Goal: Task Accomplishment & Management: Use online tool/utility

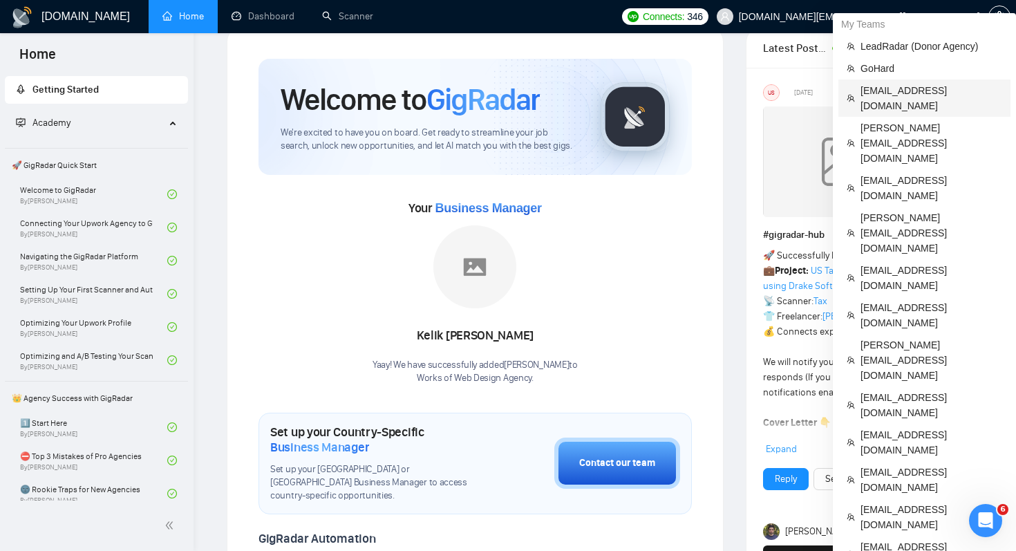
scroll to position [30, 0]
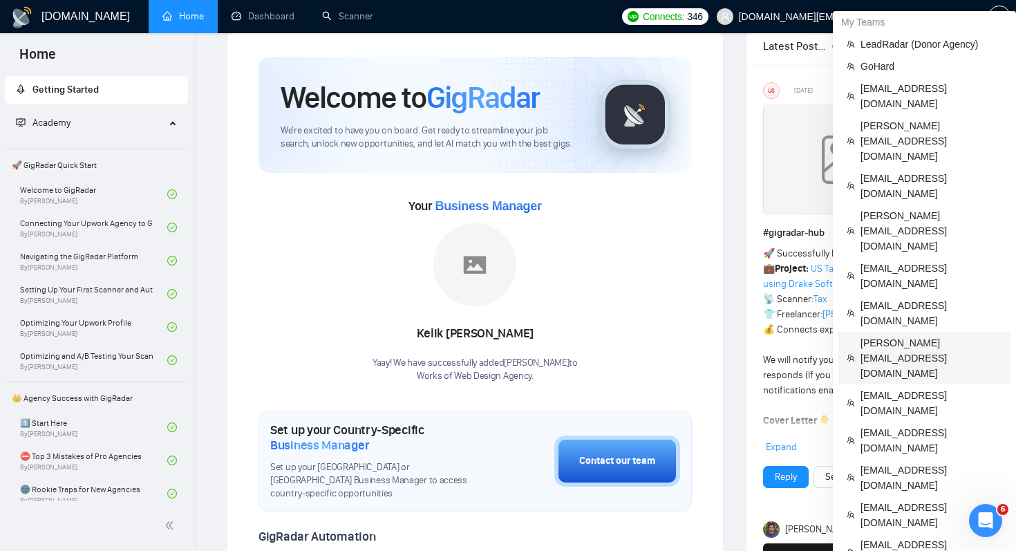
click at [919, 335] on span "[PERSON_NAME][EMAIL_ADDRESS][DOMAIN_NAME]" at bounding box center [931, 358] width 142 height 46
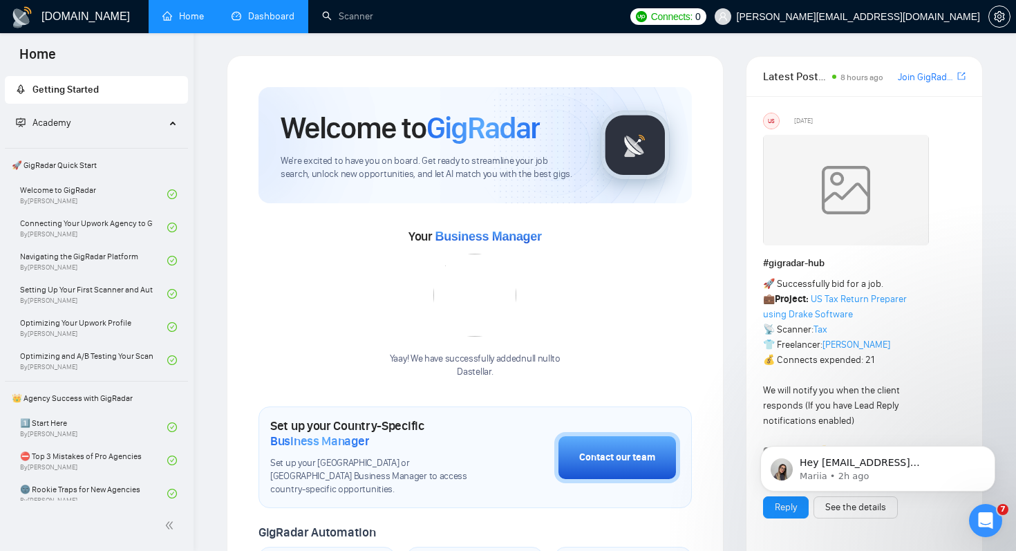
click at [265, 21] on link "Dashboard" at bounding box center [263, 16] width 63 height 12
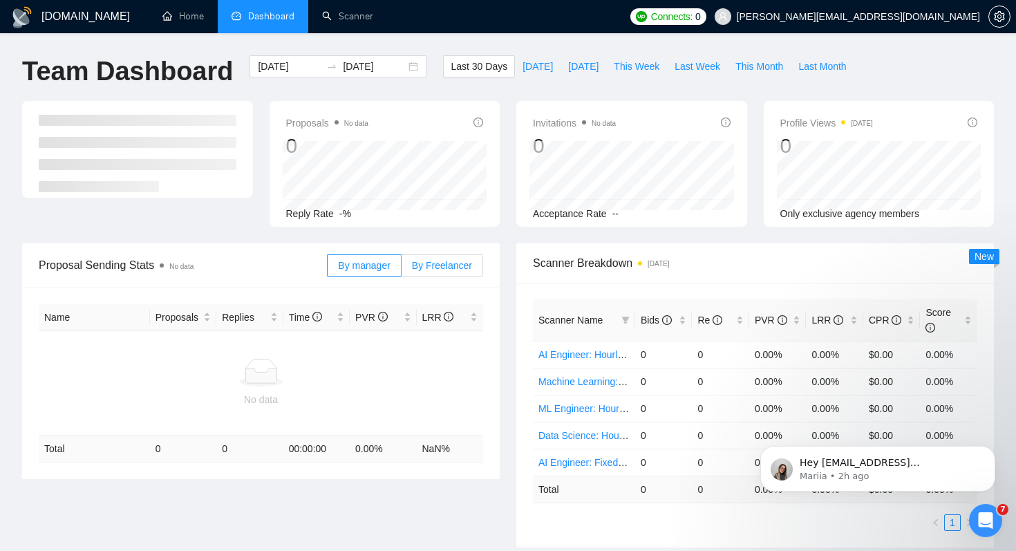
click at [451, 260] on span "By Freelancer" at bounding box center [442, 265] width 60 height 11
click at [402, 269] on input "By Freelancer" at bounding box center [402, 269] width 0 height 0
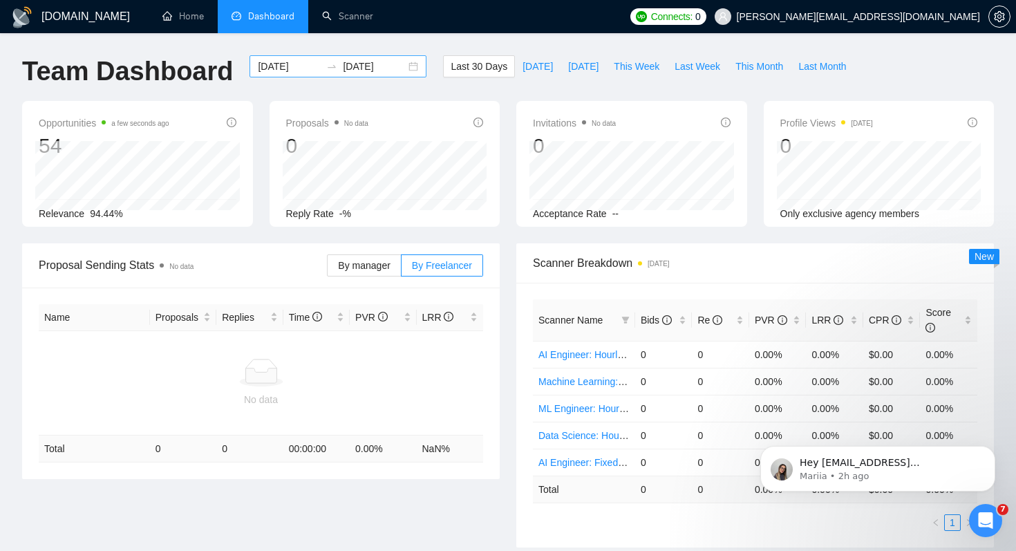
click at [284, 62] on input "[DATE]" at bounding box center [289, 66] width 63 height 15
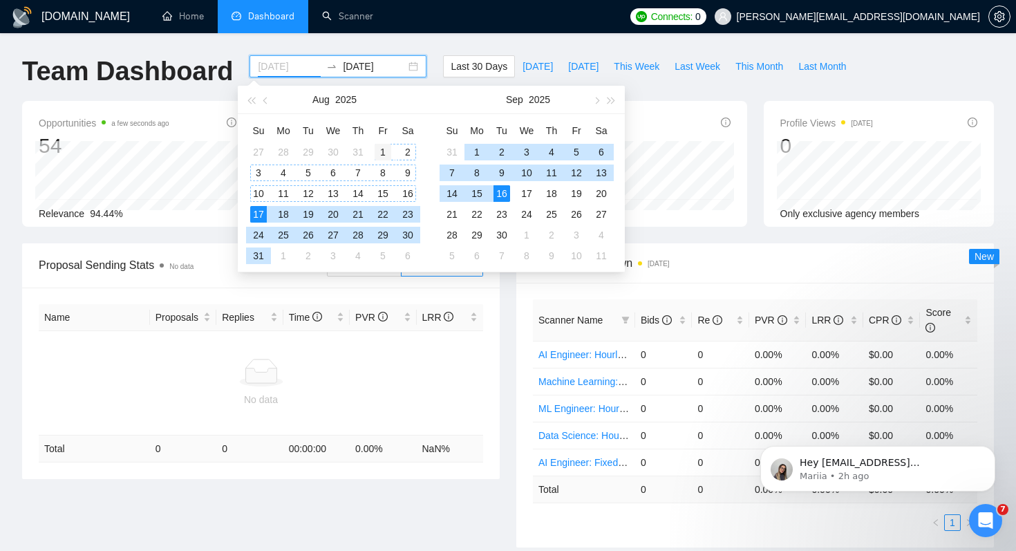
type input "[DATE]"
click at [381, 149] on div "1" at bounding box center [383, 152] width 17 height 17
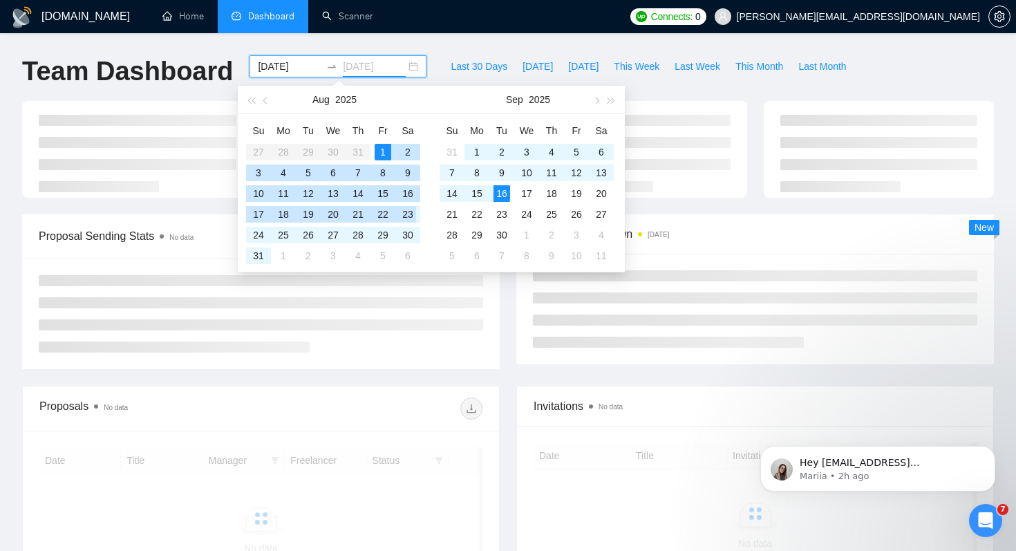
type input "[DATE]"
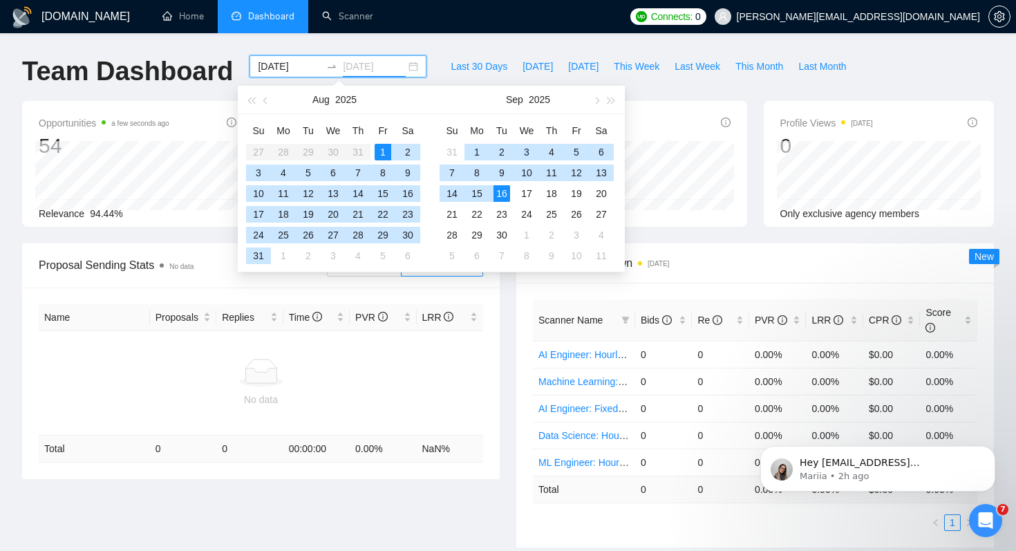
click at [502, 188] on div "16" at bounding box center [501, 193] width 17 height 17
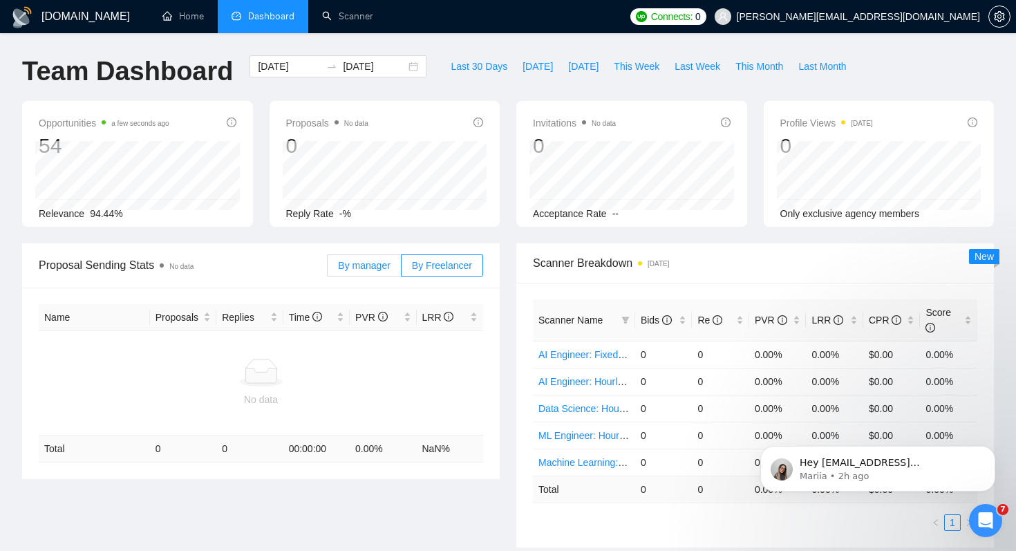
click at [375, 267] on span "By manager" at bounding box center [364, 265] width 52 height 11
click at [328, 269] on input "By manager" at bounding box center [328, 269] width 0 height 0
click at [285, 71] on input "[DATE]" at bounding box center [289, 66] width 63 height 15
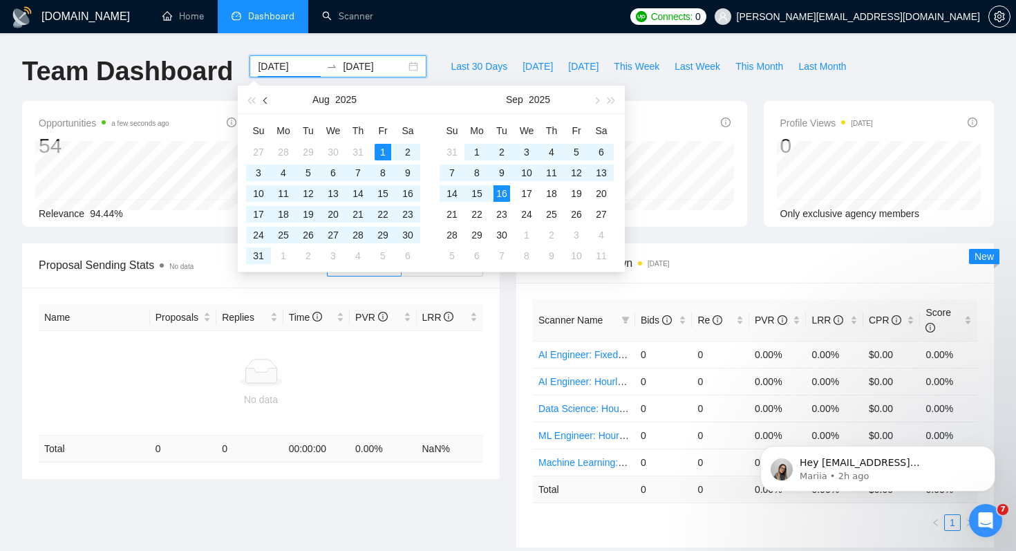
click at [263, 104] on button "button" at bounding box center [265, 100] width 15 height 28
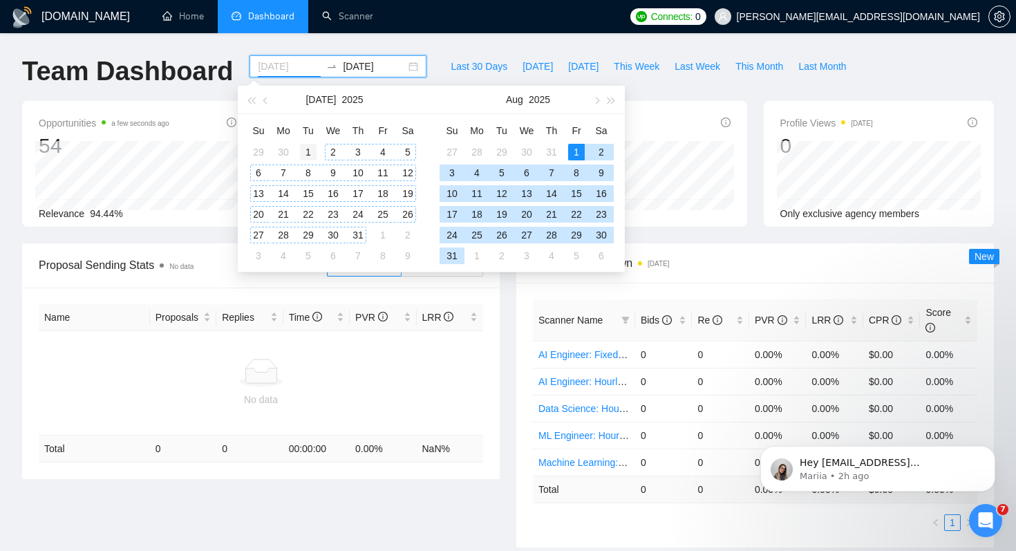
type input "[DATE]"
click at [312, 153] on div "1" at bounding box center [308, 152] width 17 height 17
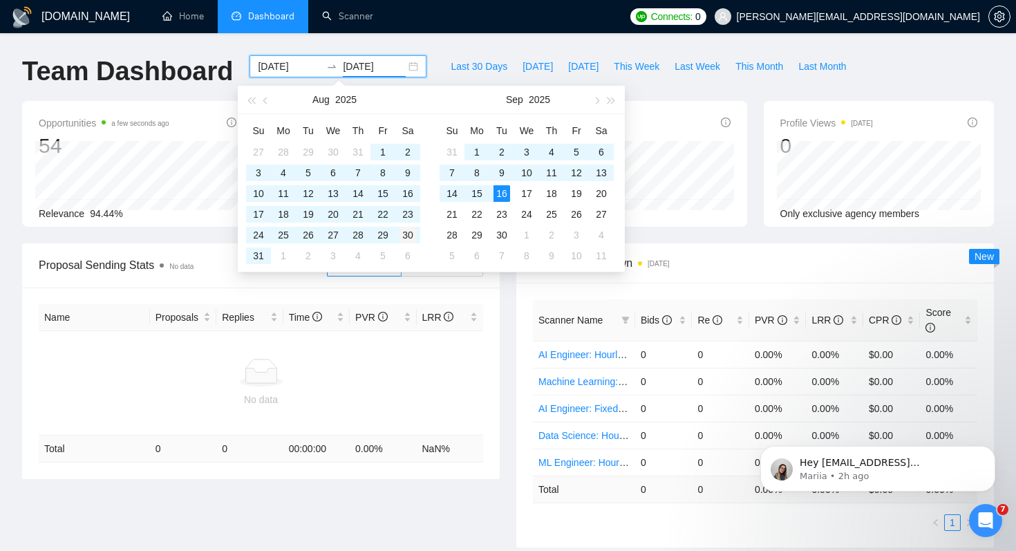
type input "[DATE]"
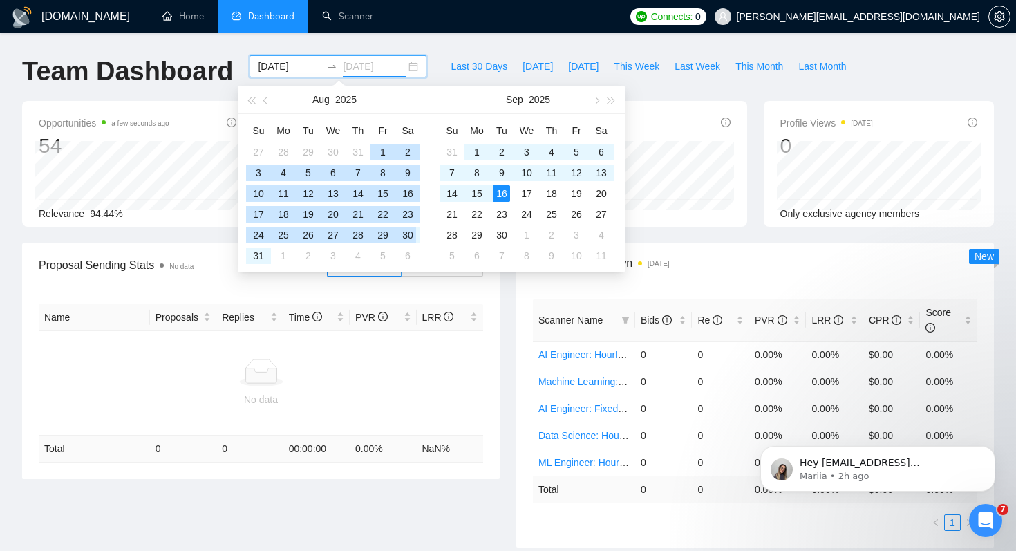
click at [410, 229] on div "30" at bounding box center [407, 235] width 17 height 17
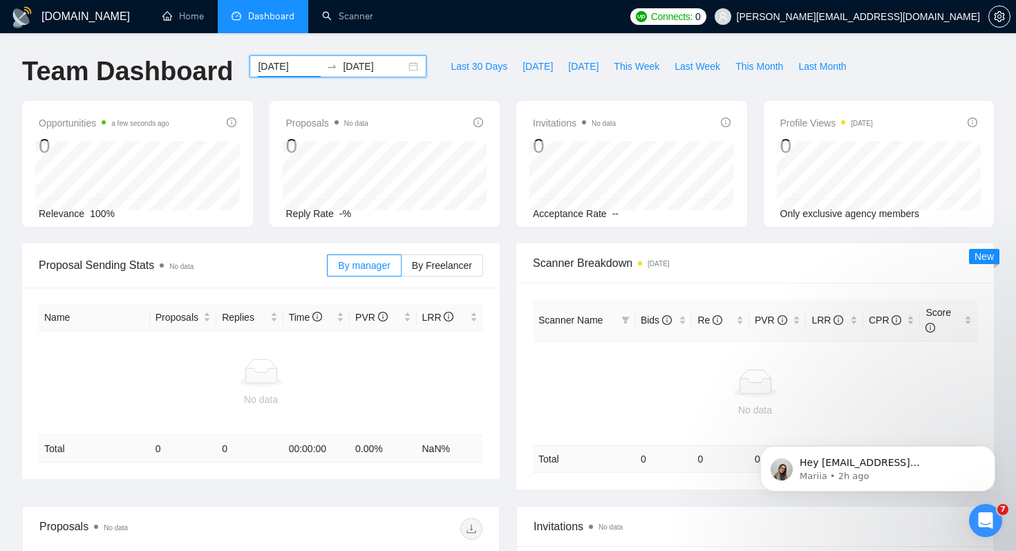
click at [265, 64] on input "[DATE]" at bounding box center [289, 66] width 63 height 15
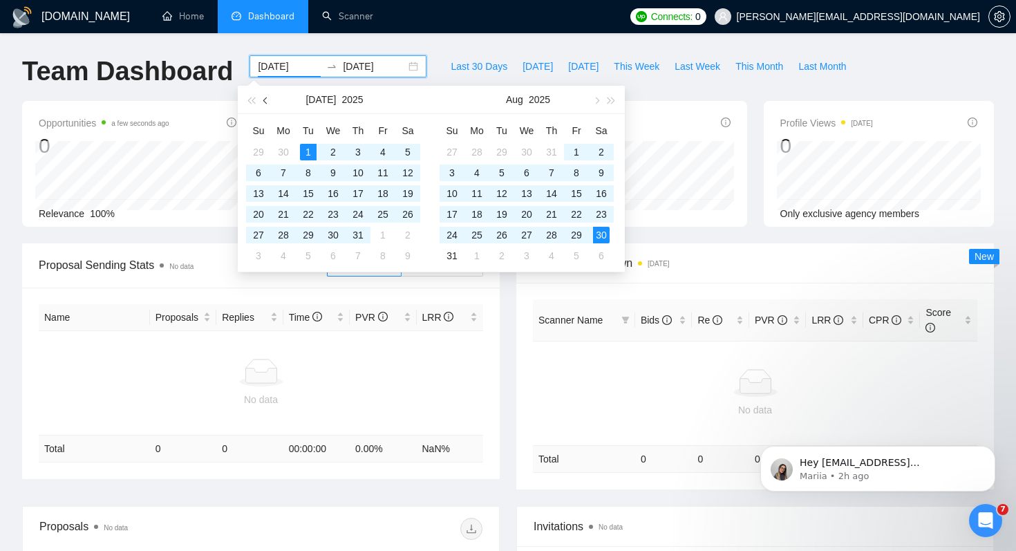
click at [270, 104] on button "button" at bounding box center [265, 100] width 15 height 28
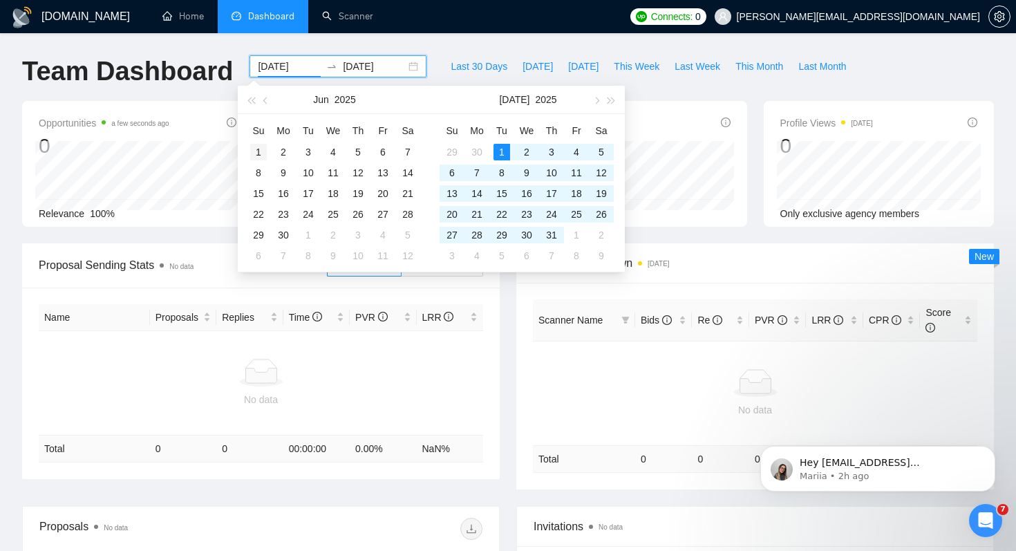
type input "[DATE]"
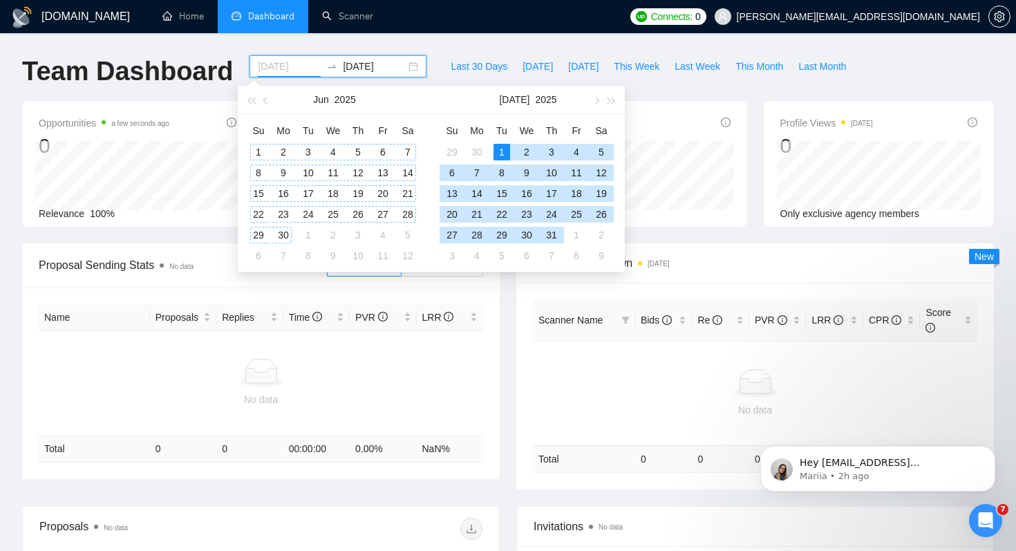
click at [258, 149] on div "1" at bounding box center [258, 152] width 17 height 17
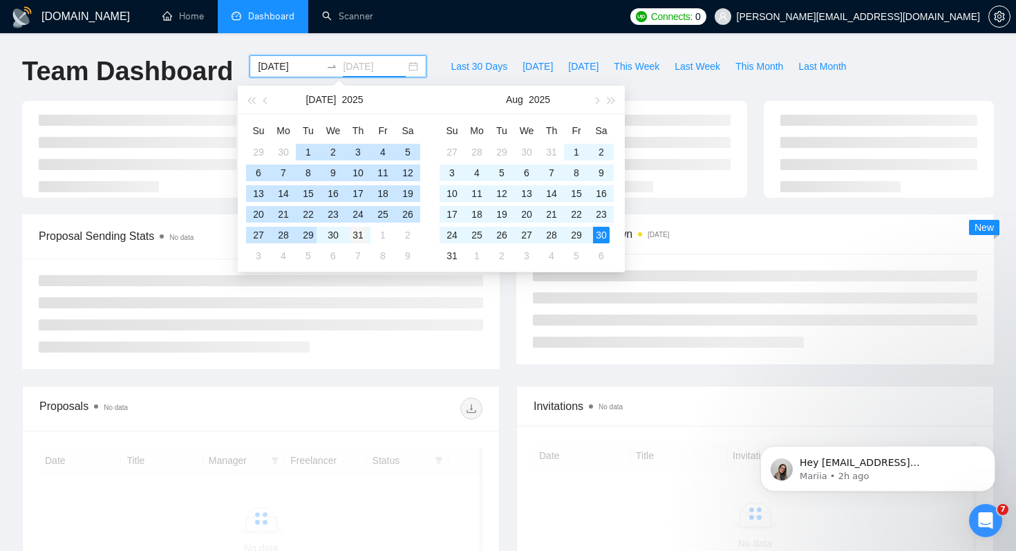
type input "[DATE]"
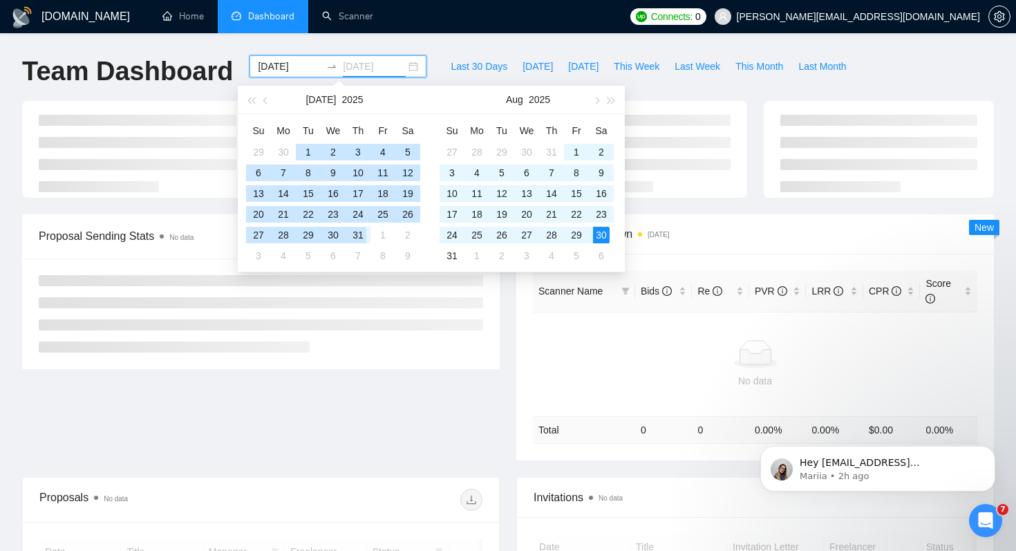
click at [363, 237] on div "31" at bounding box center [358, 235] width 17 height 17
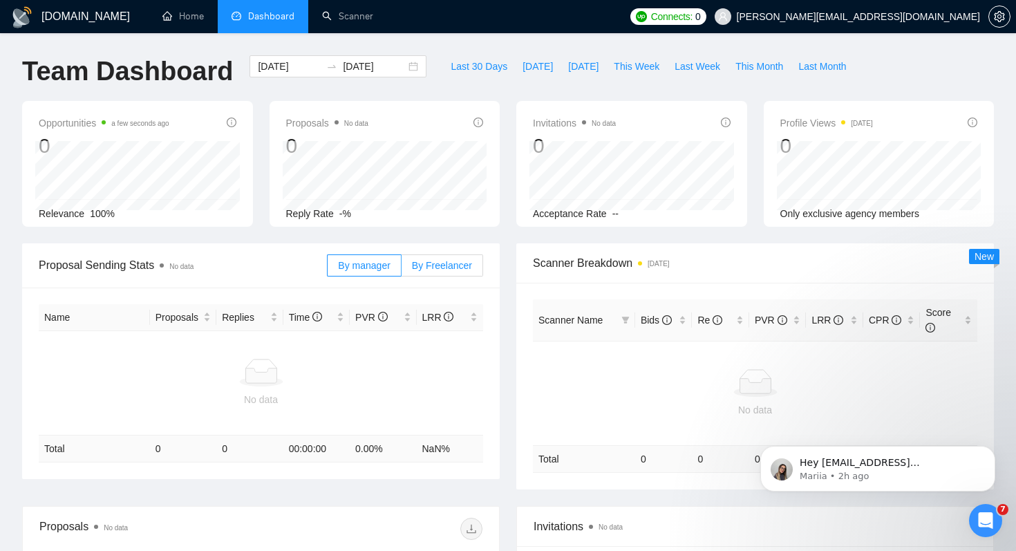
click at [446, 256] on label "By Freelancer" at bounding box center [443, 265] width 82 height 22
click at [402, 269] on input "By Freelancer" at bounding box center [402, 269] width 0 height 0
click at [360, 22] on link "Scanner" at bounding box center [347, 16] width 51 height 12
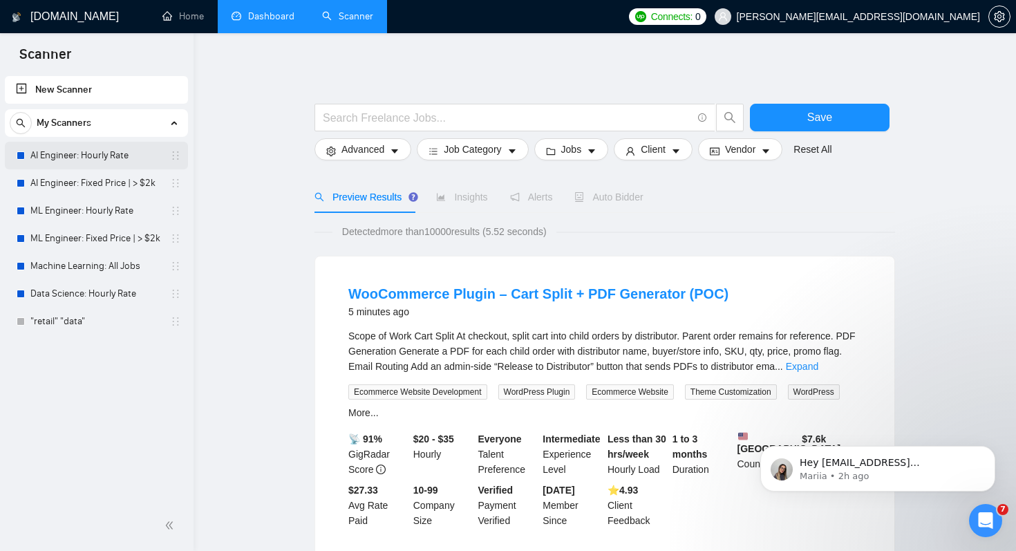
click at [101, 162] on link "AI Engineer: Hourly Rate" at bounding box center [95, 156] width 131 height 28
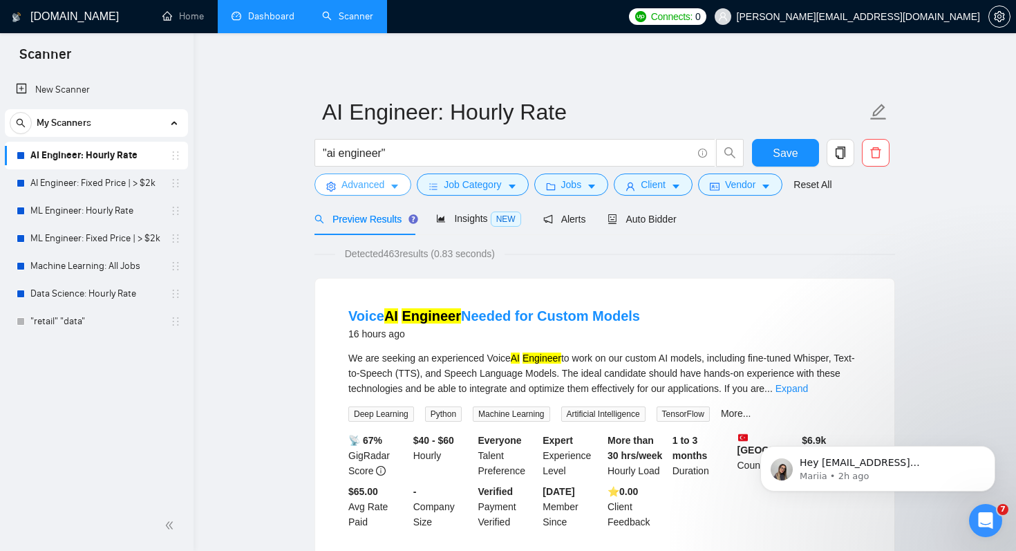
click at [389, 182] on button "Advanced" at bounding box center [362, 184] width 97 height 22
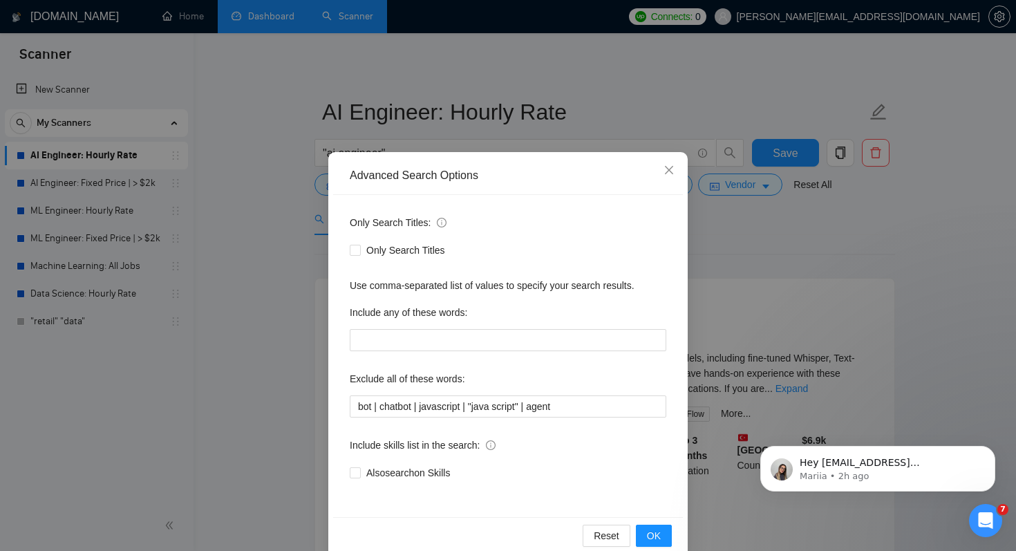
click at [243, 339] on div "Advanced Search Options Only Search Titles: Only Search Titles Use comma-separa…" at bounding box center [508, 275] width 1016 height 551
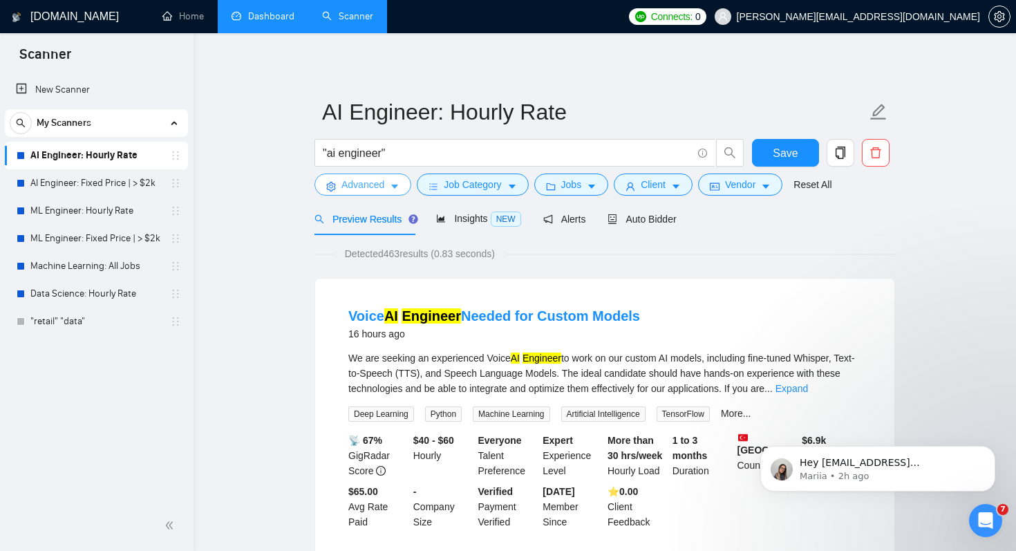
click at [373, 182] on span "Advanced" at bounding box center [362, 184] width 43 height 15
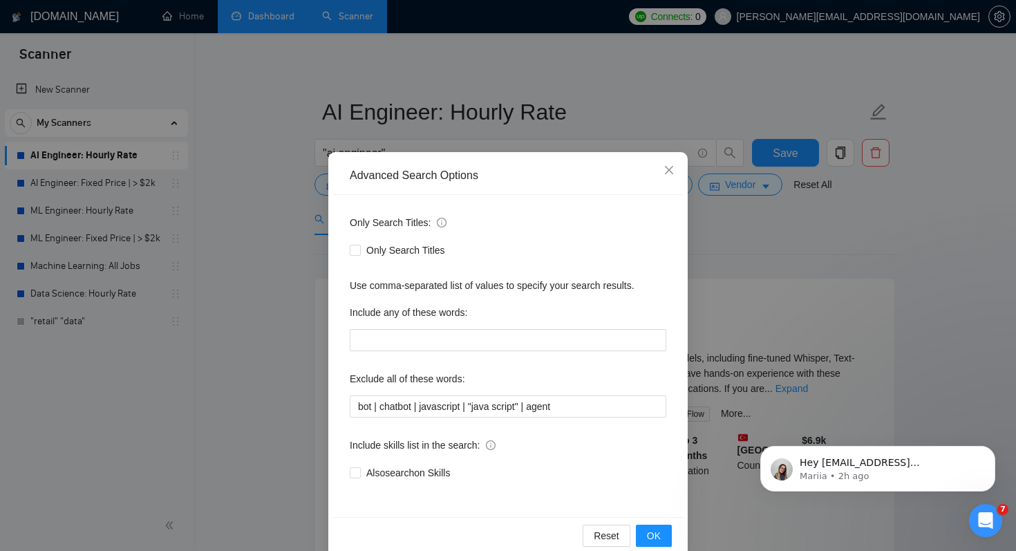
click at [293, 375] on div "Advanced Search Options Only Search Titles: Only Search Titles Use comma-separa…" at bounding box center [508, 275] width 1016 height 551
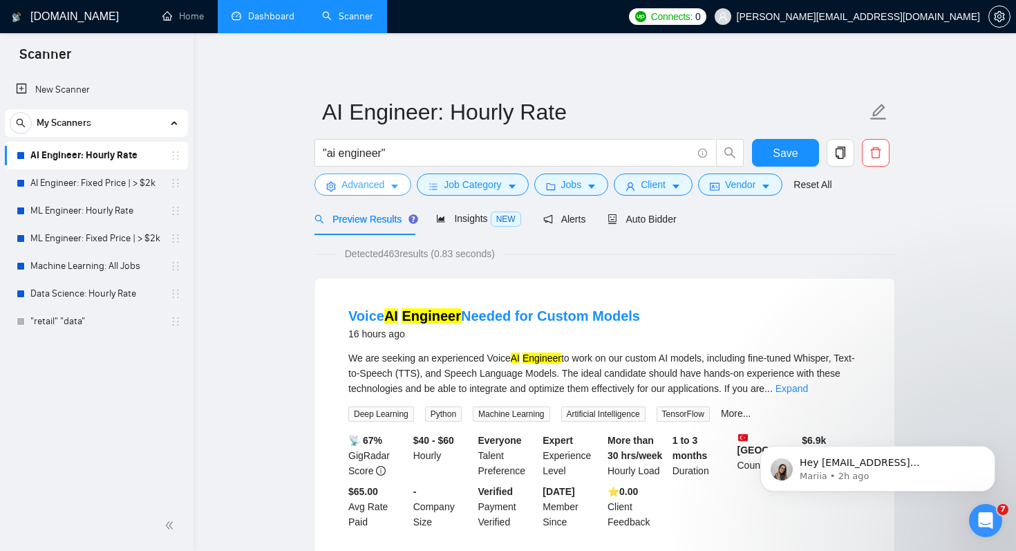
click at [349, 186] on span "Advanced" at bounding box center [362, 184] width 43 height 15
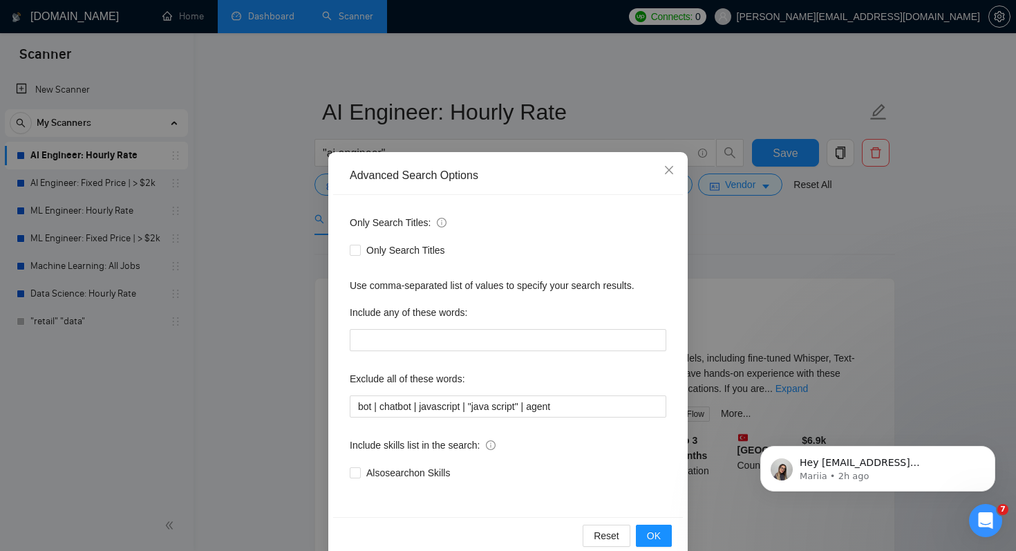
click at [263, 252] on div "Advanced Search Options Only Search Titles: Only Search Titles Use comma-separa…" at bounding box center [508, 275] width 1016 height 551
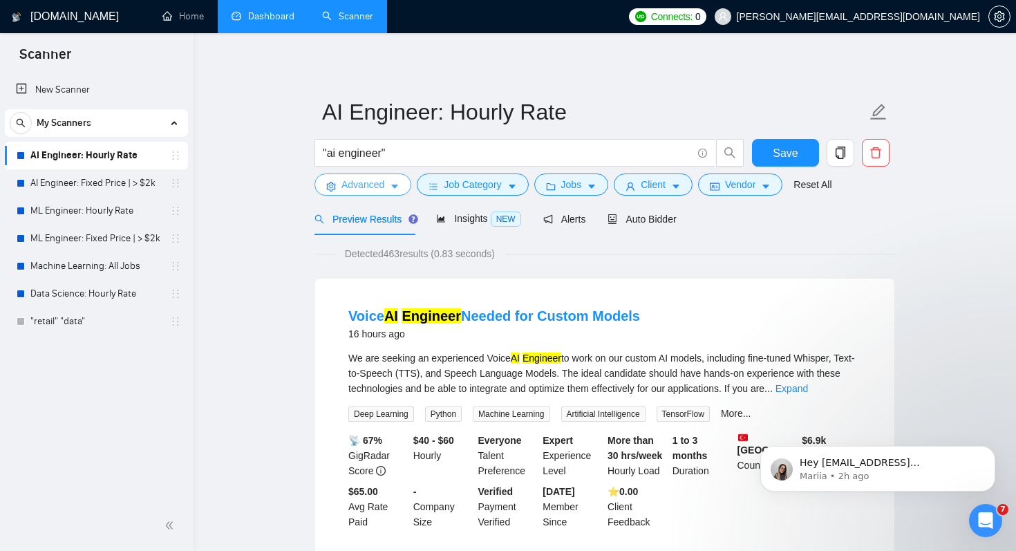
click at [354, 179] on span "Advanced" at bounding box center [362, 184] width 43 height 15
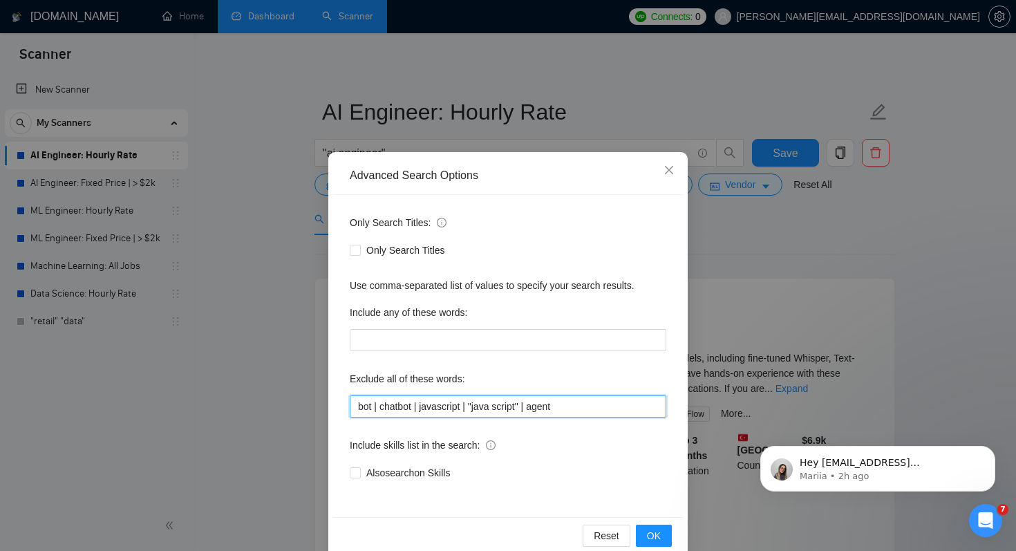
drag, startPoint x: 580, startPoint y: 406, endPoint x: 340, endPoint y: 404, distance: 239.8
click at [340, 404] on div "Only Search Titles: Only Search Titles Use comma-separated list of values to sp…" at bounding box center [508, 356] width 350 height 322
click at [372, 414] on input "bot | chatbot | javascript | "java script" | agent" at bounding box center [508, 406] width 317 height 22
click at [305, 397] on div "Advanced Search Options Only Search Titles: Only Search Titles Use comma-separa…" at bounding box center [508, 275] width 1016 height 551
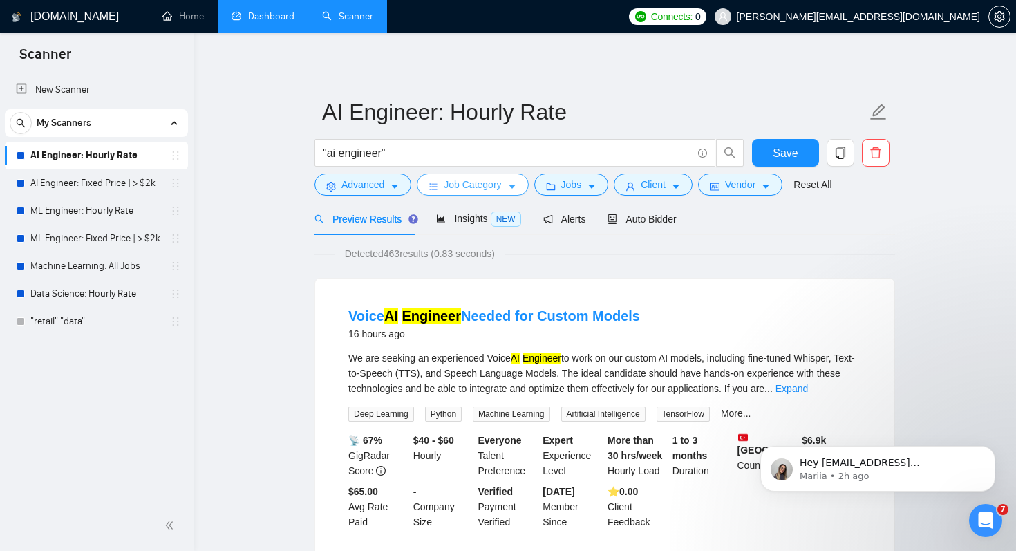
click at [469, 182] on span "Job Category" at bounding box center [472, 184] width 57 height 15
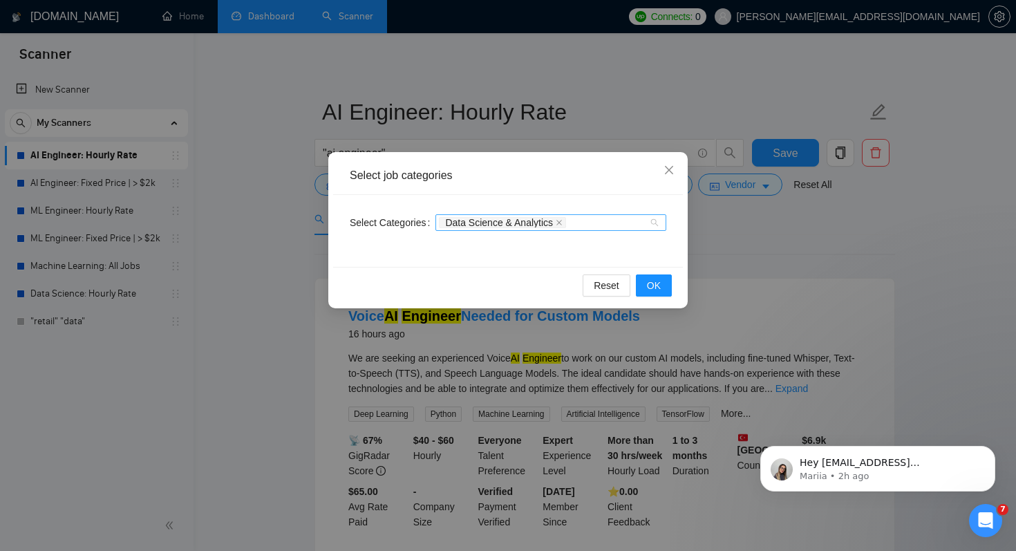
click at [581, 223] on div "Data Science & Analytics" at bounding box center [544, 223] width 210 height 14
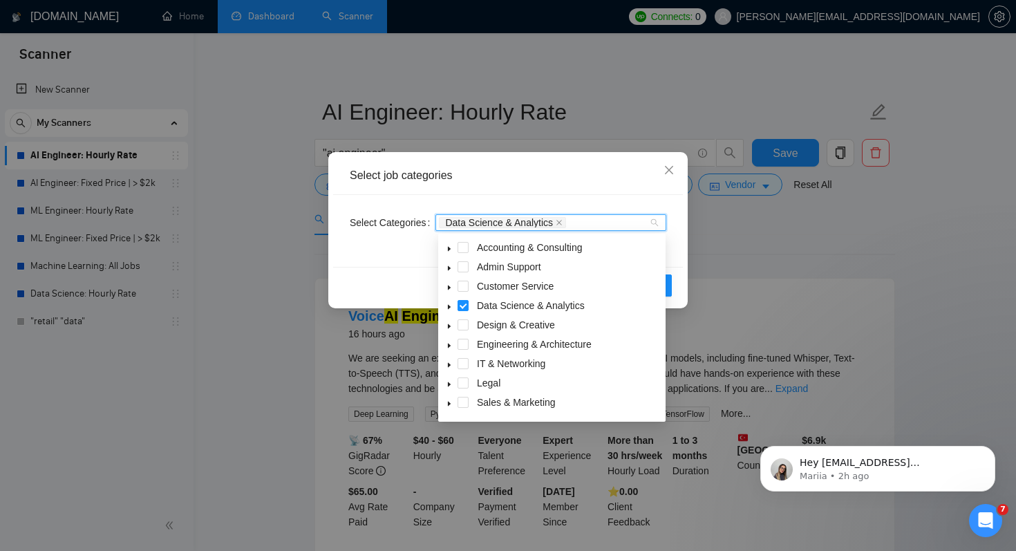
click at [449, 308] on icon "caret-down" at bounding box center [449, 307] width 3 height 5
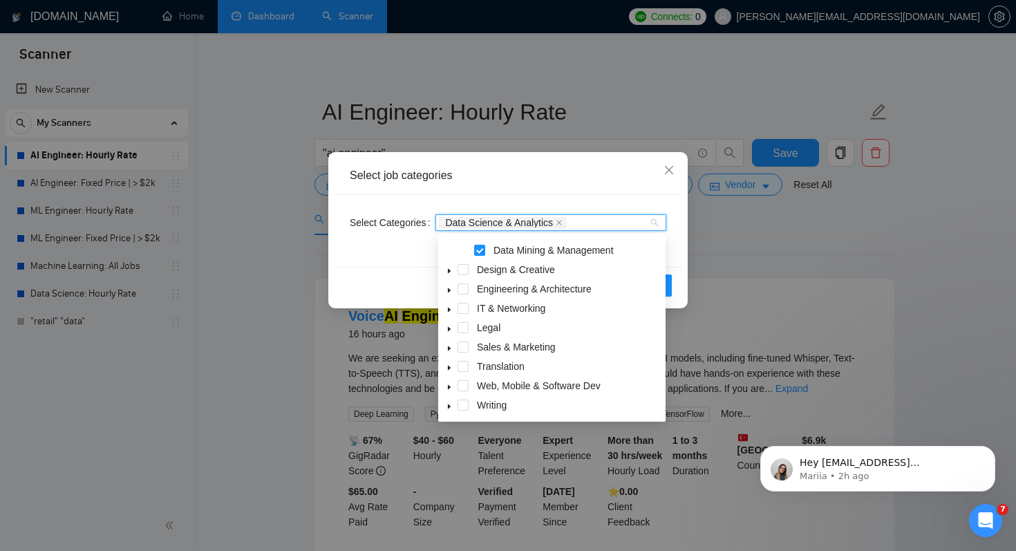
scroll to position [12, 0]
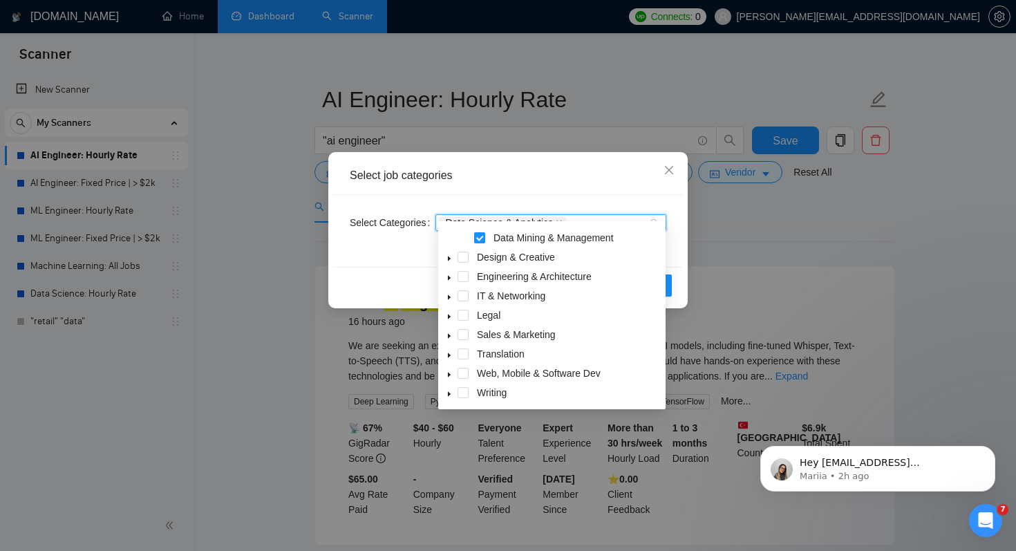
click at [451, 279] on icon "caret-down" at bounding box center [449, 277] width 7 height 7
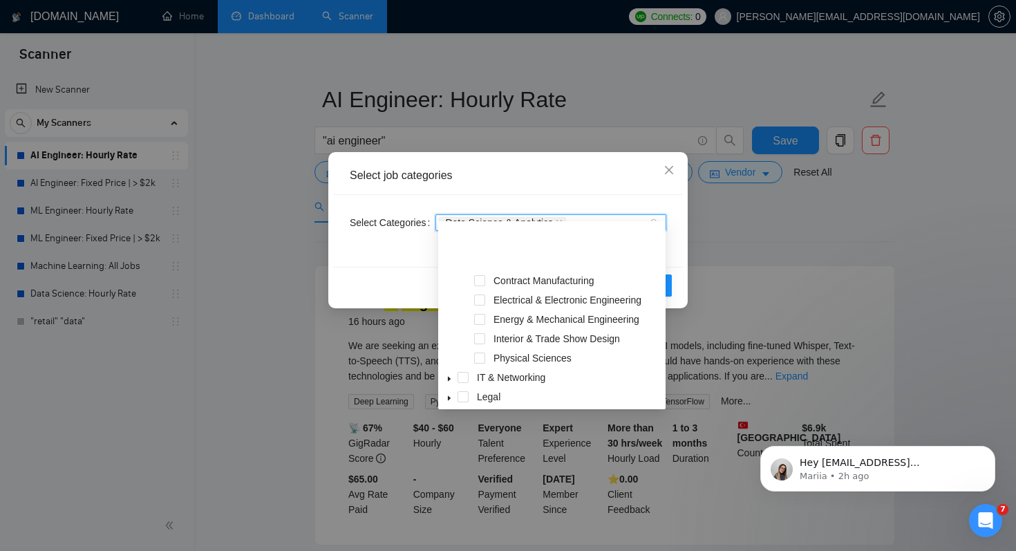
scroll to position [307, 0]
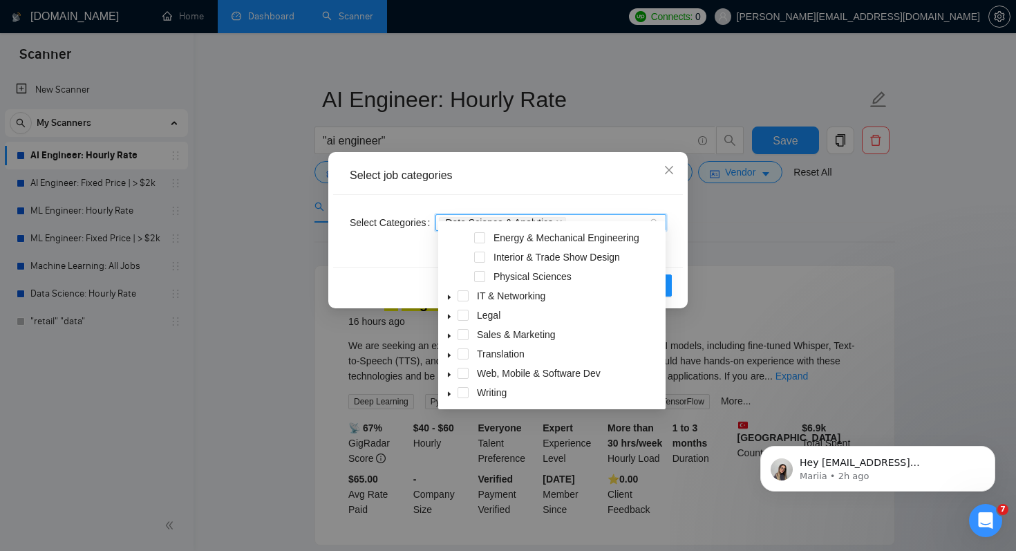
click at [450, 374] on icon "caret-down" at bounding box center [449, 374] width 7 height 7
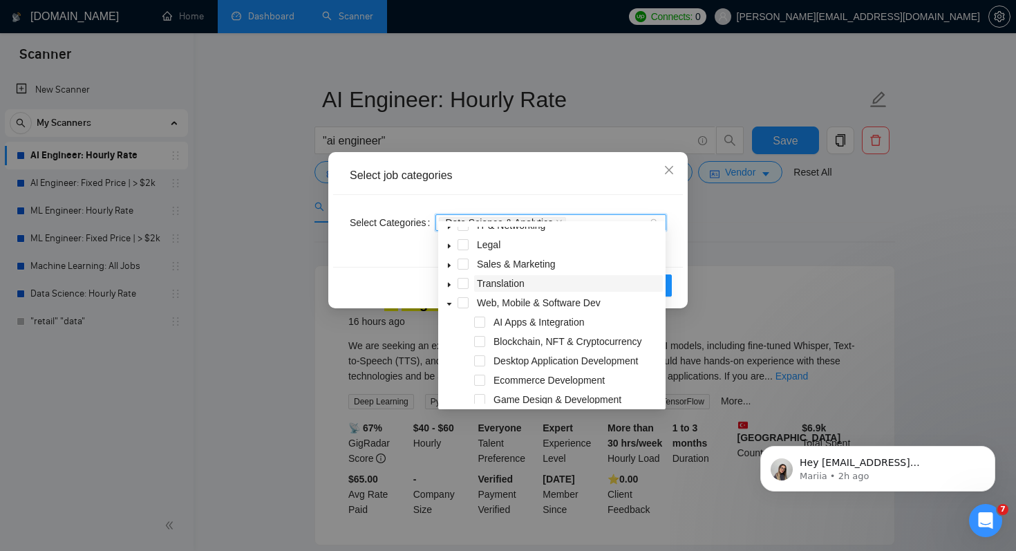
scroll to position [384, 0]
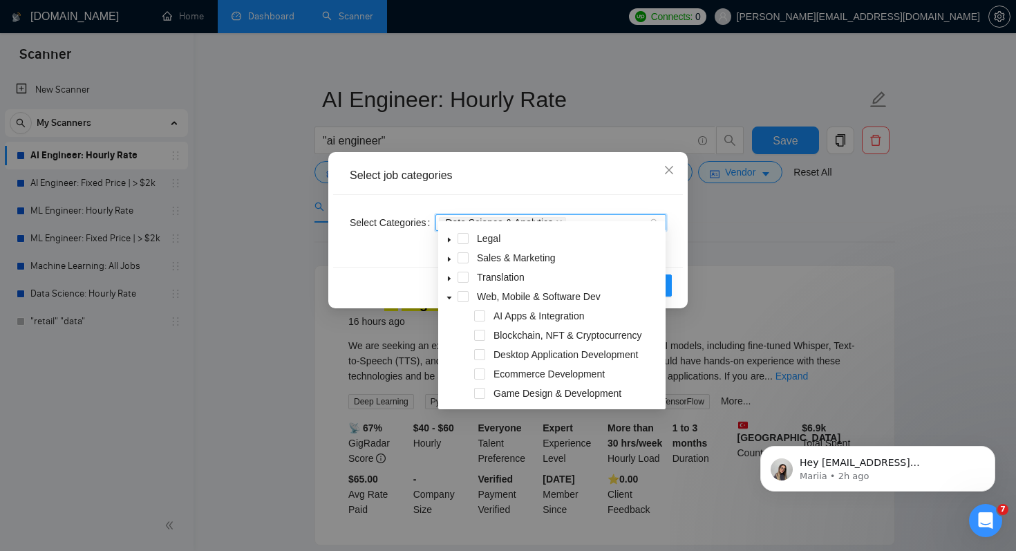
click at [398, 267] on div "Reset OK" at bounding box center [508, 285] width 350 height 37
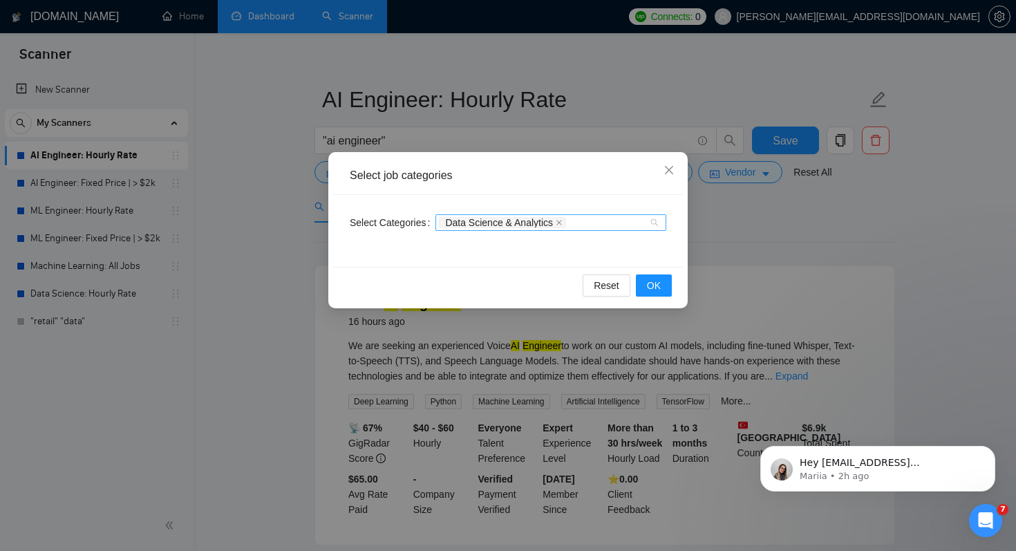
click at [587, 225] on div "Data Science & Analytics" at bounding box center [544, 223] width 210 height 14
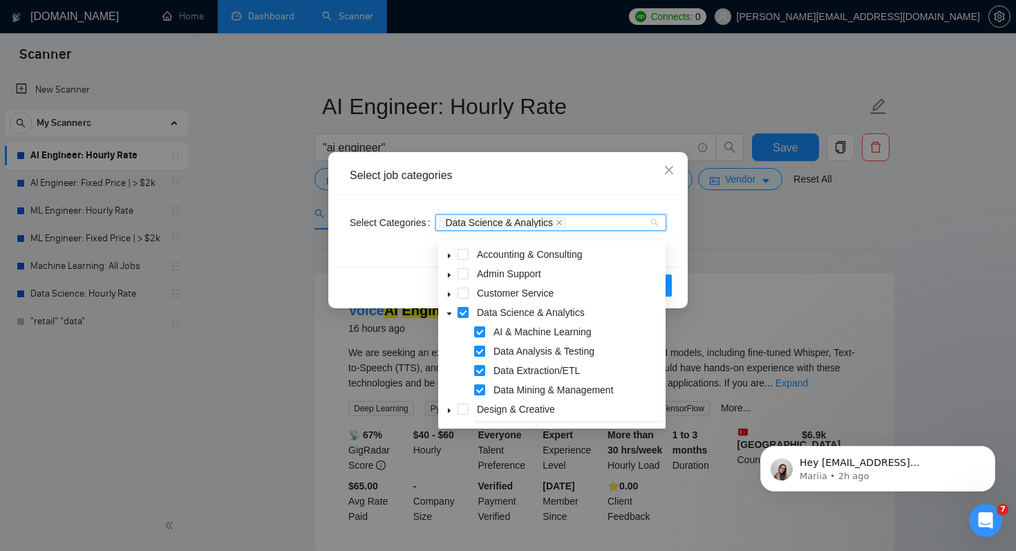
scroll to position [0, 0]
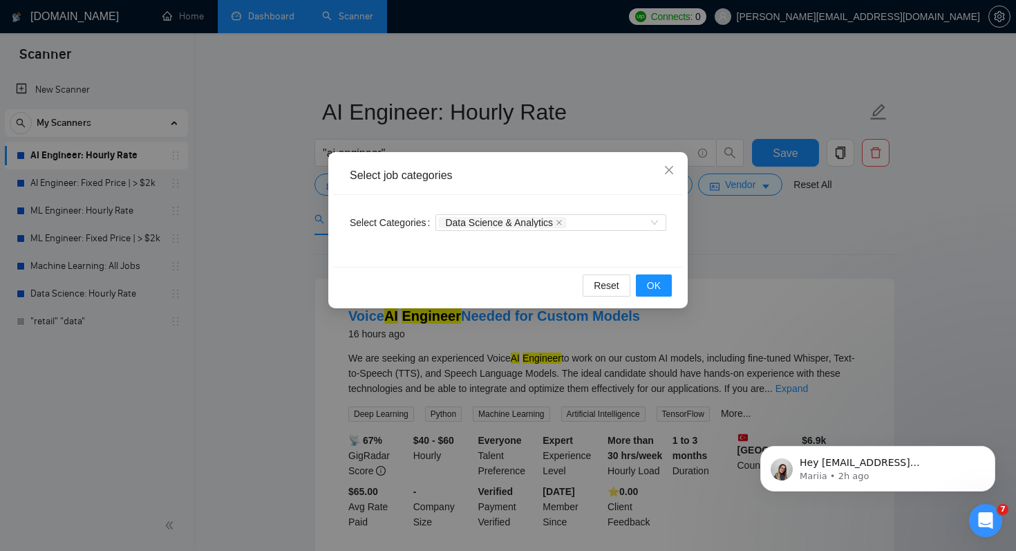
click at [408, 252] on div "Select Categories Data Science & Analytics" at bounding box center [508, 231] width 350 height 72
click at [563, 222] on icon "close" at bounding box center [559, 222] width 7 height 7
click at [660, 288] on span "OK" at bounding box center [654, 285] width 14 height 15
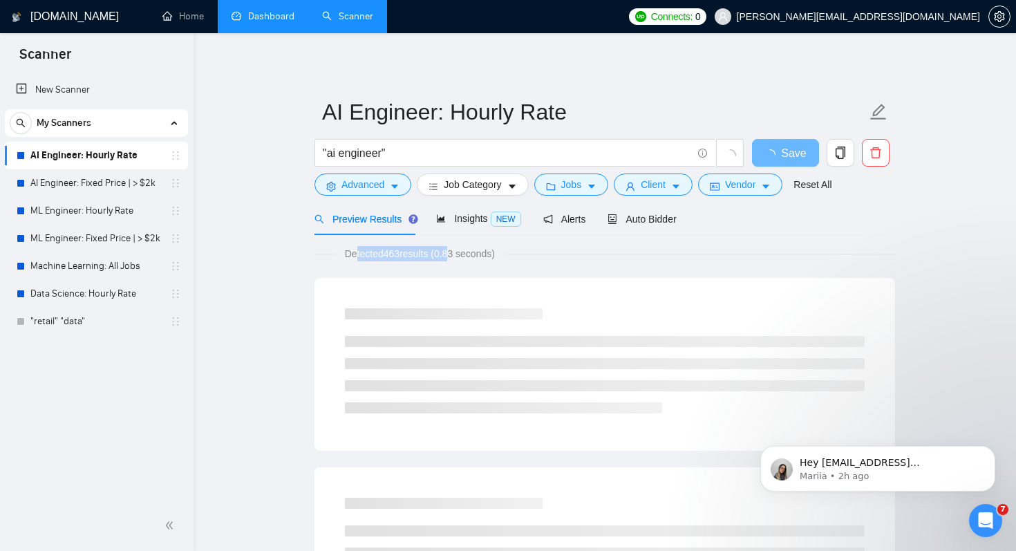
drag, startPoint x: 357, startPoint y: 254, endPoint x: 457, endPoint y: 254, distance: 100.2
click at [457, 254] on span "Detected 463 results (0.83 seconds)" at bounding box center [419, 253] width 169 height 15
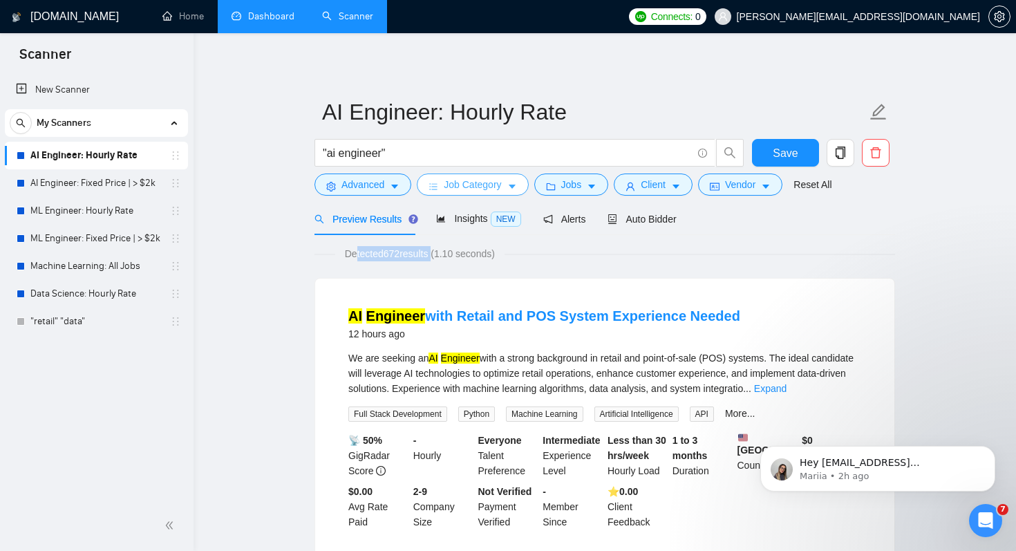
click at [489, 187] on span "Job Category" at bounding box center [472, 184] width 57 height 15
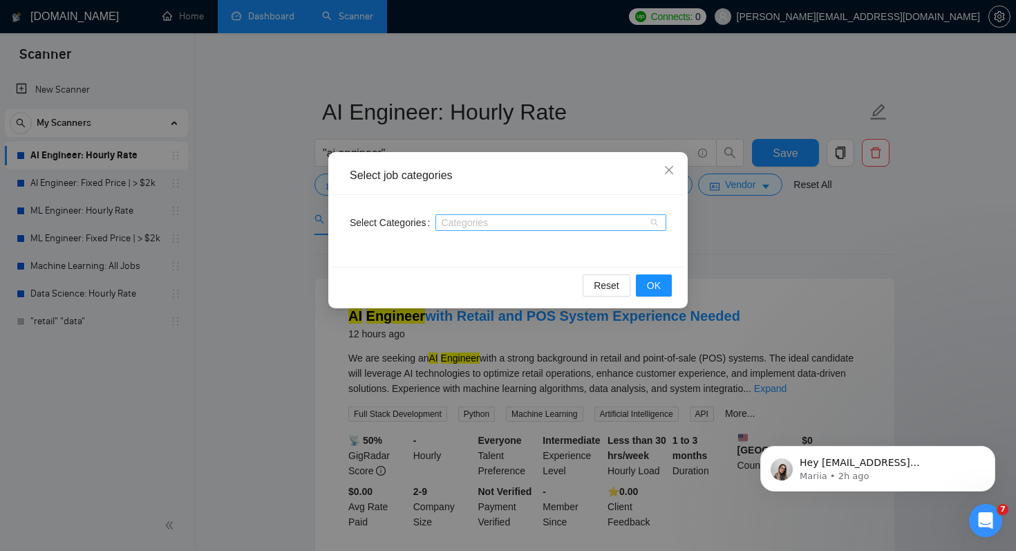
click at [503, 229] on div "Categories" at bounding box center [550, 222] width 231 height 17
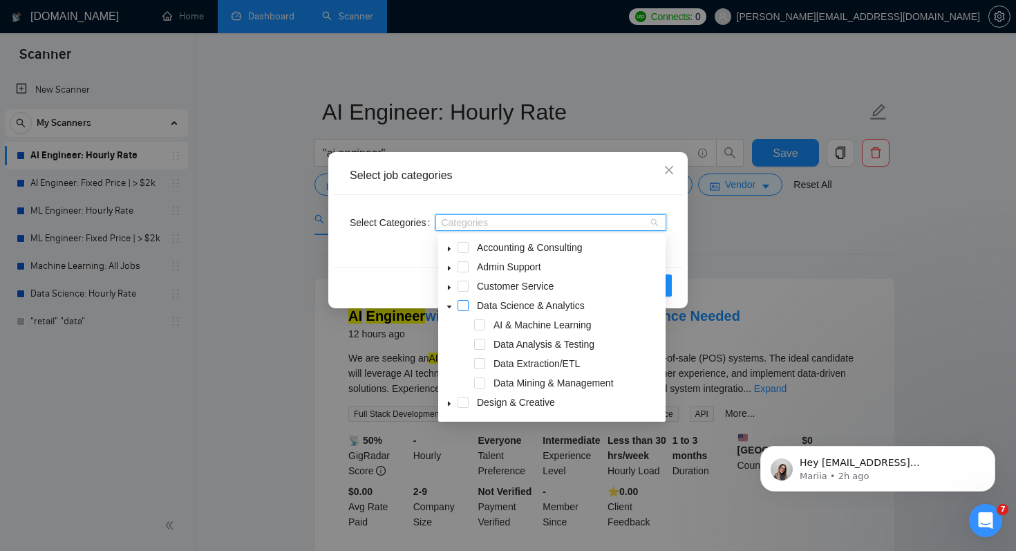
click at [464, 305] on span at bounding box center [463, 305] width 11 height 11
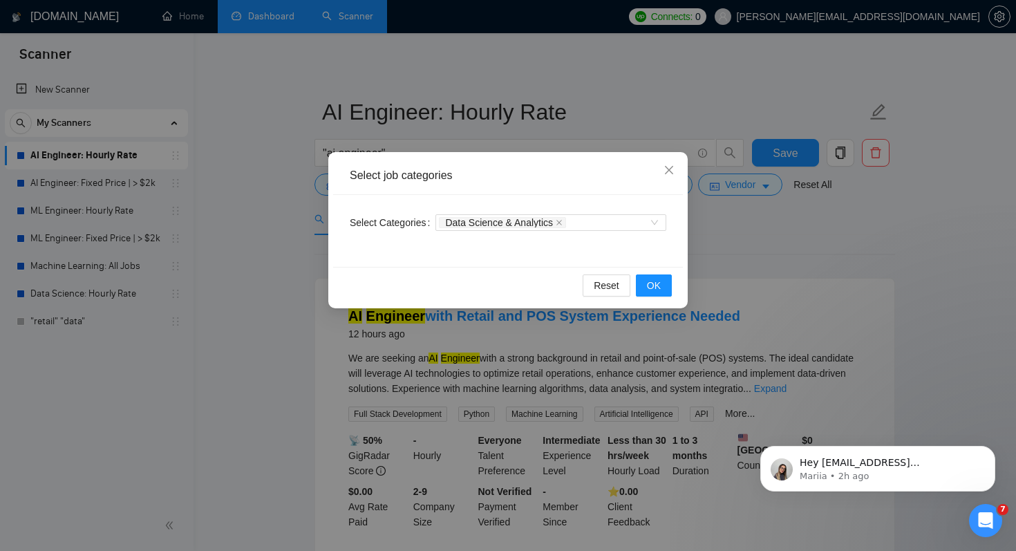
click at [377, 263] on div "Select Categories Data Science & Analytics" at bounding box center [508, 231] width 350 height 72
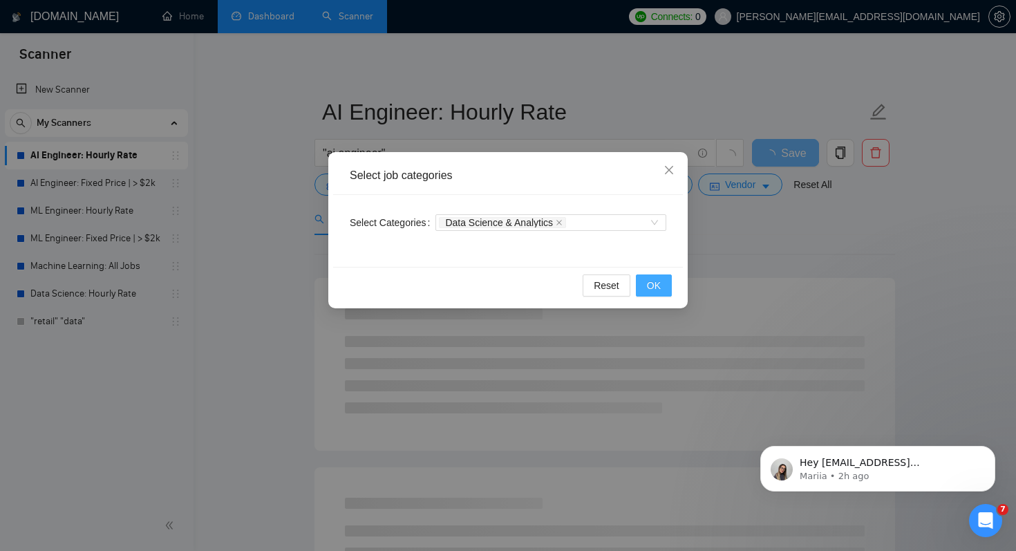
click at [655, 284] on span "OK" at bounding box center [654, 285] width 14 height 15
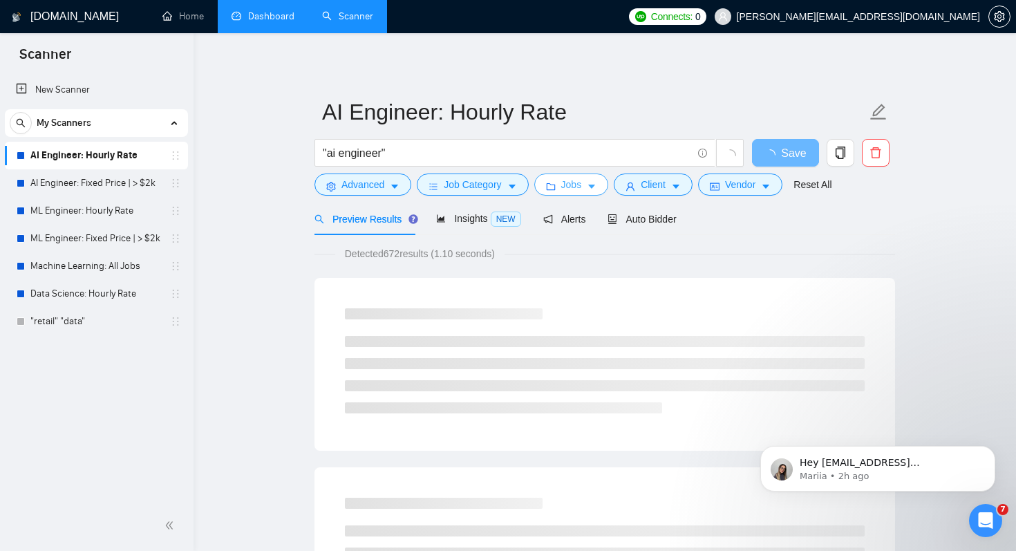
click at [577, 187] on span "Jobs" at bounding box center [571, 184] width 21 height 15
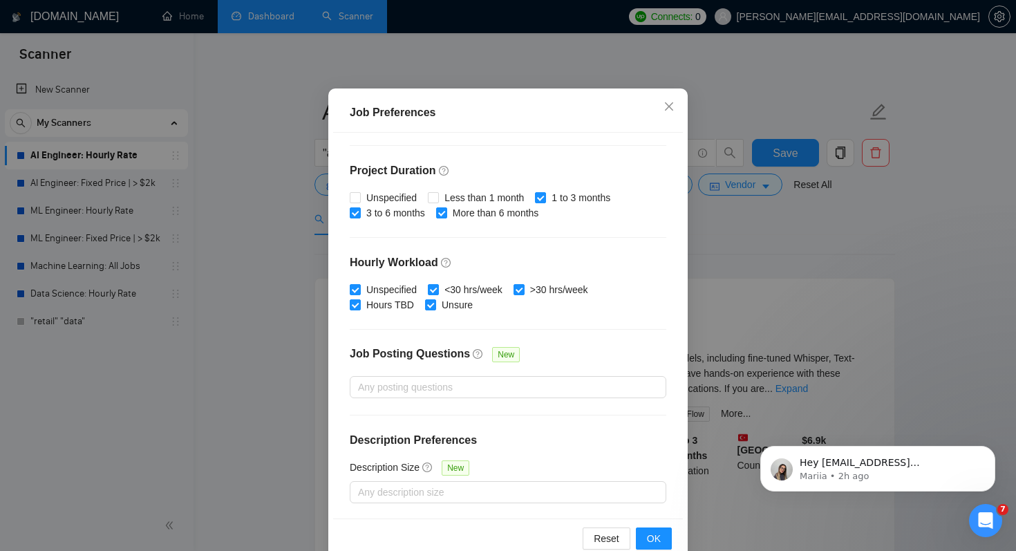
scroll to position [88, 0]
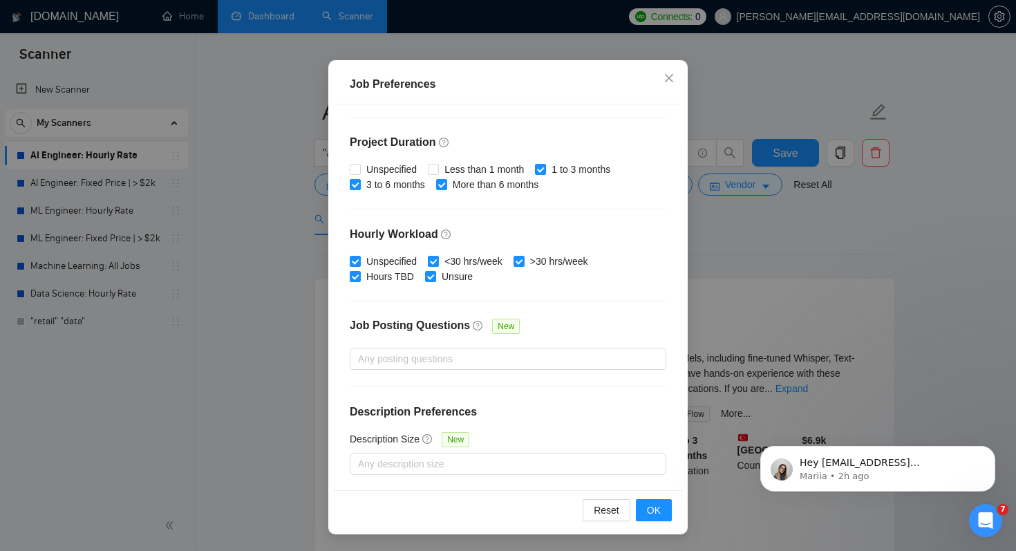
click at [760, 250] on div "Job Preferences Budget Project Type All Fixed Price Hourly Rate Fixed Price Bud…" at bounding box center [508, 275] width 1016 height 551
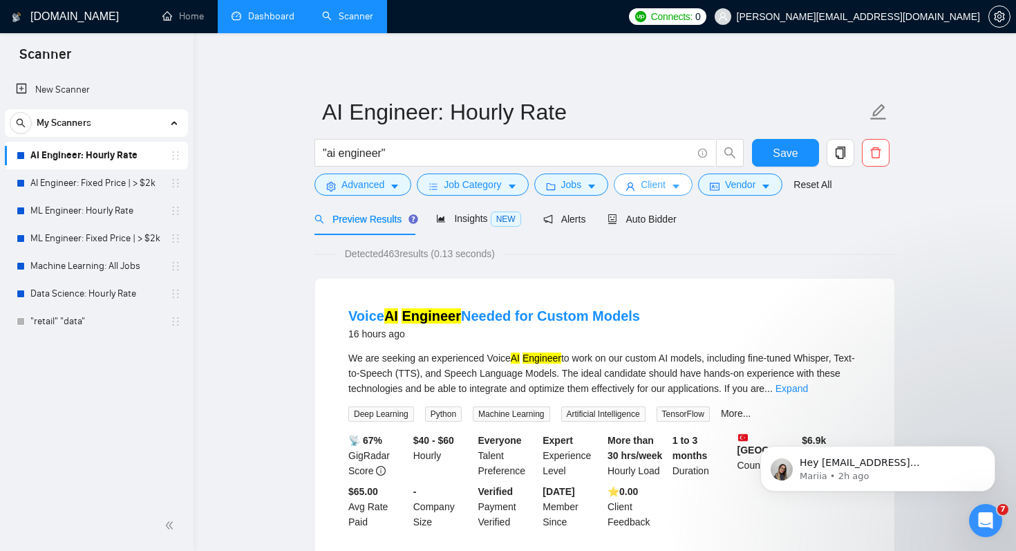
click at [666, 189] on span "Client" at bounding box center [653, 184] width 25 height 15
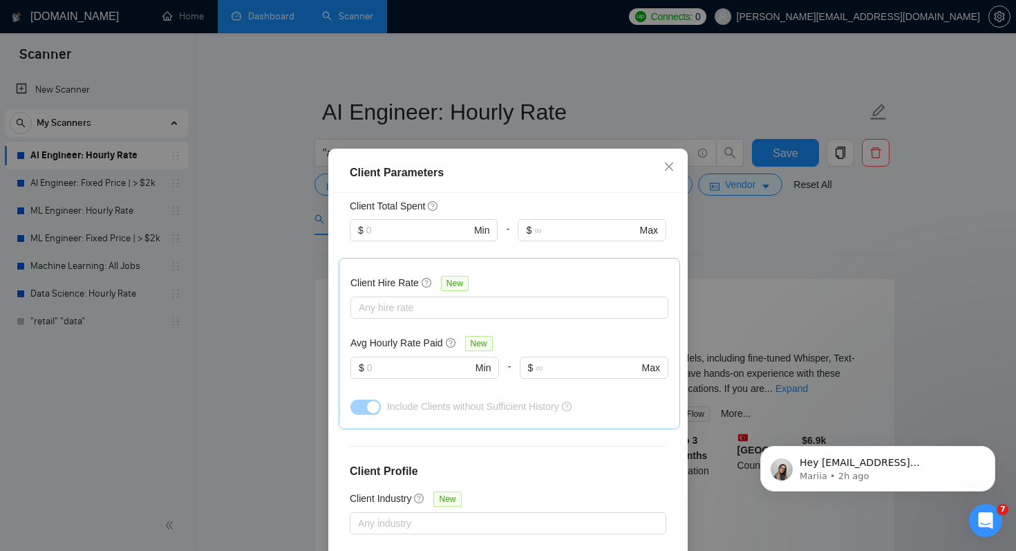
scroll to position [476, 0]
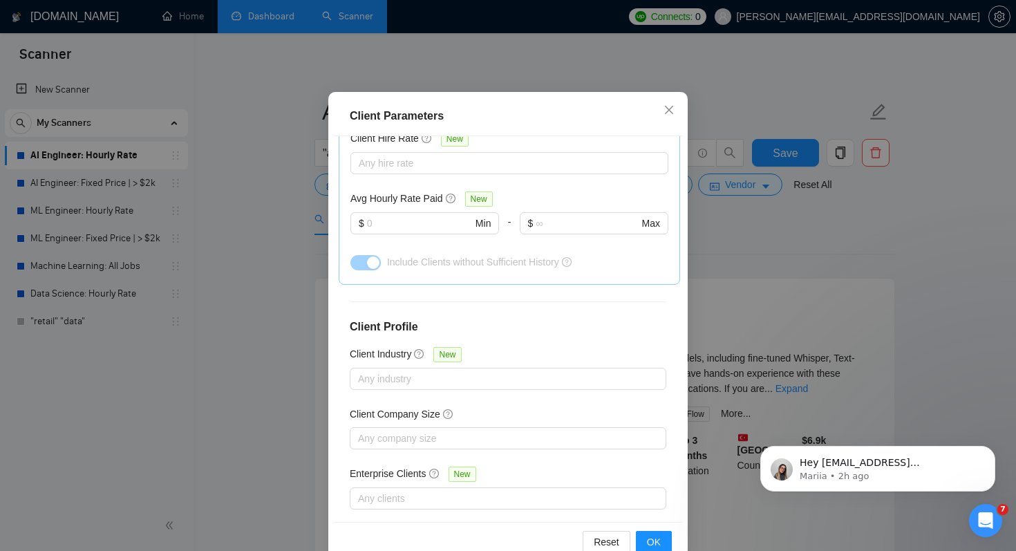
click at [798, 220] on div "Client Parameters Client Location Include Client Countries Select Exclude Clien…" at bounding box center [508, 275] width 1016 height 551
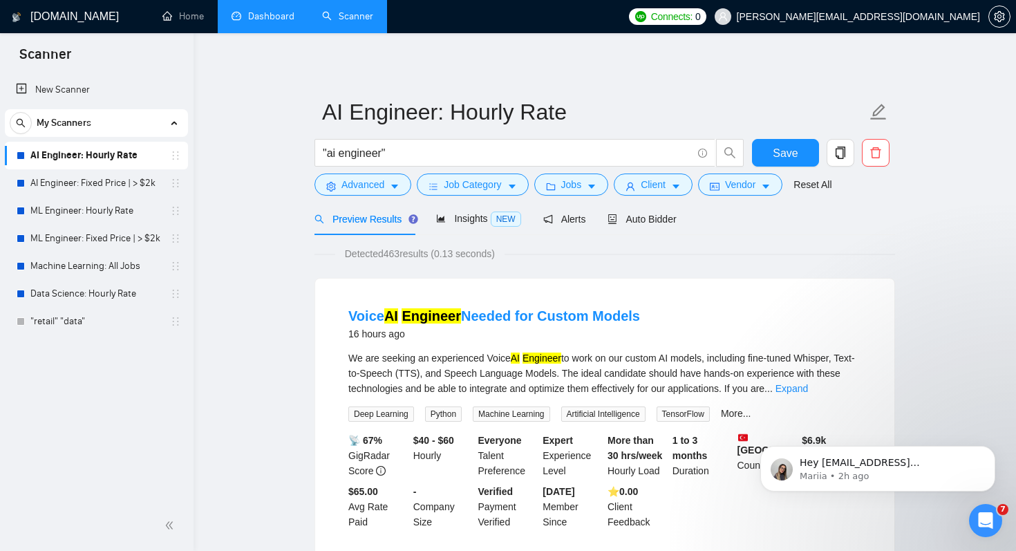
scroll to position [23, 0]
click at [755, 186] on span "Vendor" at bounding box center [740, 184] width 30 height 15
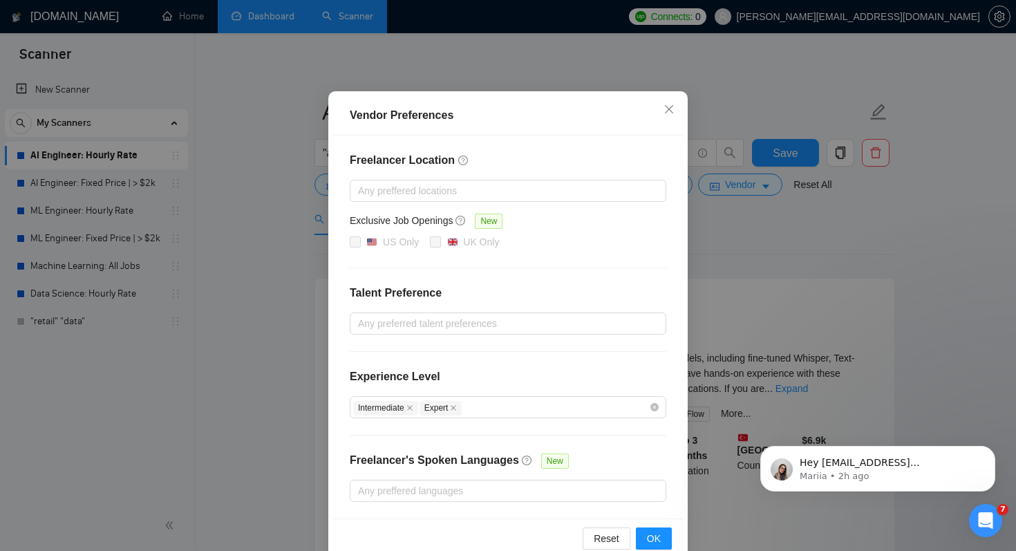
scroll to position [88, 0]
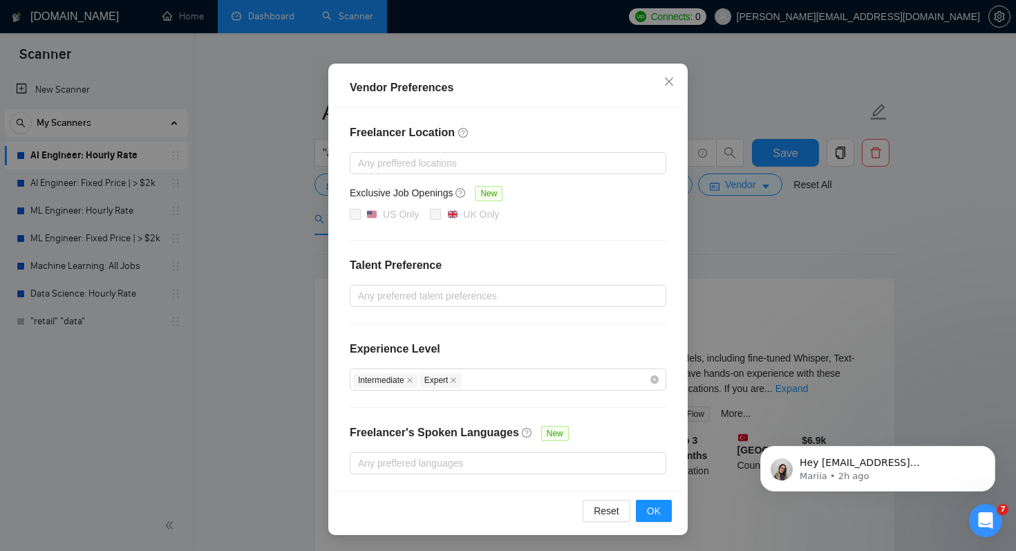
click at [799, 222] on div "Vendor Preferences Freelancer Location Any preffered locations Exclusive Job Op…" at bounding box center [508, 275] width 1016 height 551
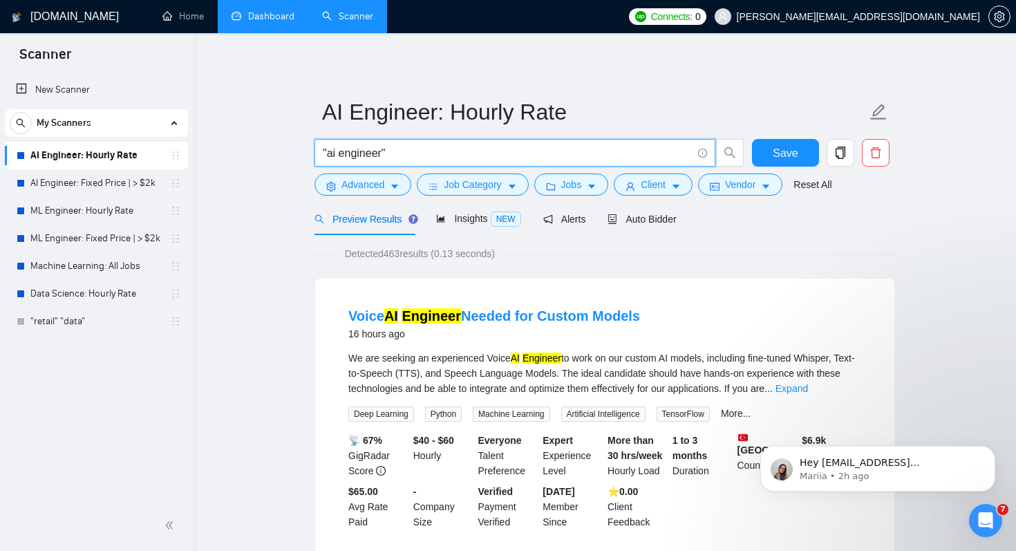
click at [416, 153] on input ""ai engineer"" at bounding box center [507, 152] width 369 height 17
click at [845, 147] on icon "copy" at bounding box center [840, 153] width 12 height 12
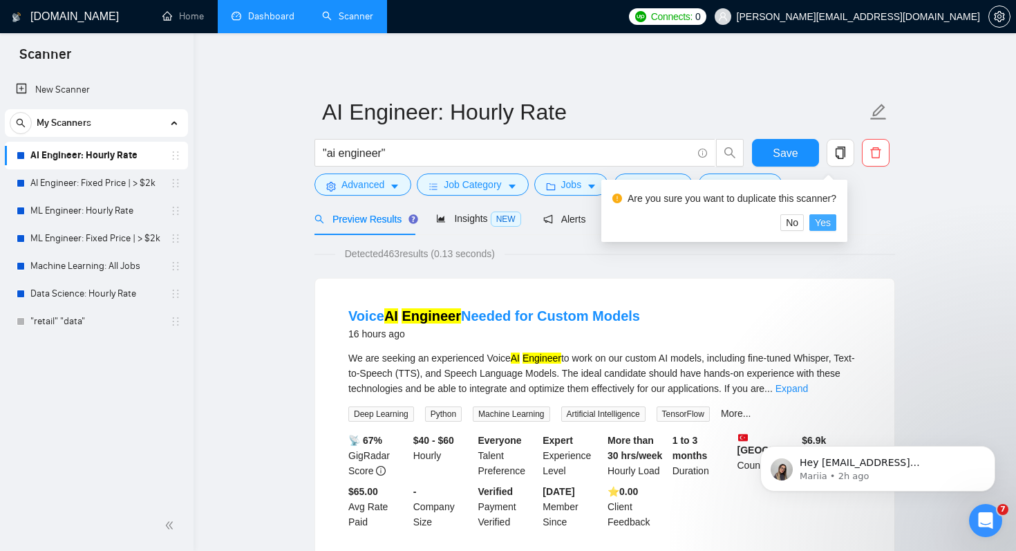
click at [831, 225] on span "Yes" at bounding box center [823, 222] width 16 height 15
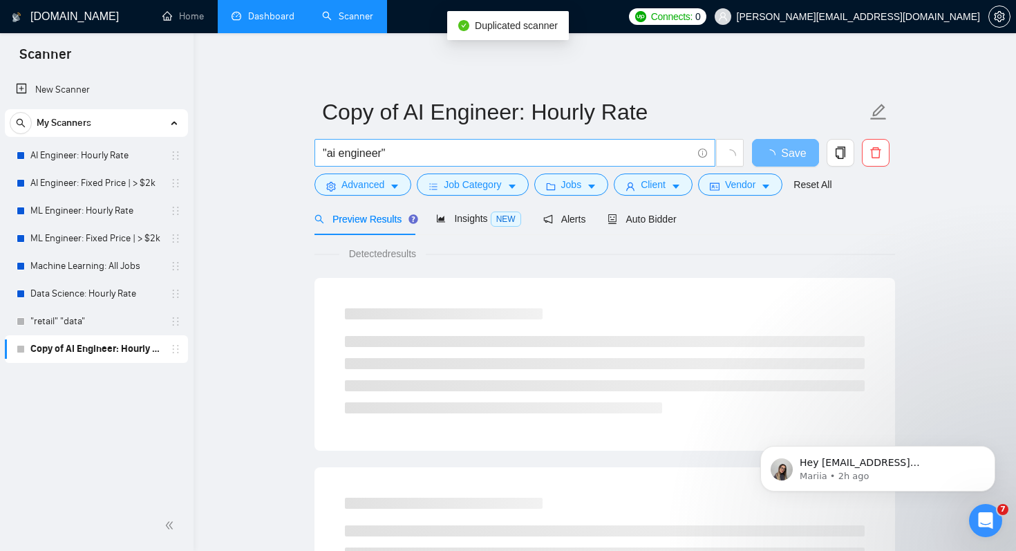
click at [405, 156] on input ""ai engineer"" at bounding box center [507, 152] width 369 height 17
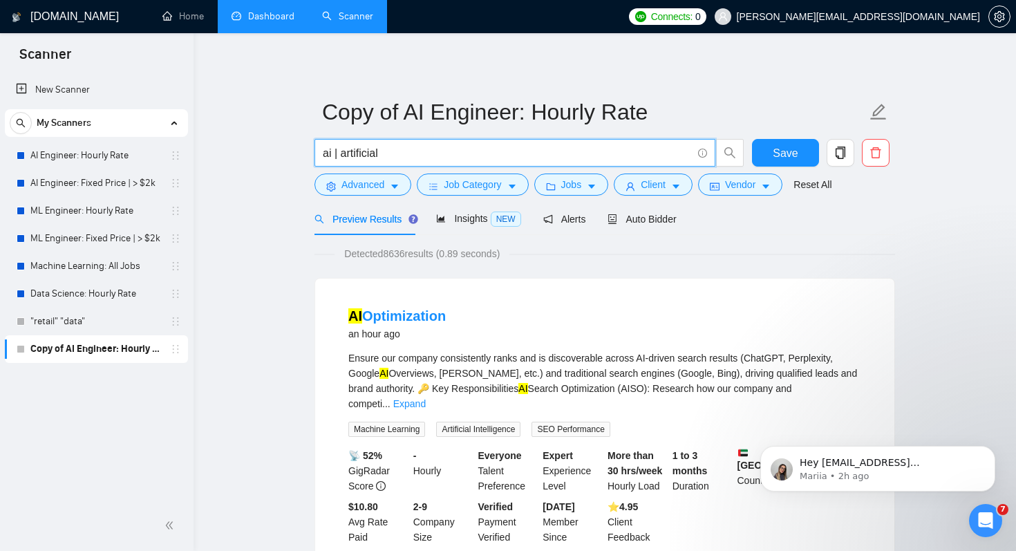
click at [410, 153] on input "ai | artificial" at bounding box center [507, 152] width 369 height 17
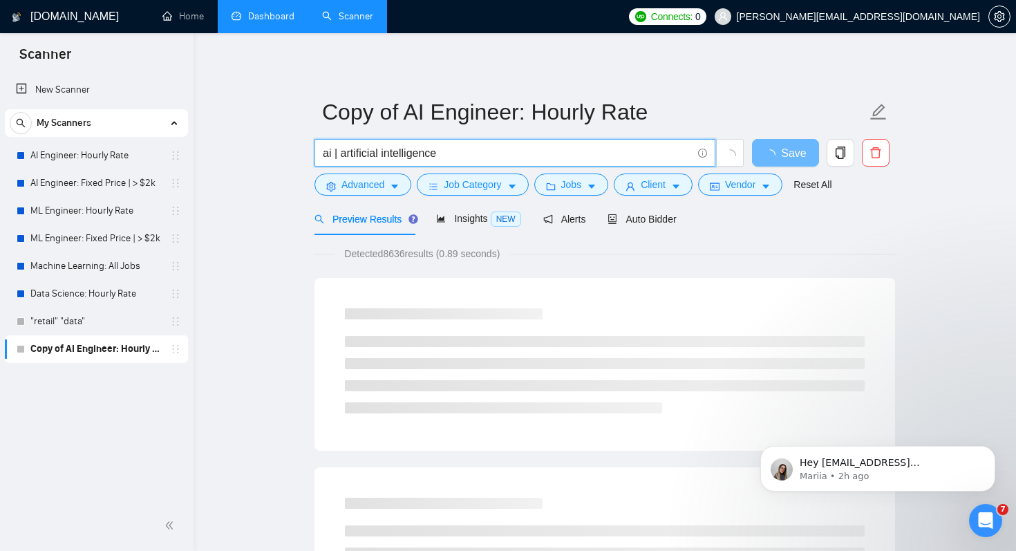
click at [342, 154] on input "ai | artificial intelligence" at bounding box center [507, 152] width 369 height 17
click at [480, 155] on input "ai | "artificial intelligence" at bounding box center [507, 152] width 369 height 17
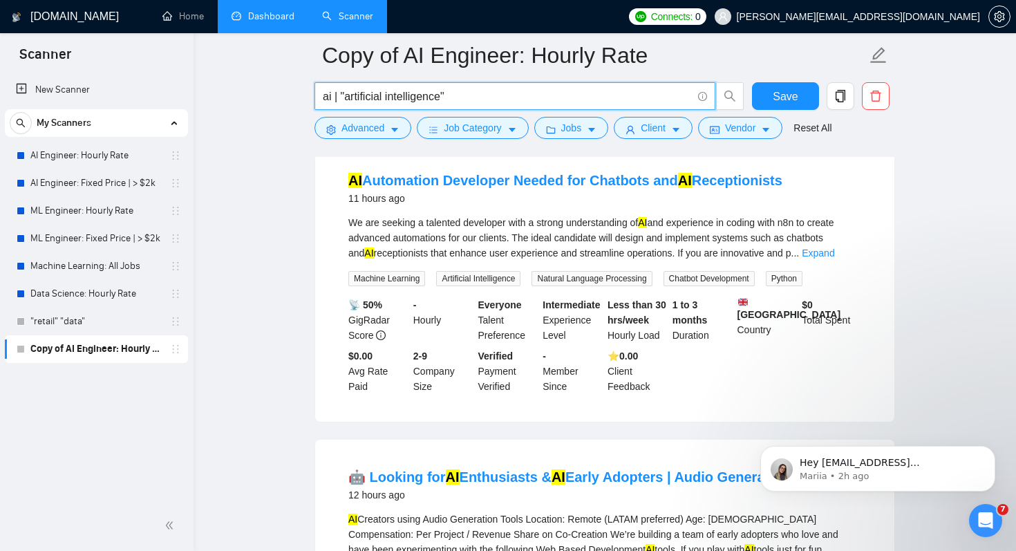
scroll to position [1667, 0]
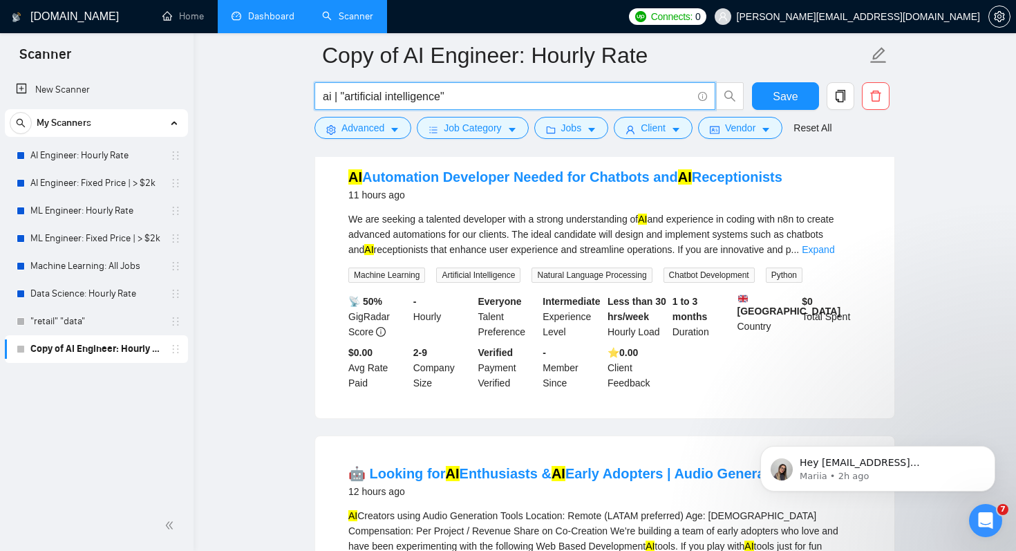
click at [515, 94] on input "ai | "artificial intelligence"" at bounding box center [507, 96] width 369 height 17
type input "ai | "artificial intelligence""
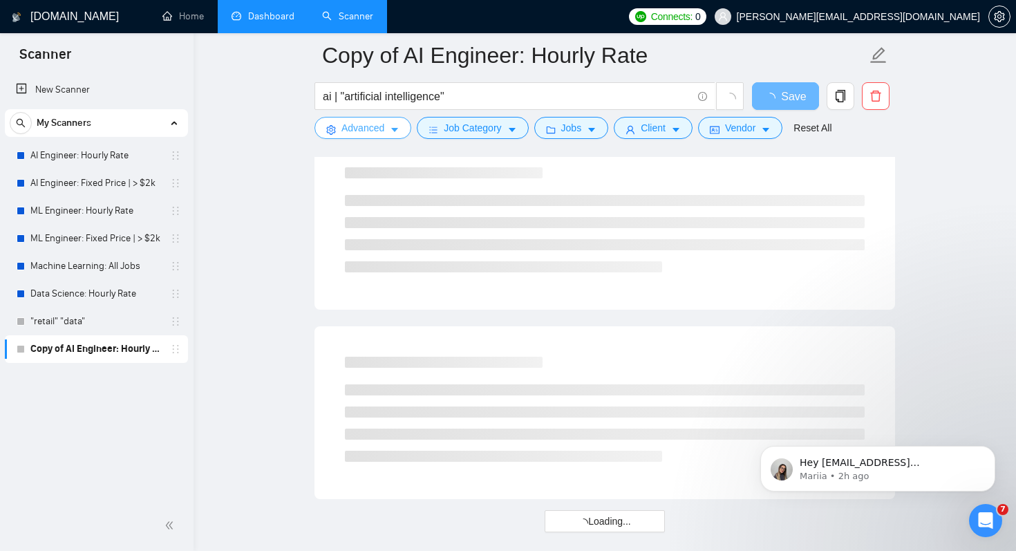
click at [382, 130] on span "Advanced" at bounding box center [362, 127] width 43 height 15
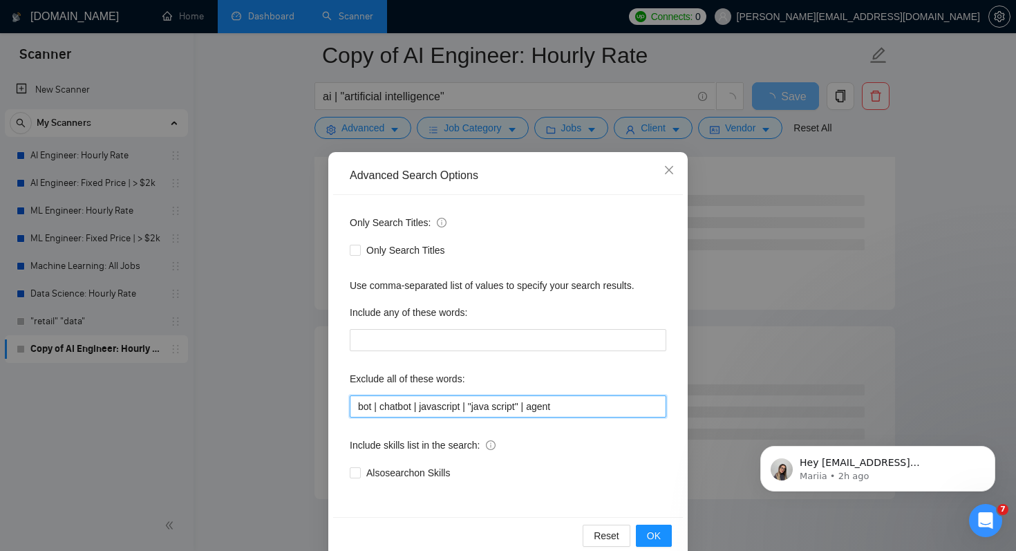
click at [366, 403] on input "bot | chatbot | javascript | "java script" | agent" at bounding box center [508, 406] width 317 height 22
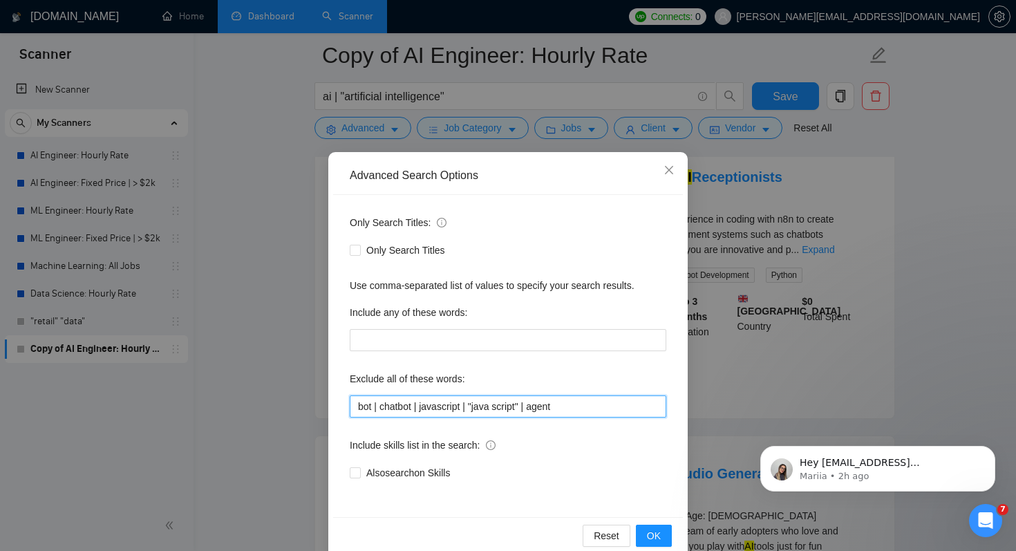
drag, startPoint x: 372, startPoint y: 406, endPoint x: 381, endPoint y: 405, distance: 9.0
click at [381, 405] on input "bot | chatbot | javascript | "java script" | agent" at bounding box center [508, 406] width 317 height 22
click at [372, 404] on input "bot, chatbot | javascript | "java script" | agent" at bounding box center [508, 406] width 317 height 22
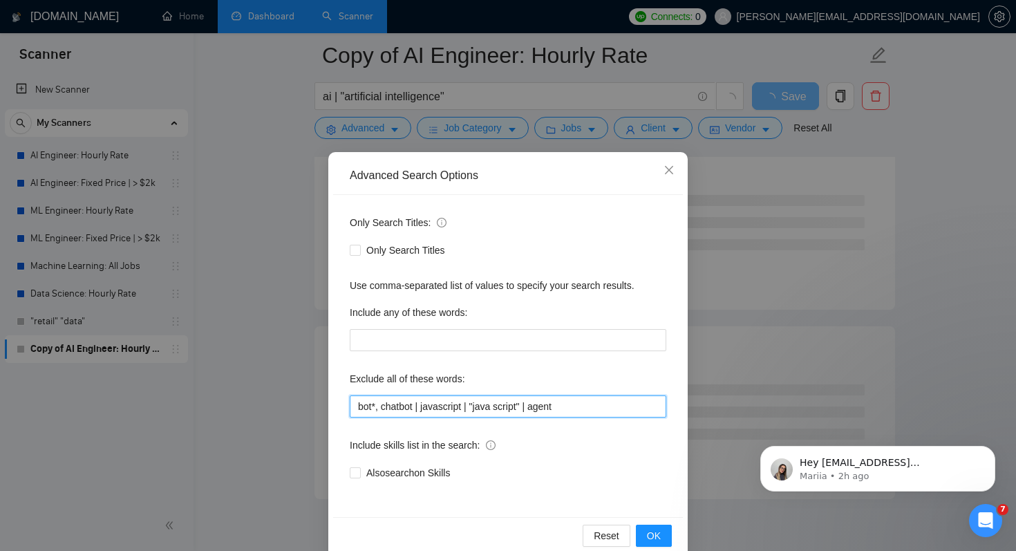
click at [424, 403] on input "bot*, chatbot | javascript | "java script" | agent" at bounding box center [508, 406] width 317 height 22
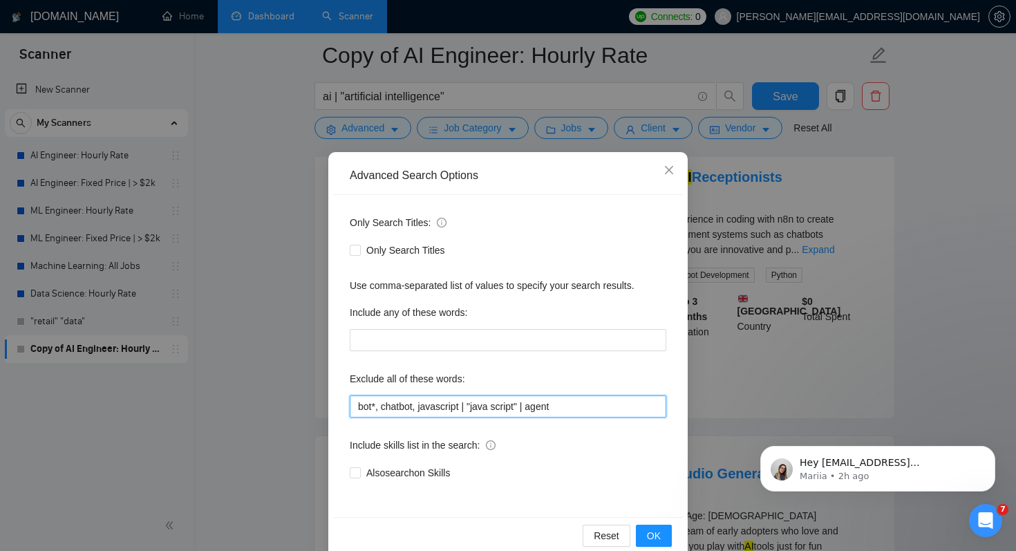
click at [413, 406] on input "bot*, chatbot, javascript | "java script" | agent" at bounding box center [508, 406] width 317 height 22
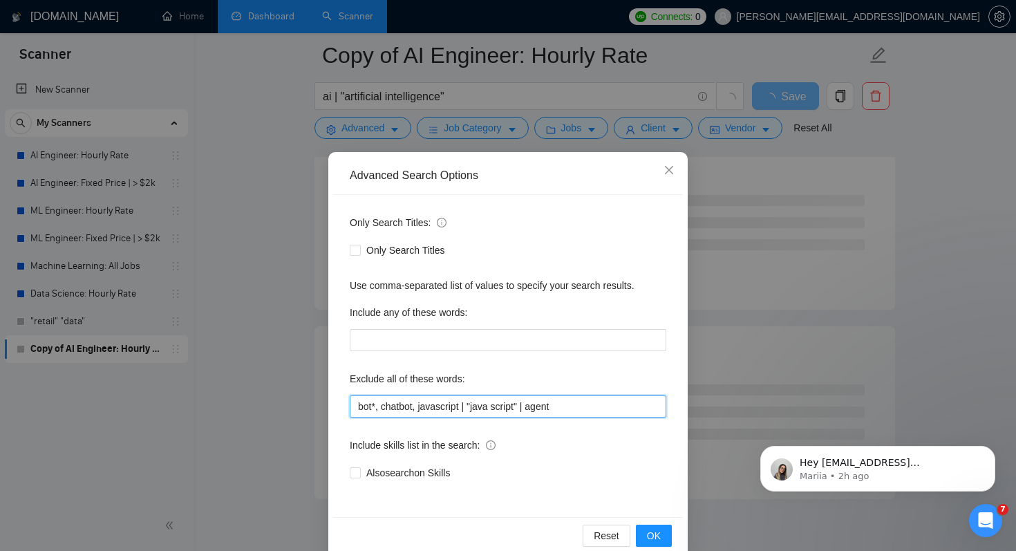
click at [415, 406] on input "bot*, chatbot, javascript | "java script" | agent" at bounding box center [508, 406] width 317 height 22
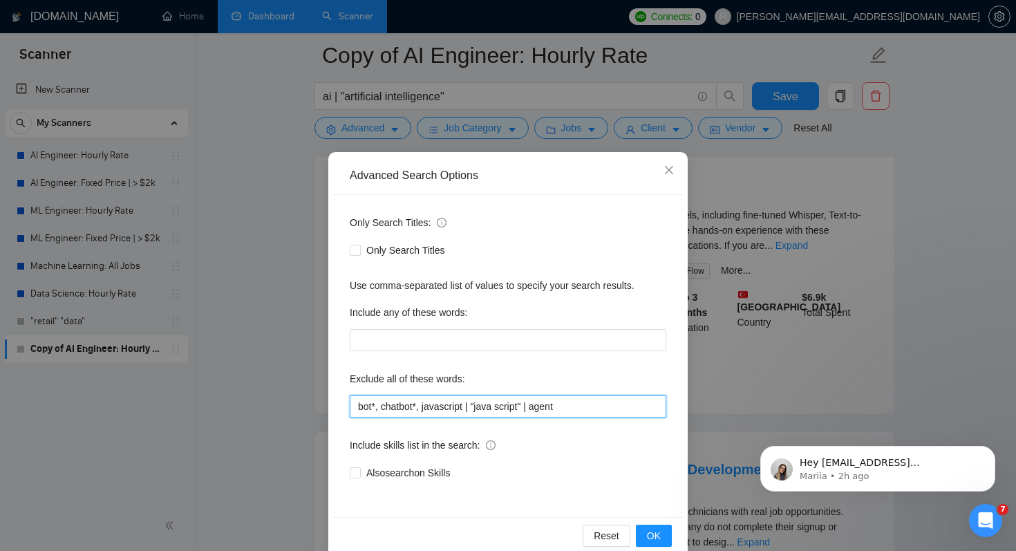
drag, startPoint x: 467, startPoint y: 408, endPoint x: 477, endPoint y: 408, distance: 9.7
click at [477, 408] on input "bot*, chatbot*, javascript | "java script" | agent" at bounding box center [508, 406] width 317 height 22
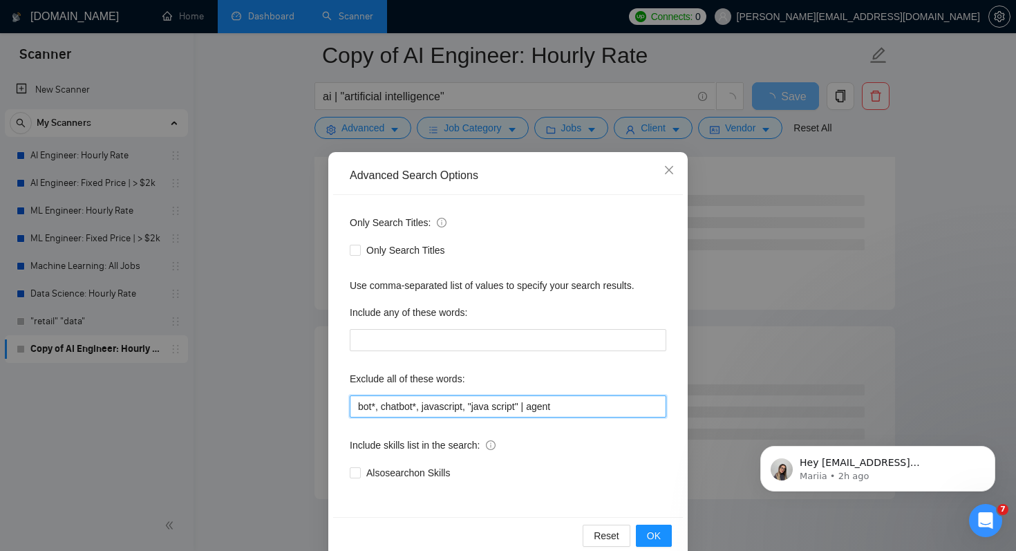
click at [528, 409] on input "bot*, chatbot*, javascript, "java script" | agent" at bounding box center [508, 406] width 317 height 22
drag, startPoint x: 536, startPoint y: 409, endPoint x: 525, endPoint y: 408, distance: 10.4
click at [525, 408] on input "bot*, chatbot*, javascript, "java script" | agent" at bounding box center [508, 406] width 317 height 22
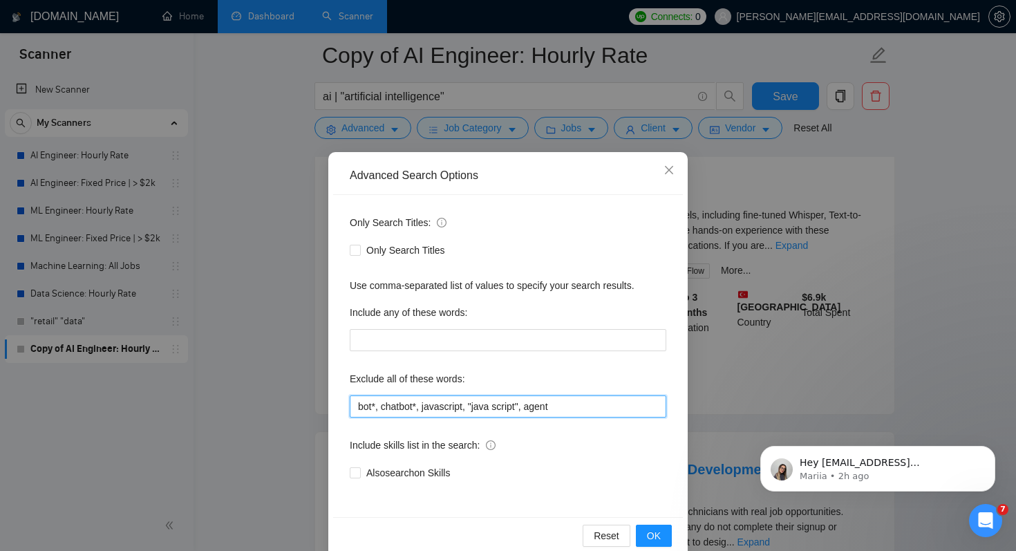
click at [621, 411] on input "bot*, chatbot*, javascript, "java script", agent" at bounding box center [508, 406] width 317 height 22
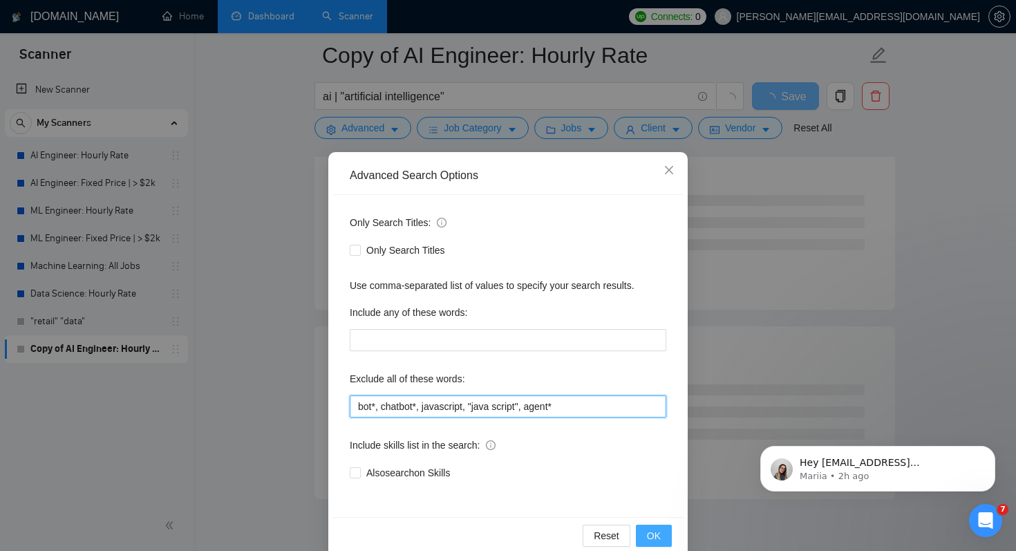
type input "bot*, chatbot*, javascript, "java script", agent*"
click at [663, 532] on button "OK" at bounding box center [654, 536] width 36 height 22
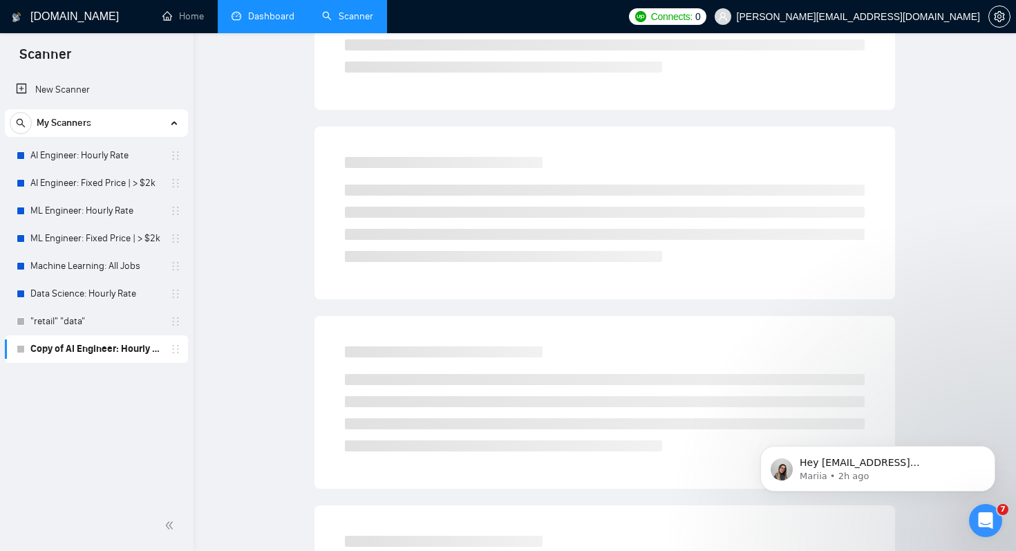
scroll to position [0, 0]
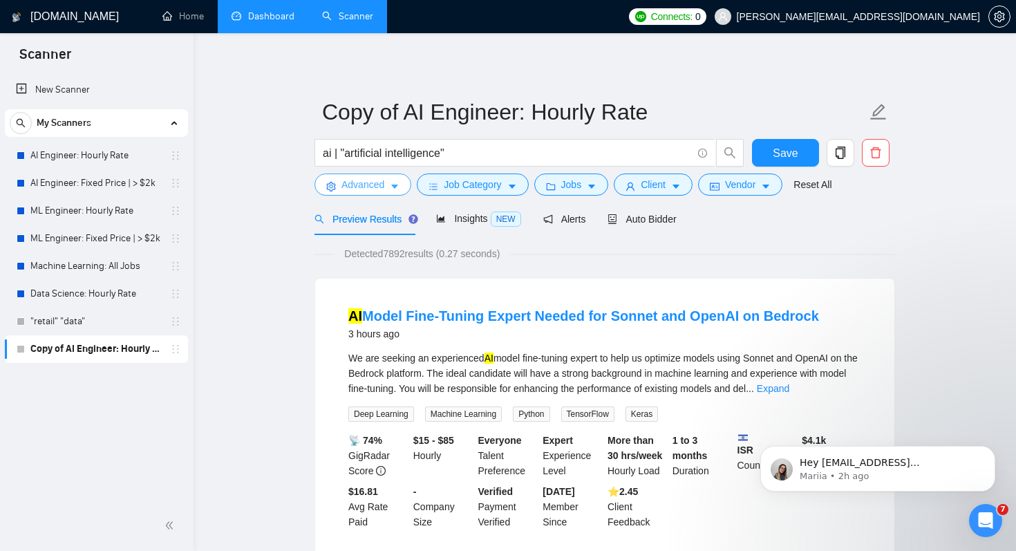
click at [391, 184] on icon "caret-down" at bounding box center [395, 187] width 10 height 10
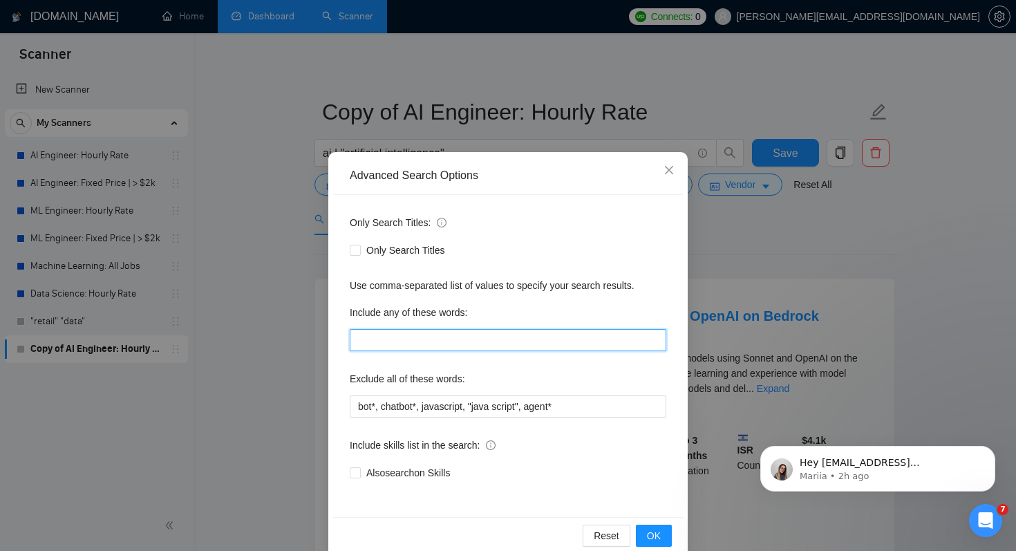
click at [442, 345] on input "text" at bounding box center [508, 340] width 317 height 22
click at [515, 341] on input "engineer*, developer*, programmer*," at bounding box center [508, 340] width 317 height 22
click at [643, 336] on input "engineer*, developer*, programm*," at bounding box center [508, 340] width 317 height 22
click at [450, 342] on input "engineer*, developer*, programm*," at bounding box center [508, 340] width 317 height 22
type input "engineer*, develop*, programm*,"
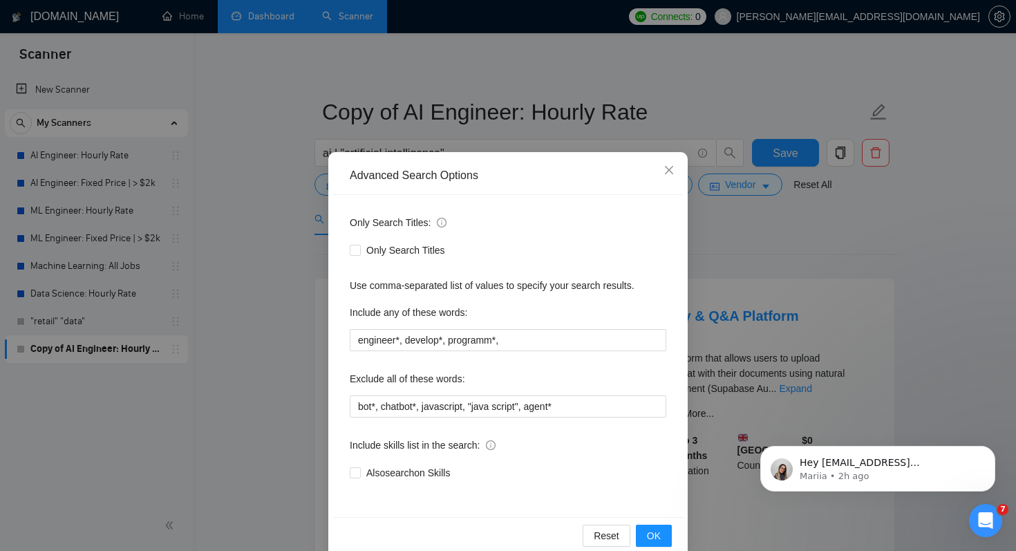
click at [554, 470] on div "Also search on Skills" at bounding box center [508, 472] width 317 height 15
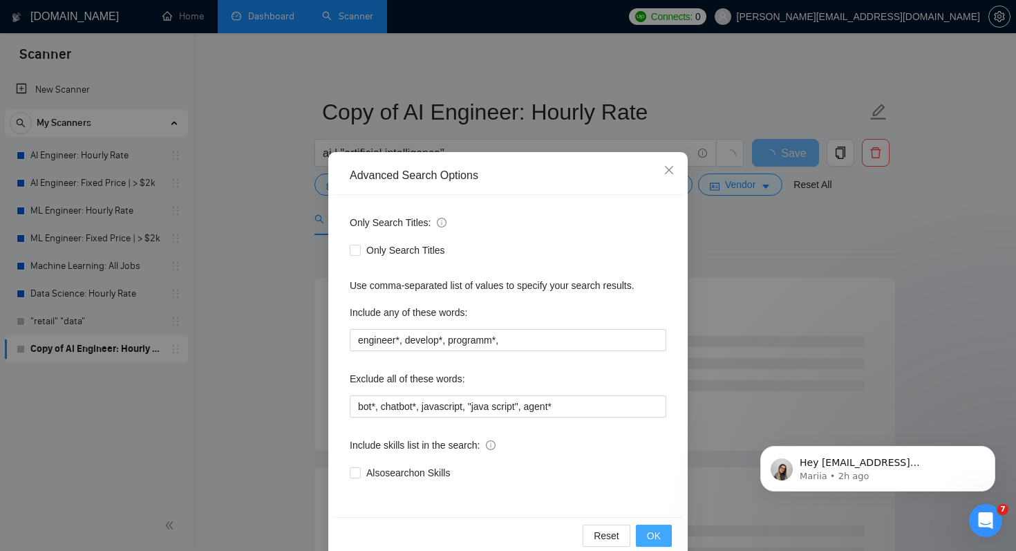
click at [664, 525] on button "OK" at bounding box center [654, 536] width 36 height 22
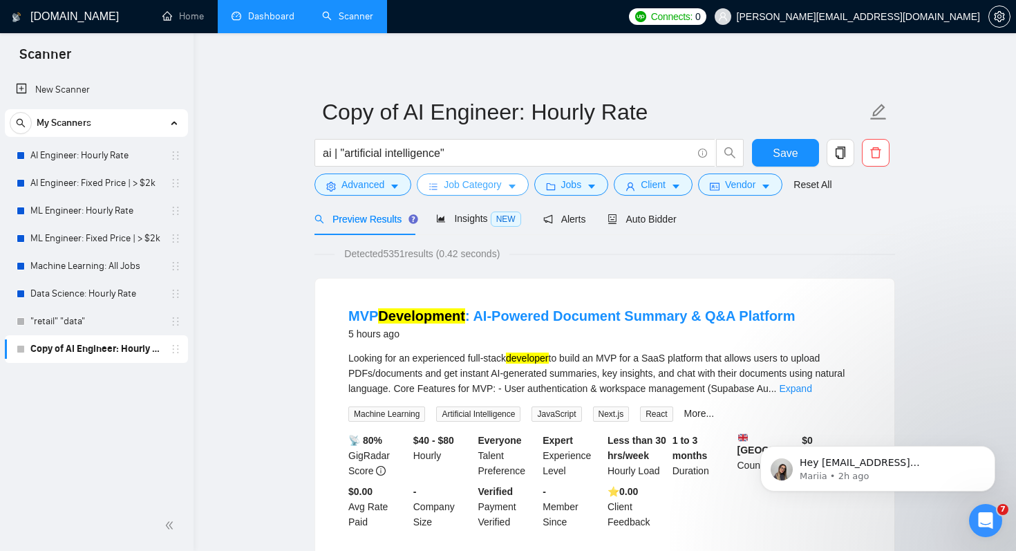
click at [493, 178] on span "Job Category" at bounding box center [472, 184] width 57 height 15
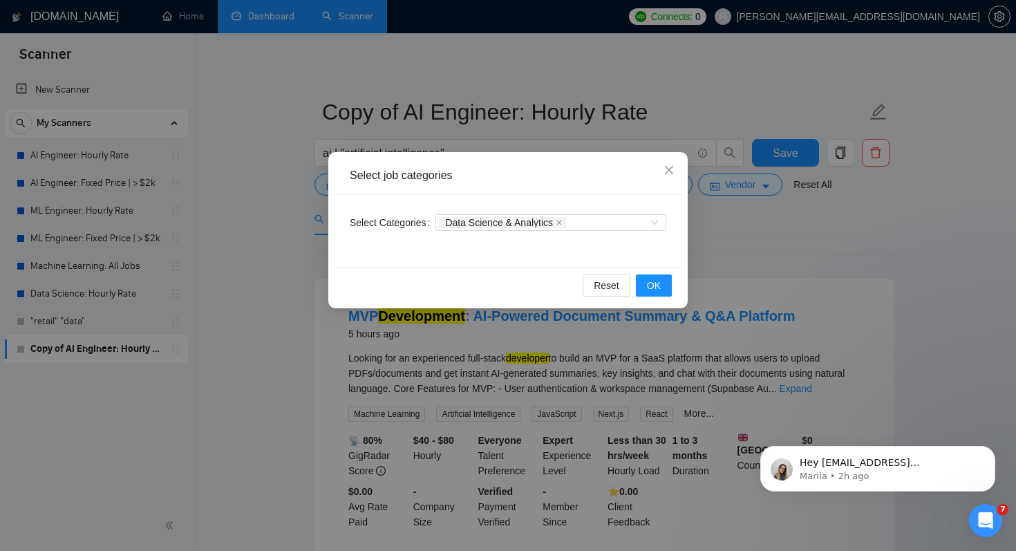
click at [294, 266] on div "Select job categories Select Categories Data Science & Analytics Reset OK" at bounding box center [508, 275] width 1016 height 551
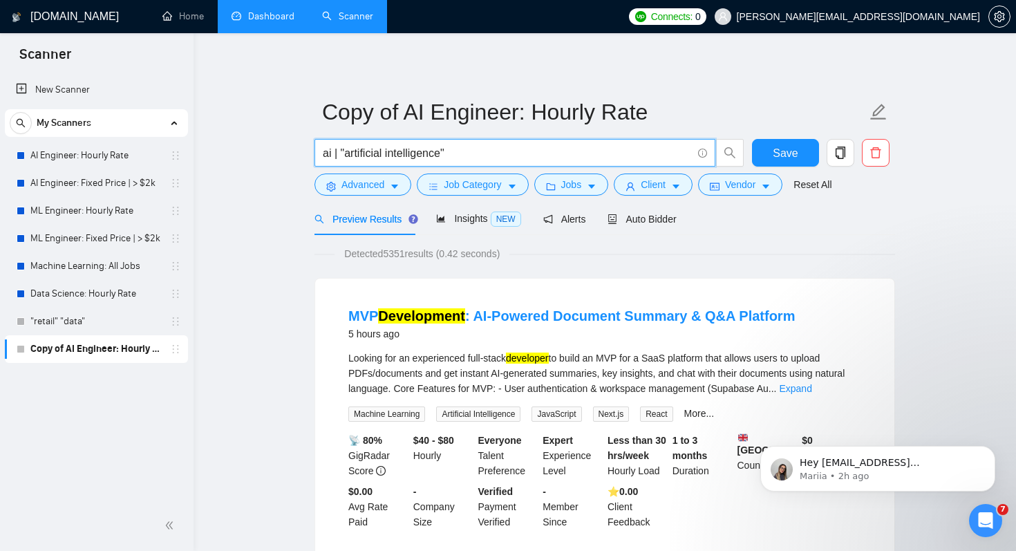
click at [324, 153] on input "ai | "artificial intelligence"" at bounding box center [507, 152] width 369 height 17
click at [389, 153] on input "ai | "artificial intelligence"" at bounding box center [507, 152] width 369 height 17
click at [355, 186] on span "Advanced" at bounding box center [362, 184] width 43 height 15
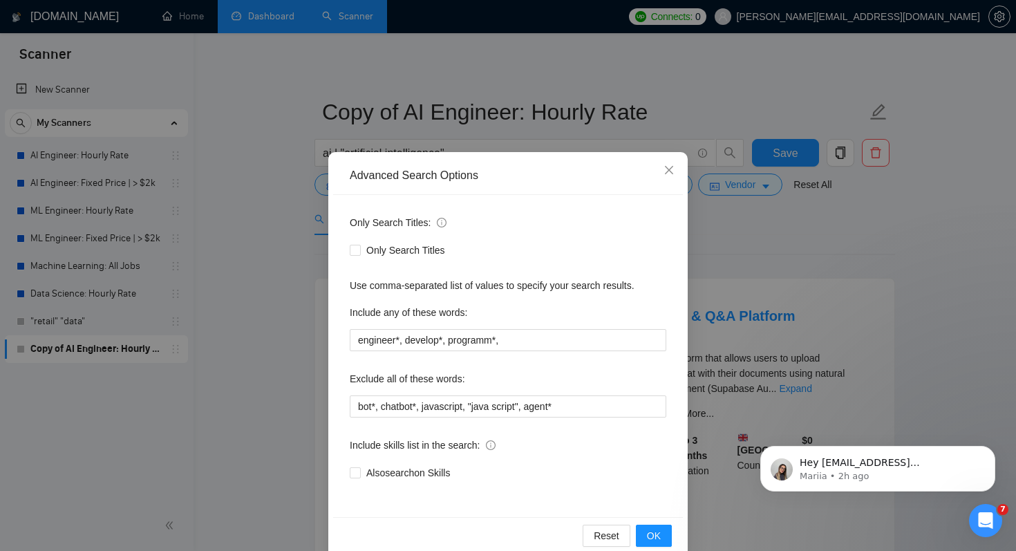
click at [256, 335] on div "Advanced Search Options Only Search Titles: Only Search Titles Use comma-separa…" at bounding box center [508, 275] width 1016 height 551
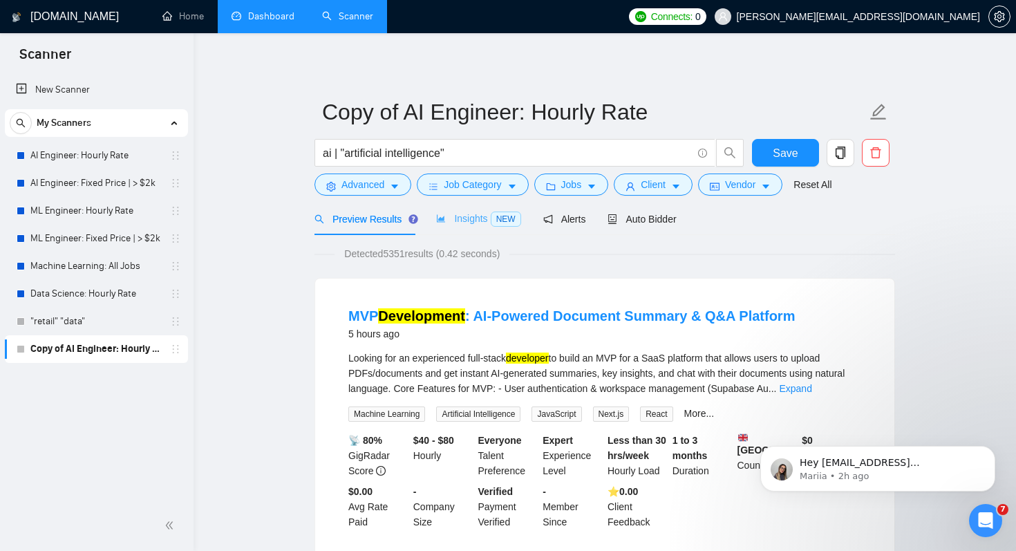
click at [460, 228] on div "Insights NEW" at bounding box center [478, 219] width 84 height 32
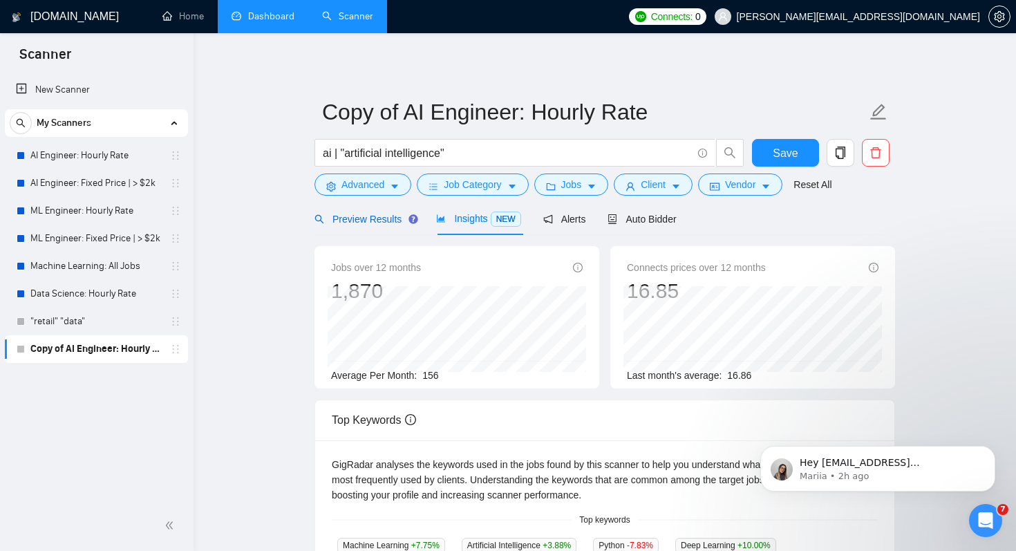
click at [381, 224] on span "Preview Results" at bounding box center [364, 219] width 100 height 11
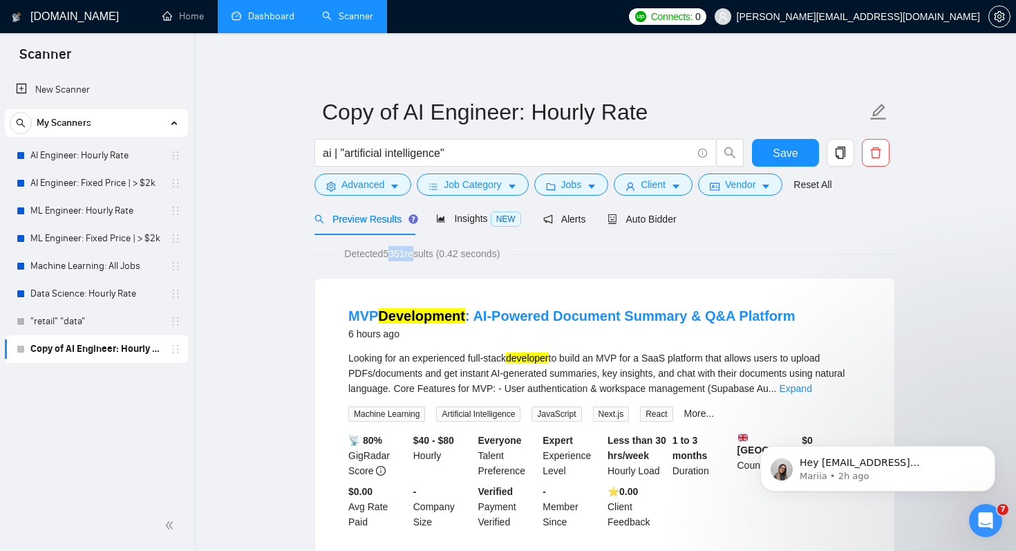
drag, startPoint x: 386, startPoint y: 250, endPoint x: 419, endPoint y: 250, distance: 32.5
click at [419, 250] on span "Detected 5351 results (0.42 seconds)" at bounding box center [422, 253] width 175 height 15
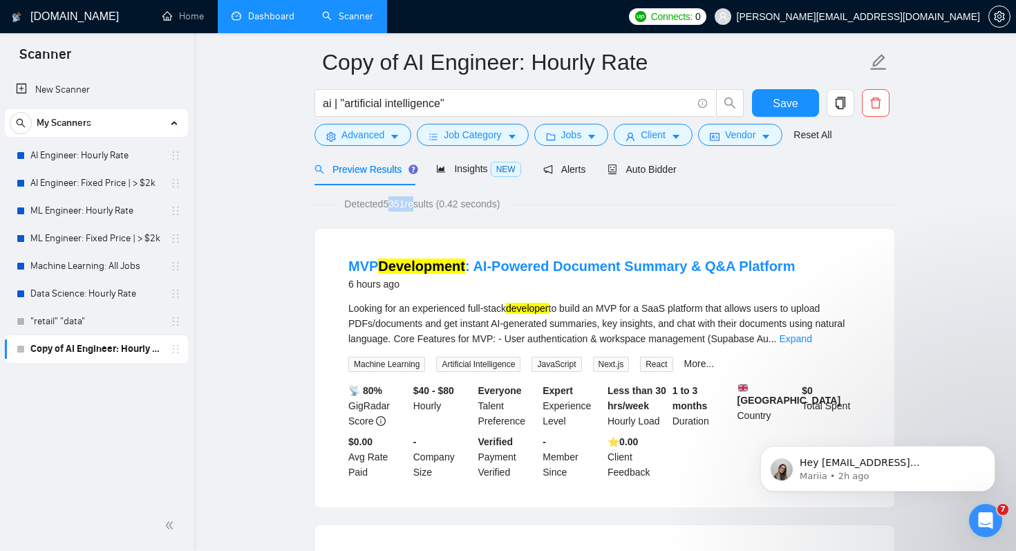
scroll to position [53, 0]
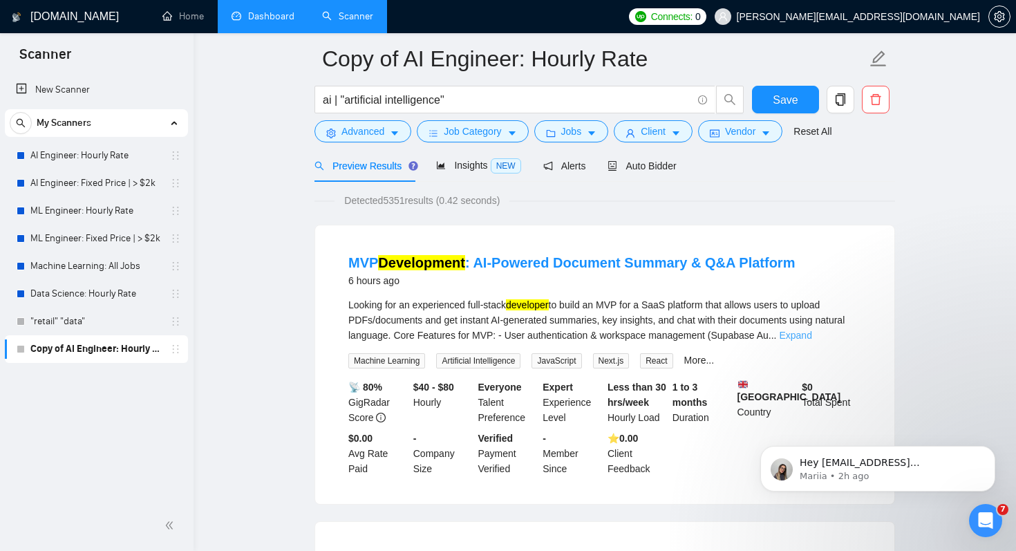
click at [811, 330] on link "Expand" at bounding box center [795, 335] width 32 height 11
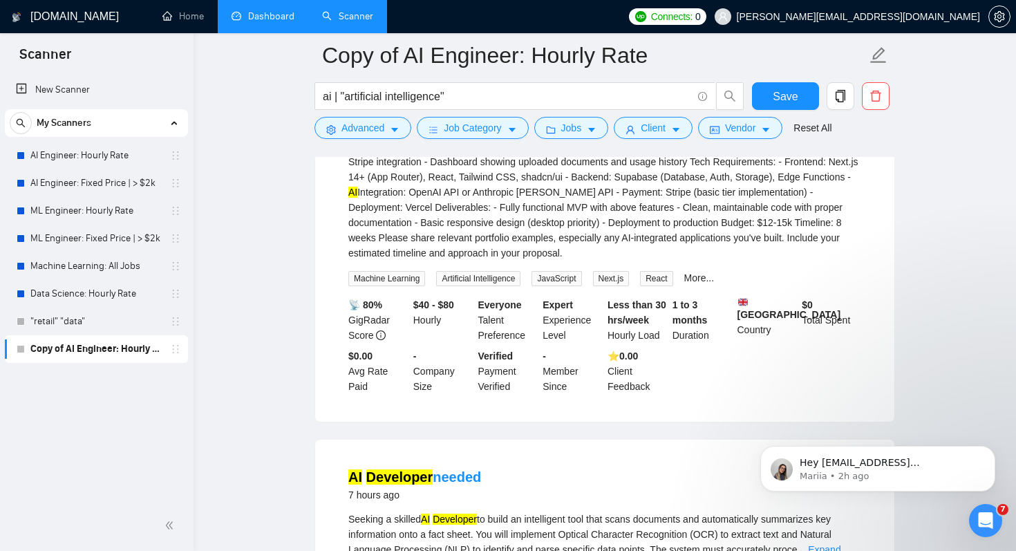
scroll to position [302, 0]
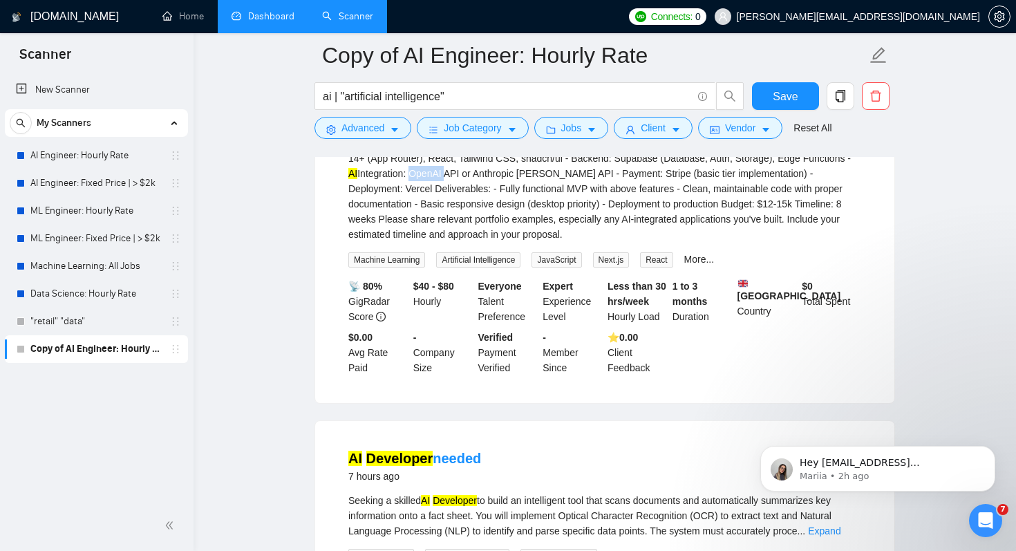
drag, startPoint x: 610, startPoint y: 171, endPoint x: 646, endPoint y: 174, distance: 36.1
click at [646, 174] on div "Looking for an experienced full-stack developer to build an MVP for a SaaS plat…" at bounding box center [604, 150] width 513 height 182
click at [361, 129] on span "Advanced" at bounding box center [362, 127] width 43 height 15
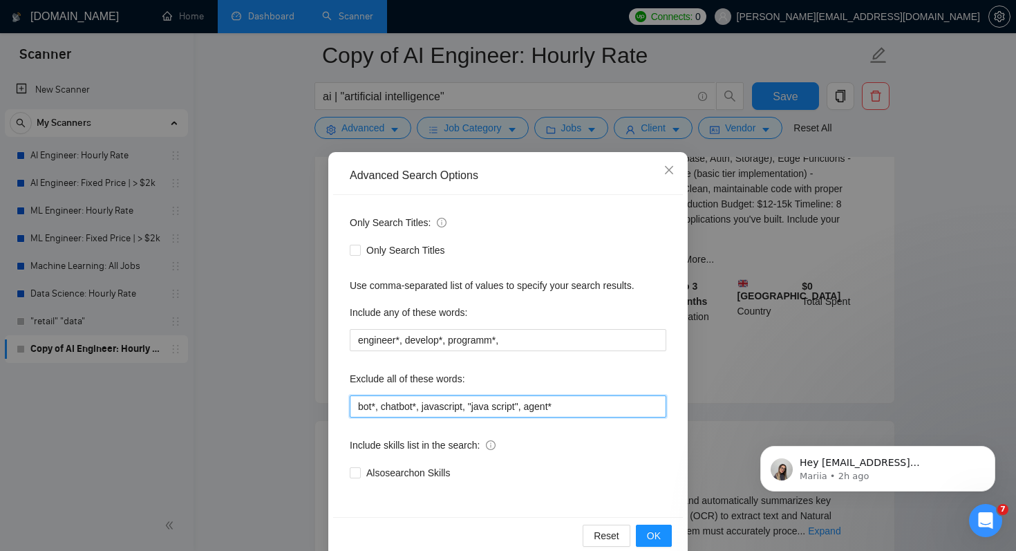
click at [572, 411] on input "bot*, chatbot*, javascript, "java script", agent*" at bounding box center [508, 406] width 317 height 22
click at [620, 401] on input "bot*, chatbot*, javascript, "java script", agent*, gpt*, openai? api" at bounding box center [508, 406] width 317 height 22
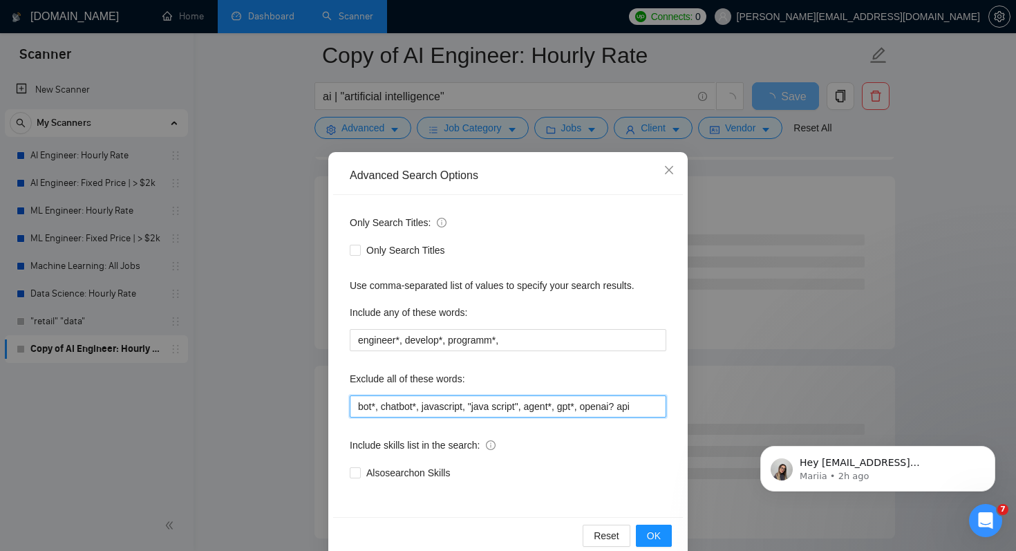
click at [623, 402] on input "bot*, chatbot*, javascript, "java script", agent*, gpt*, openai? api" at bounding box center [508, 406] width 317 height 22
drag, startPoint x: 638, startPoint y: 405, endPoint x: 672, endPoint y: 438, distance: 47.9
click at [639, 405] on input "bot*, chatbot*, javascript, "java script", agent*, gpt*, openai, api" at bounding box center [508, 406] width 317 height 22
type input "bot*, chatbot*, javascript, "java script", agent*, gpt*, openai, api"
click at [657, 533] on span "OK" at bounding box center [654, 535] width 14 height 15
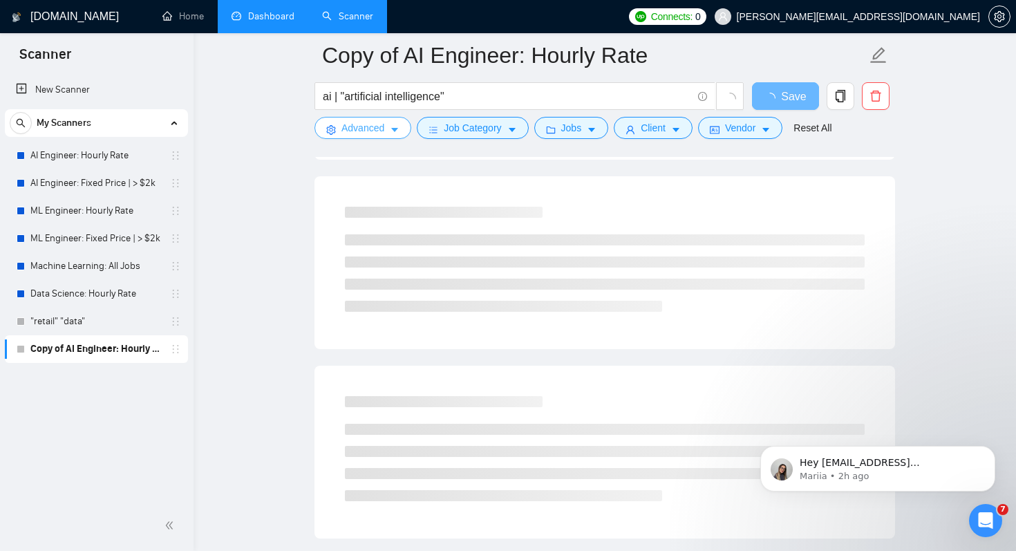
scroll to position [0, 0]
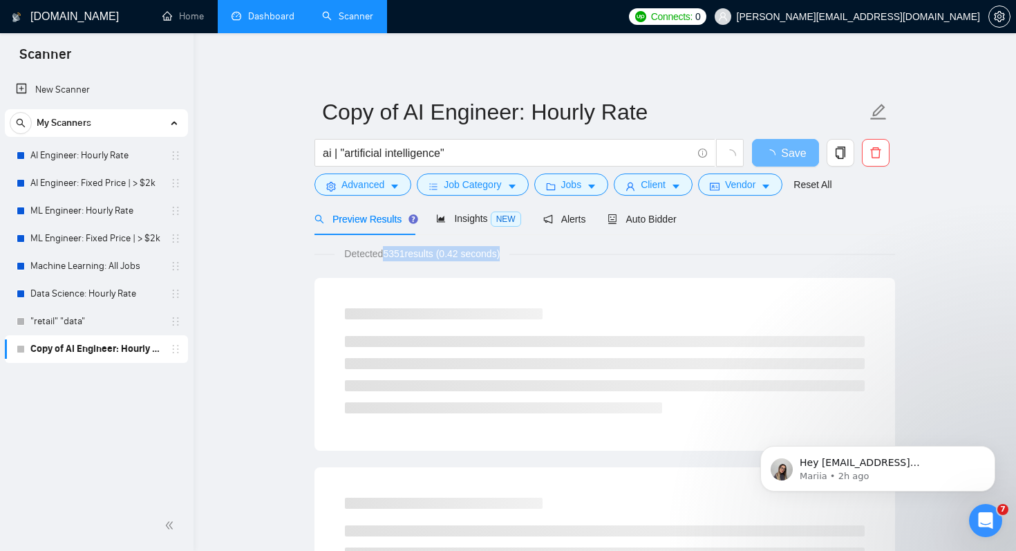
drag, startPoint x: 382, startPoint y: 253, endPoint x: 534, endPoint y: 263, distance: 152.4
click at [370, 187] on span "Advanced" at bounding box center [362, 184] width 43 height 15
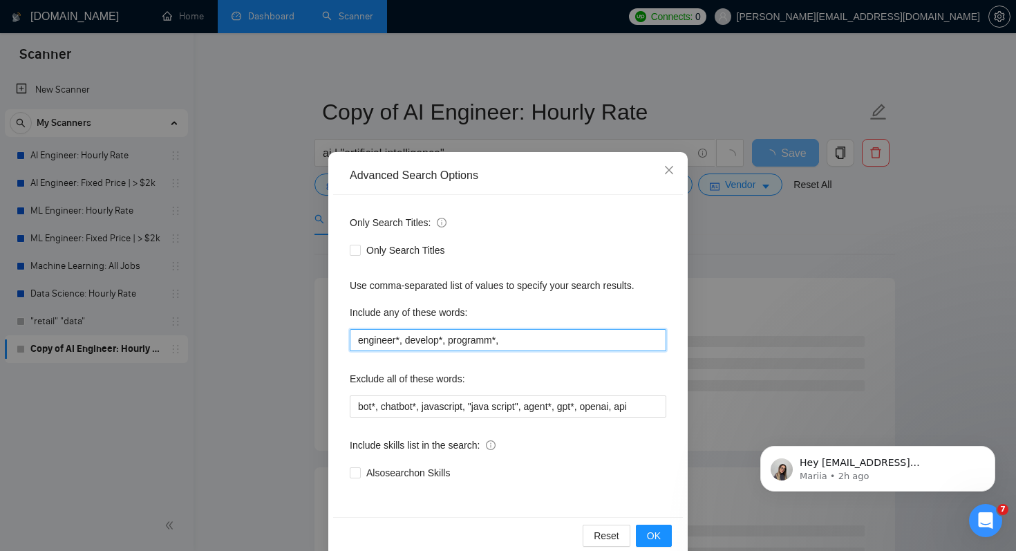
click at [534, 340] on input "engineer*, develop*, programm*," at bounding box center [508, 340] width 317 height 22
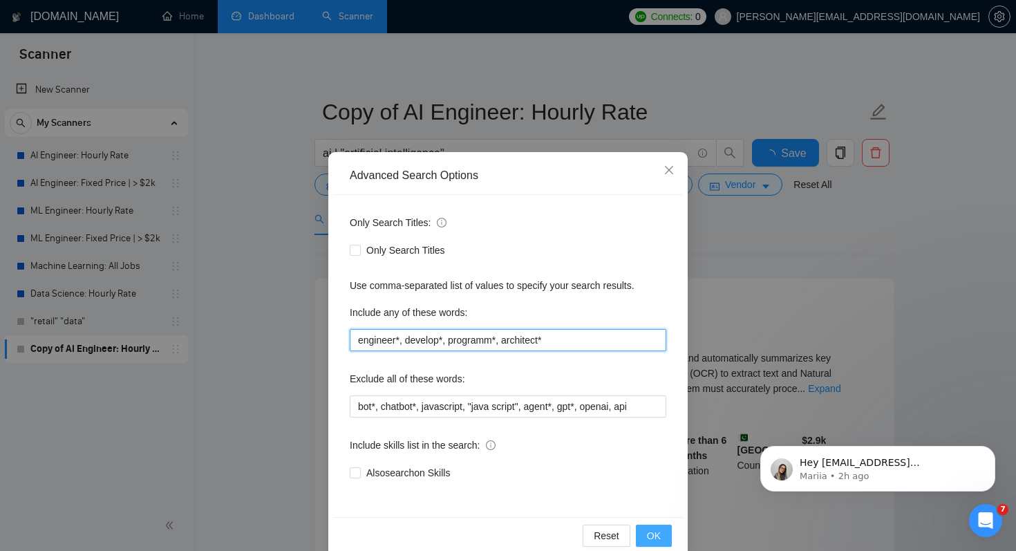
type input "engineer*, develop*, programm*, architect*"
click at [660, 531] on span "OK" at bounding box center [654, 535] width 14 height 15
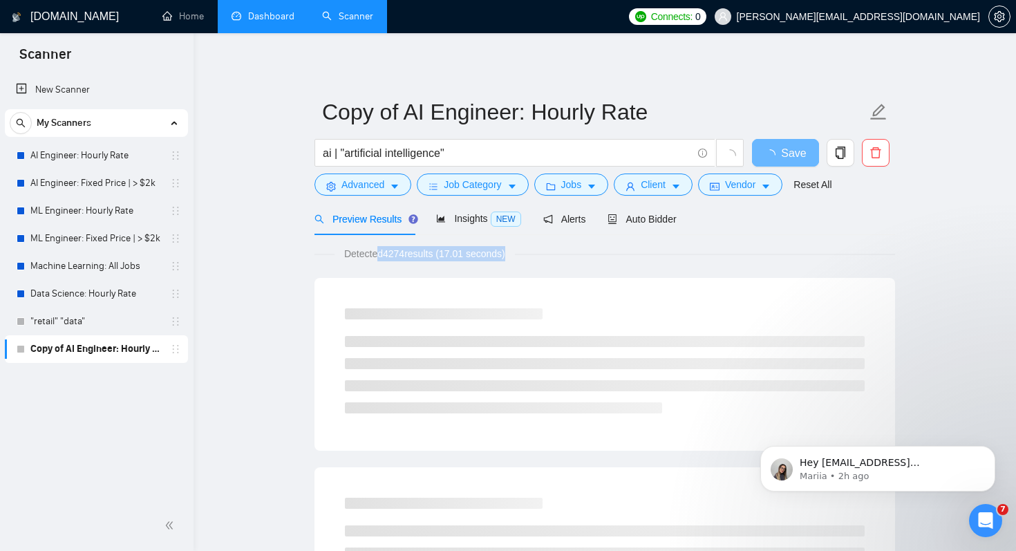
drag, startPoint x: 381, startPoint y: 252, endPoint x: 540, endPoint y: 255, distance: 159.7
click at [538, 254] on div "Detected 4274 results (17.01 seconds)" at bounding box center [604, 253] width 581 height 15
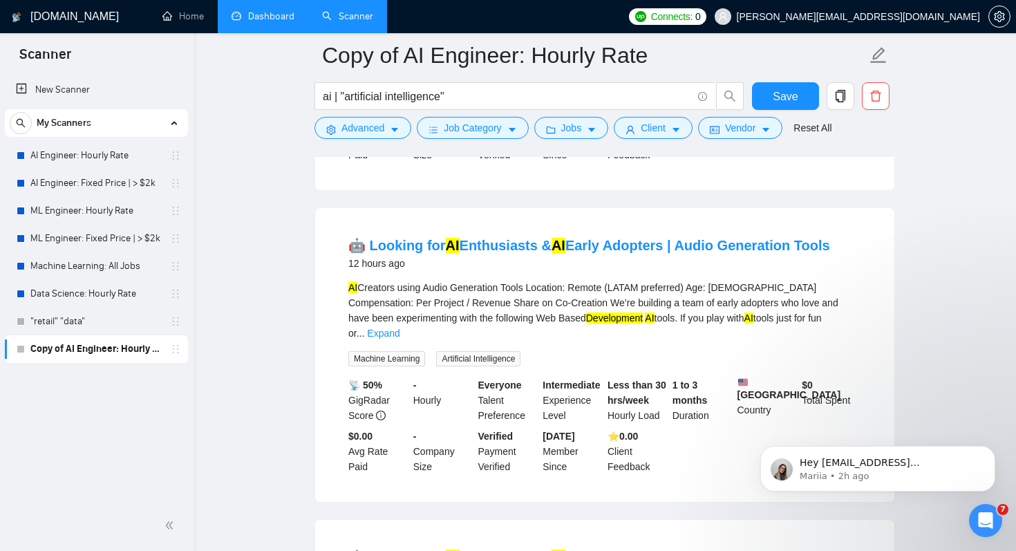
scroll to position [380, 0]
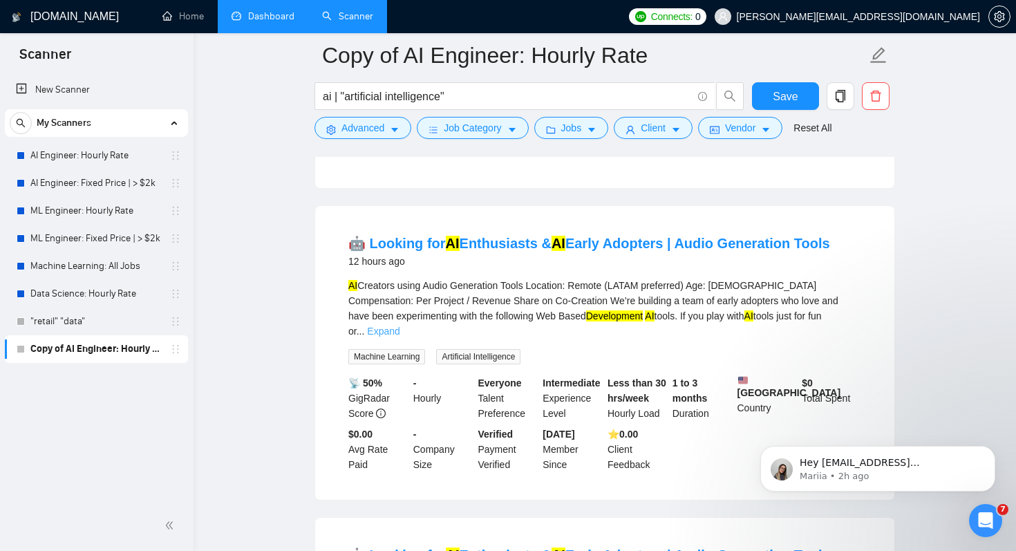
click at [399, 326] on link "Expand" at bounding box center [383, 331] width 32 height 11
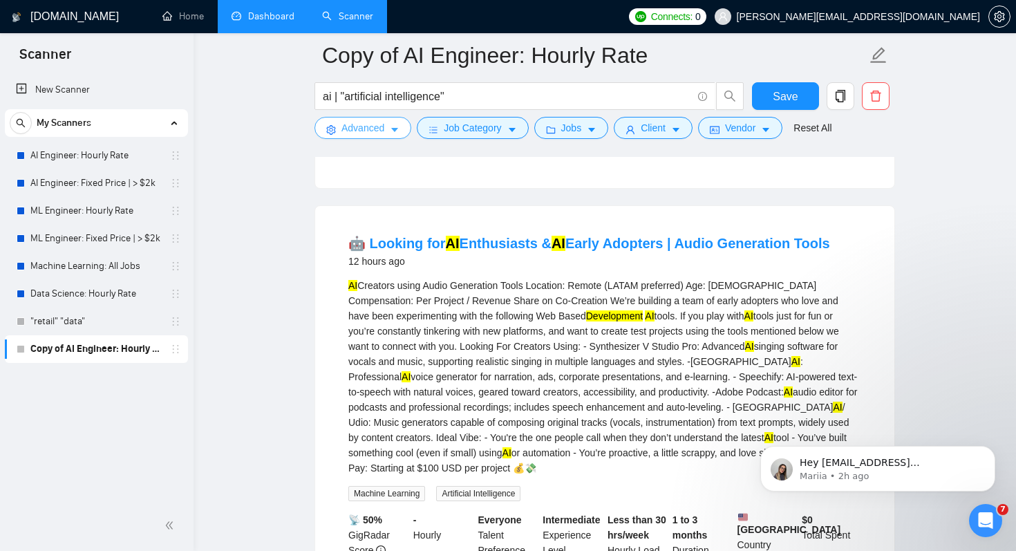
click at [373, 131] on span "Advanced" at bounding box center [362, 127] width 43 height 15
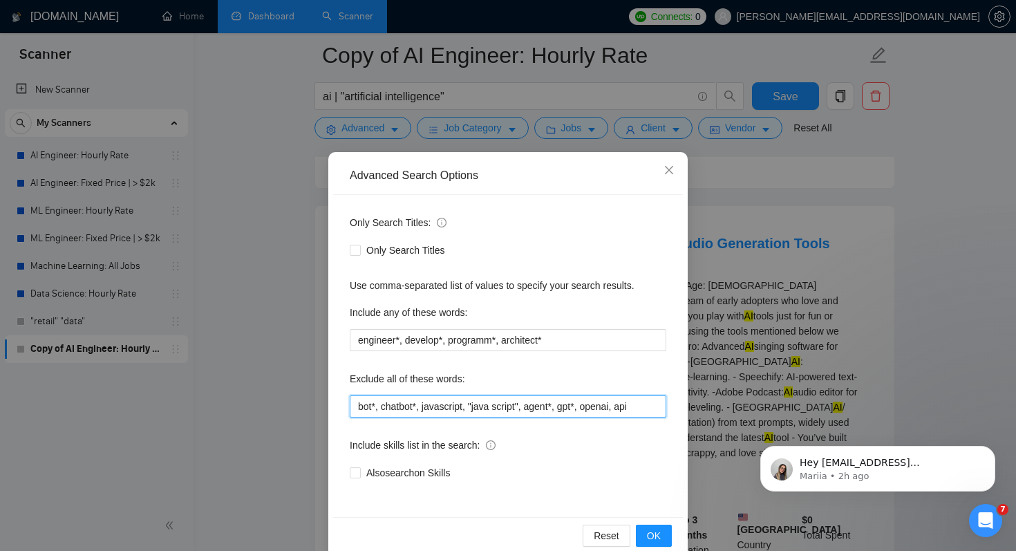
click at [643, 408] on input "bot*, chatbot*, javascript, "java script", agent*, gpt*, openai, api" at bounding box center [508, 406] width 317 height 22
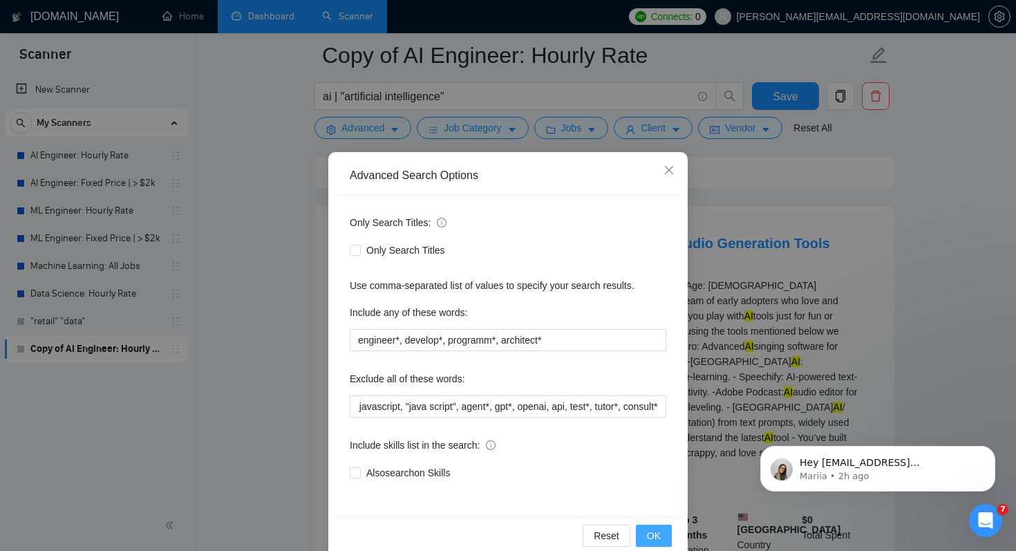
scroll to position [0, 0]
click at [644, 536] on button "OK" at bounding box center [654, 536] width 36 height 22
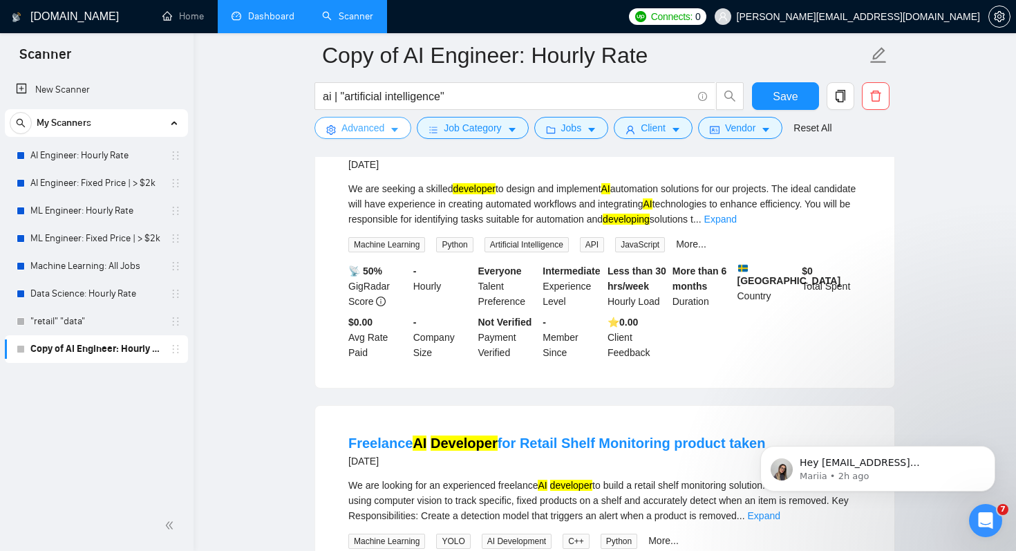
scroll to position [1669, 0]
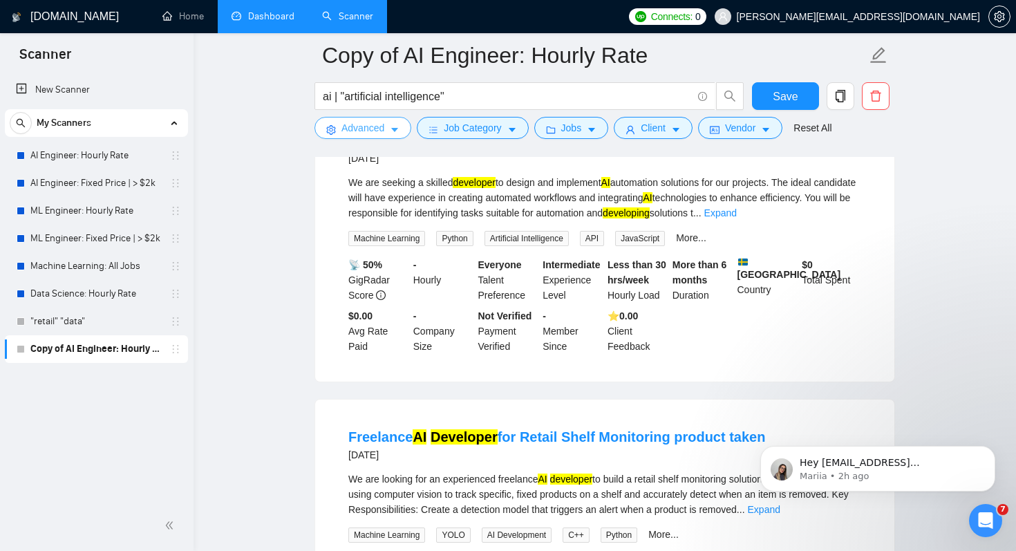
click at [368, 135] on span "Advanced" at bounding box center [362, 127] width 43 height 15
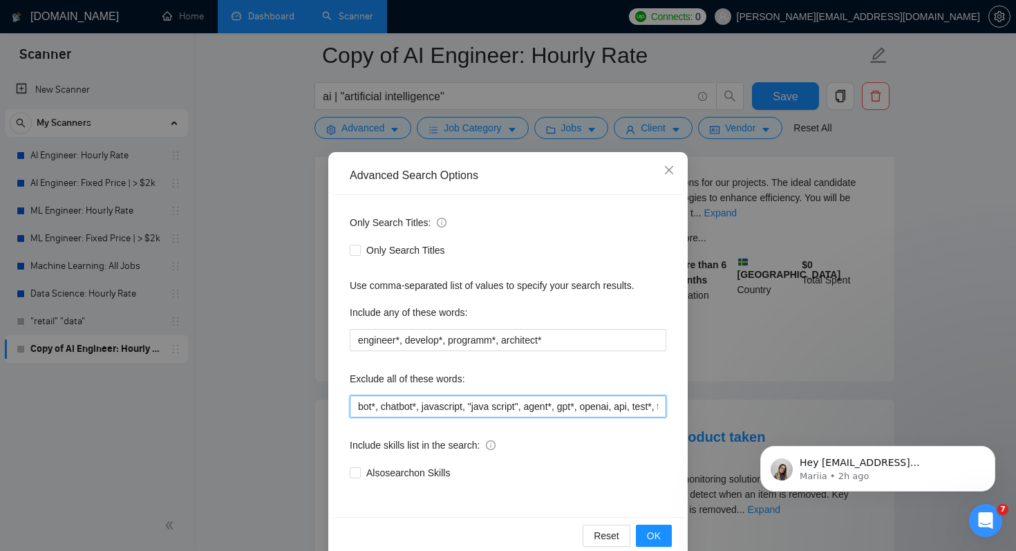
click at [473, 404] on input "bot*, chatbot*, javascript, "java script", agent*, gpt*, openai, api, test*, tu…" at bounding box center [508, 406] width 317 height 22
type input "bot*, chatbot*, javascript, automat*, "java script", agent*, gpt*, openai, api,…"
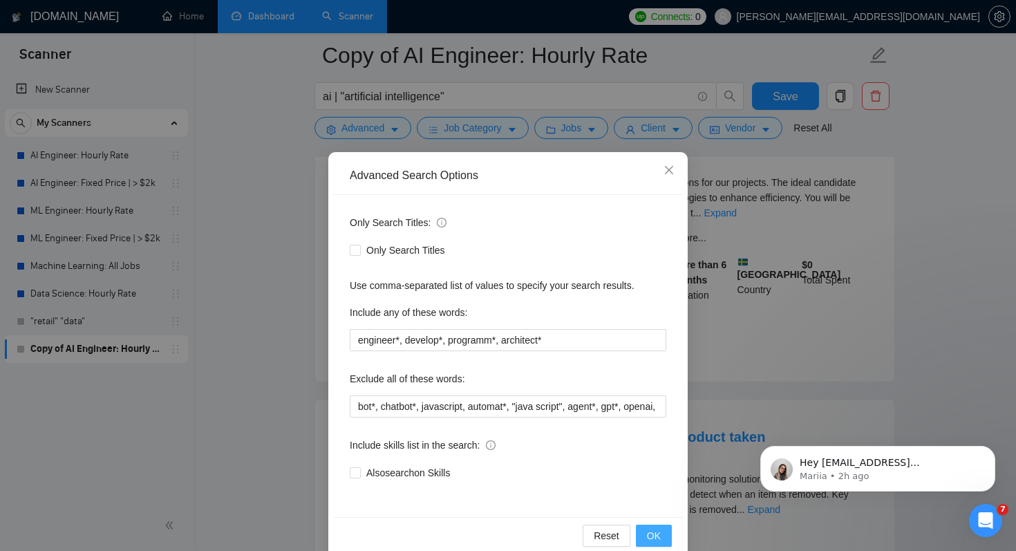
click at [649, 533] on span "OK" at bounding box center [654, 535] width 14 height 15
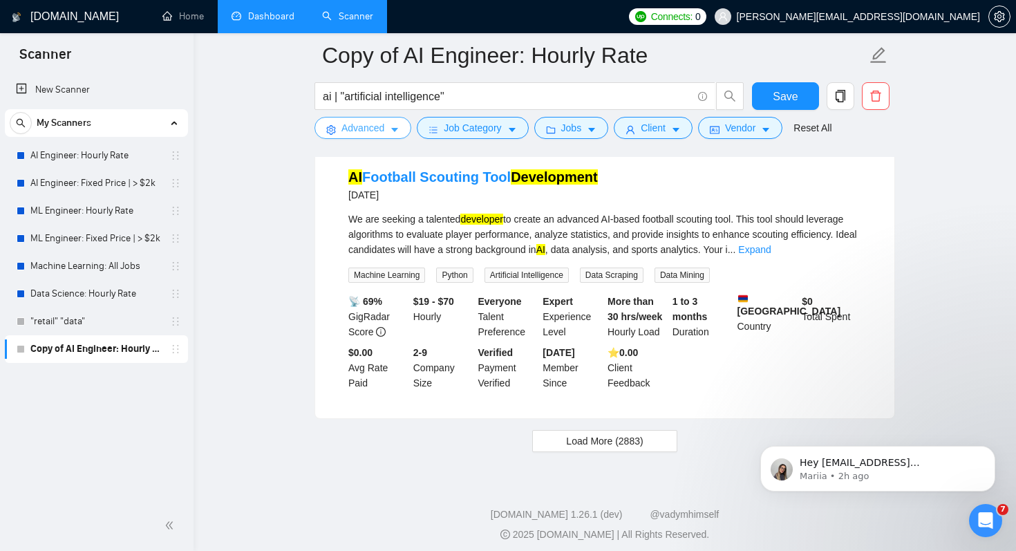
scroll to position [2871, 0]
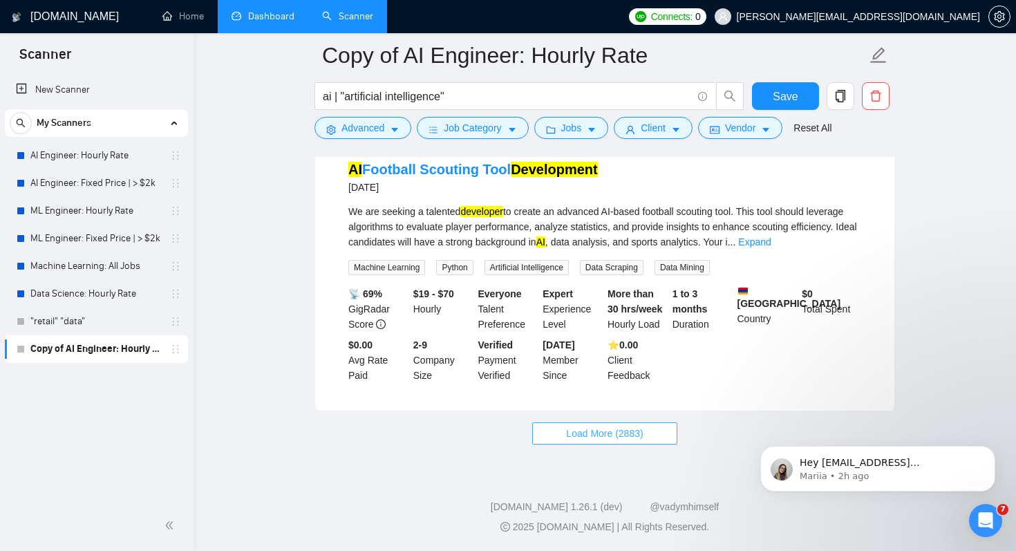
click at [636, 429] on span "Load More (2883)" at bounding box center [604, 433] width 77 height 15
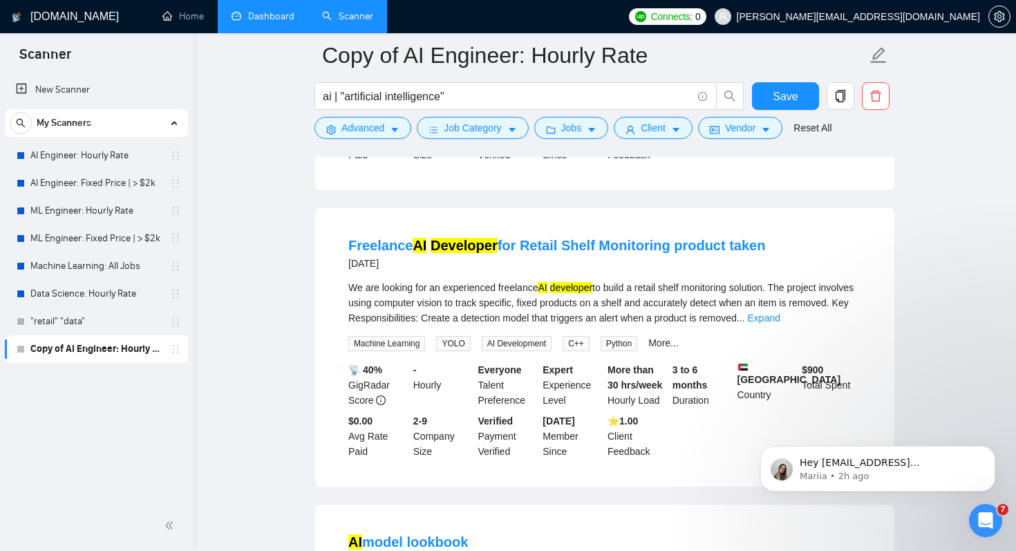
scroll to position [512, 0]
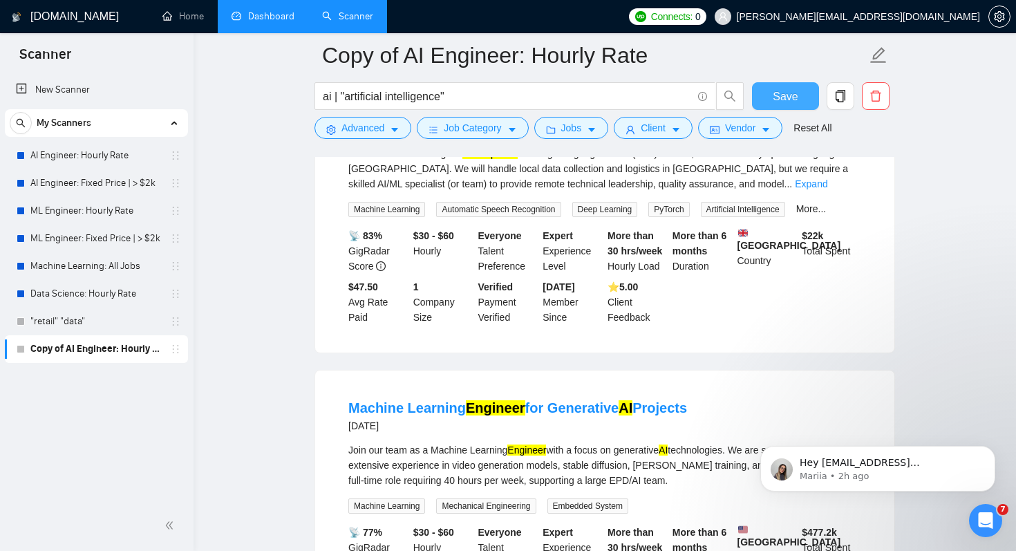
click at [776, 91] on span "Save" at bounding box center [785, 96] width 25 height 17
click at [135, 265] on link "Machine Learning: All Jobs" at bounding box center [95, 266] width 131 height 28
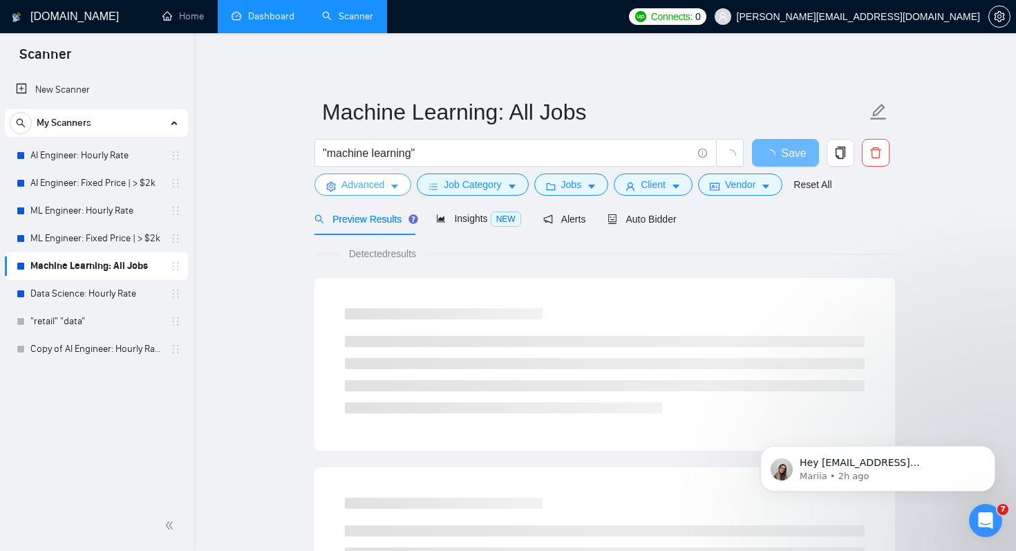
click at [390, 187] on button "Advanced" at bounding box center [362, 184] width 97 height 22
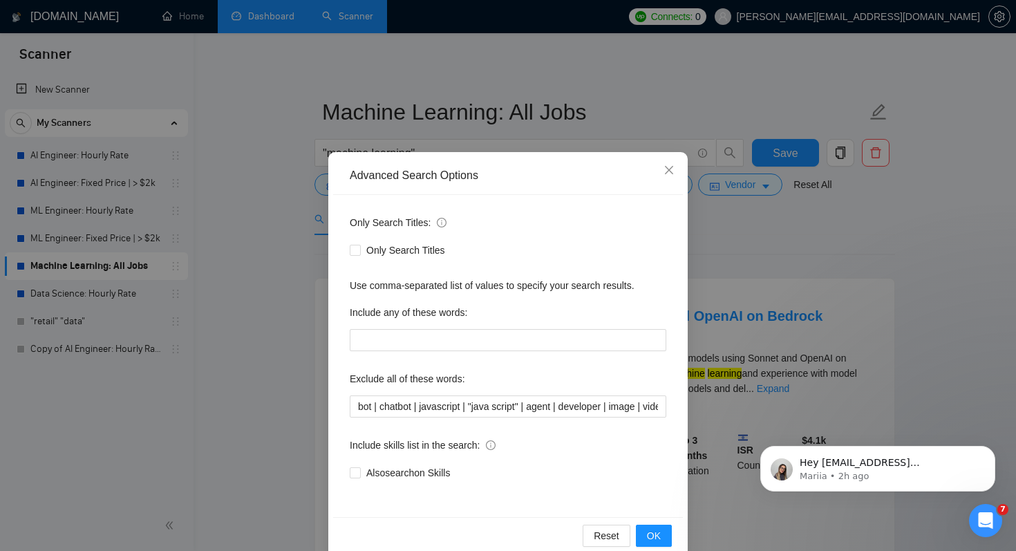
click at [282, 286] on div "Advanced Search Options Only Search Titles: Only Search Titles Use comma-separa…" at bounding box center [508, 275] width 1016 height 551
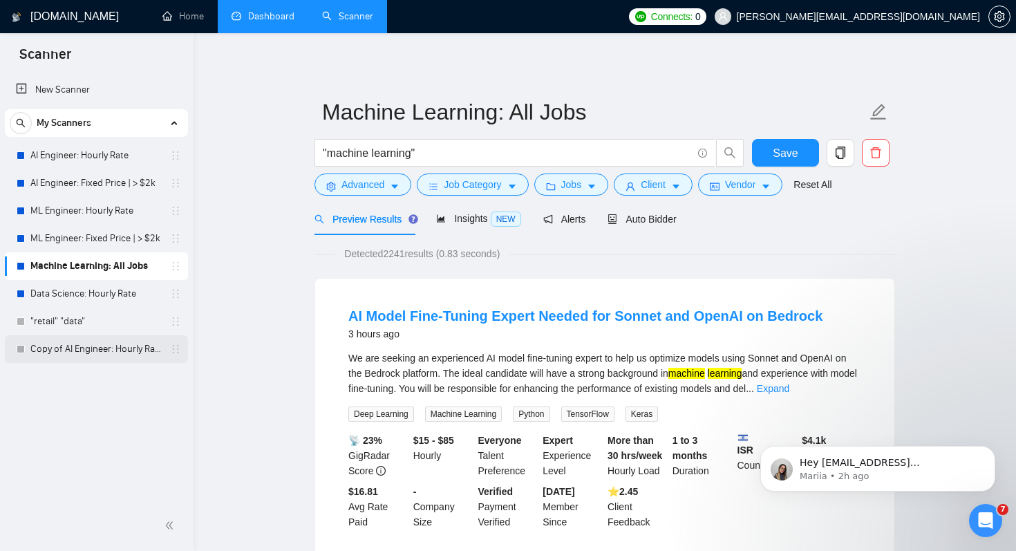
click at [132, 358] on link "Copy of AI Engineer: Hourly Rate" at bounding box center [95, 349] width 131 height 28
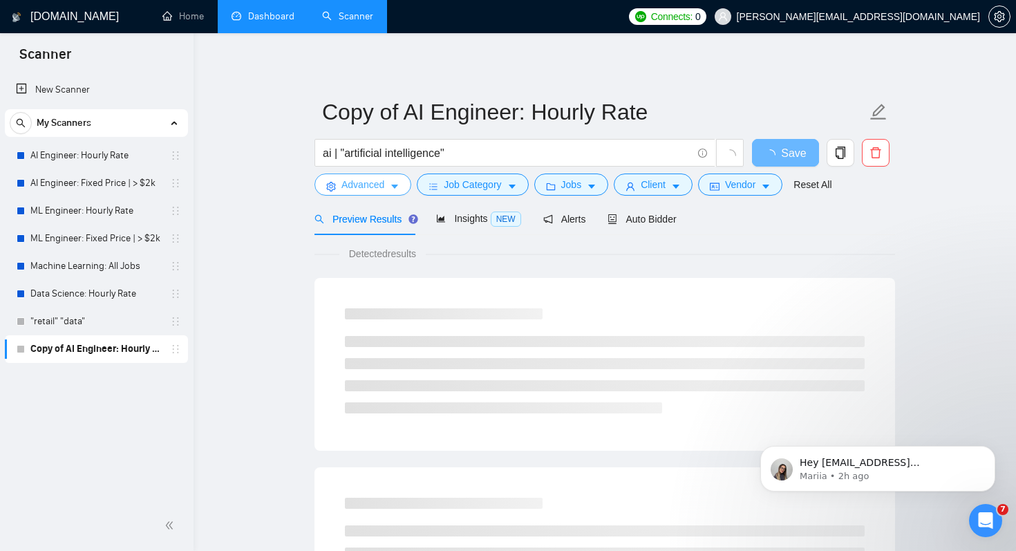
click at [353, 189] on span "Advanced" at bounding box center [362, 184] width 43 height 15
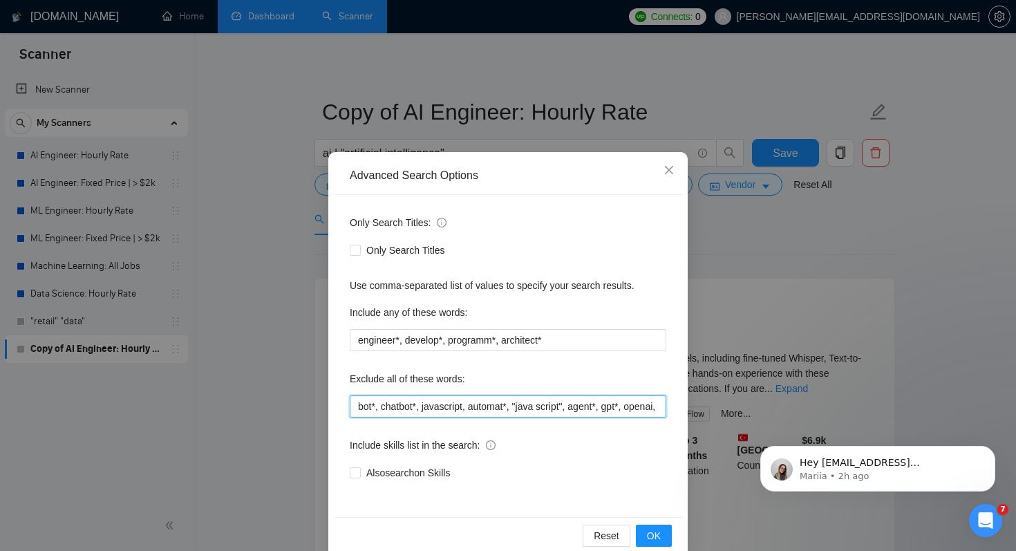
click at [451, 413] on input "bot*, chatbot*, javascript, automat*, "java script", agent*, gpt*, openai, api,…" at bounding box center [508, 406] width 317 height 22
click at [275, 426] on div "Advanced Search Options Only Search Titles: Only Search Titles Use comma-separa…" at bounding box center [508, 275] width 1016 height 551
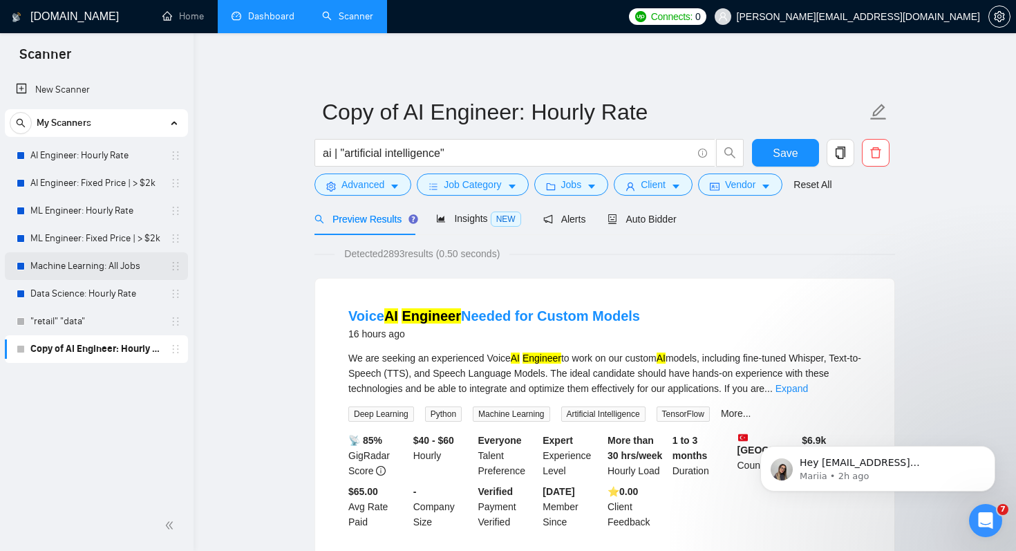
click at [109, 265] on link "Machine Learning: All Jobs" at bounding box center [95, 266] width 131 height 28
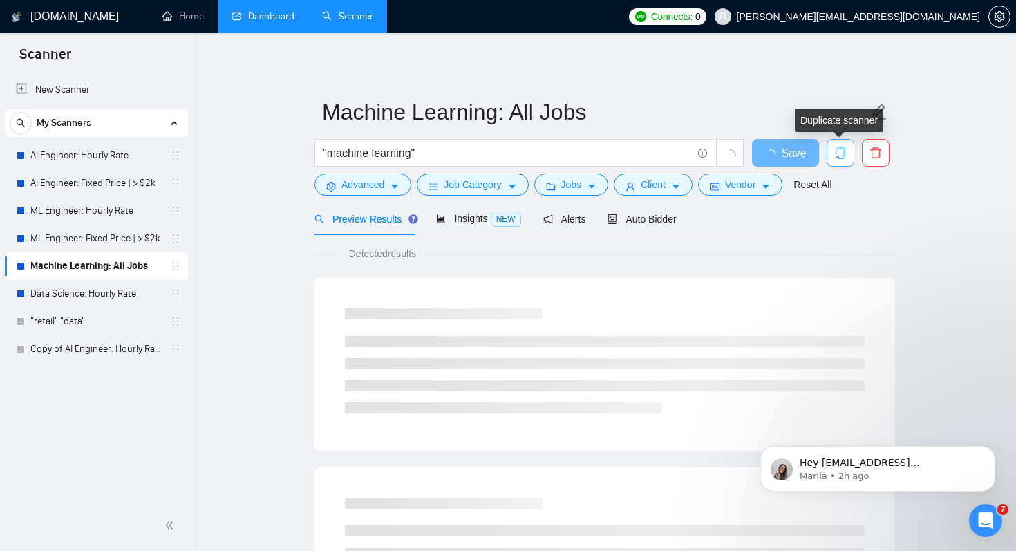
click at [836, 149] on icon "copy" at bounding box center [840, 153] width 12 height 12
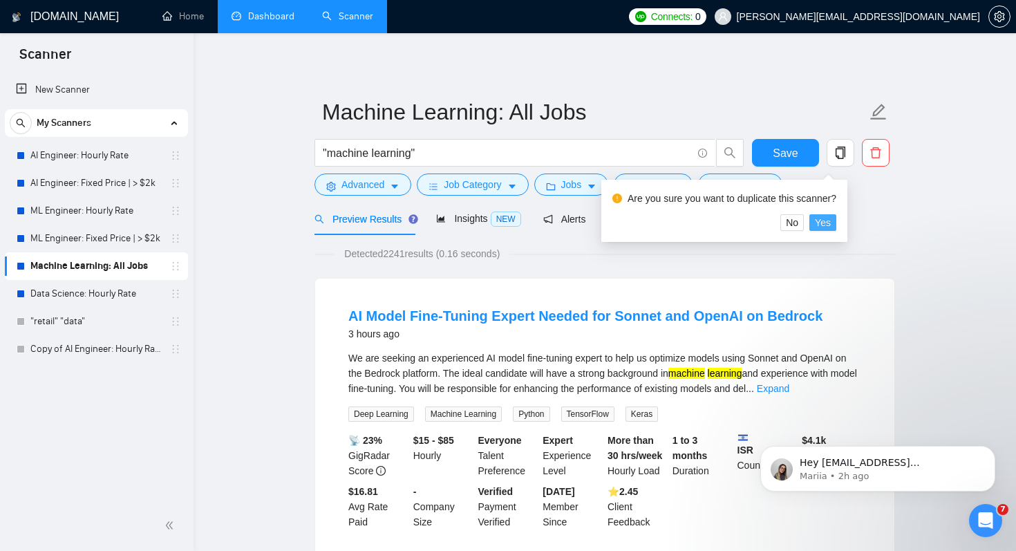
click at [831, 221] on span "Yes" at bounding box center [823, 222] width 16 height 15
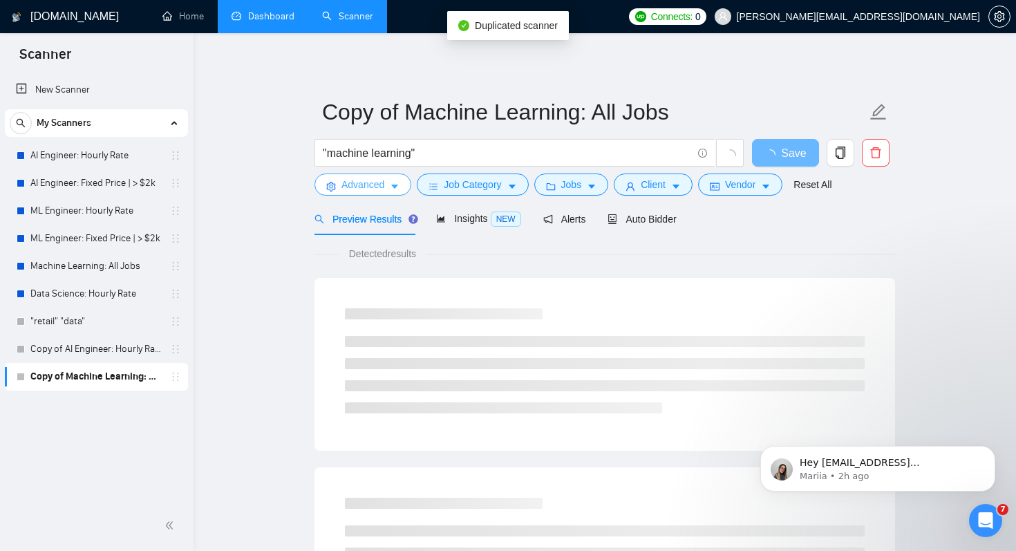
click at [374, 182] on span "Advanced" at bounding box center [362, 184] width 43 height 15
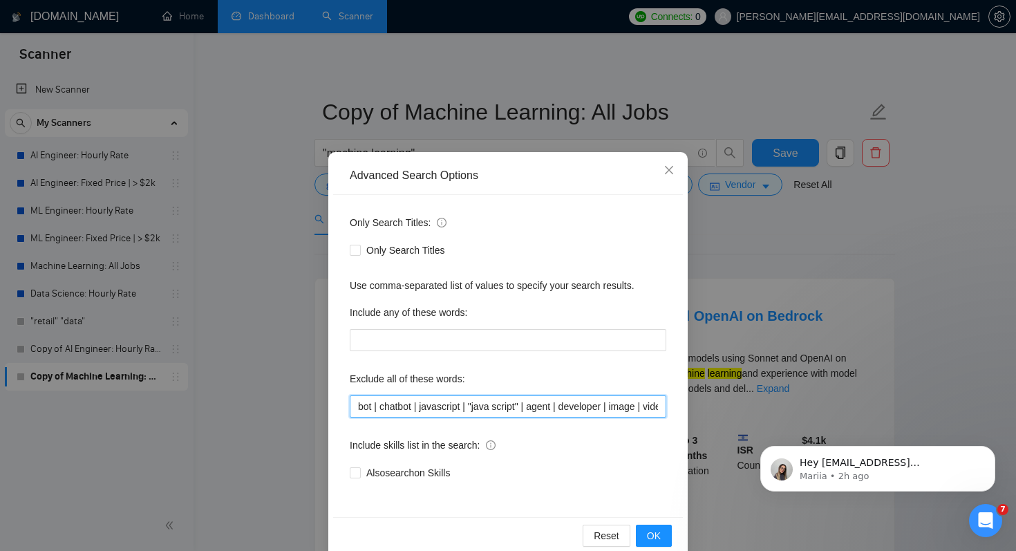
click at [353, 406] on input "bot | chatbot | javascript | "java script" | agent | developer | image | video" at bounding box center [508, 406] width 317 height 22
click at [458, 401] on input "bot | chatbot | javascript | "java script" | agent | developer | image | video" at bounding box center [508, 406] width 317 height 22
click at [458, 402] on input "bot | chatbot | javascript | "java script" | agent | developer | image | video" at bounding box center [508, 406] width 317 height 22
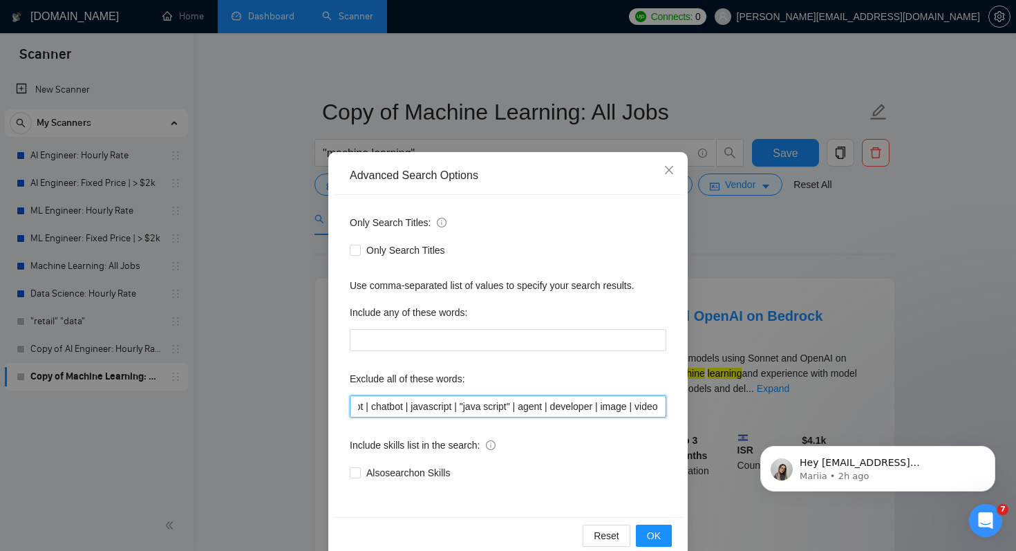
click at [458, 402] on input "bot | chatbot | javascript | "java script" | agent | developer | image | video" at bounding box center [508, 406] width 317 height 22
paste input "*, chatbot*, javascript, automat*, "java script", agent*, gpt*, openai, api, te…"
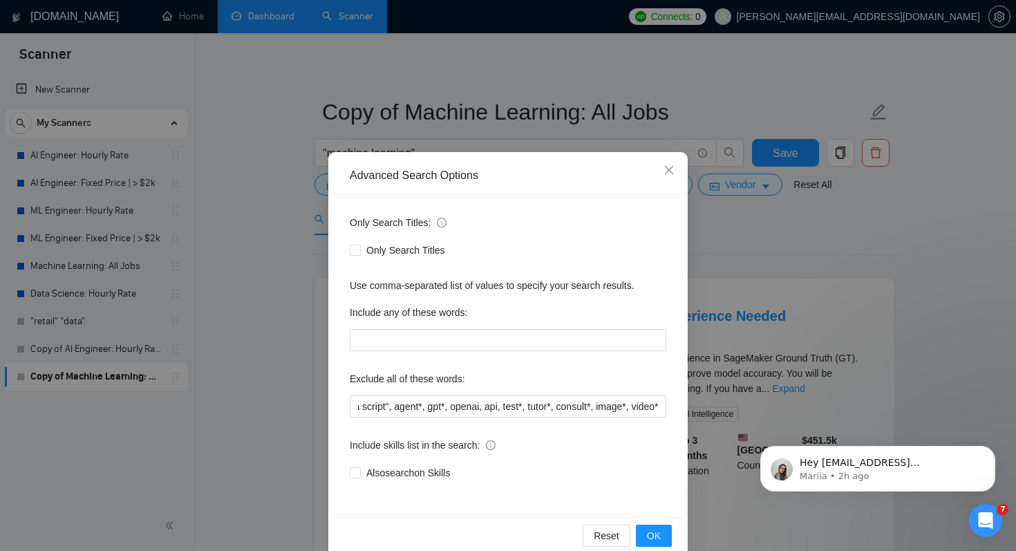
click at [678, 525] on div "Reset OK" at bounding box center [508, 535] width 350 height 37
click at [661, 535] on button "OK" at bounding box center [654, 536] width 36 height 22
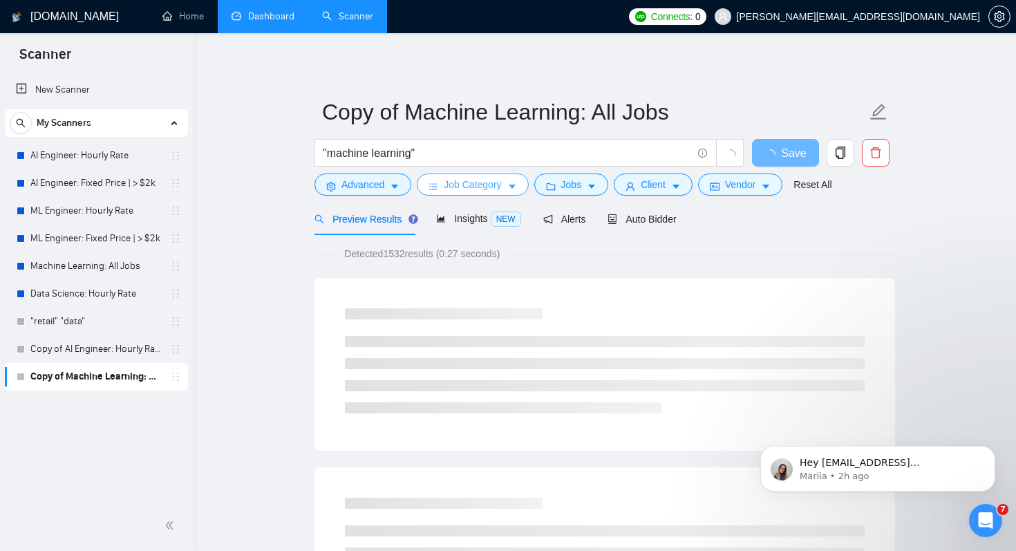
click at [496, 186] on span "Job Category" at bounding box center [472, 184] width 57 height 15
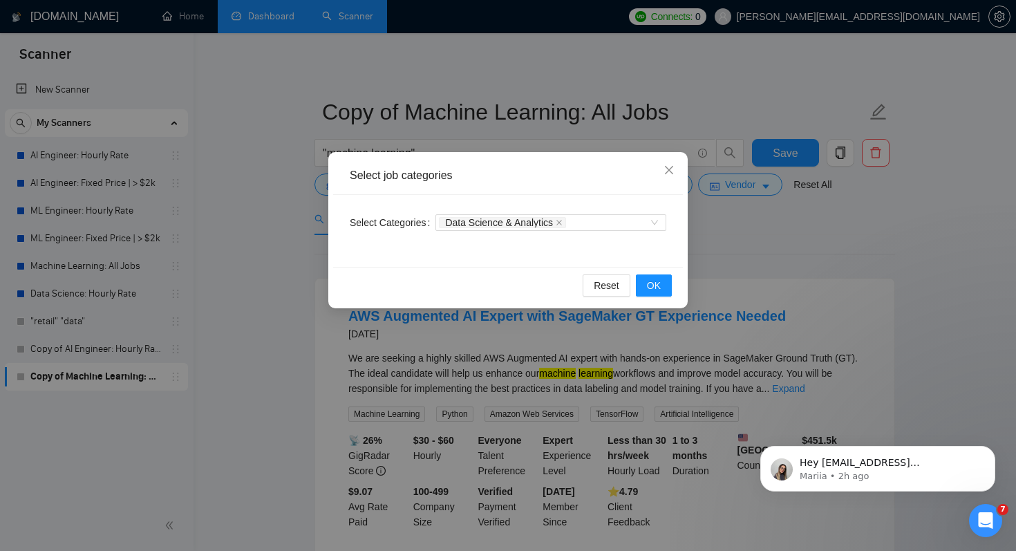
click at [733, 253] on div "Select job categories Select Categories Data Science & Analytics Reset OK" at bounding box center [508, 275] width 1016 height 551
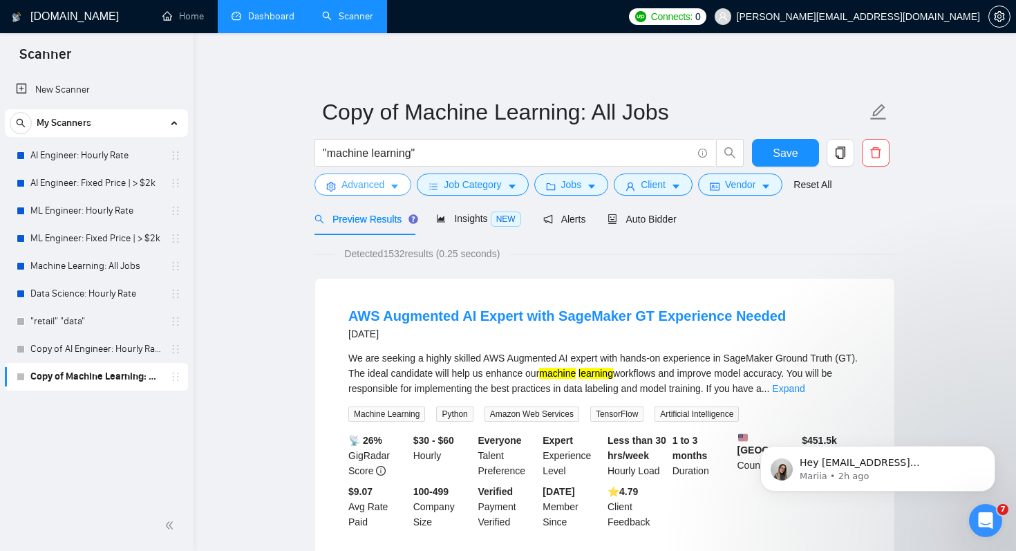
click at [366, 186] on span "Advanced" at bounding box center [362, 184] width 43 height 15
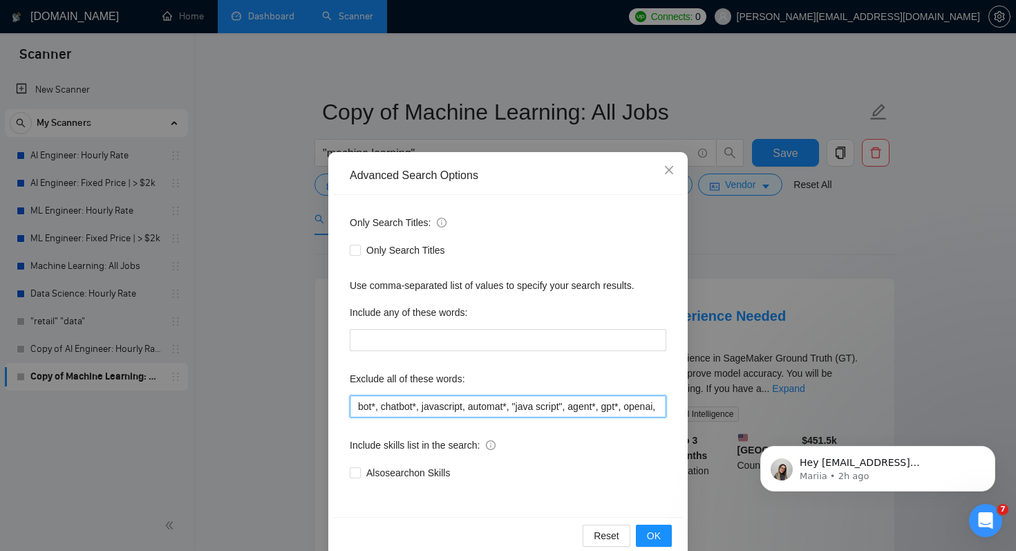
click at [354, 408] on input "bot*, chatbot*, javascript, automat*, "java script", agent*, gpt*, openai, api,…" at bounding box center [508, 406] width 317 height 22
click at [402, 402] on input "developer, bot*, chatbot*, javascript, automat*, "java script", agent*, gpt*, o…" at bounding box center [508, 406] width 317 height 22
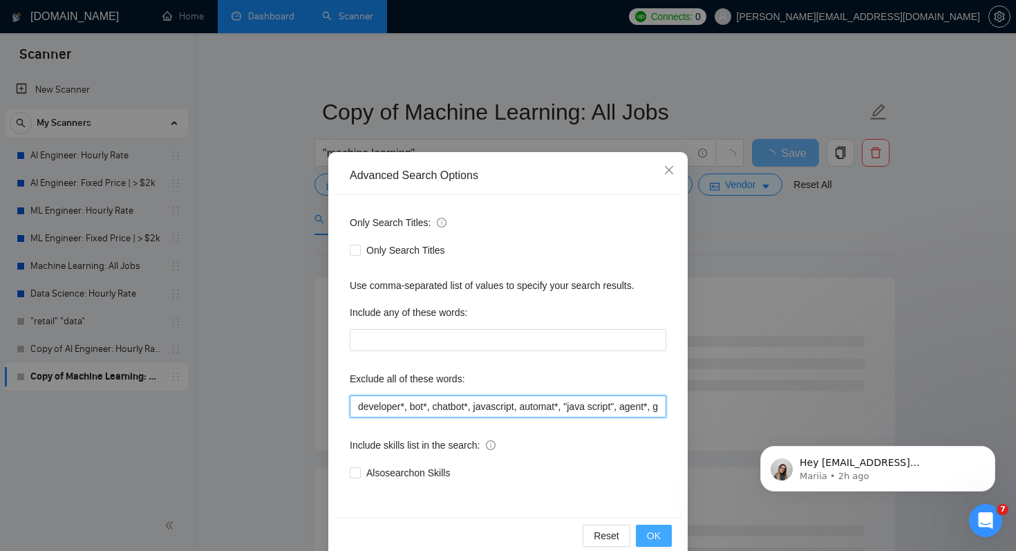
type input "developer*, bot*, chatbot*, javascript, automat*, "java script", agent*, gpt*, …"
click at [648, 542] on span "OK" at bounding box center [654, 535] width 14 height 15
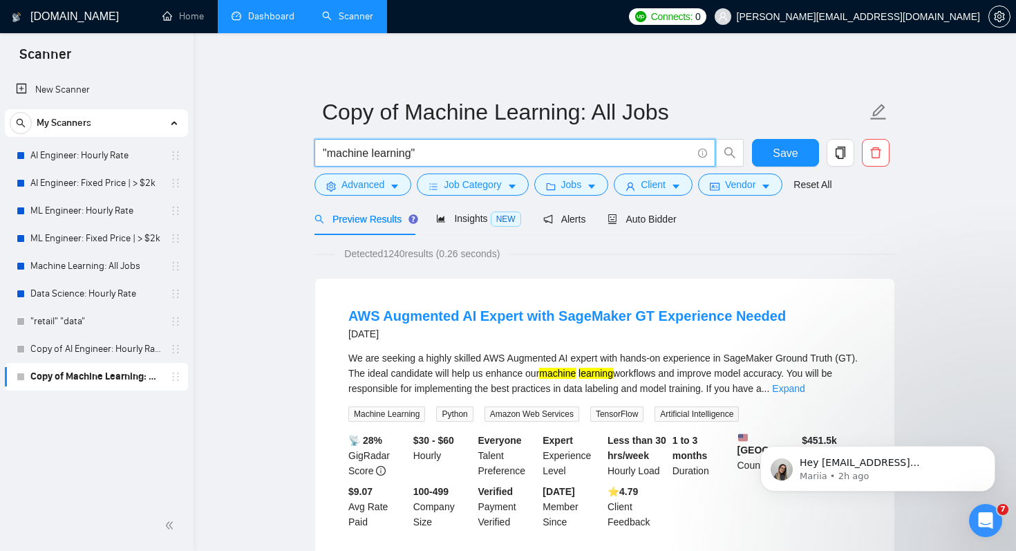
click at [426, 154] on input ""machine learning"" at bounding box center [507, 152] width 369 height 17
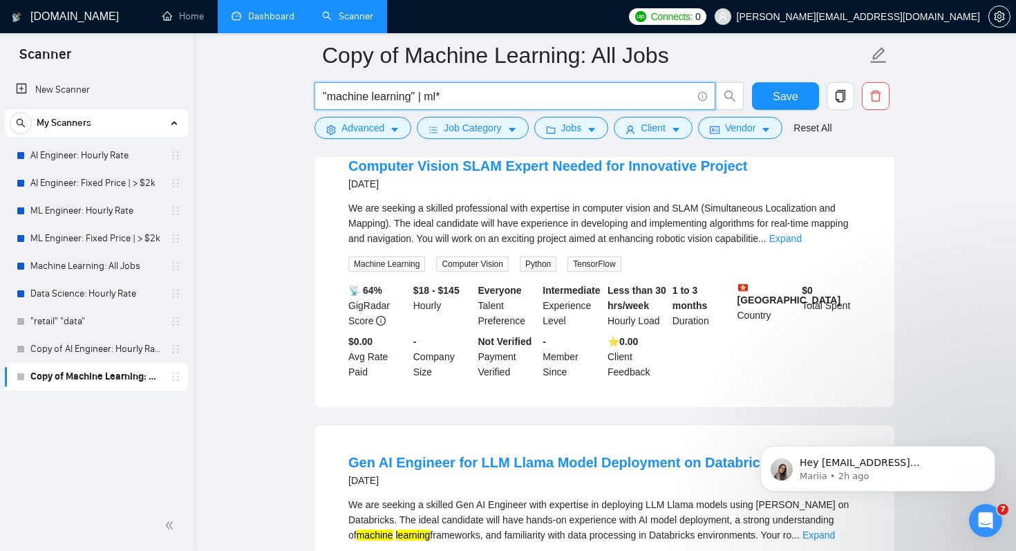
scroll to position [458, 0]
click at [494, 97] on input ""machine learning" | ml*" at bounding box center [507, 96] width 369 height 17
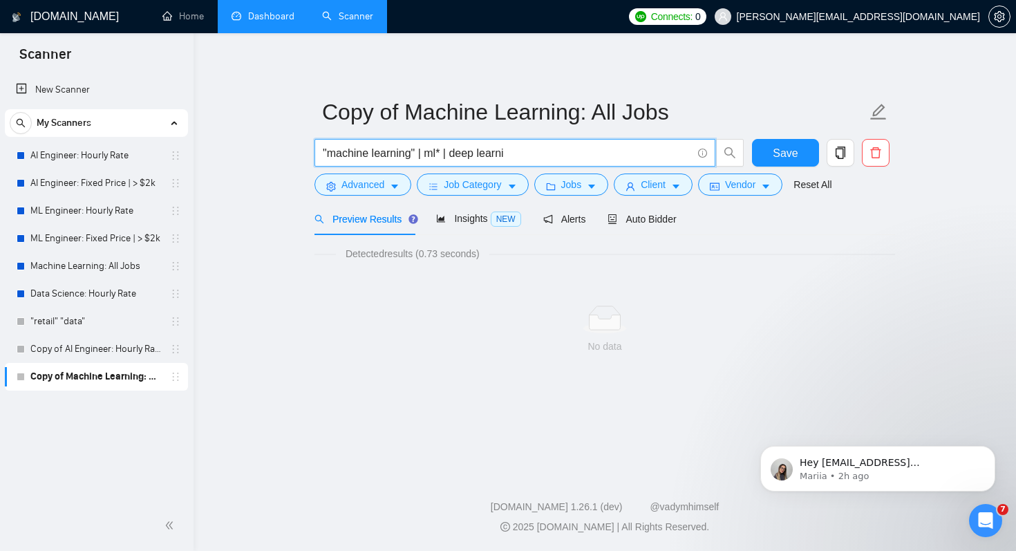
scroll to position [0, 0]
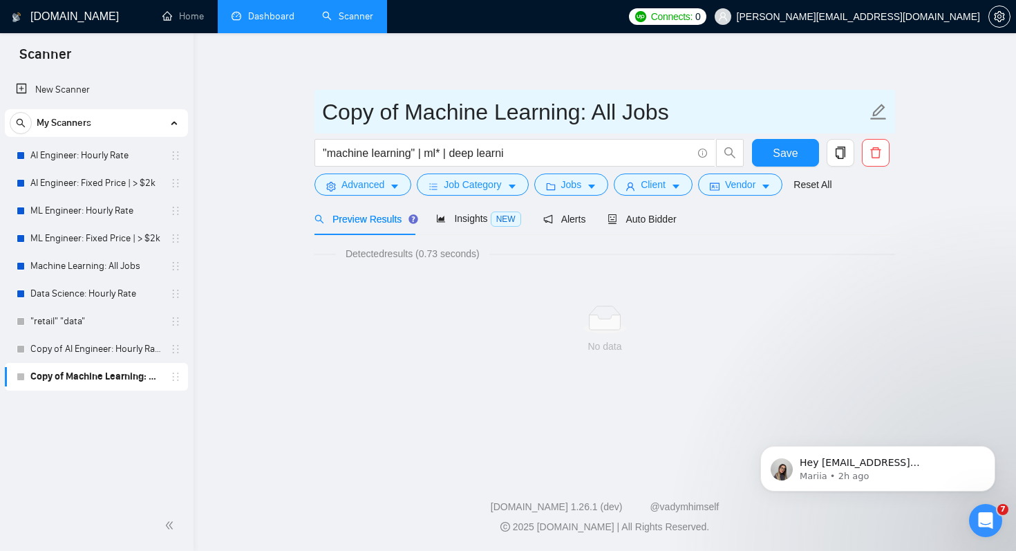
drag, startPoint x: 450, startPoint y: 97, endPoint x: 579, endPoint y: 99, distance: 129.3
click at [579, 98] on input "Copy of Machine Learning: All Jobs" at bounding box center [594, 112] width 545 height 35
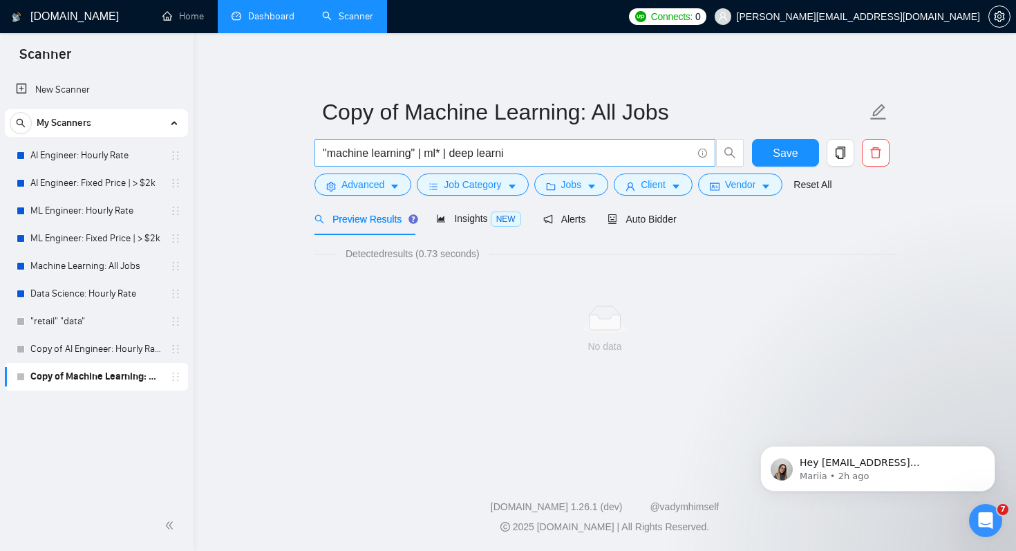
click at [491, 147] on input ""machine learning" | ml* | deep learni" at bounding box center [507, 152] width 369 height 17
drag, startPoint x: 449, startPoint y: 151, endPoint x: 556, endPoint y: 153, distance: 107.9
click at [556, 153] on input ""machine learning" | ml* | deep learni" at bounding box center [507, 152] width 369 height 17
type input ""machine learning" | ml*"
click at [377, 181] on span "Advanced" at bounding box center [362, 184] width 43 height 15
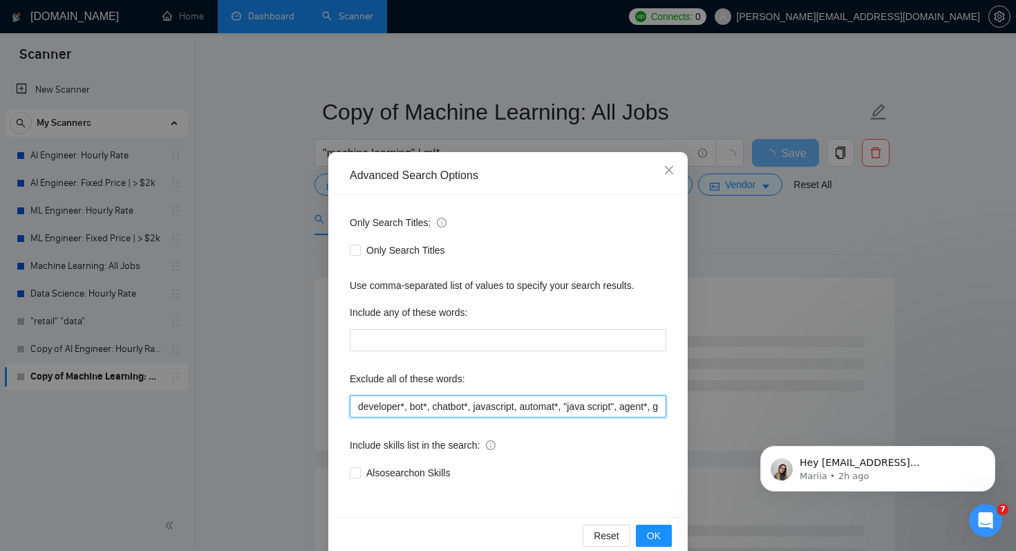
click at [356, 408] on input "developer*, bot*, chatbot*, javascript, automat*, "java script", agent*, gpt*, …" at bounding box center [508, 406] width 317 height 22
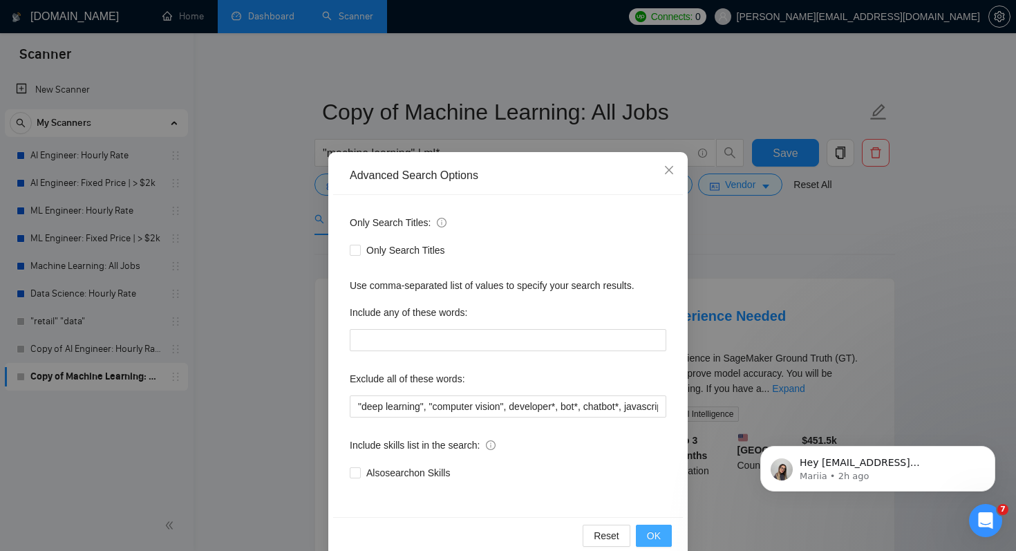
click at [648, 538] on span "OK" at bounding box center [654, 535] width 14 height 15
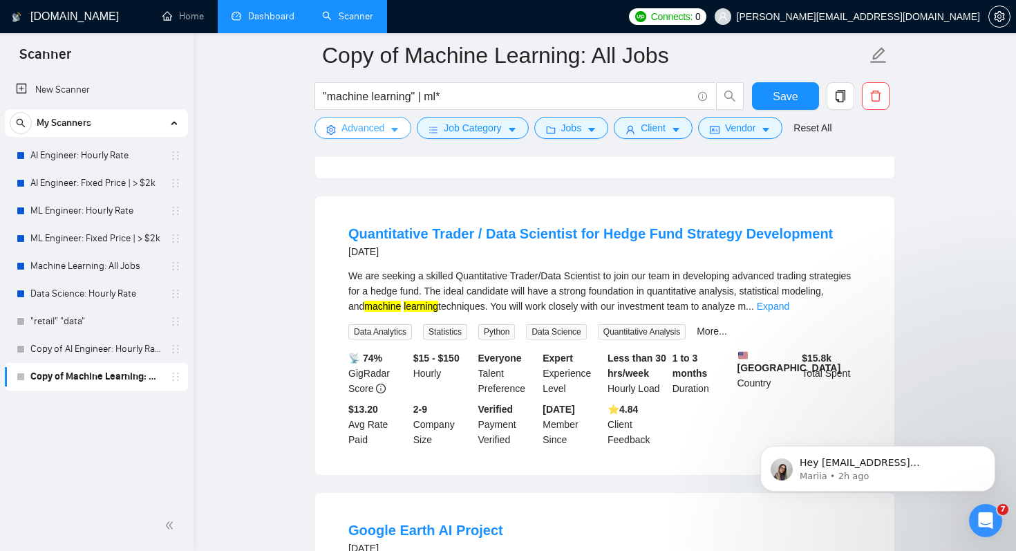
scroll to position [972, 0]
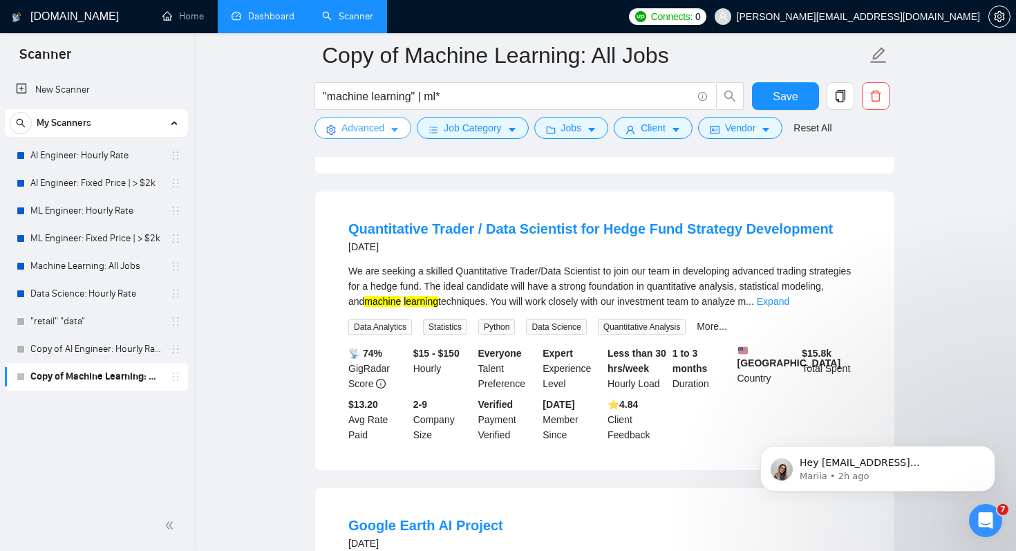
click at [382, 133] on span "Advanced" at bounding box center [362, 127] width 43 height 15
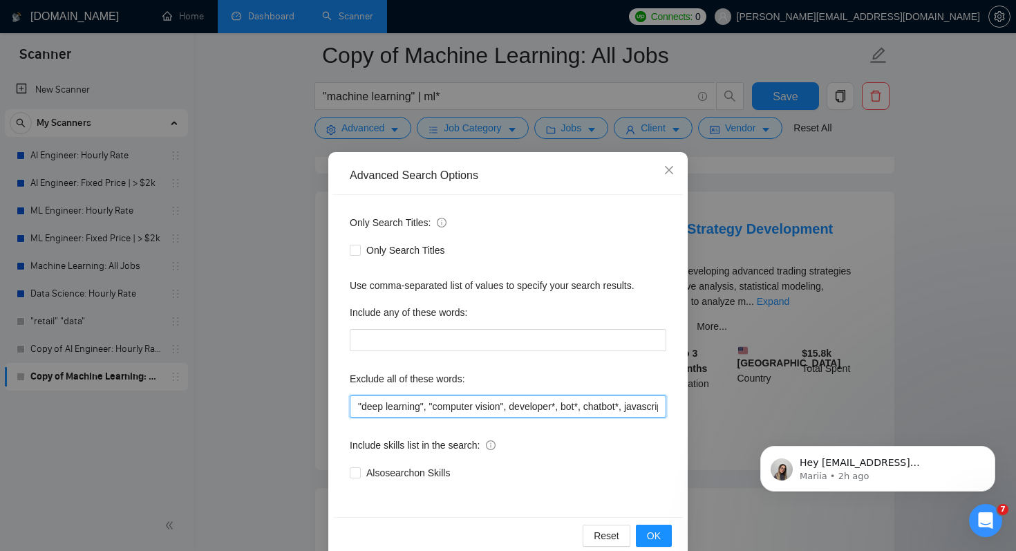
click at [563, 406] on input ""deep learning", "computer vision", developer*, bot*, chatbot*, javascript, aut…" at bounding box center [508, 406] width 317 height 22
drag, startPoint x: 569, startPoint y: 406, endPoint x: 518, endPoint y: 404, distance: 51.9
click at [518, 404] on input ""deep learning", "computer vision", developer*, bot*, chatbot*, javascript, aut…" at bounding box center [508, 406] width 317 height 22
type input ""deep learning", "computer vision", bot*, chatbot*, javascript, automat*, "java…"
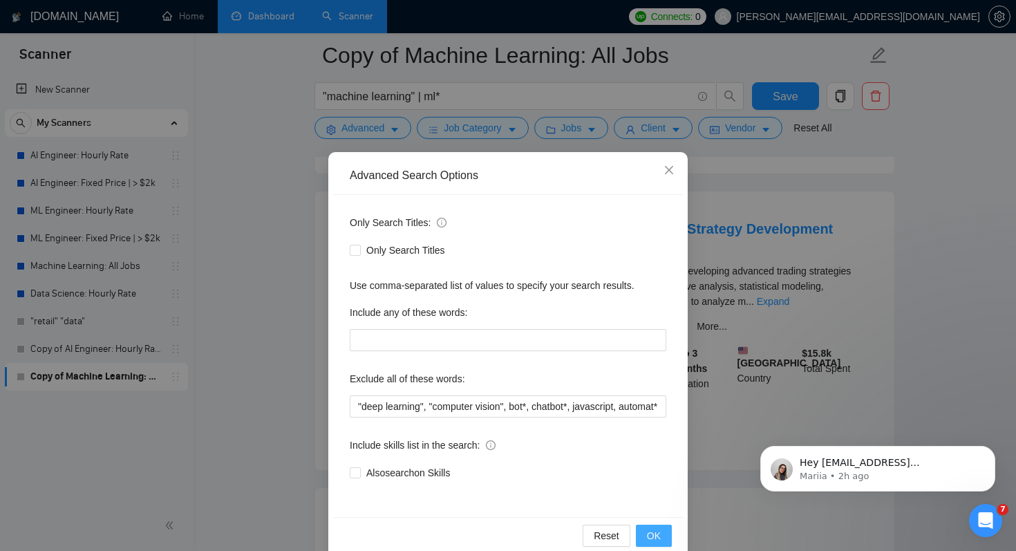
click at [646, 533] on button "OK" at bounding box center [654, 536] width 36 height 22
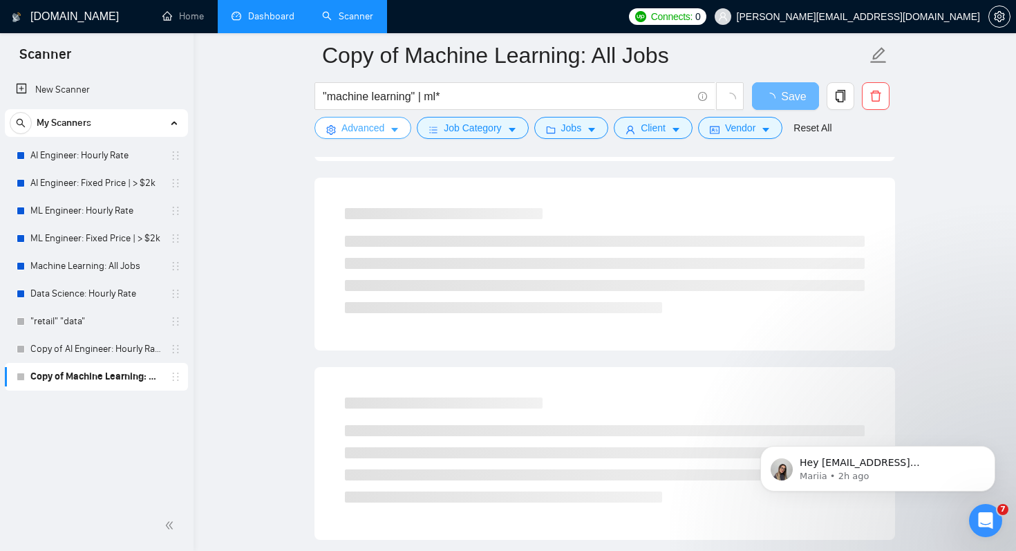
scroll to position [0, 0]
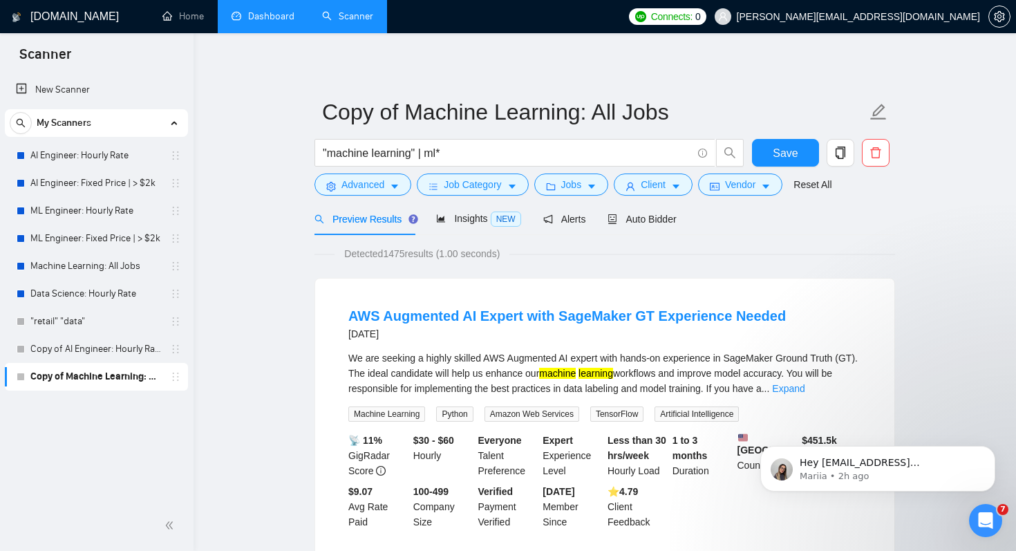
click at [585, 261] on div "Detected 1475 results (1.00 seconds)" at bounding box center [604, 253] width 581 height 15
click at [386, 185] on button "Advanced" at bounding box center [362, 184] width 97 height 22
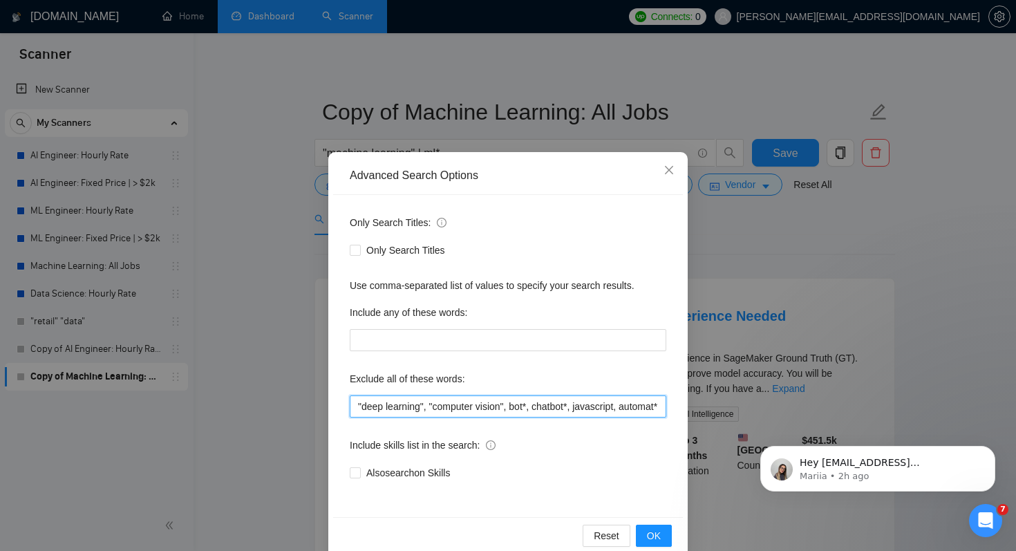
click at [496, 413] on input ""deep learning", "computer vision", bot*, chatbot*, javascript, automat*, "java…" at bounding box center [508, 406] width 317 height 22
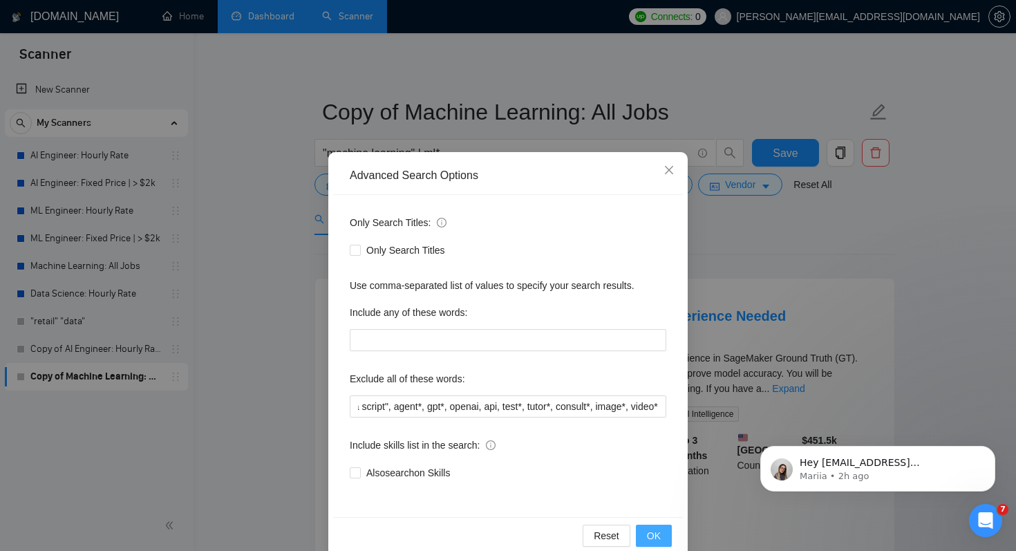
click at [659, 536] on span "OK" at bounding box center [654, 535] width 14 height 15
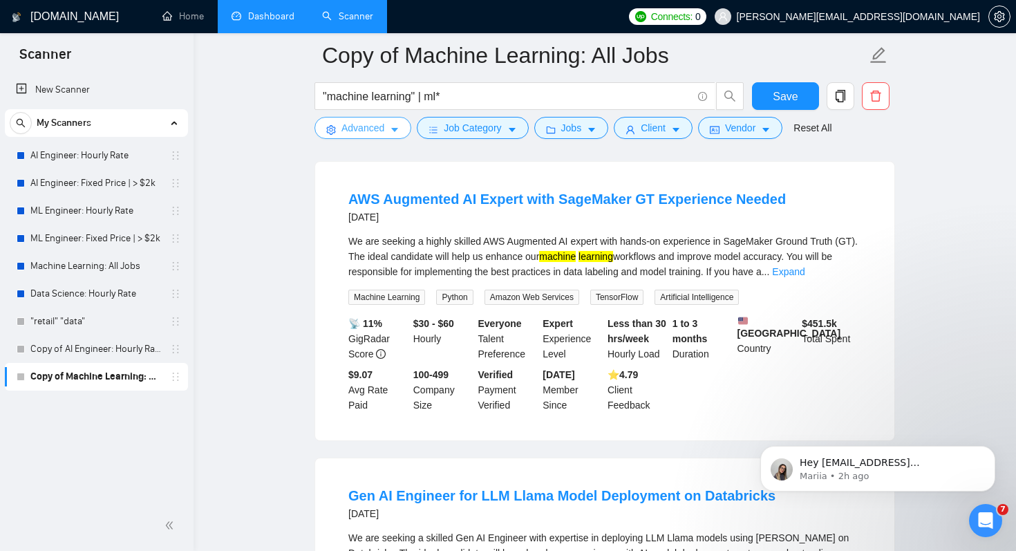
scroll to position [132, 0]
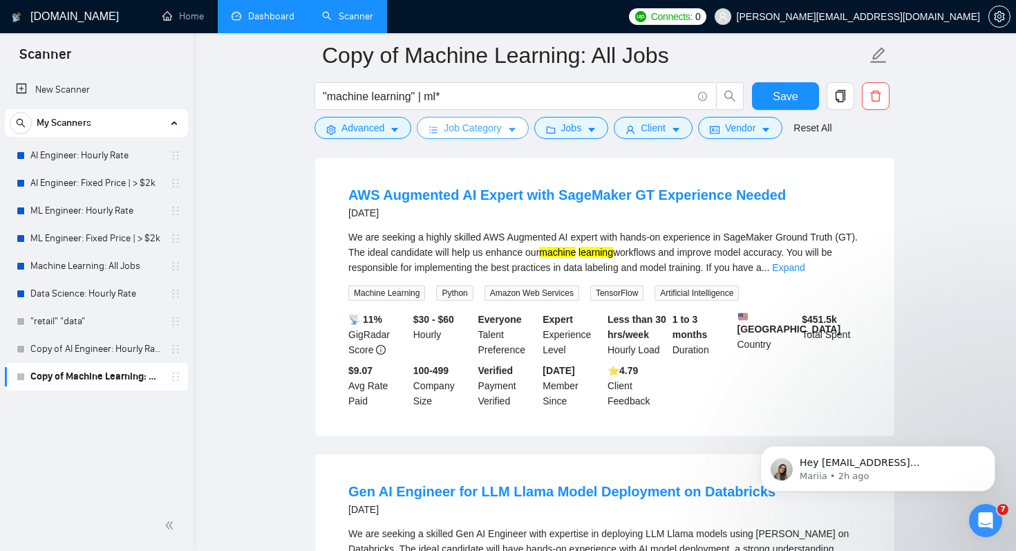
click at [489, 133] on span "Job Category" at bounding box center [472, 127] width 57 height 15
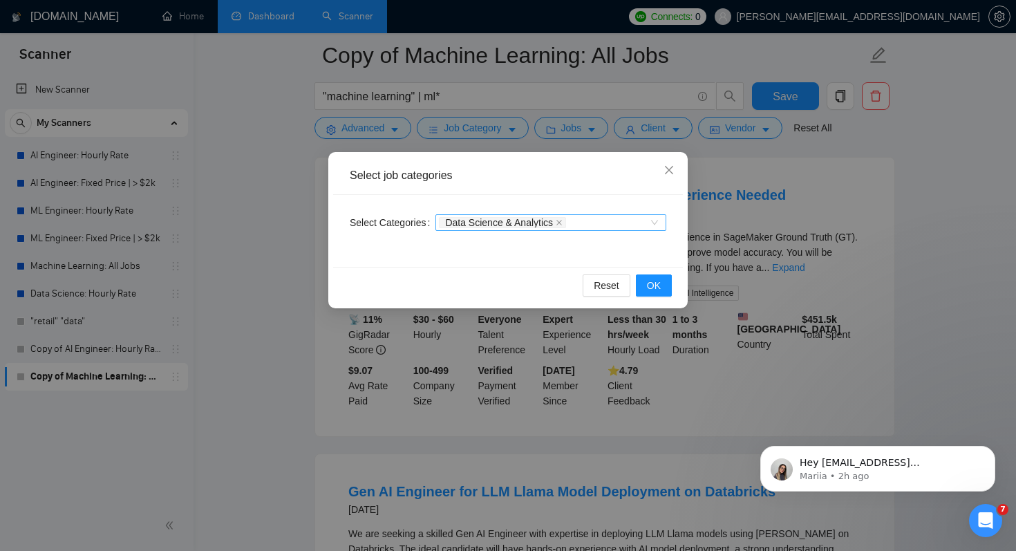
click at [529, 225] on span "Data Science & Analytics" at bounding box center [499, 223] width 108 height 10
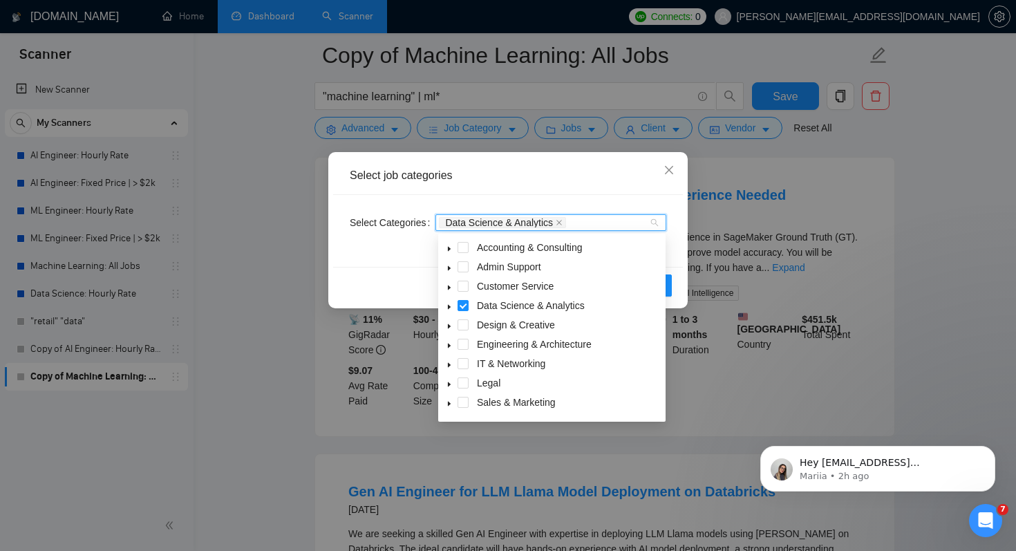
click at [447, 308] on icon "caret-down" at bounding box center [449, 306] width 7 height 7
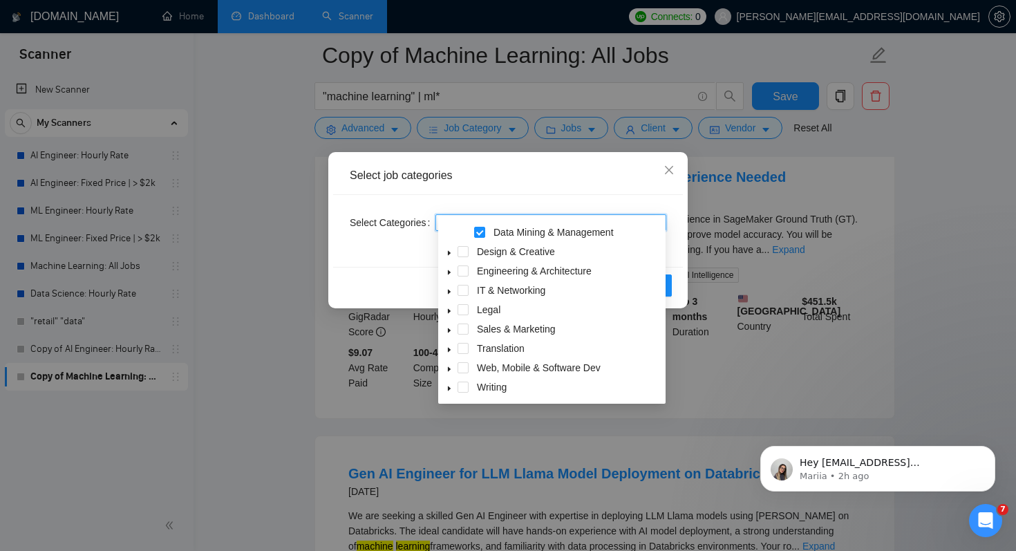
scroll to position [179, 0]
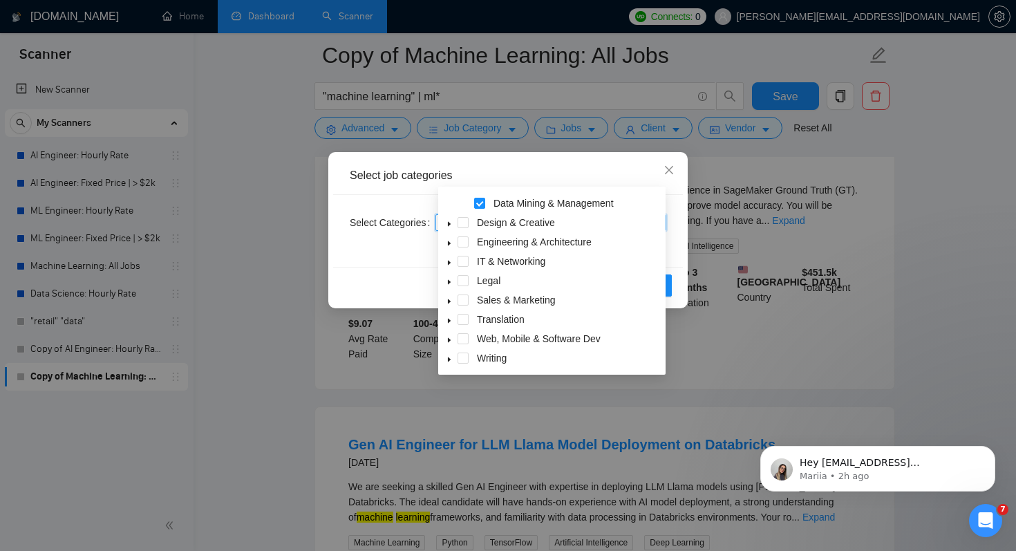
click at [448, 243] on icon "caret-down" at bounding box center [449, 243] width 3 height 5
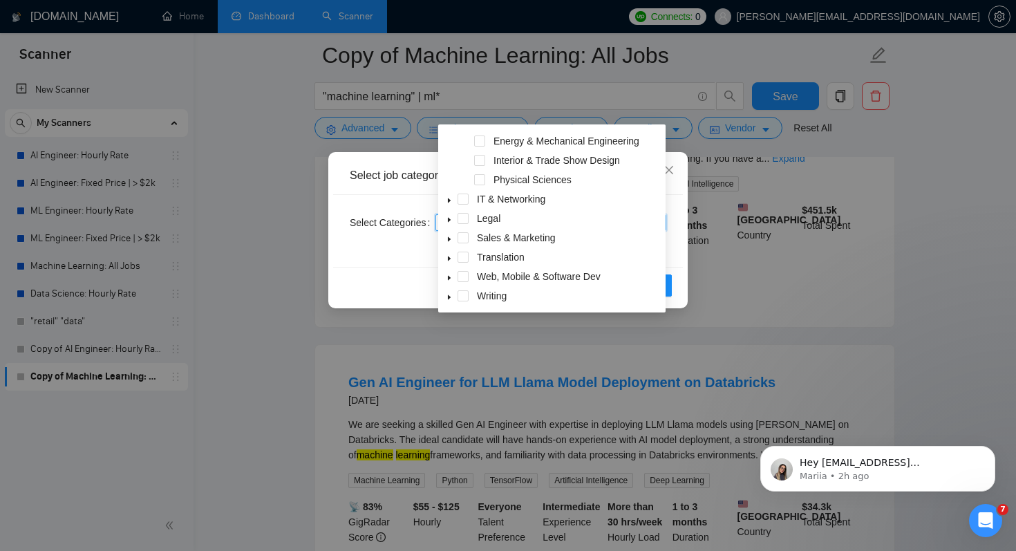
scroll to position [301, 0]
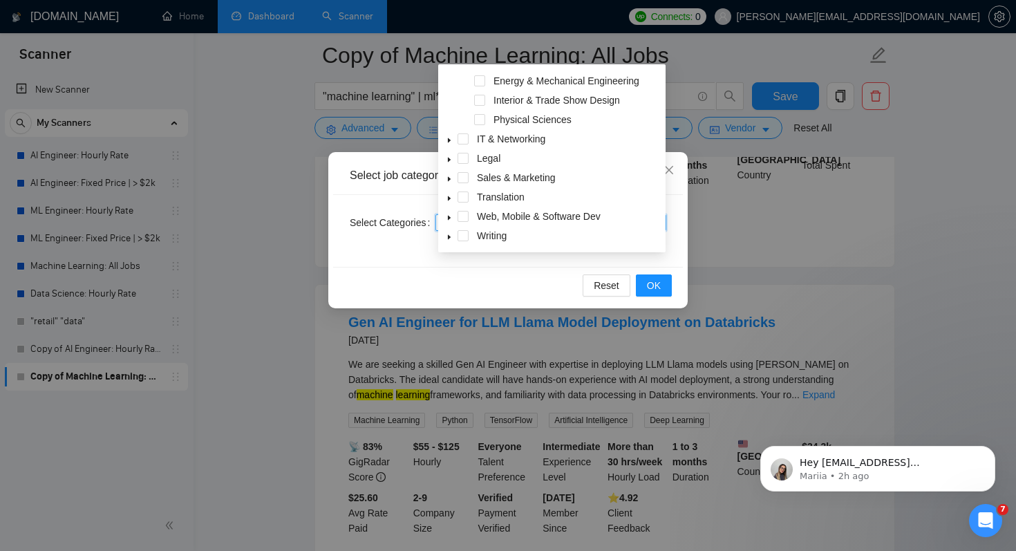
click at [510, 293] on div "Reset OK" at bounding box center [508, 285] width 350 height 37
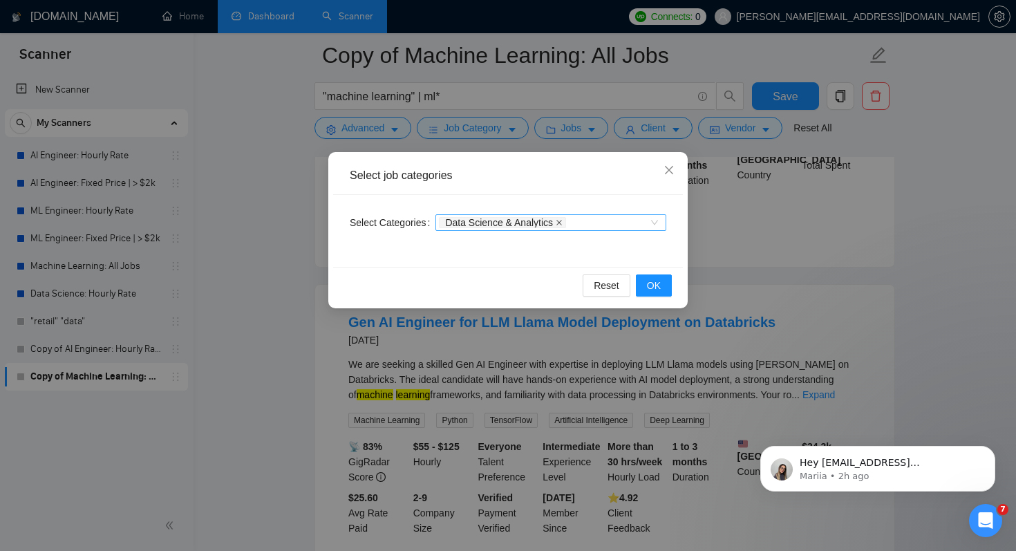
click at [563, 221] on icon "close" at bounding box center [559, 222] width 7 height 7
click at [657, 283] on span "OK" at bounding box center [654, 285] width 14 height 15
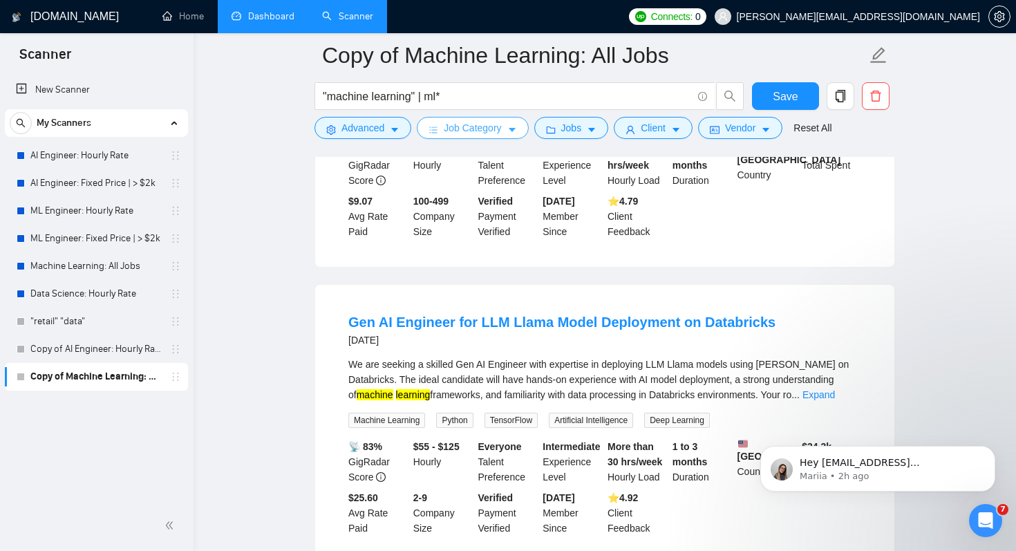
scroll to position [0, 0]
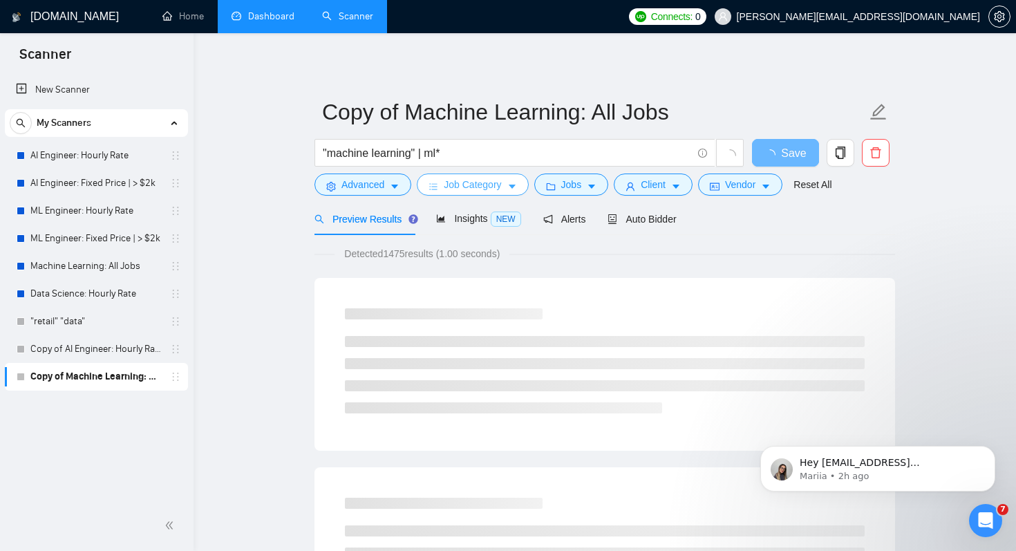
click at [511, 184] on icon "caret-down" at bounding box center [512, 187] width 10 height 10
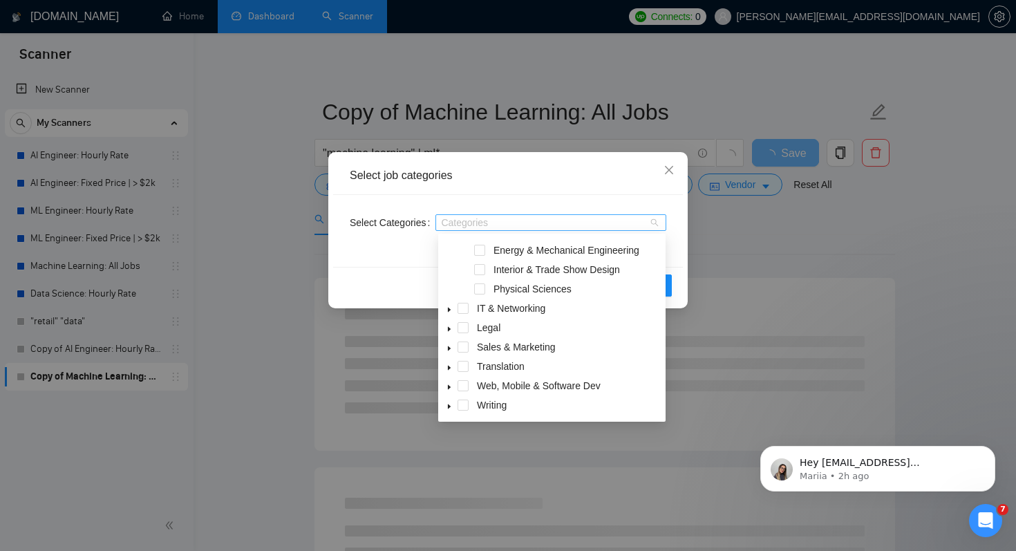
click at [527, 218] on div at bounding box center [544, 222] width 210 height 11
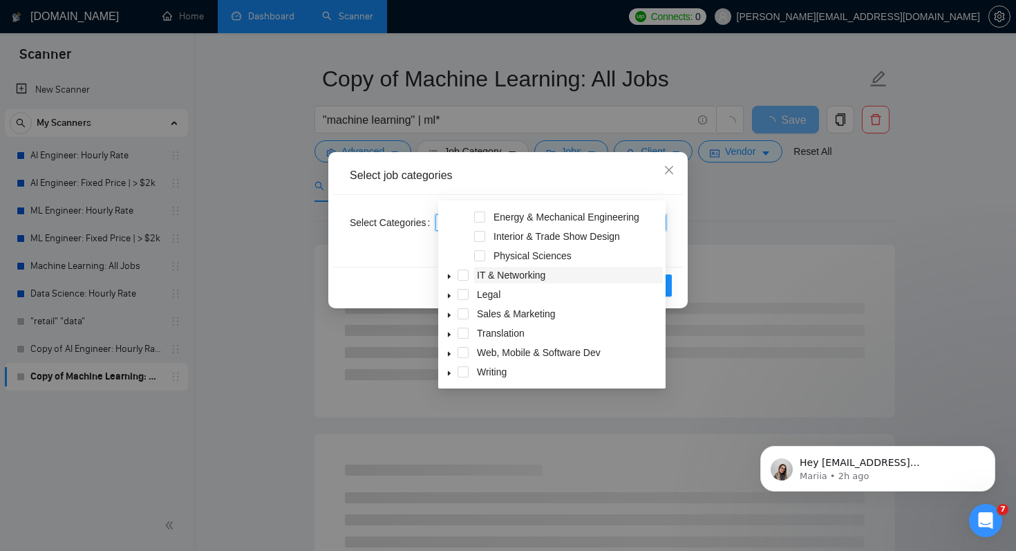
scroll to position [90, 0]
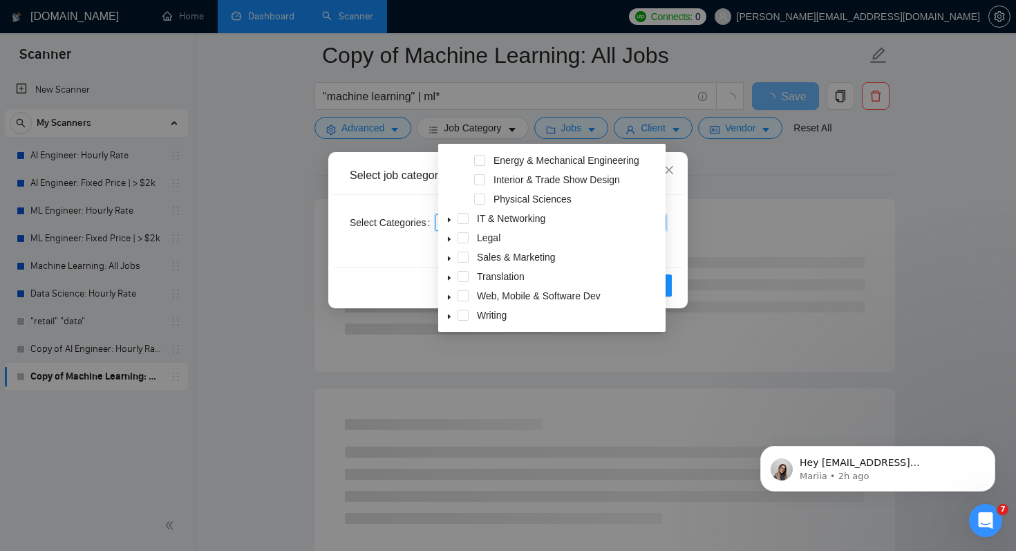
click at [447, 294] on icon "caret-down" at bounding box center [449, 297] width 7 height 7
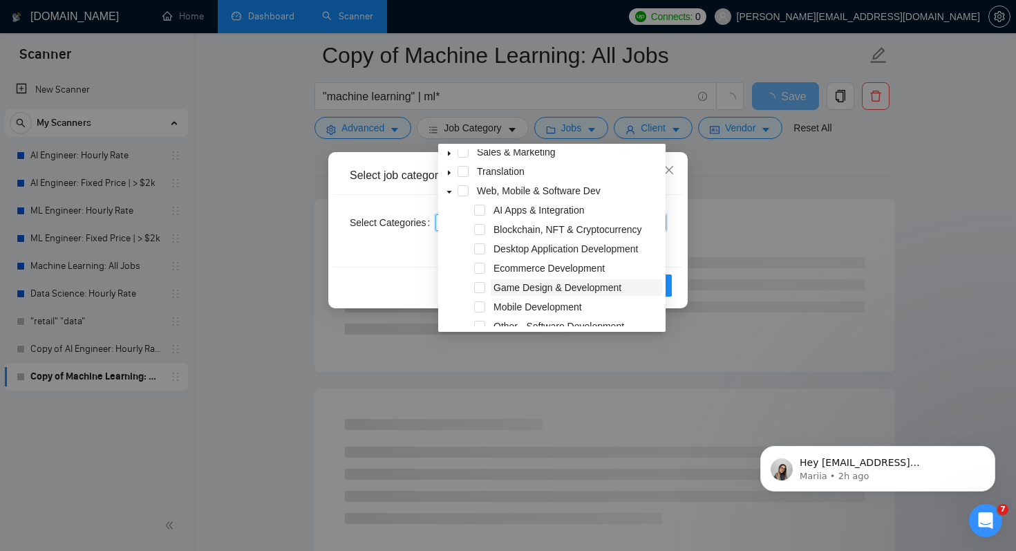
scroll to position [397, 0]
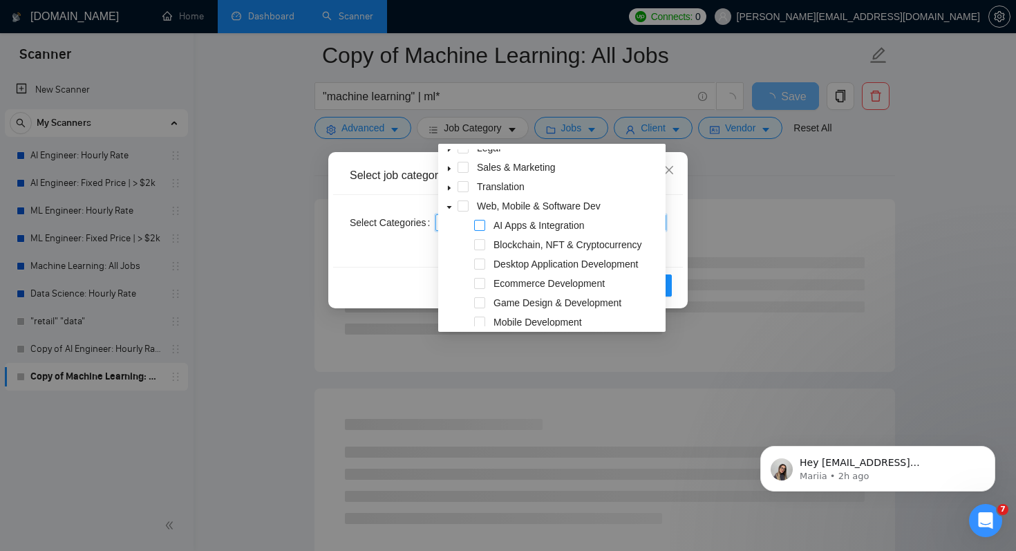
click at [478, 226] on span at bounding box center [479, 225] width 11 height 11
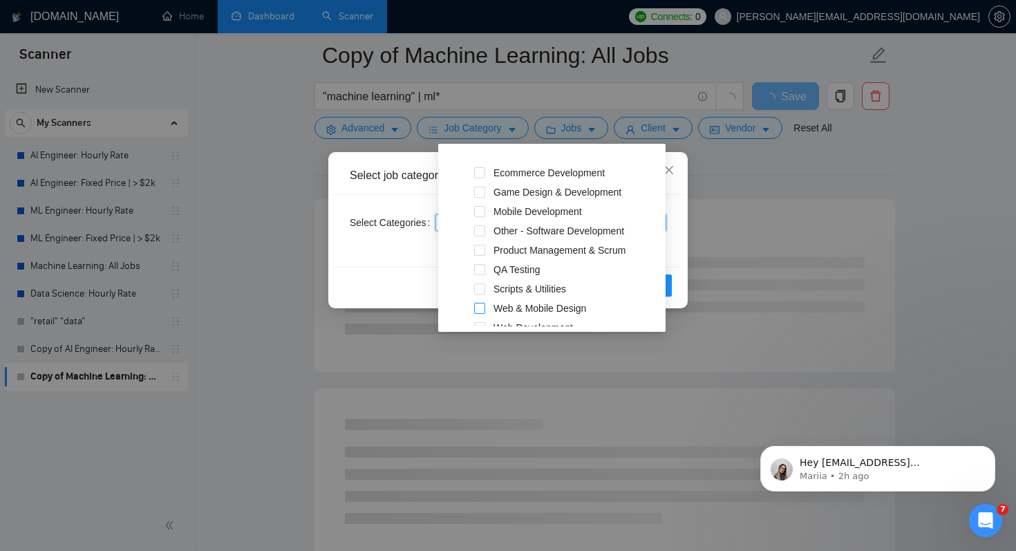
scroll to position [538, 0]
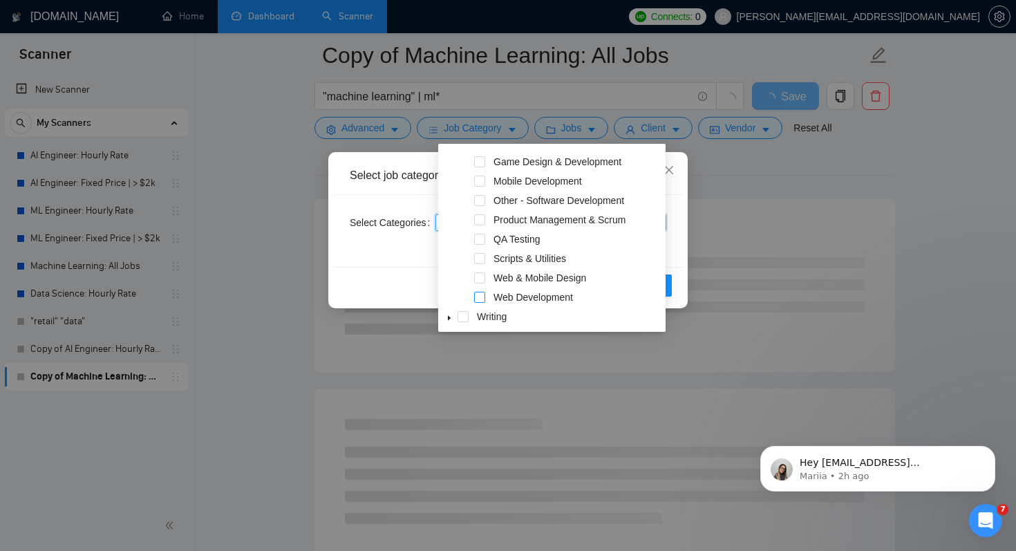
click at [479, 296] on span at bounding box center [479, 297] width 11 height 11
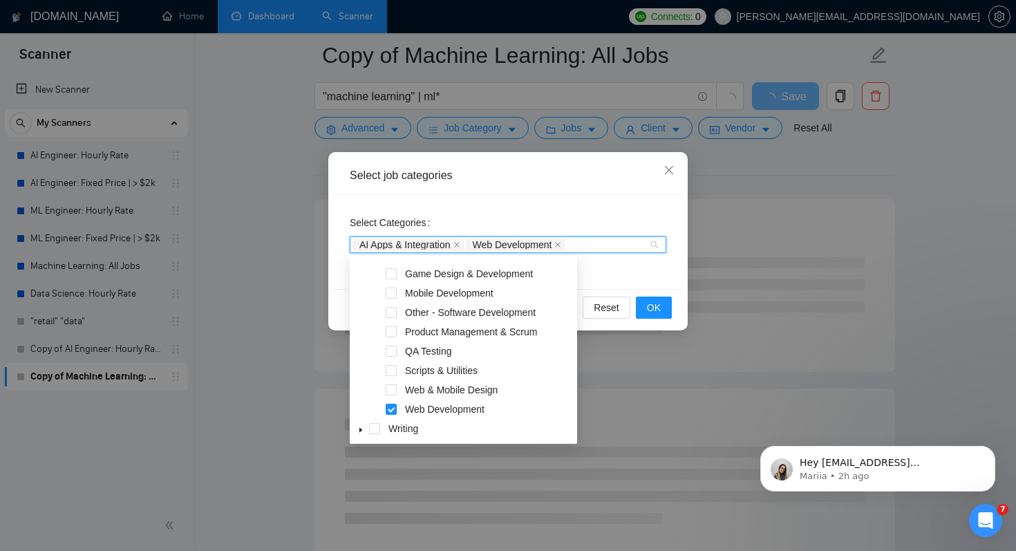
click at [635, 279] on div "Select Categories AI Apps & Integration Web Development" at bounding box center [508, 242] width 350 height 94
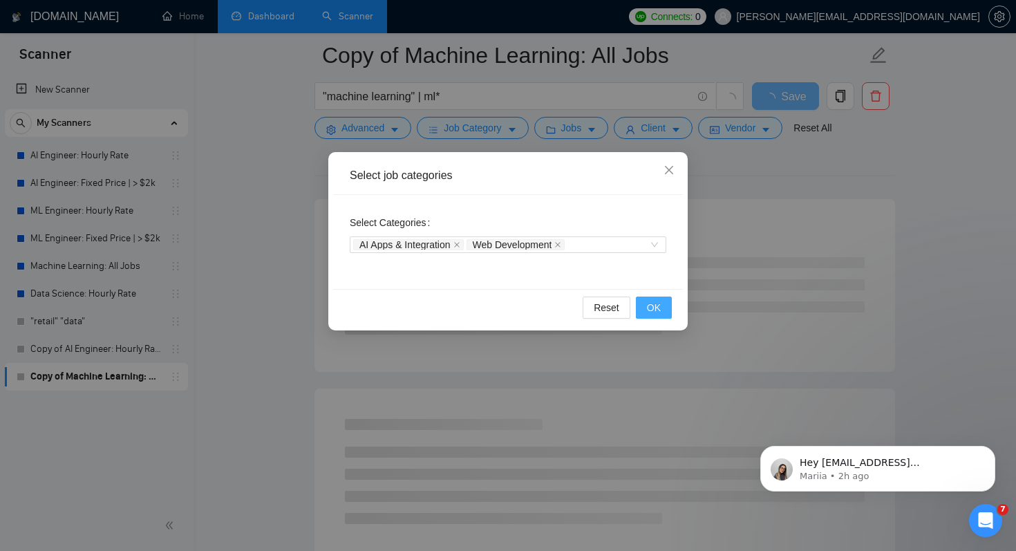
click at [659, 308] on span "OK" at bounding box center [654, 307] width 14 height 15
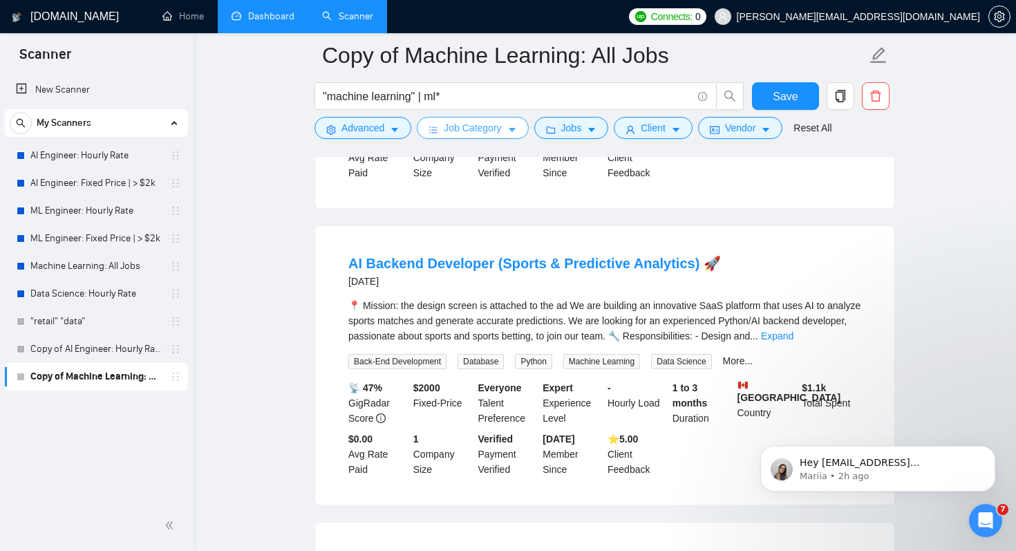
scroll to position [385, 0]
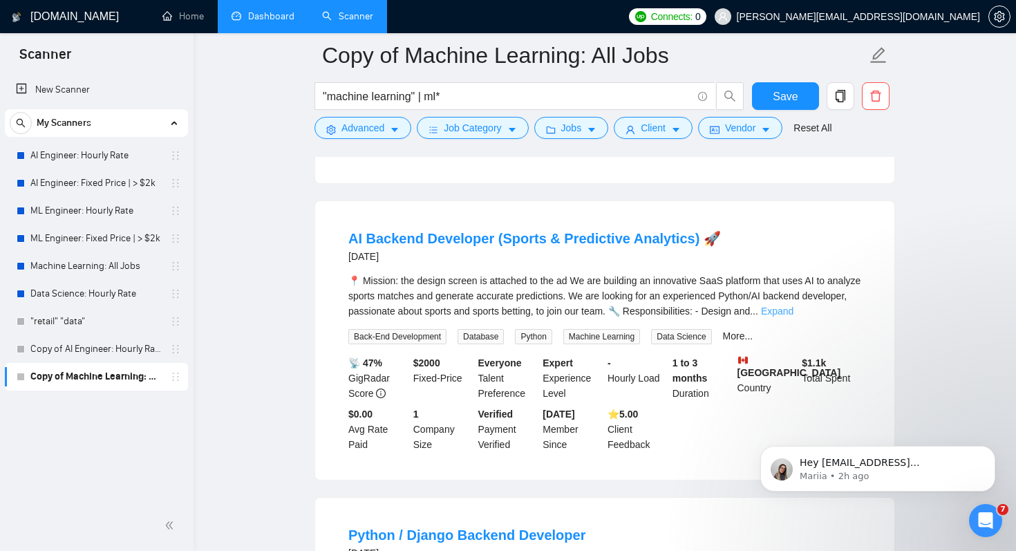
click at [793, 317] on link "Expand" at bounding box center [777, 310] width 32 height 11
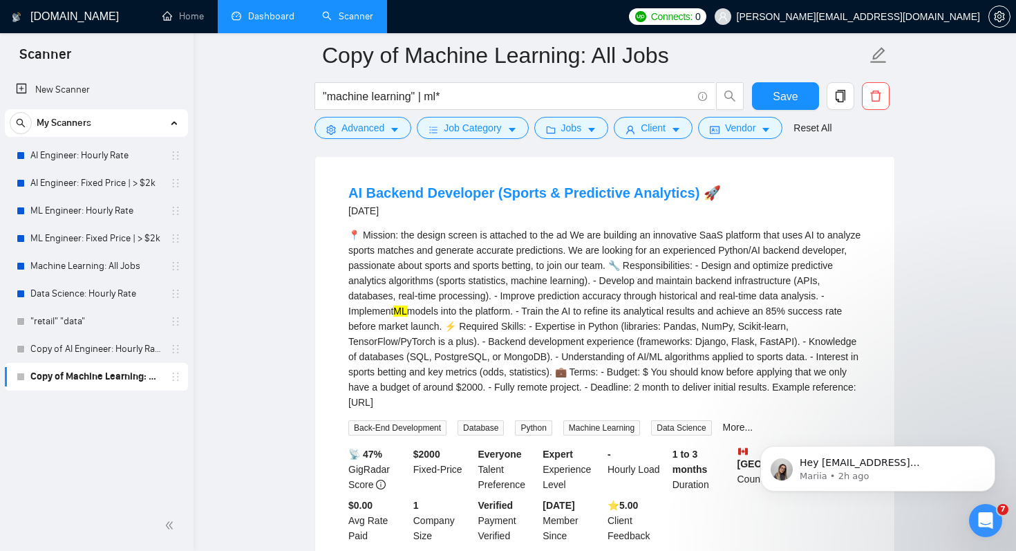
scroll to position [445, 0]
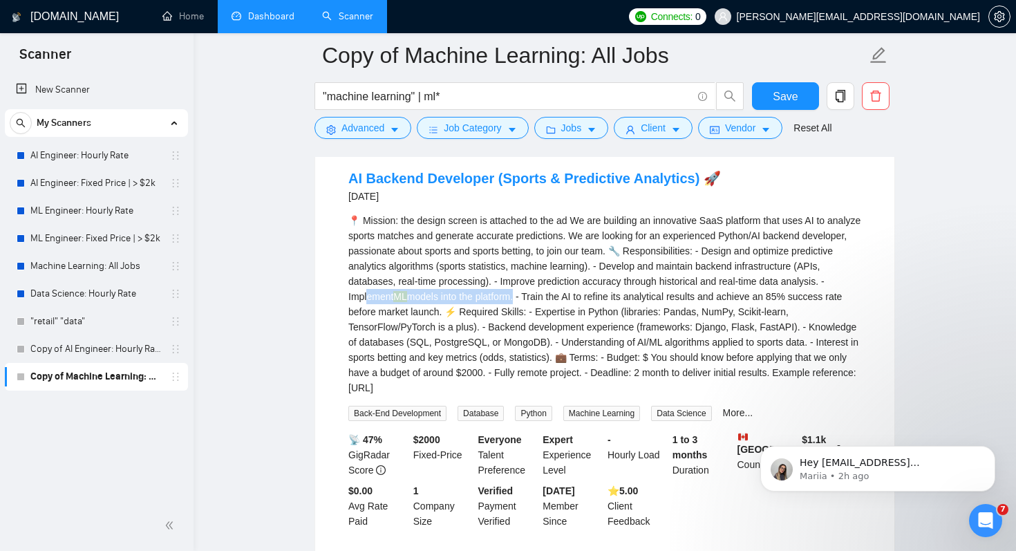
drag, startPoint x: 415, startPoint y: 300, endPoint x: 569, endPoint y: 300, distance: 153.4
click at [569, 300] on div "📍 Mission: the design screen is attached to the ad We are building an innovativ…" at bounding box center [604, 304] width 513 height 182
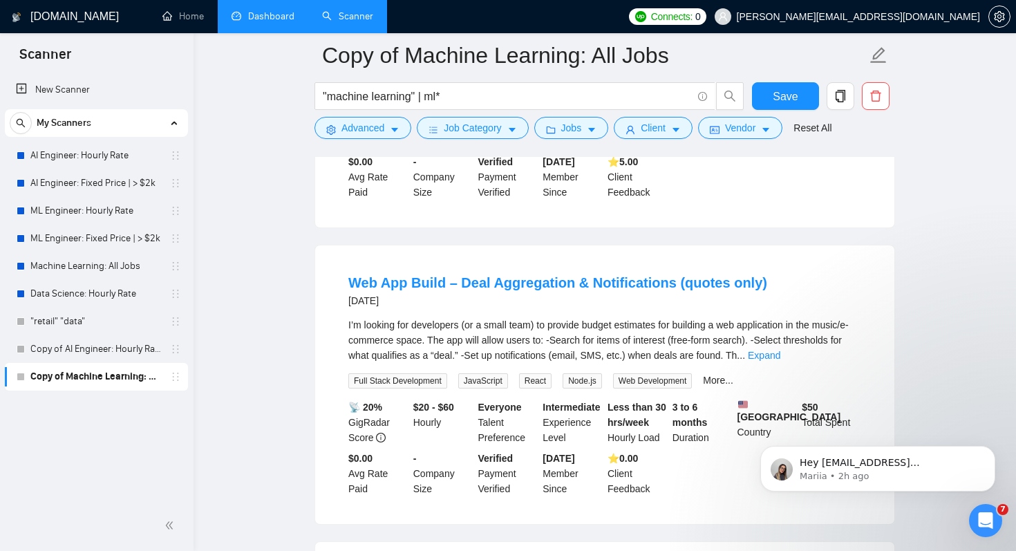
scroll to position [1092, 0]
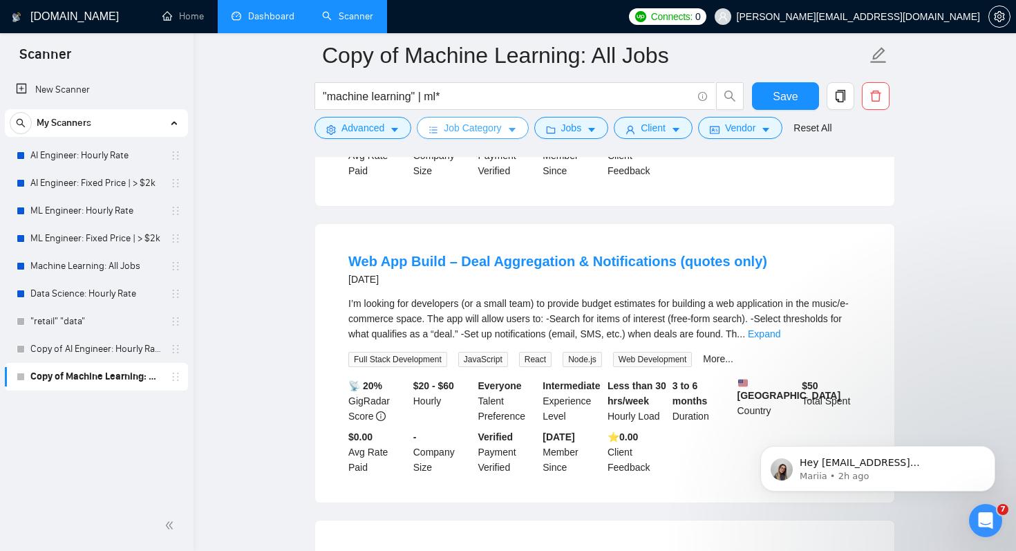
click at [514, 133] on icon "caret-down" at bounding box center [512, 130] width 10 height 10
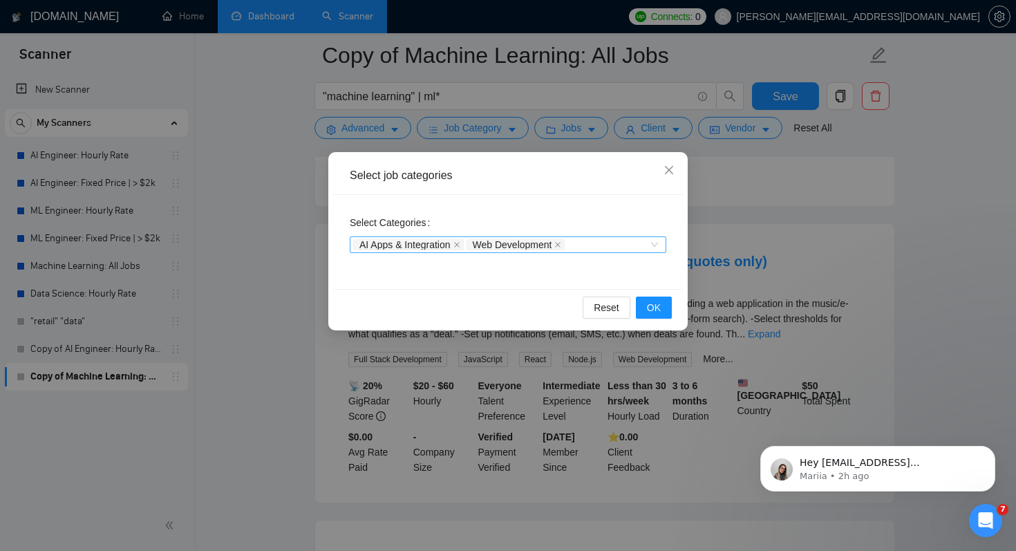
click at [608, 245] on div "AI Apps & Integration Web Development" at bounding box center [501, 245] width 296 height 14
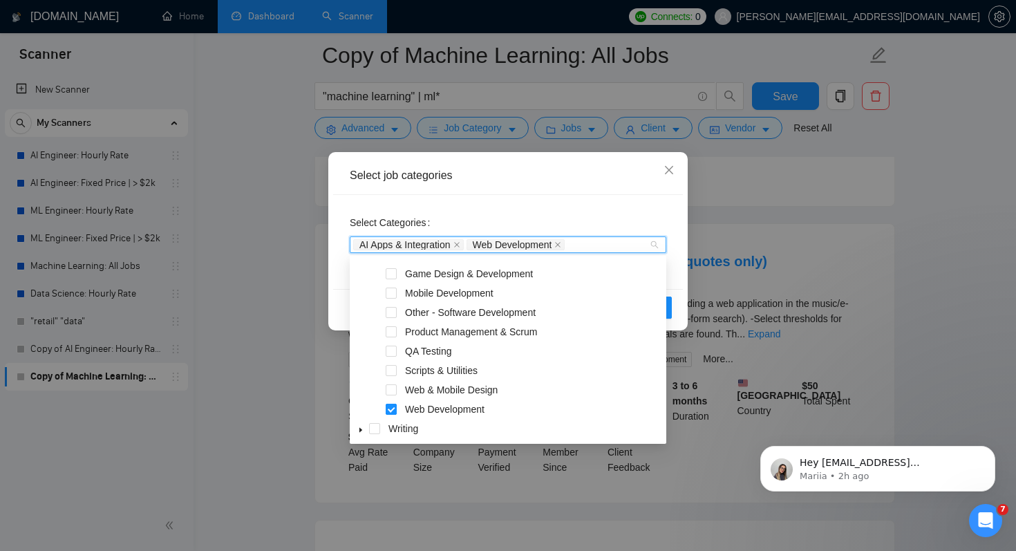
click at [395, 406] on span at bounding box center [391, 409] width 11 height 11
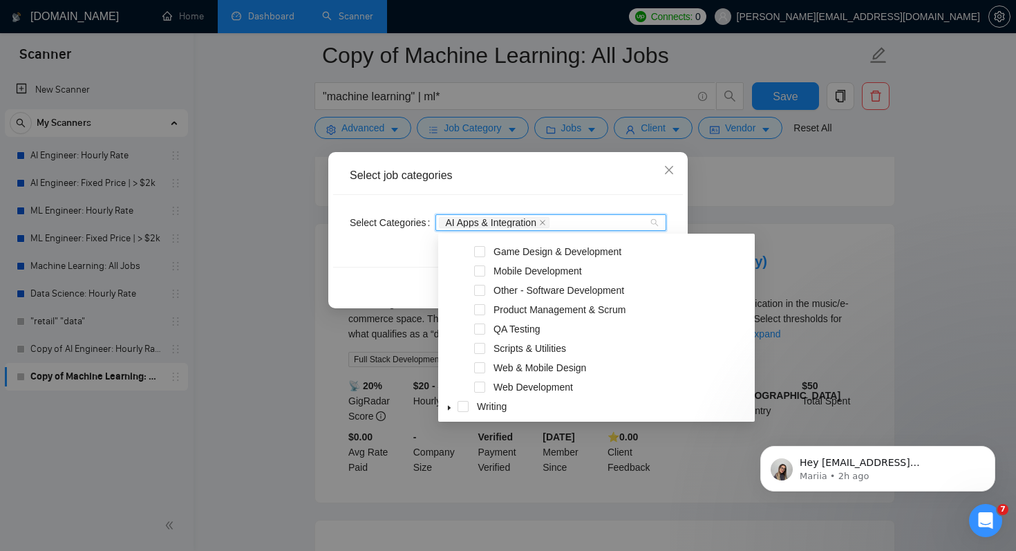
click at [381, 271] on div "Reset OK" at bounding box center [508, 285] width 350 height 37
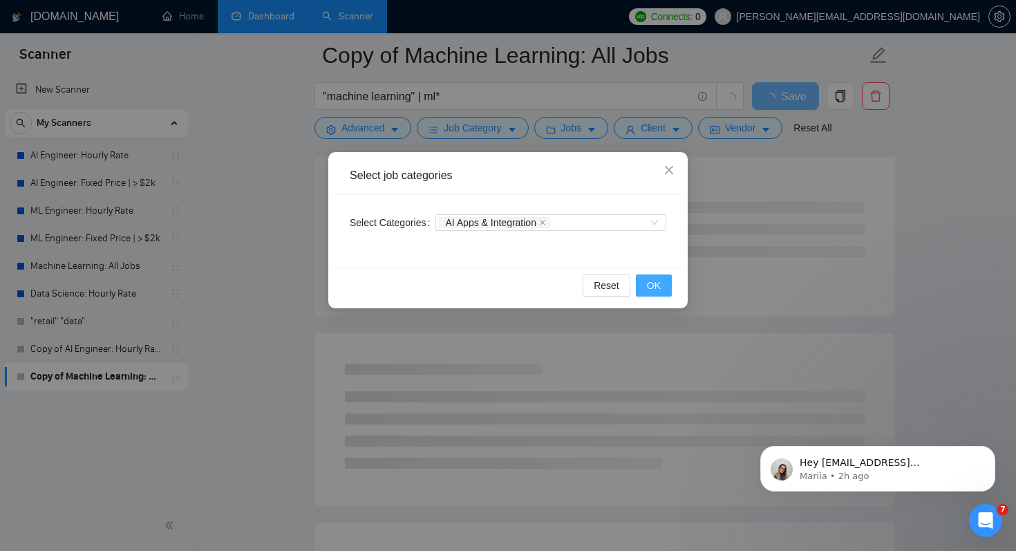
click at [650, 276] on button "OK" at bounding box center [654, 285] width 36 height 22
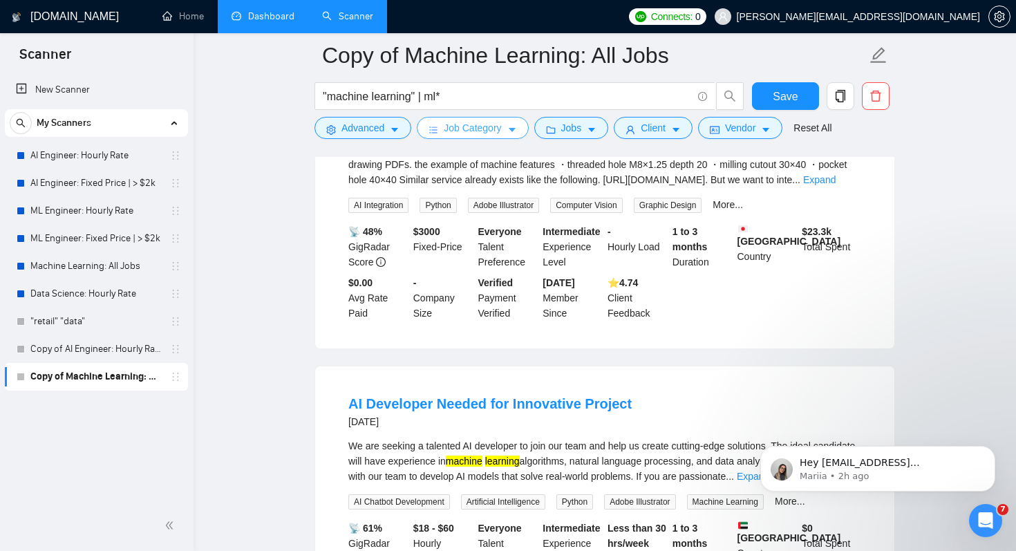
scroll to position [519, 0]
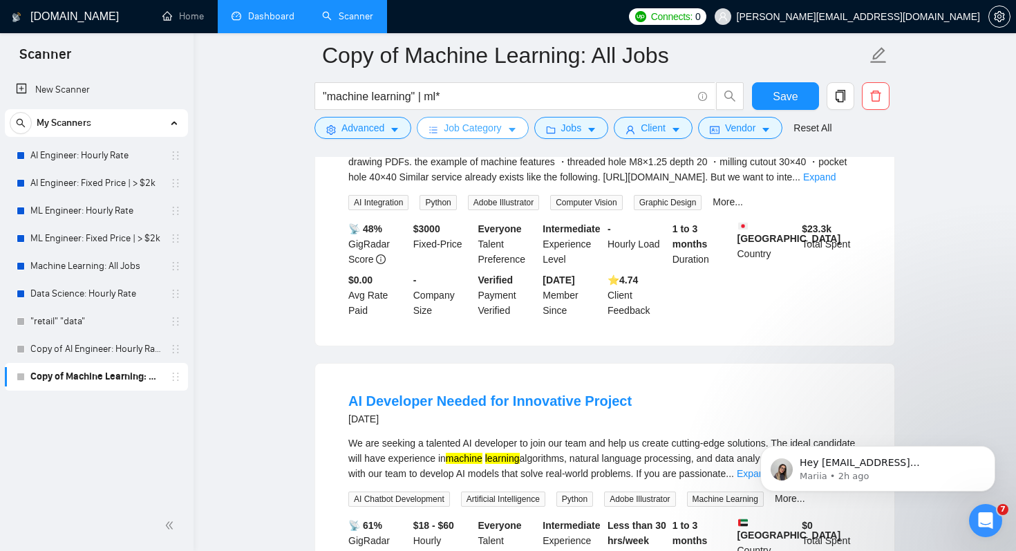
click at [500, 124] on span "Job Category" at bounding box center [472, 127] width 57 height 15
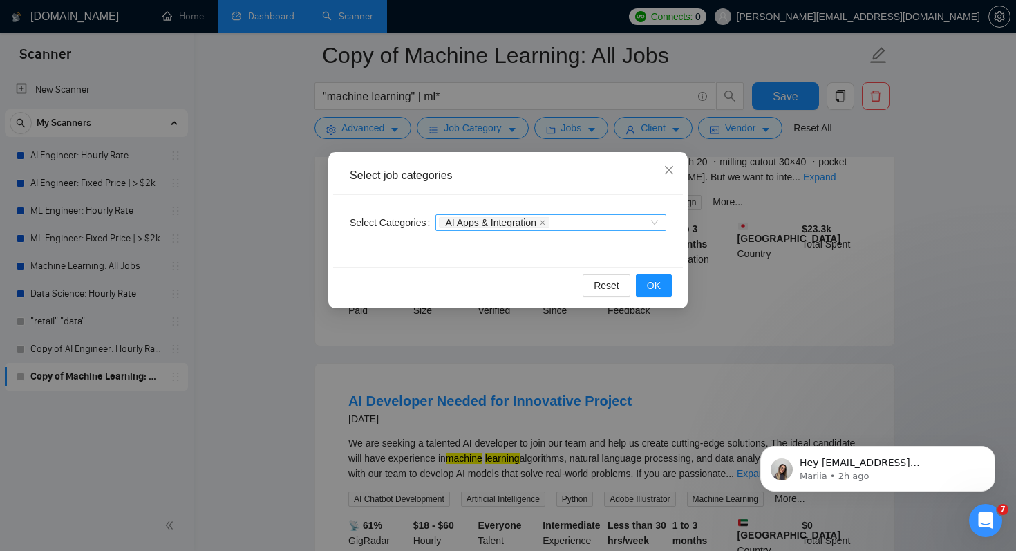
click at [608, 221] on div "AI Apps & Integration" at bounding box center [544, 223] width 210 height 14
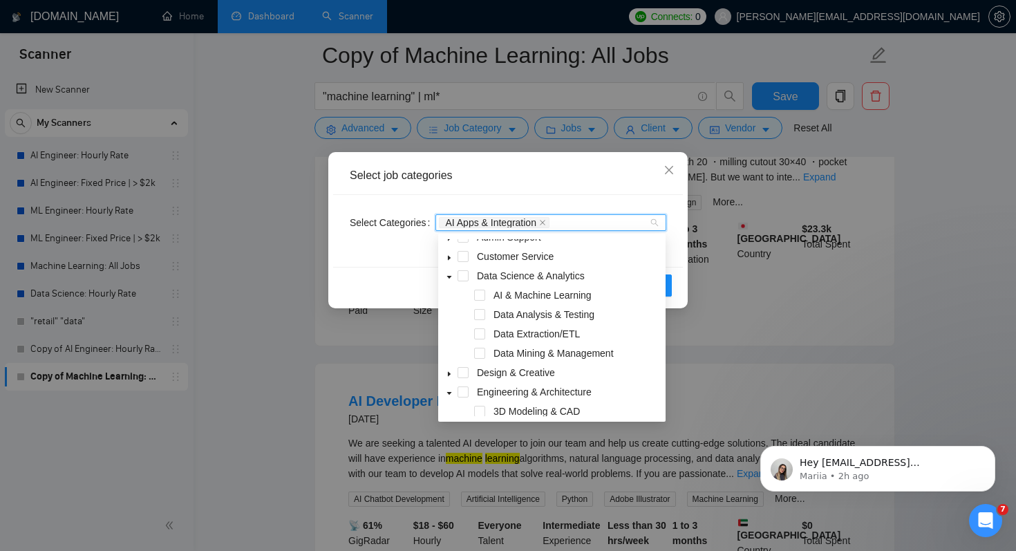
scroll to position [0, 0]
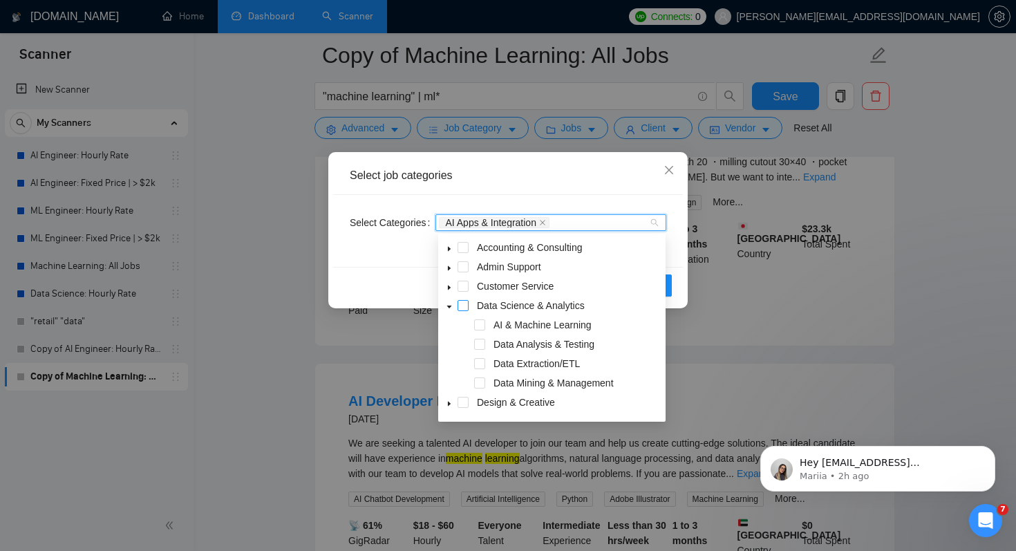
click at [464, 305] on span at bounding box center [463, 305] width 11 height 11
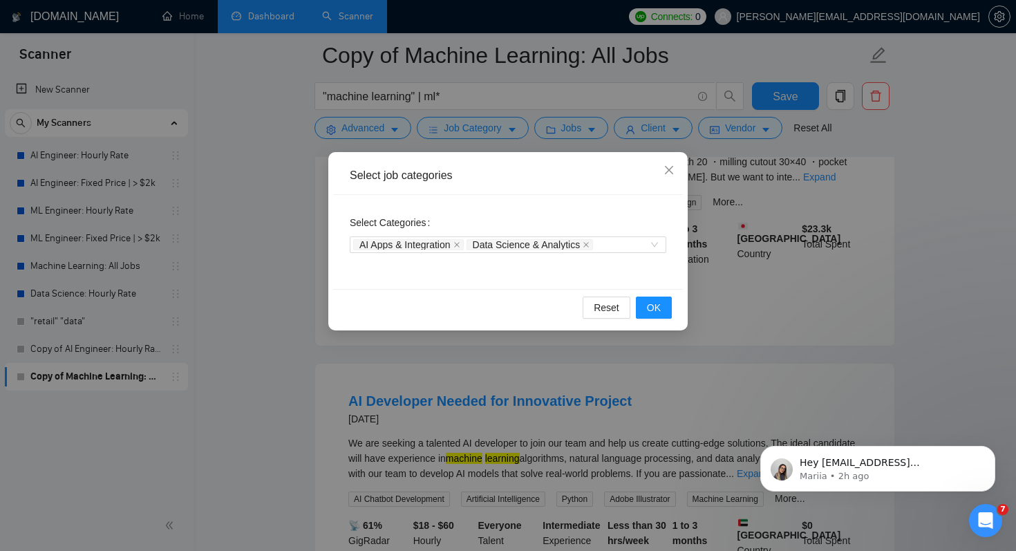
click at [651, 272] on div "Select Categories AI Apps & Integration Data Science & Analytics" at bounding box center [508, 242] width 350 height 94
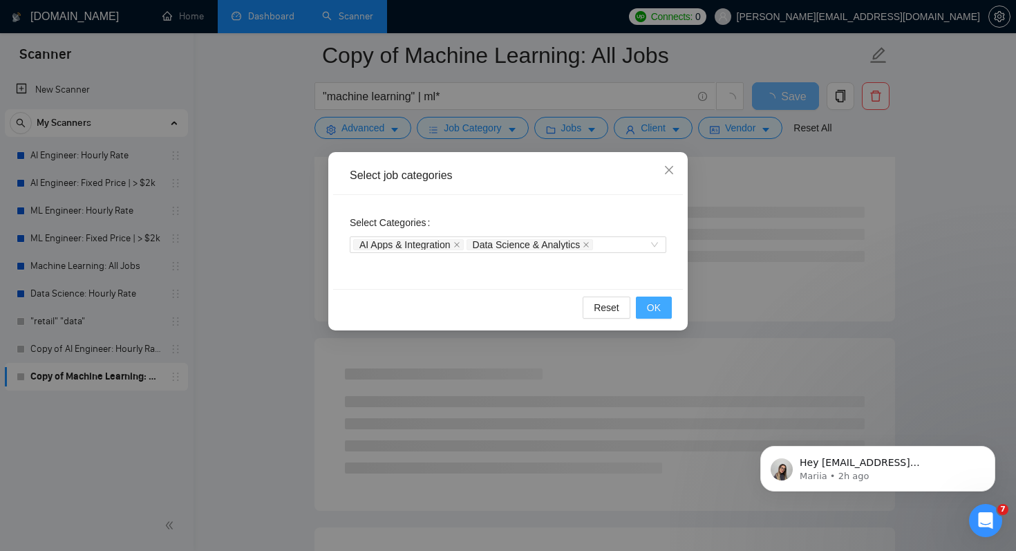
click at [662, 308] on button "OK" at bounding box center [654, 307] width 36 height 22
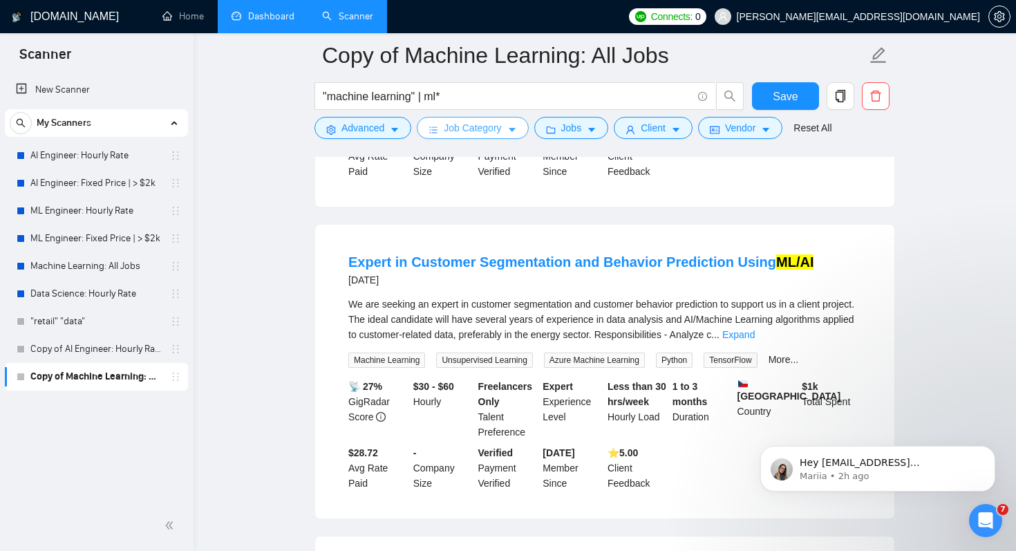
scroll to position [1829, 0]
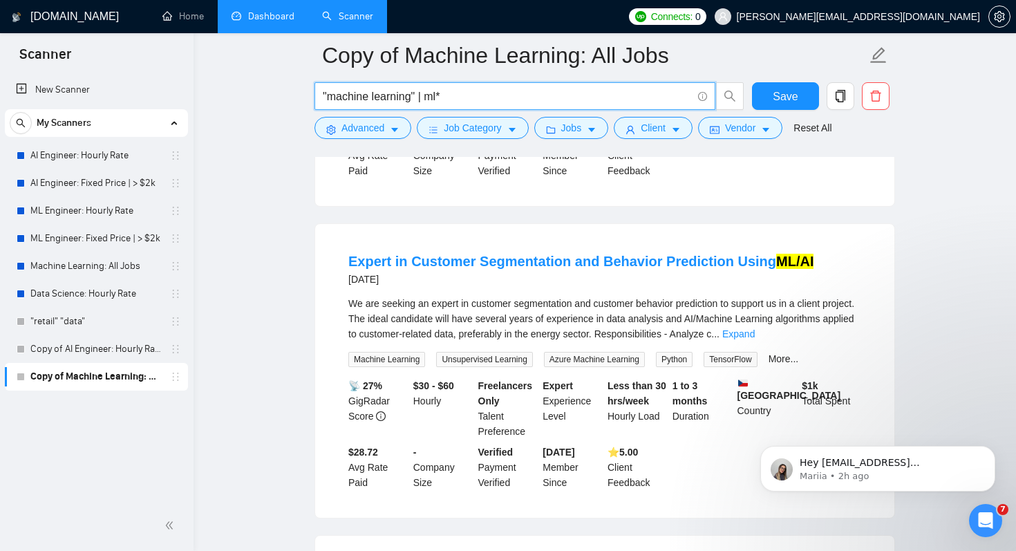
click at [546, 88] on input ""machine learning" | ml*" at bounding box center [507, 96] width 369 height 17
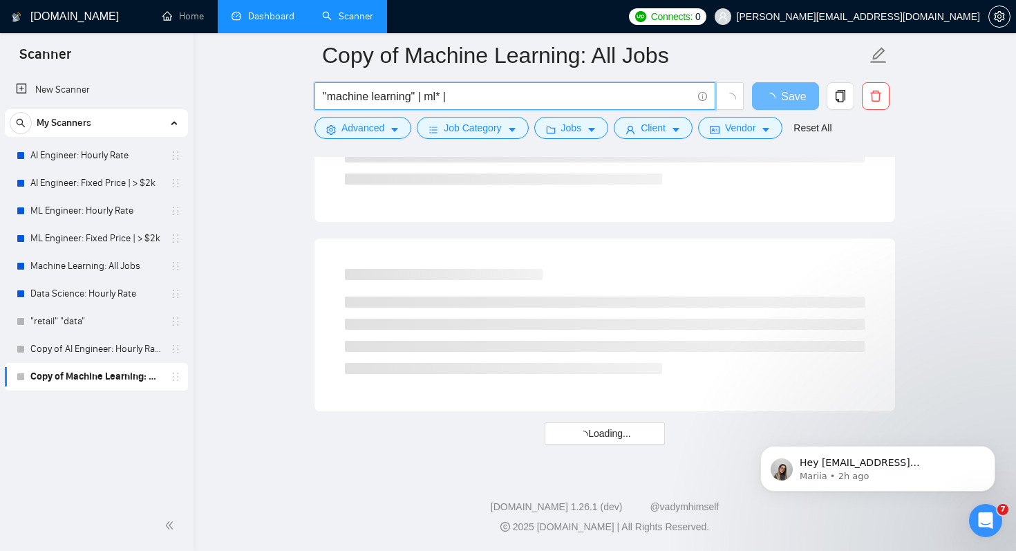
click at [415, 94] on input ""machine learning" | ml* |" at bounding box center [507, 96] width 369 height 17
drag, startPoint x: 415, startPoint y: 94, endPoint x: 400, endPoint y: 94, distance: 15.2
click at [400, 94] on input ""machine learning" | ml* |" at bounding box center [507, 96] width 369 height 17
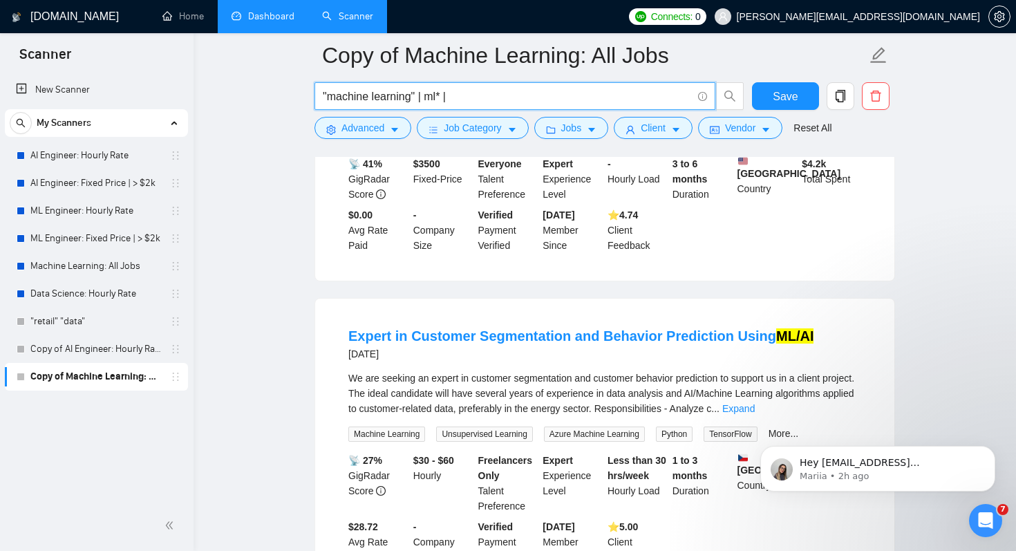
scroll to position [1829, 0]
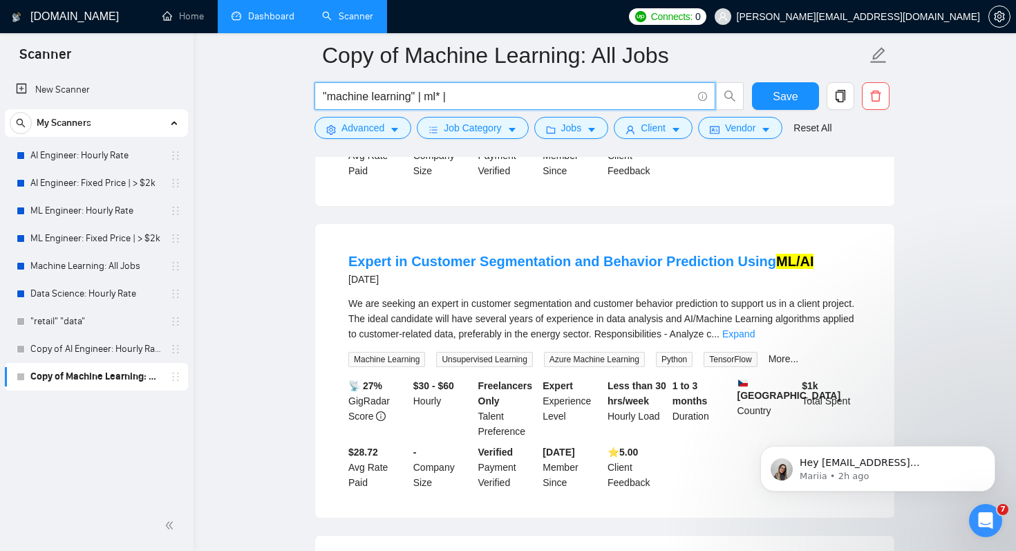
drag, startPoint x: 417, startPoint y: 94, endPoint x: 321, endPoint y: 97, distance: 96.8
click at [321, 98] on span ""machine learning" | ml* |" at bounding box center [514, 96] width 401 height 28
click at [400, 93] on input ""machine learning" | ml* |" at bounding box center [507, 96] width 369 height 17
click at [508, 92] on input ""machine learning" | ml* |" at bounding box center [507, 96] width 369 height 17
paste input ""machine learning""
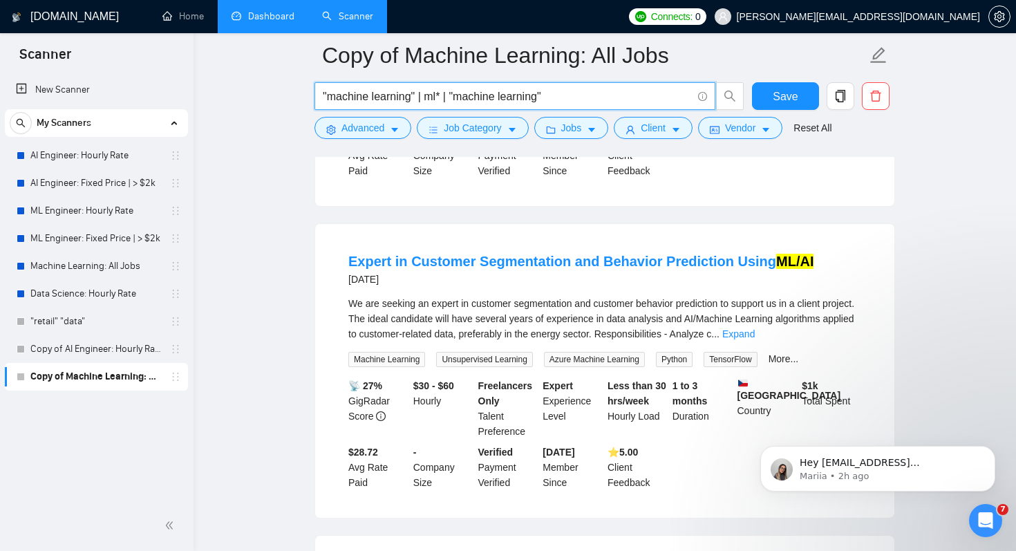
click at [458, 96] on input ""machine learning" | ml* | "machine learning"" at bounding box center [507, 96] width 369 height 17
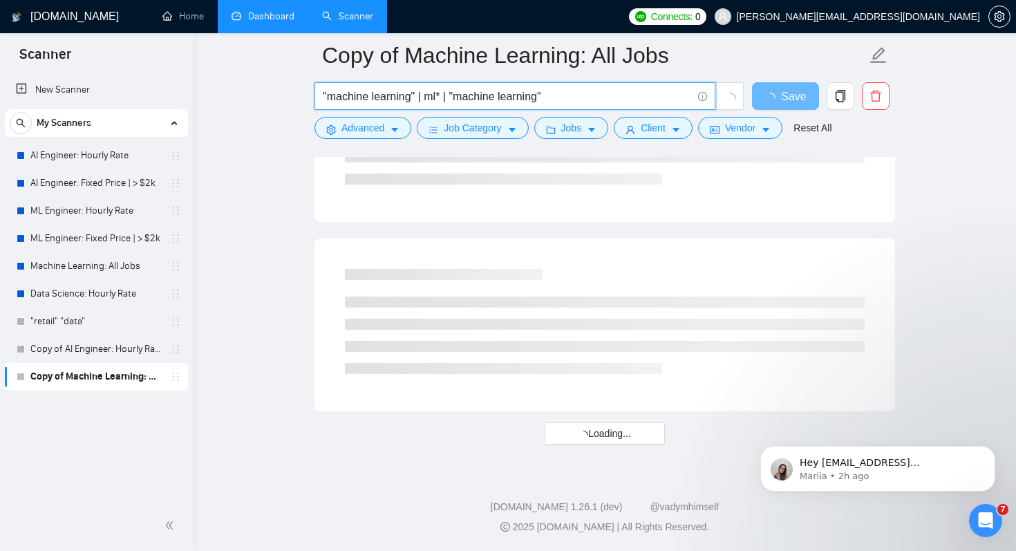
scroll to position [1755, 0]
click at [545, 95] on input ""machine learning" | ml* | "(machine learning"" at bounding box center [507, 96] width 369 height 17
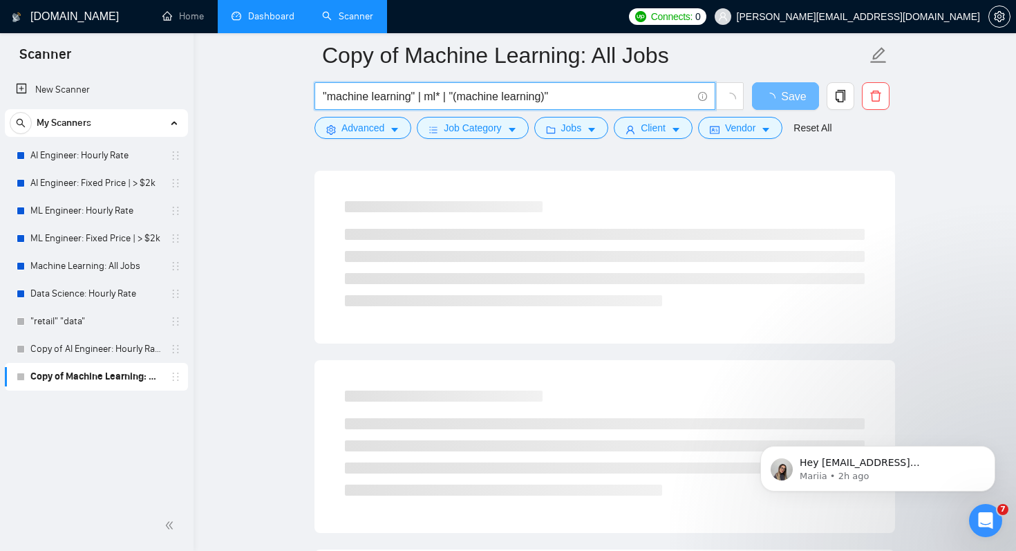
scroll to position [0, 0]
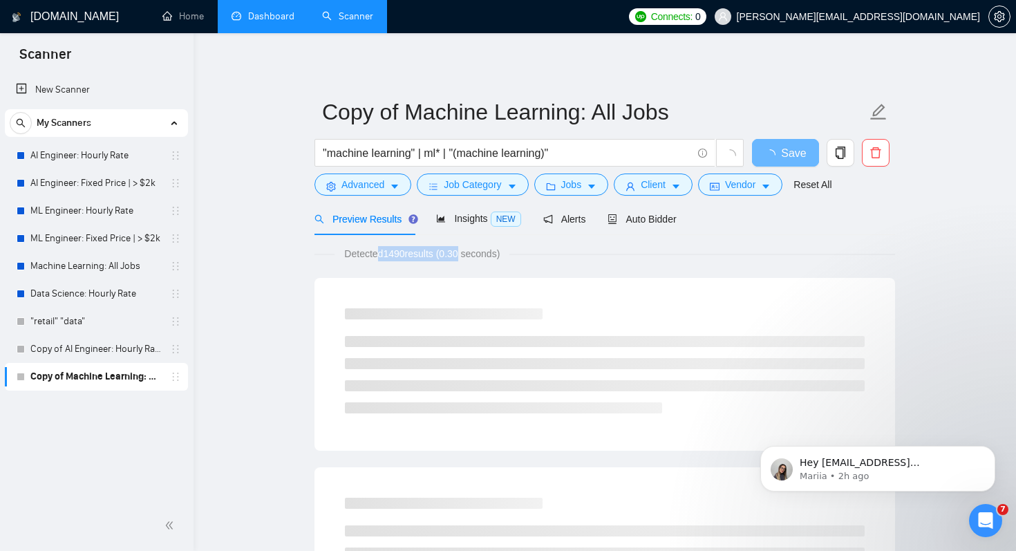
drag, startPoint x: 382, startPoint y: 250, endPoint x: 504, endPoint y: 250, distance: 122.3
click at [504, 250] on span "Detected 1490 results (0.30 seconds)" at bounding box center [422, 253] width 175 height 15
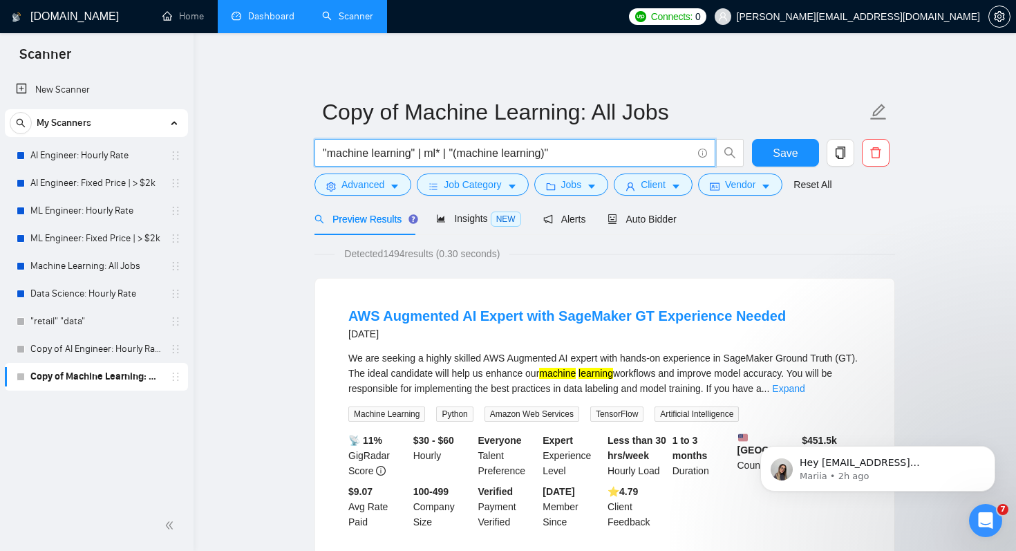
click at [587, 154] on input ""machine learning" | ml* | "(machine learning)"" at bounding box center [507, 152] width 369 height 17
paste input ""machine learning""
click at [569, 155] on input ""machine learning" | ml* | "(machine learning)" | "machine learning"" at bounding box center [507, 152] width 369 height 17
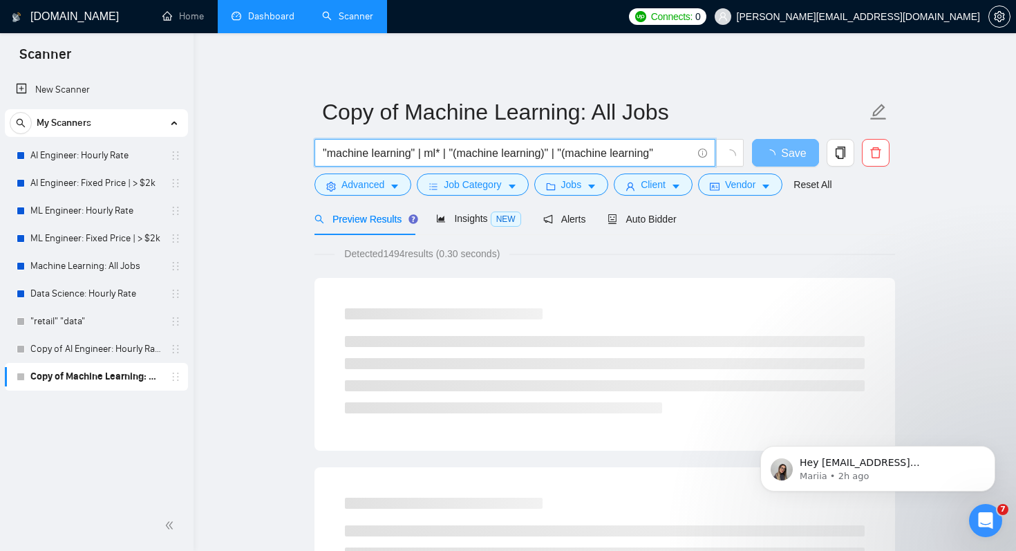
click at [677, 151] on input ""machine learning" | ml* | "(machine learning)" | "(machine learning"" at bounding box center [507, 152] width 369 height 17
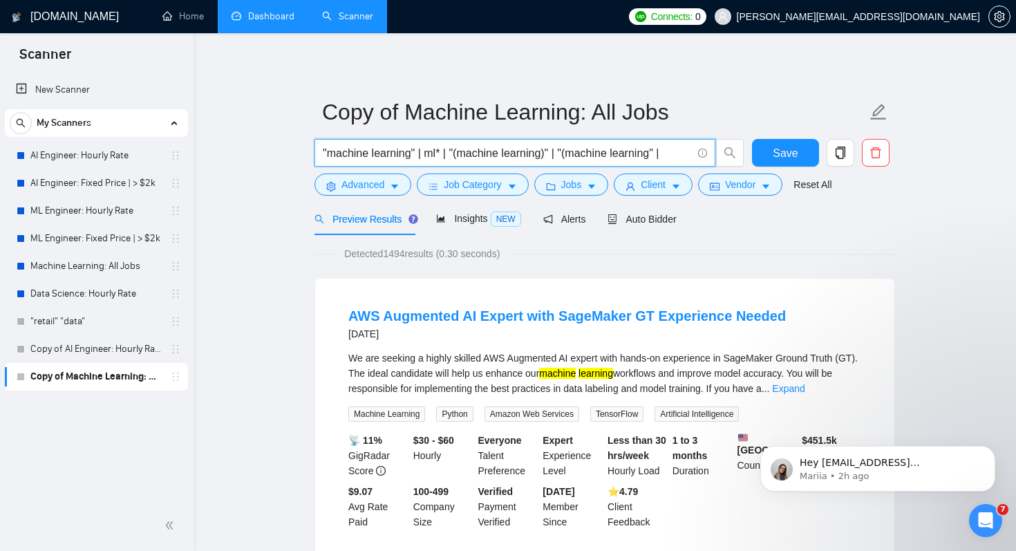
paste input ""machine learning""
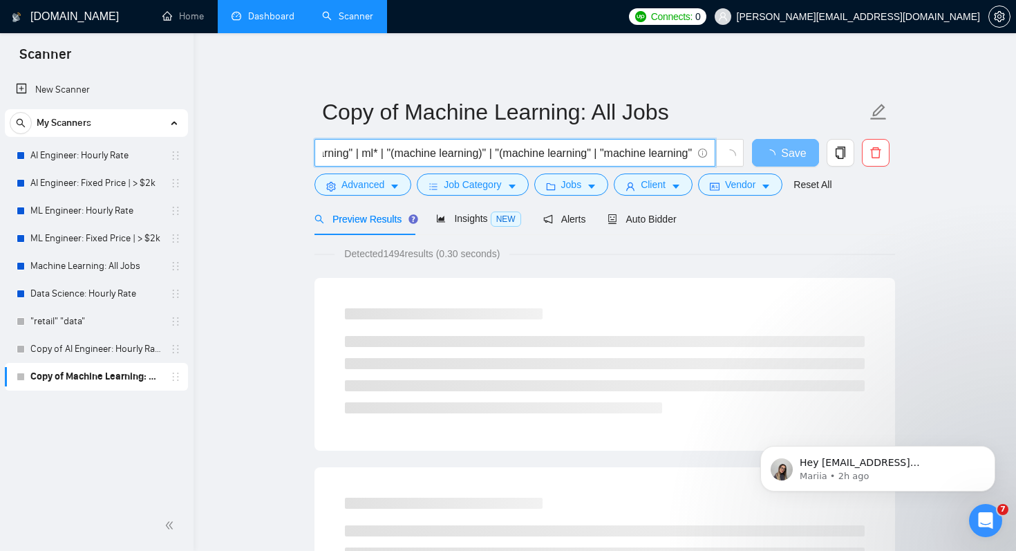
click at [688, 150] on input ""machine learning" | ml* | "(machine learning)" | "(machine learning" | "machin…" at bounding box center [507, 152] width 369 height 17
click at [667, 151] on input ""machine learning" | ml* | "(machine learning)" | "(machine learning" | "machin…" at bounding box center [507, 152] width 369 height 17
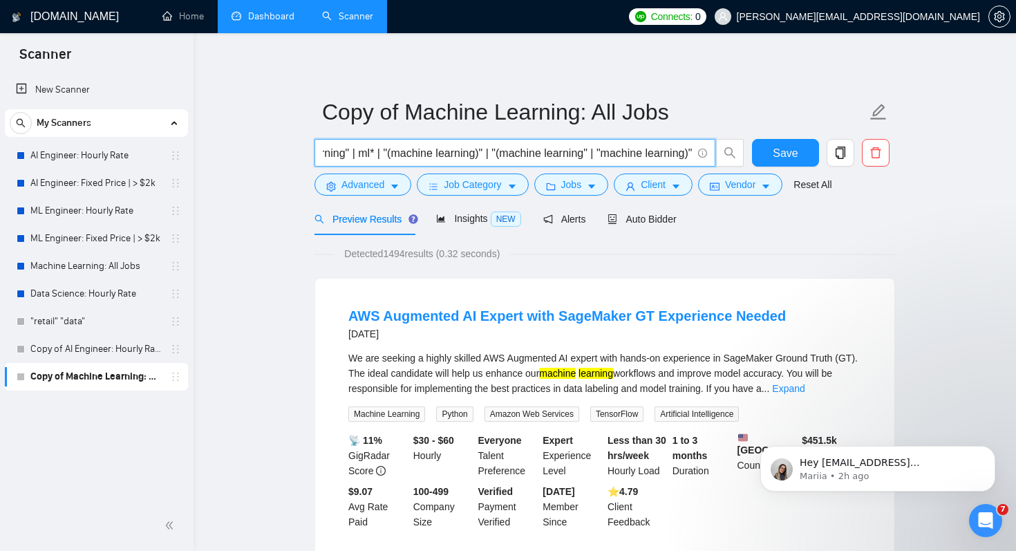
click at [691, 149] on input ""machine learning" | ml* | "(machine learning)" | "(machine learning" | "machin…" at bounding box center [507, 152] width 369 height 17
paste input ""machine learning""
click at [601, 150] on input ""machine learning" | ml* | "(machine learning)" | "(machine learning" | "machin…" at bounding box center [507, 152] width 369 height 17
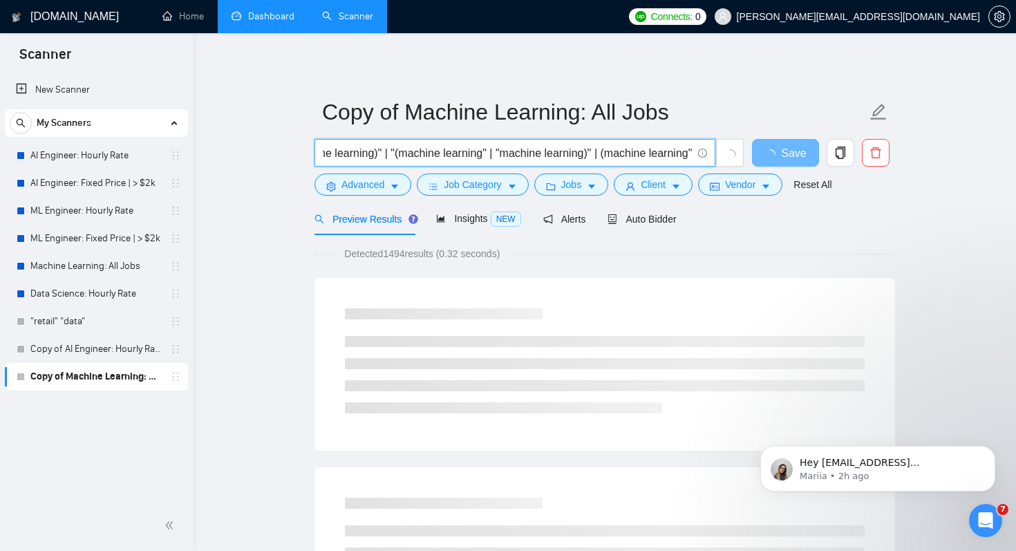
drag, startPoint x: 690, startPoint y: 153, endPoint x: 713, endPoint y: 158, distance: 22.6
click at [713, 158] on span ""machine learning" | ml* | "(machine learning)" | "(machine learning" | "machin…" at bounding box center [514, 153] width 401 height 28
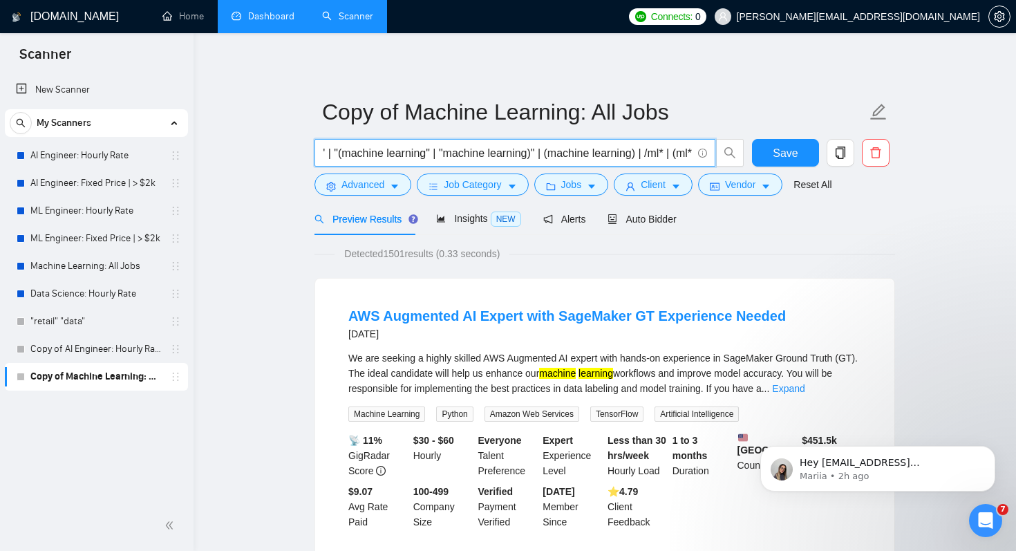
scroll to position [0, 0]
click at [558, 252] on div "Detected 1501 results (0.33 seconds)" at bounding box center [604, 253] width 581 height 15
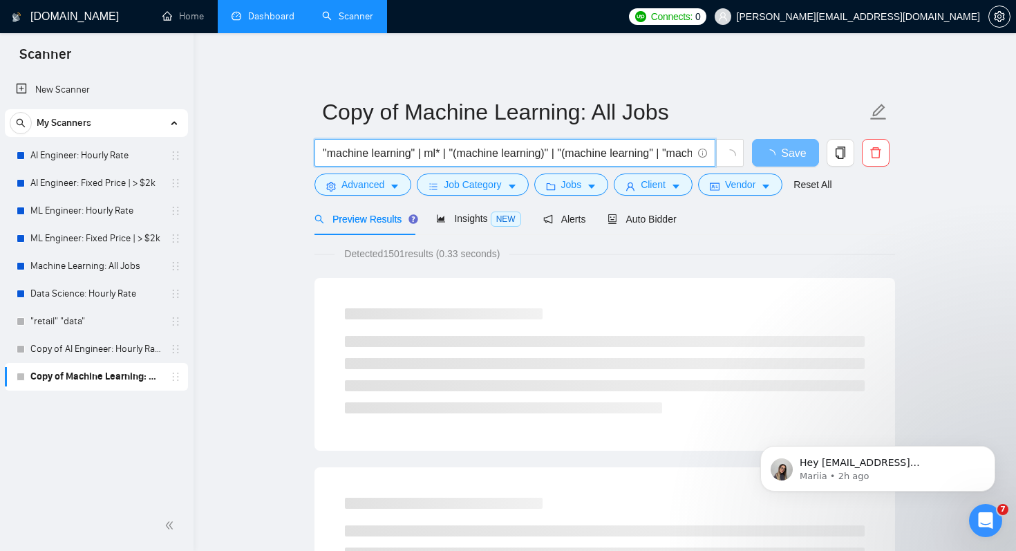
click at [515, 157] on input ""machine learning" | ml* | "(machine learning)" | "(machine learning" | "machin…" at bounding box center [507, 152] width 369 height 17
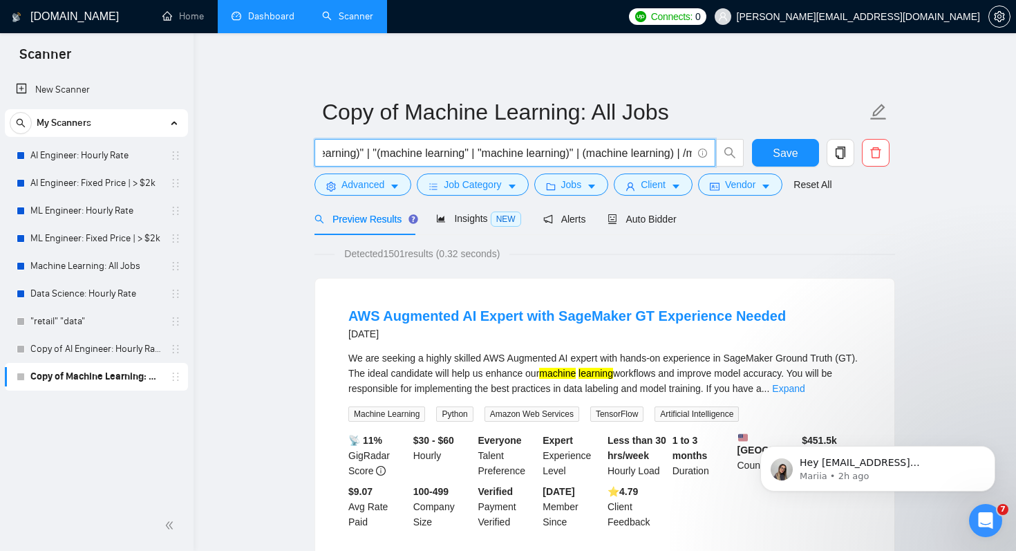
scroll to position [0, 240]
click at [676, 151] on input ""machine learning" | ml* | "(machine learning)" | "(machine learning" | "machin…" at bounding box center [507, 152] width 369 height 17
drag, startPoint x: 541, startPoint y: 155, endPoint x: 632, endPoint y: 157, distance: 91.3
click at [632, 157] on input ""machine learning" | ml* | "(machine learning)" | "(machine learning" | "machin…" at bounding box center [507, 152] width 369 height 17
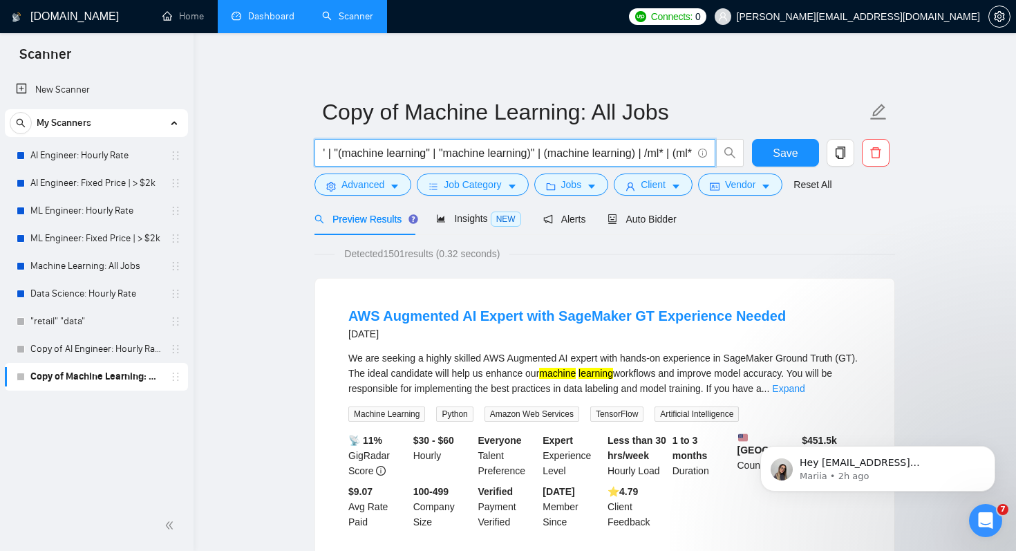
click at [629, 155] on input ""machine learning" | ml* | "(machine learning)" | "(machine learning" | "machin…" at bounding box center [507, 152] width 369 height 17
click at [587, 153] on input ""machine learning" | ml* | "(machine learning)" | "(machine learning" | "machin…" at bounding box center [507, 152] width 369 height 17
click at [540, 156] on input ""machine learning" | ml* | "(machine learning)" | "(machine learning" | "machin…" at bounding box center [507, 152] width 369 height 17
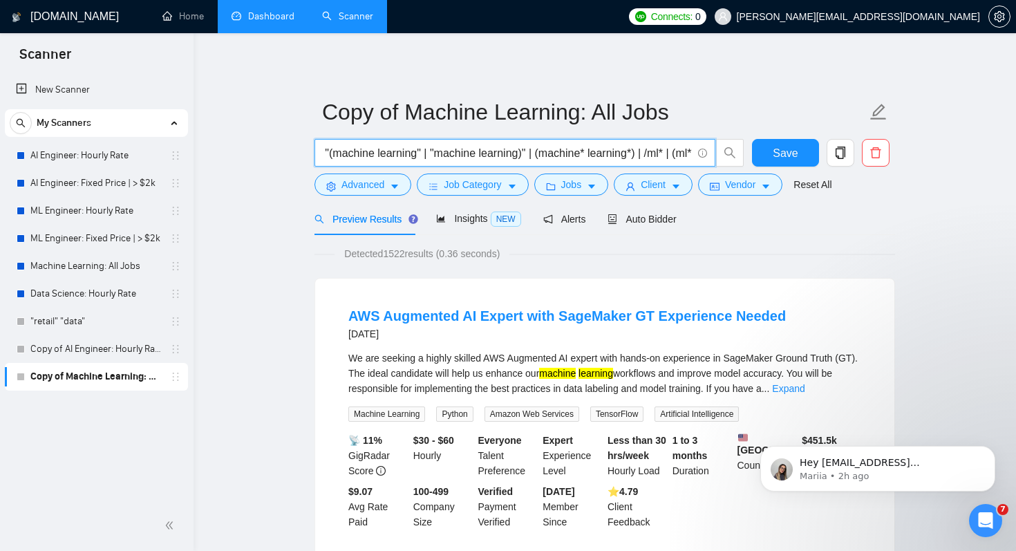
click at [550, 156] on input ""machine learning" | ml* | "(machine learning)" | "(machine learning" | "machin…" at bounding box center [507, 152] width 369 height 17
click at [542, 156] on input ""machine learning" | ml* | "(machine learning)" | "(machine learning" | "machin…" at bounding box center [507, 152] width 369 height 17
click at [538, 156] on input ""machine learning" | ml* | "(machine learning)" | "(machine learning" | "machin…" at bounding box center [507, 152] width 369 height 17
drag, startPoint x: 540, startPoint y: 157, endPoint x: 262, endPoint y: 149, distance: 278.6
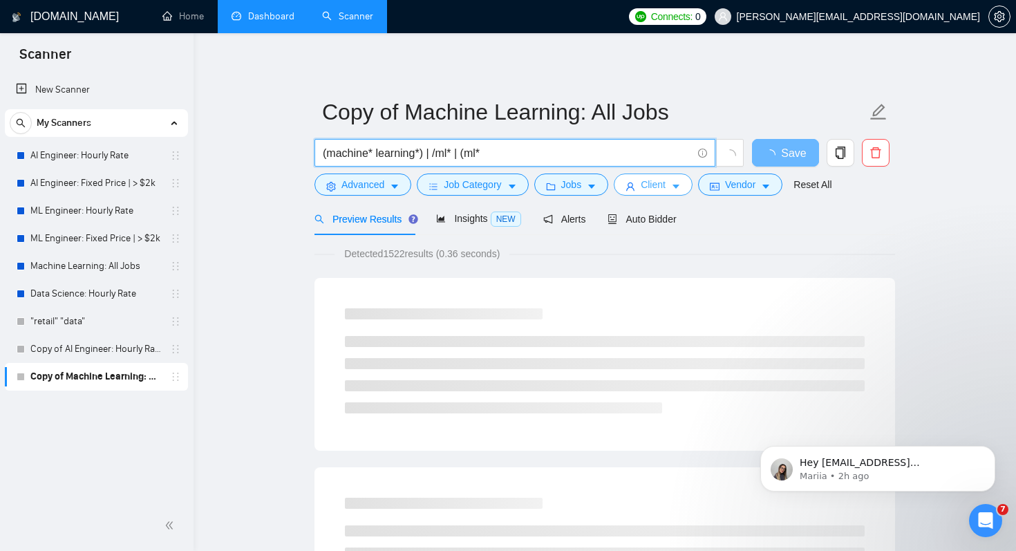
drag, startPoint x: 429, startPoint y: 151, endPoint x: 623, endPoint y: 178, distance: 196.8
click at [623, 178] on form "Copy of Machine Learning: All Jobs (machine* learning*) | /ml* | (ml* Save Adva…" at bounding box center [604, 146] width 581 height 113
type input "(machine* learning*)"
click at [386, 185] on button "Advanced" at bounding box center [362, 184] width 97 height 22
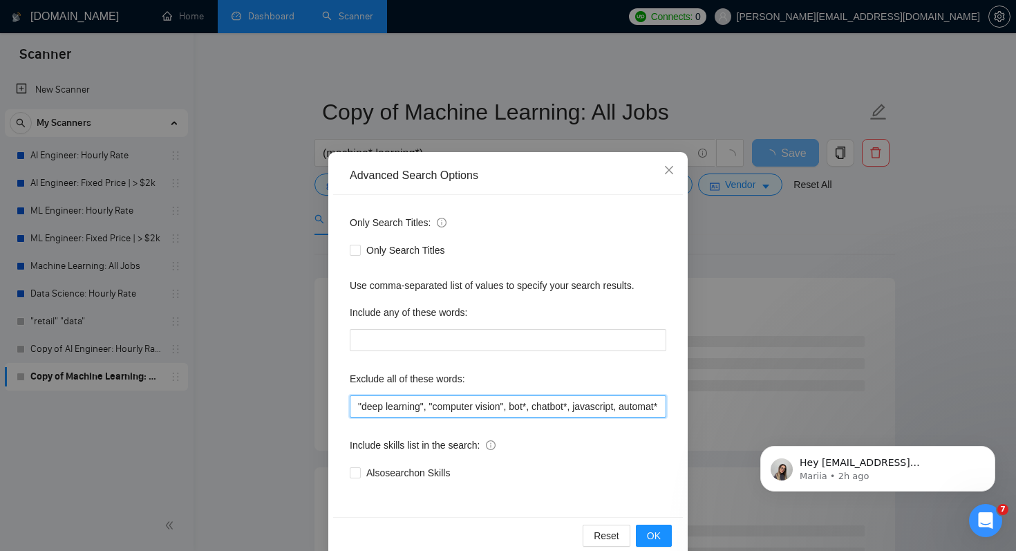
click at [357, 409] on input ""deep learning", "computer vision", bot*, chatbot*, javascript, automat*, "java…" at bounding box center [508, 406] width 317 height 22
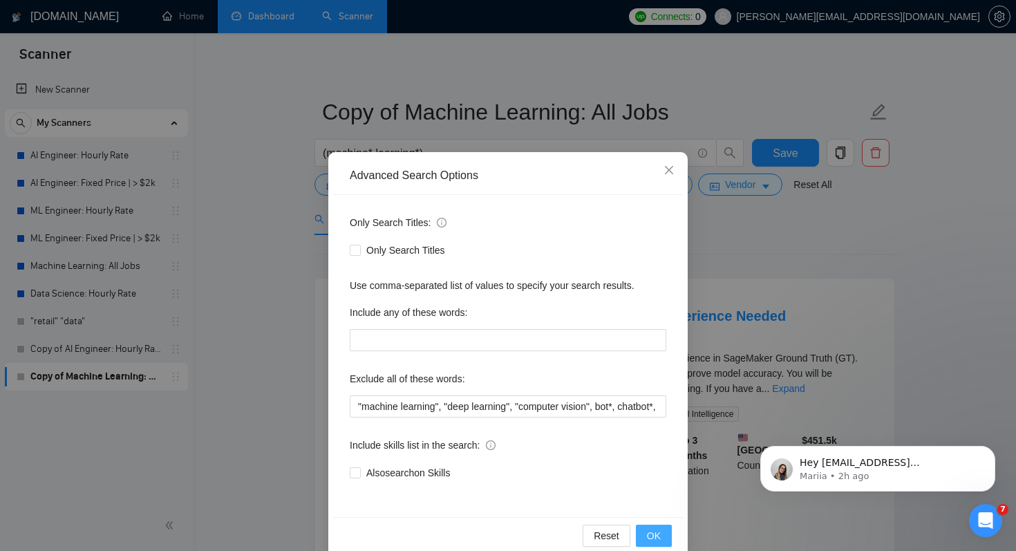
click at [654, 529] on span "OK" at bounding box center [654, 535] width 14 height 15
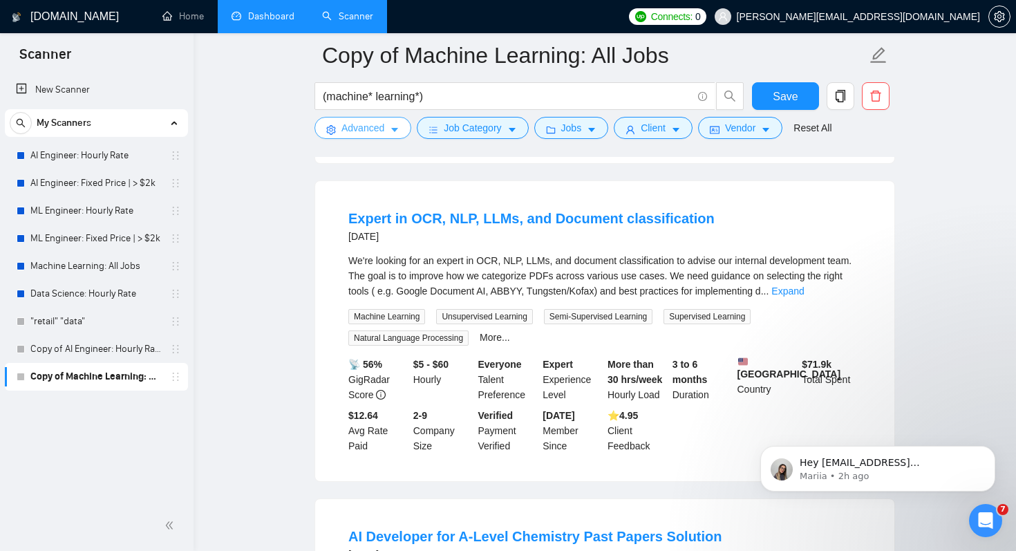
scroll to position [1037, 0]
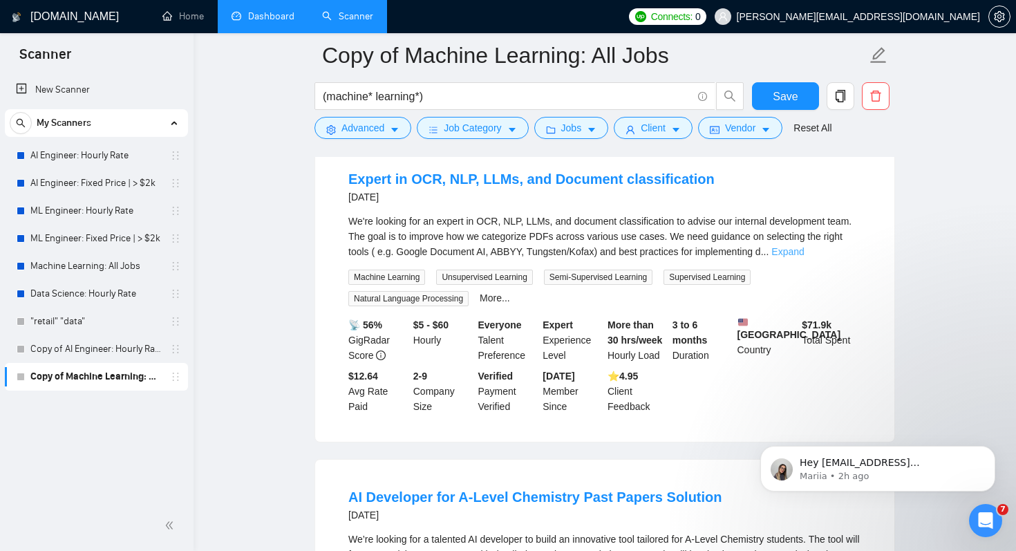
click at [804, 257] on link "Expand" at bounding box center [787, 251] width 32 height 11
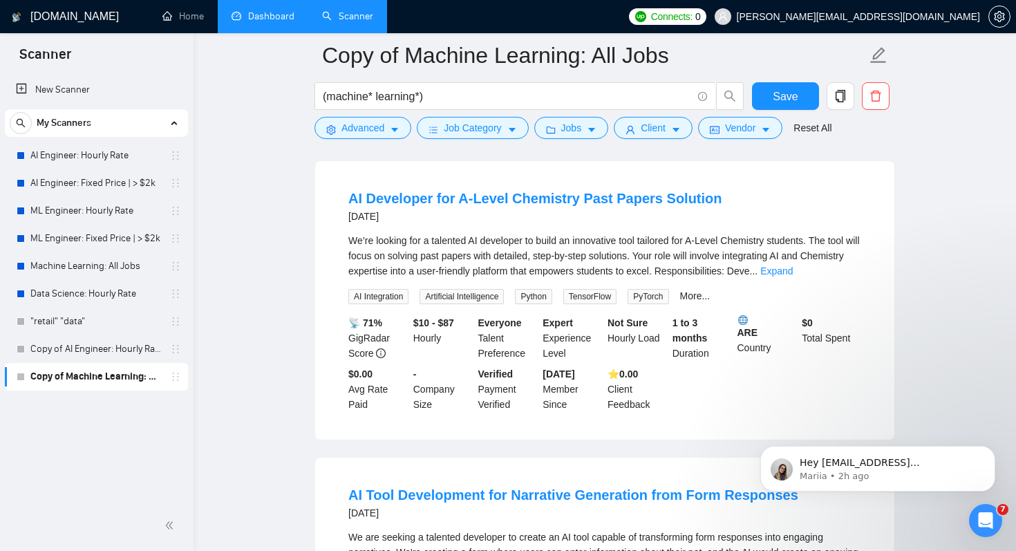
scroll to position [1398, 0]
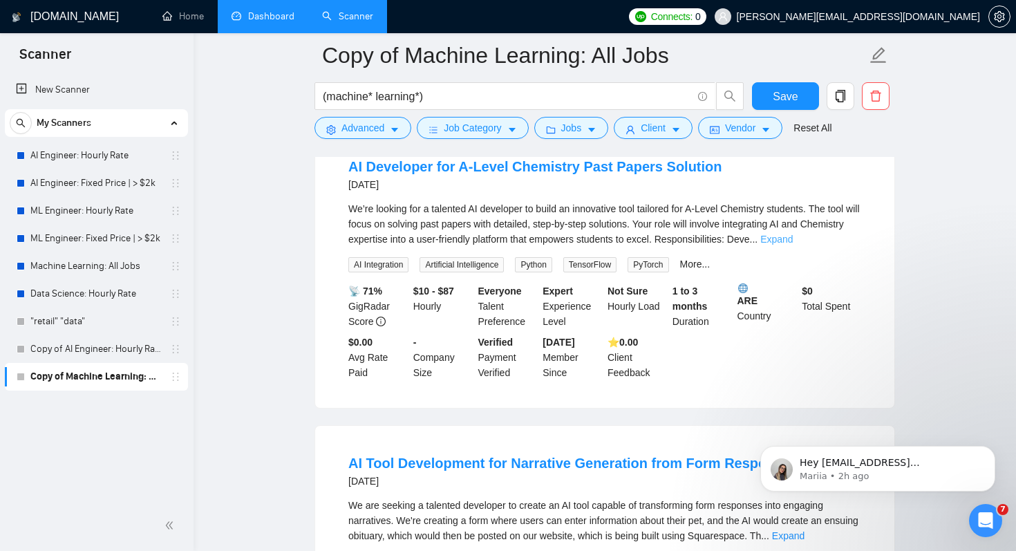
click at [793, 245] on link "Expand" at bounding box center [776, 239] width 32 height 11
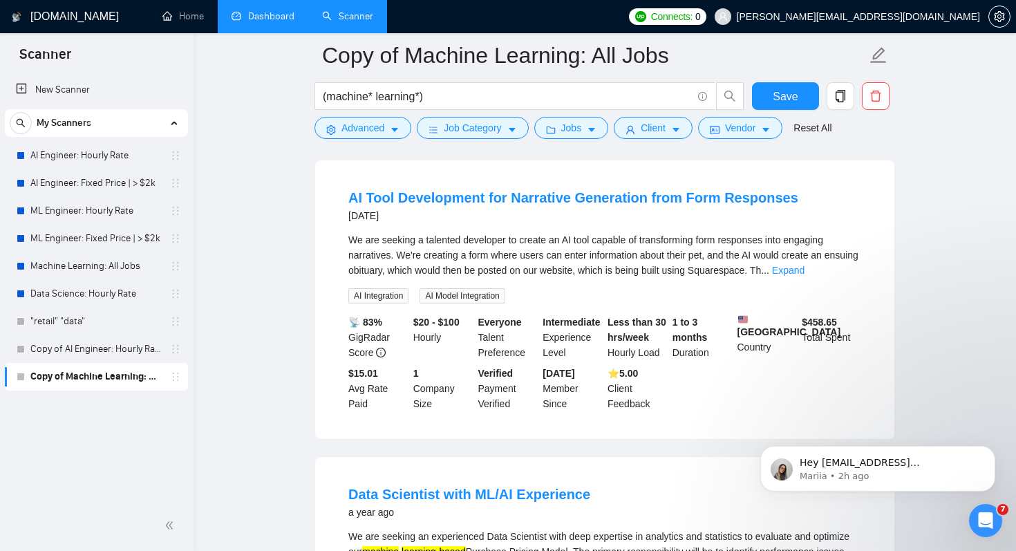
scroll to position [1733, 0]
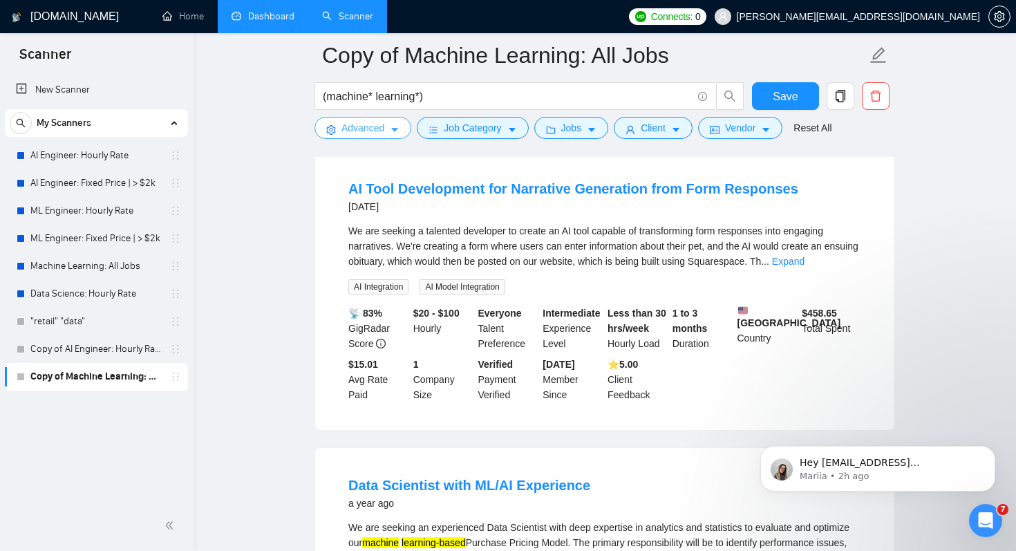
click at [380, 129] on span "Advanced" at bounding box center [362, 127] width 43 height 15
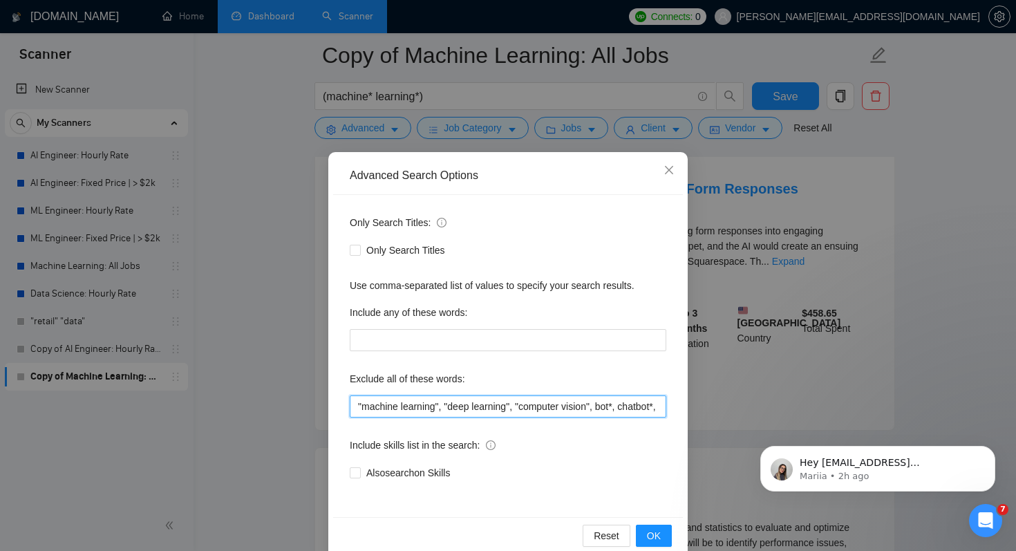
drag, startPoint x: 449, startPoint y: 404, endPoint x: 343, endPoint y: 399, distance: 105.9
click at [343, 399] on div "Only Search Titles: Only Search Titles Use comma-separated list of values to sp…" at bounding box center [508, 356] width 350 height 322
type input ""deep learning", "computer vision", bot*, chatbot*, javascript, automat*, "java…"
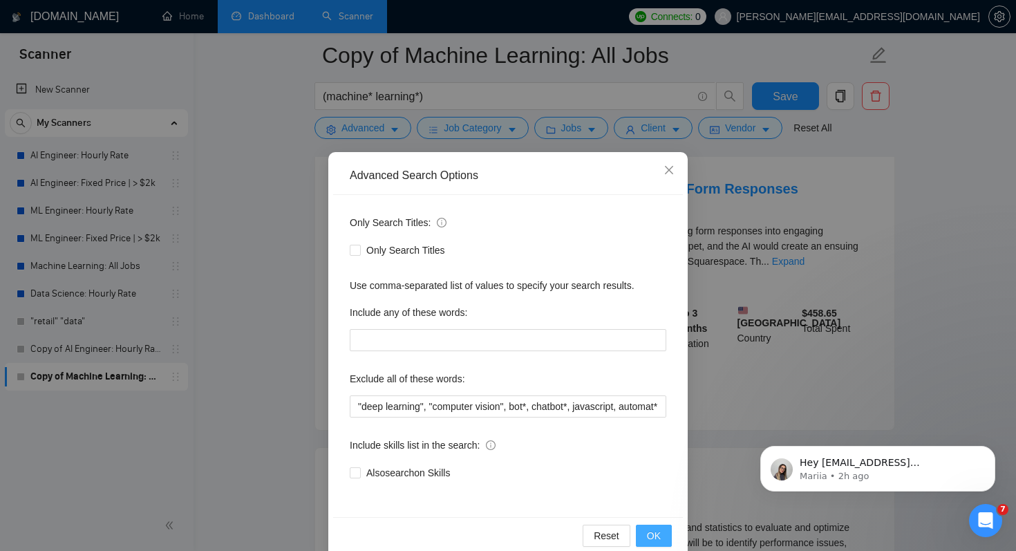
click at [660, 536] on span "OK" at bounding box center [654, 535] width 14 height 15
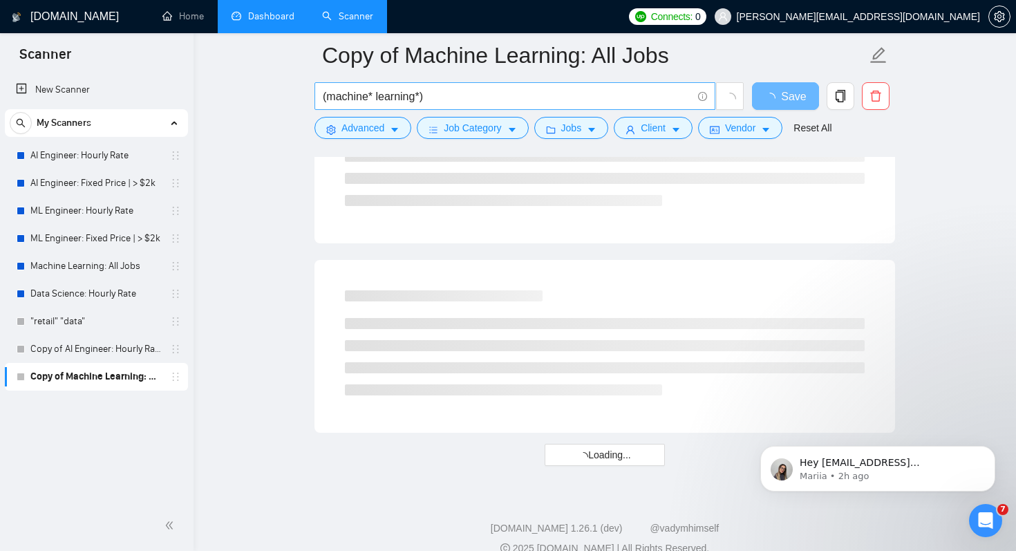
click at [457, 101] on input "(machine* learning*)" at bounding box center [507, 96] width 369 height 17
paste input ""machine learning" | ml* | "(machine learning)" | "(machine learning" | "machin…"
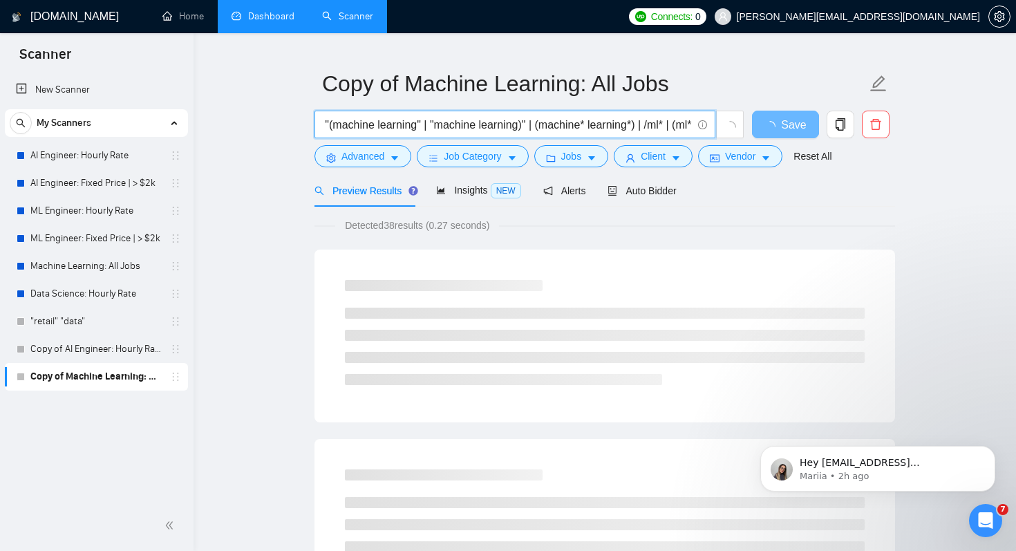
scroll to position [0, 0]
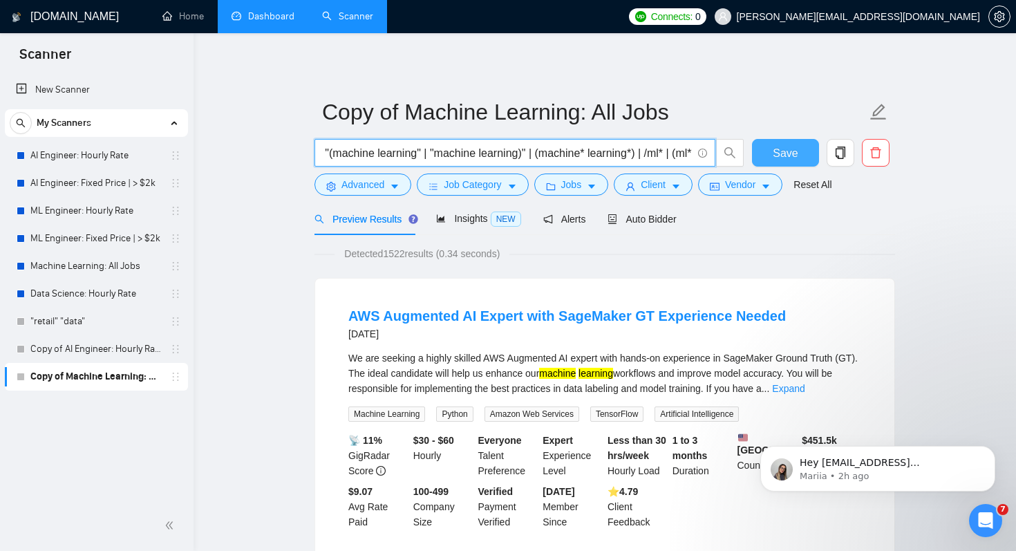
type input ""machine learning" | ml* | "(machine learning)" | "(machine learning" | "machin…"
click at [773, 148] on span "Save" at bounding box center [785, 152] width 25 height 17
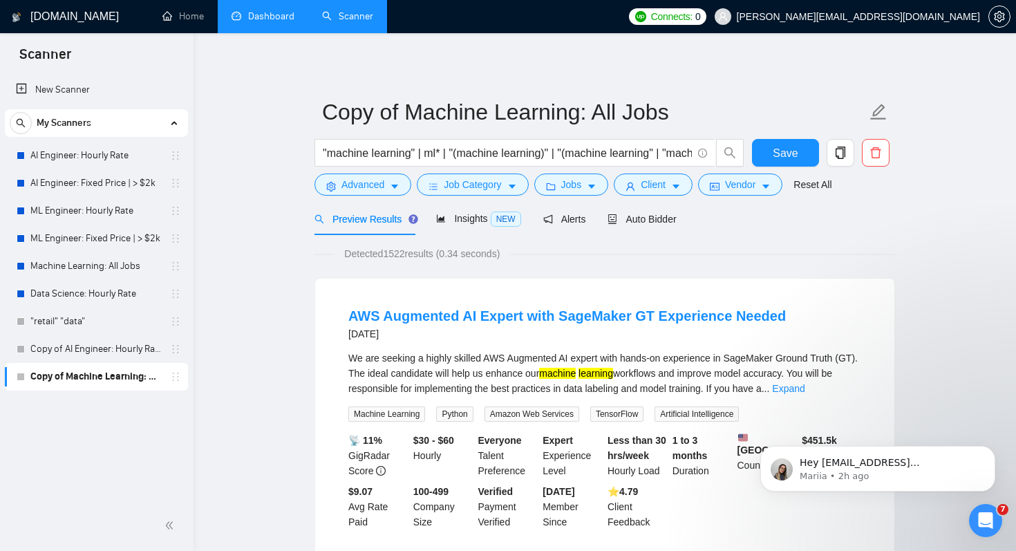
click at [782, 162] on button "Save" at bounding box center [785, 153] width 67 height 28
click at [91, 288] on link "Data Science: Hourly Rate" at bounding box center [95, 294] width 131 height 28
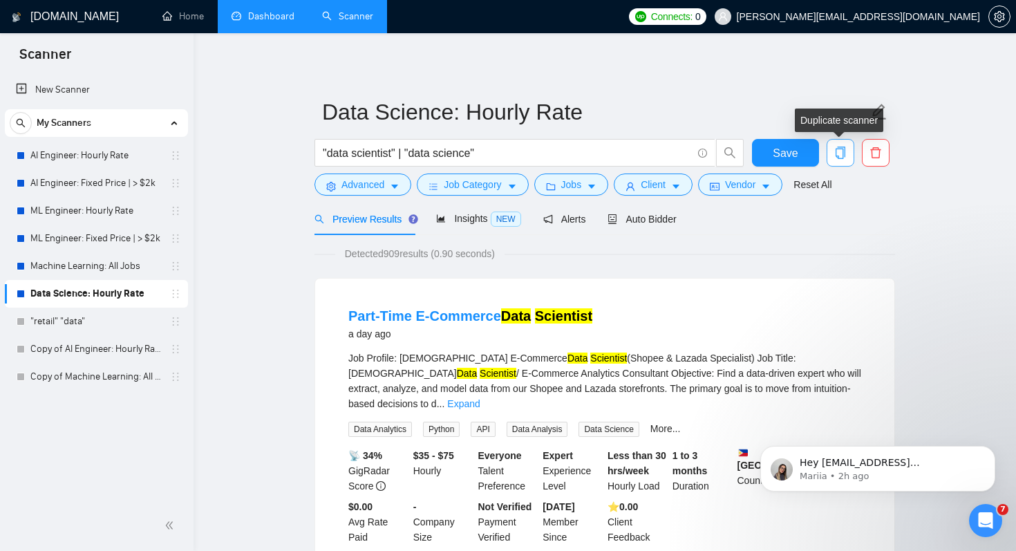
click at [836, 158] on icon "copy" at bounding box center [840, 153] width 12 height 12
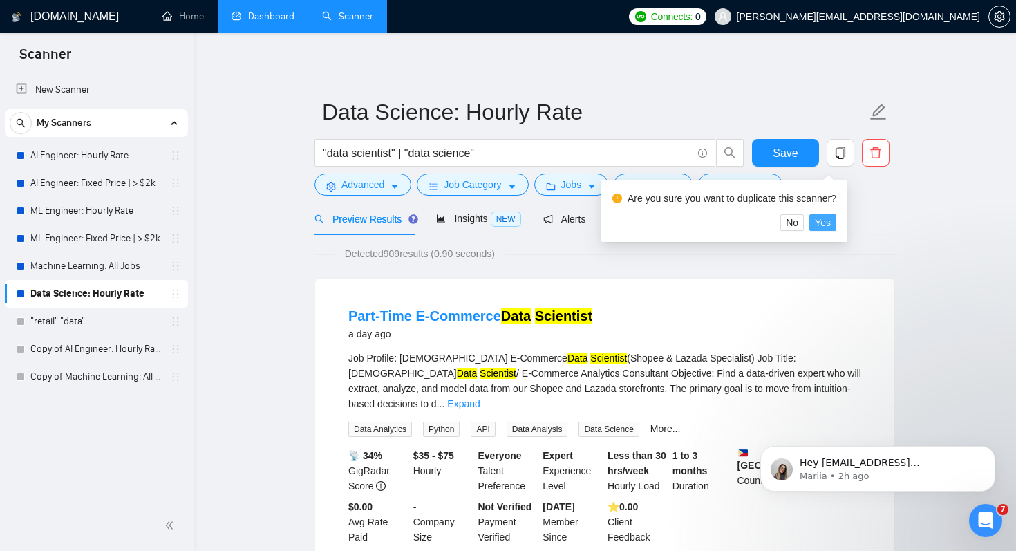
click at [831, 227] on span "Yes" at bounding box center [823, 222] width 16 height 15
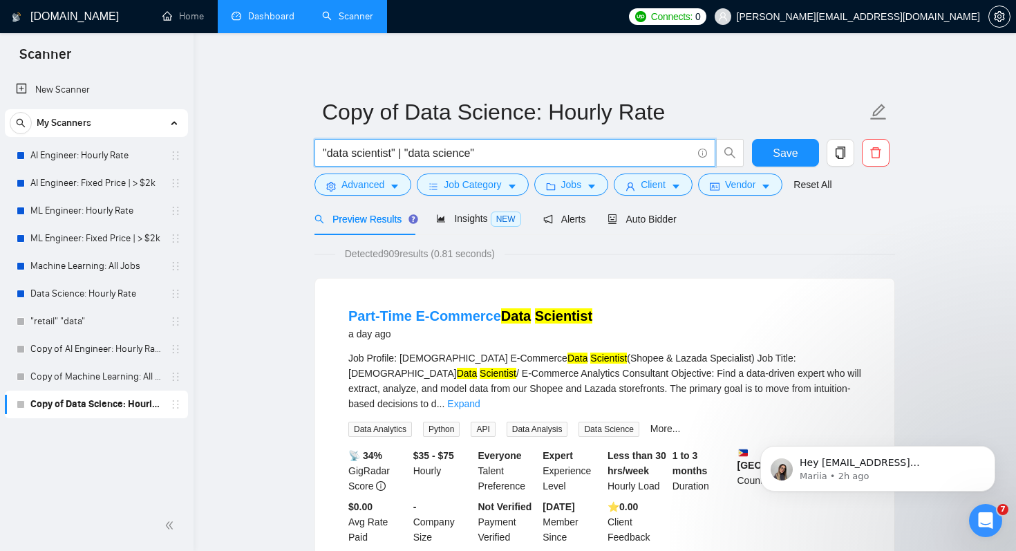
click at [520, 149] on input ""data scientist" | "data science"" at bounding box center [507, 152] width 369 height 17
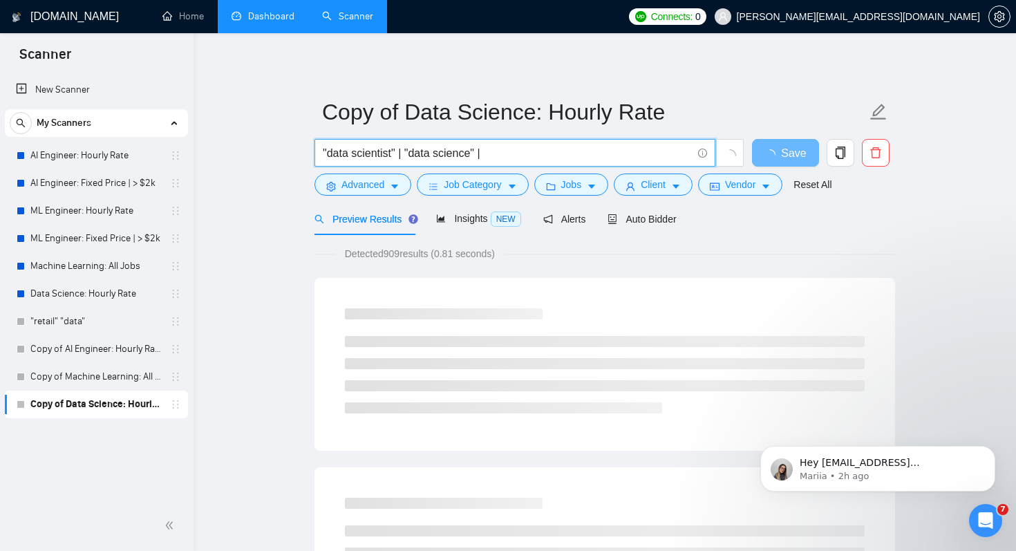
drag, startPoint x: 395, startPoint y: 158, endPoint x: 329, endPoint y: 152, distance: 66.0
click at [329, 152] on input ""data scientist" | "data science" |" at bounding box center [507, 152] width 369 height 17
click at [585, 155] on input ""data scientist" | "data science" |" at bounding box center [507, 152] width 369 height 17
paste input "data scientist"
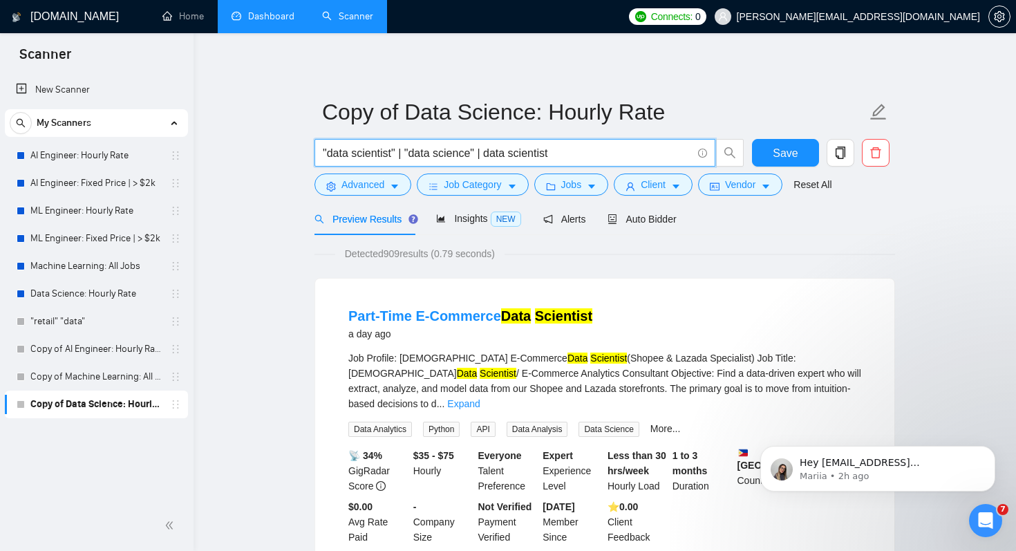
click at [489, 154] on input ""data scientist" | "data science" | data scientist" at bounding box center [507, 152] width 369 height 17
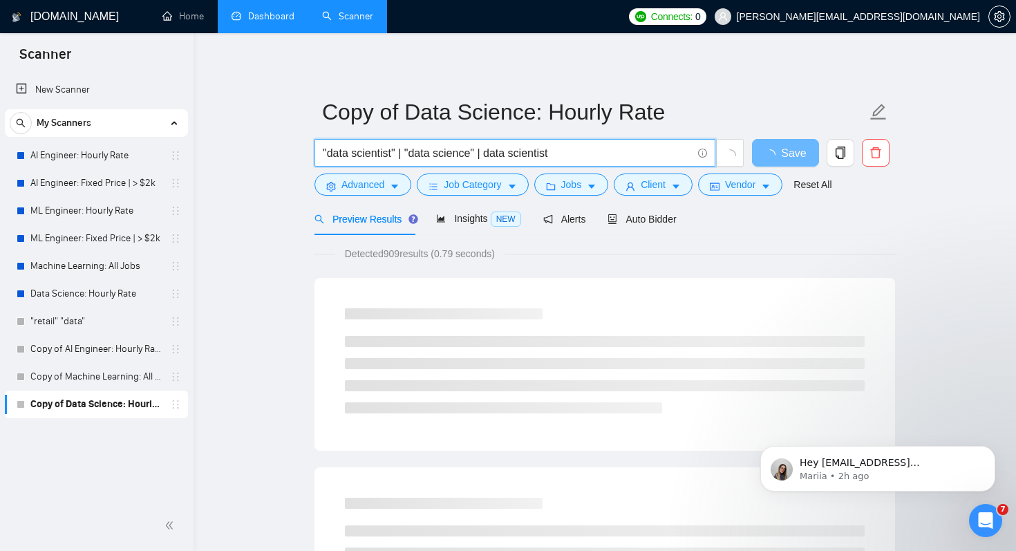
click at [494, 152] on input ""data scientist" | "data science" | data scientist" at bounding box center [507, 152] width 369 height 17
click at [490, 152] on input ""data scientist" | "data science" | data scientist" at bounding box center [507, 152] width 369 height 17
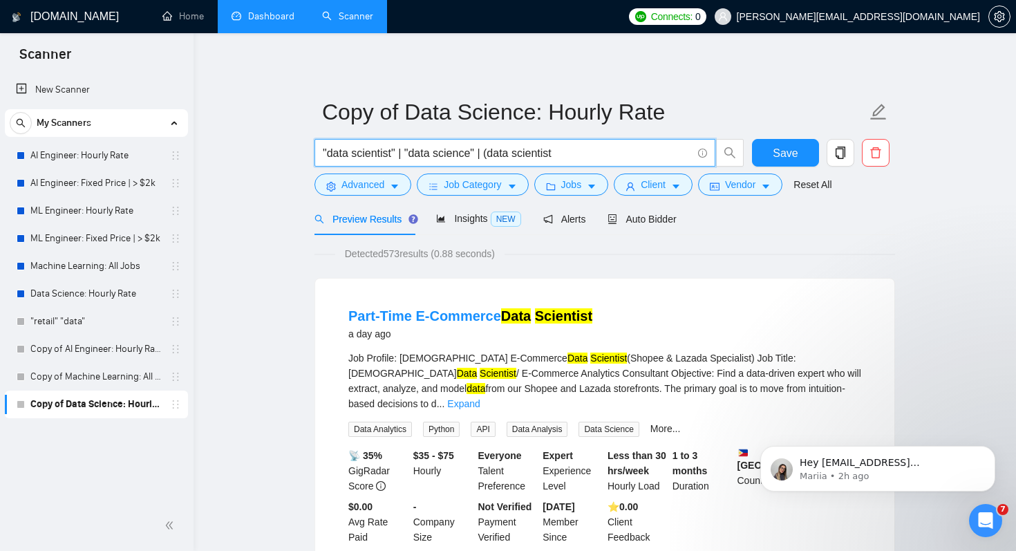
click at [627, 148] on input ""data scientist" | "data science" | (data scientist" at bounding box center [507, 152] width 369 height 17
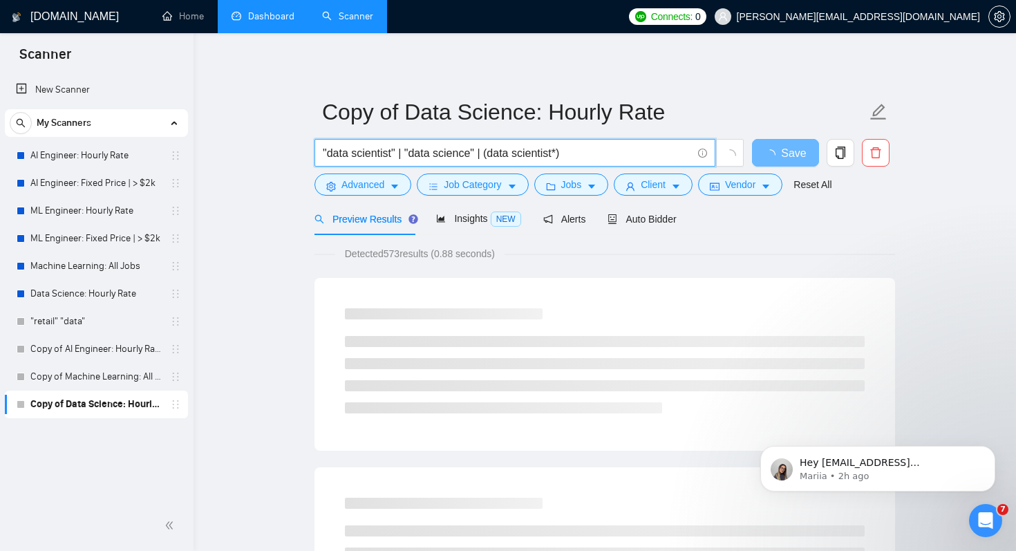
click at [518, 155] on input ""data scientist" | "data science" | (data scientist*)" at bounding box center [507, 152] width 369 height 17
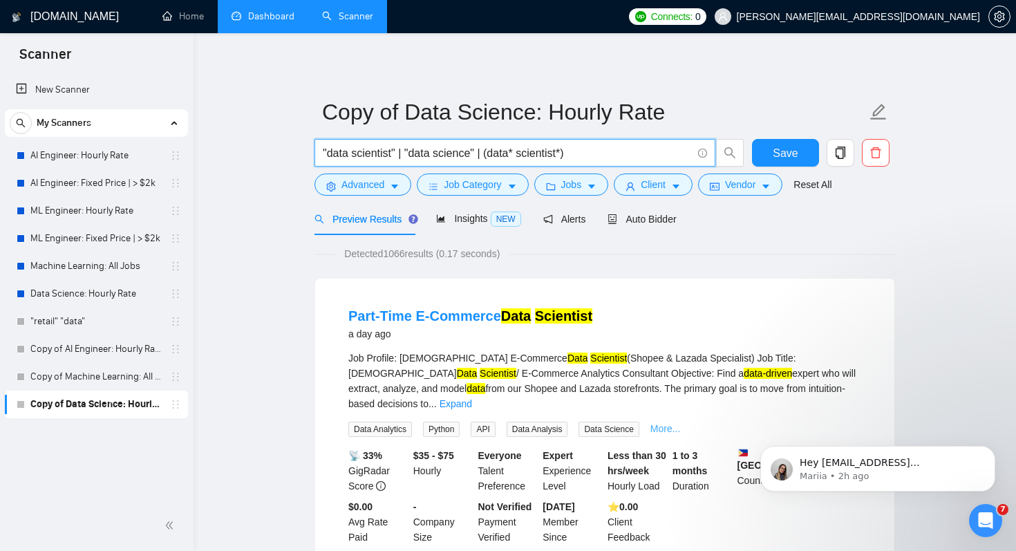
type input ""data scientist" | "data science" | (data* scientist*)"
click at [672, 423] on link "More..." at bounding box center [665, 428] width 30 height 11
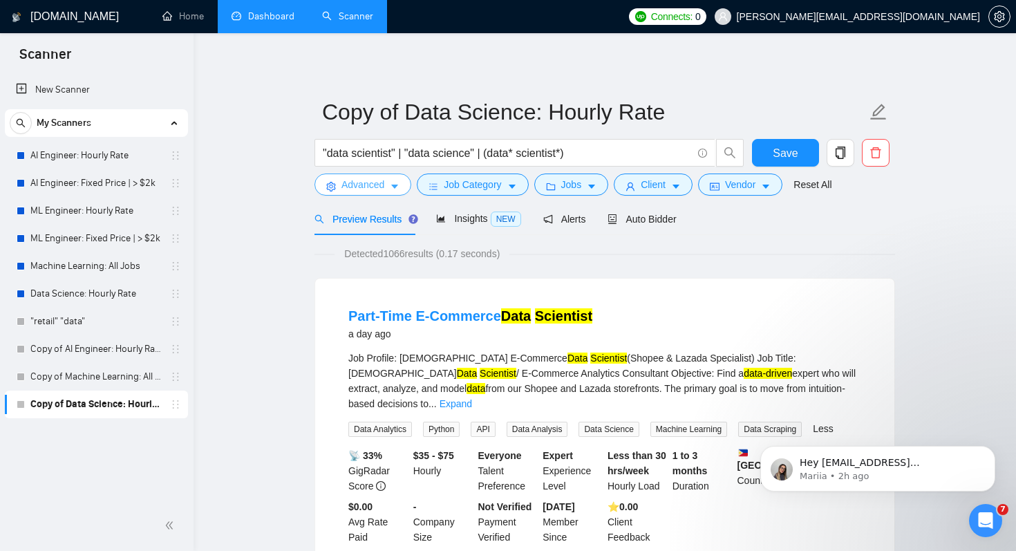
click at [376, 187] on span "Advanced" at bounding box center [362, 184] width 43 height 15
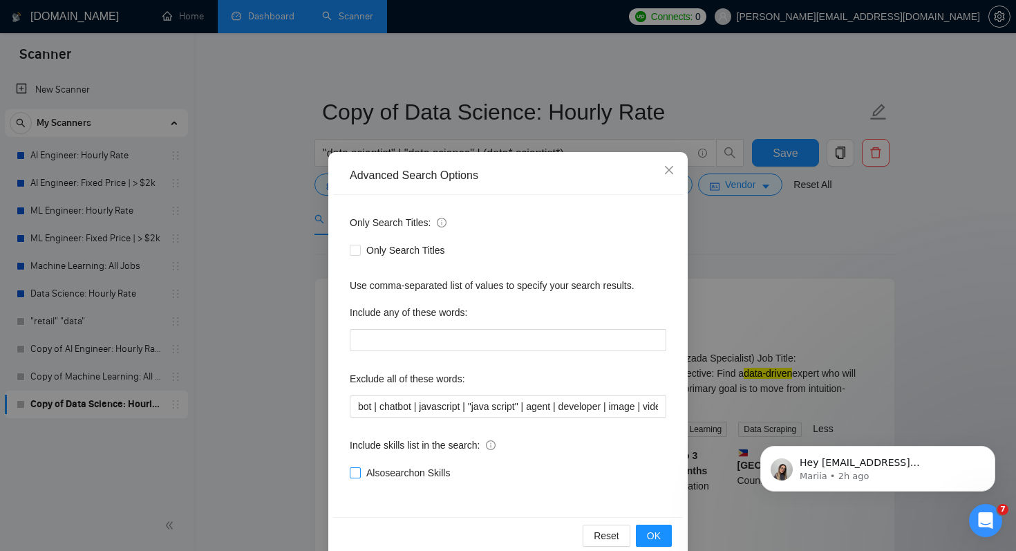
click at [394, 476] on span "Also search on Skills" at bounding box center [408, 472] width 95 height 15
click at [359, 476] on input "Also search on Skills" at bounding box center [355, 472] width 10 height 10
checkbox input "true"
click at [659, 542] on span "OK" at bounding box center [654, 535] width 14 height 15
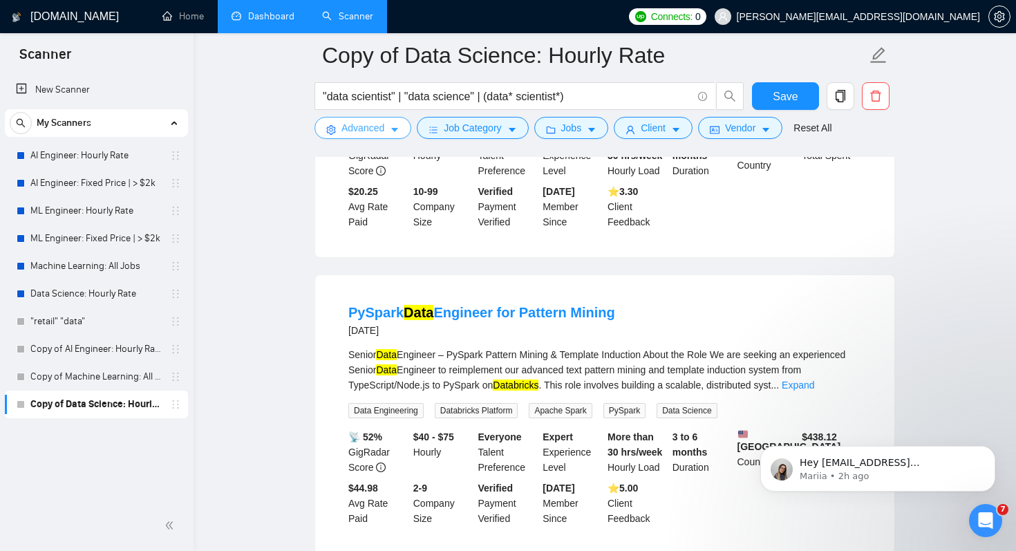
scroll to position [929, 0]
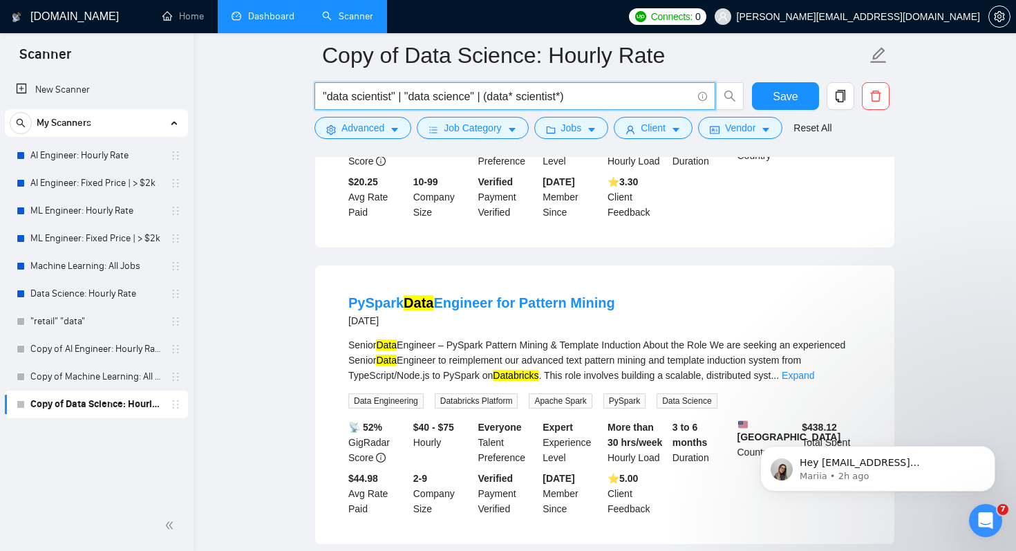
click at [491, 95] on input ""data scientist" | "data science" | (data* scientist*)" at bounding box center [507, 96] width 369 height 17
click at [514, 97] on input ""data scientist" | "data science" | "data* scientist*)" at bounding box center [507, 96] width 369 height 17
click at [520, 97] on input ""data scientist" | "data science" | "data* scientist*)" at bounding box center [507, 96] width 369 height 17
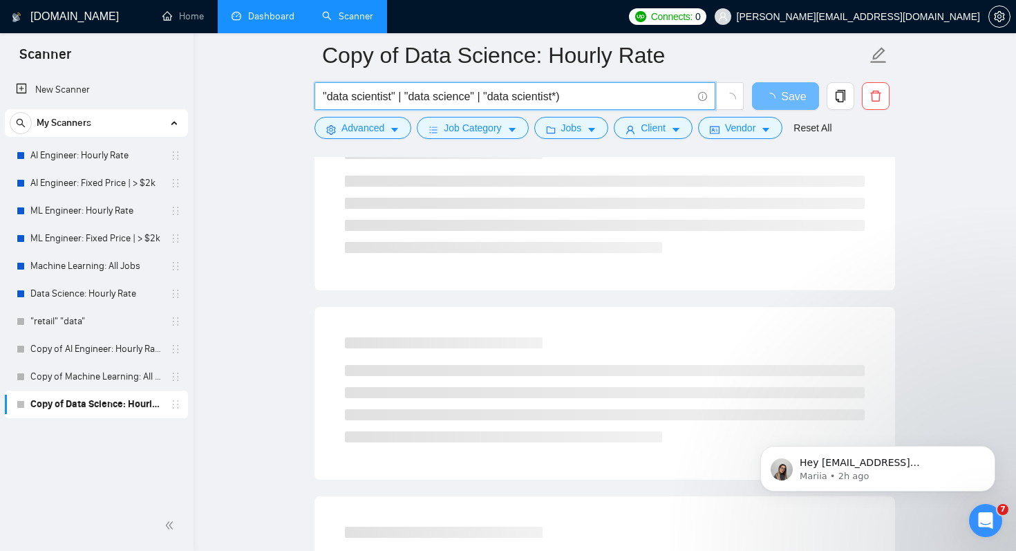
drag, startPoint x: 581, startPoint y: 97, endPoint x: 561, endPoint y: 97, distance: 20.0
click at [561, 97] on input ""data scientist" | "data science" | "data scientist*)" at bounding box center [507, 96] width 369 height 17
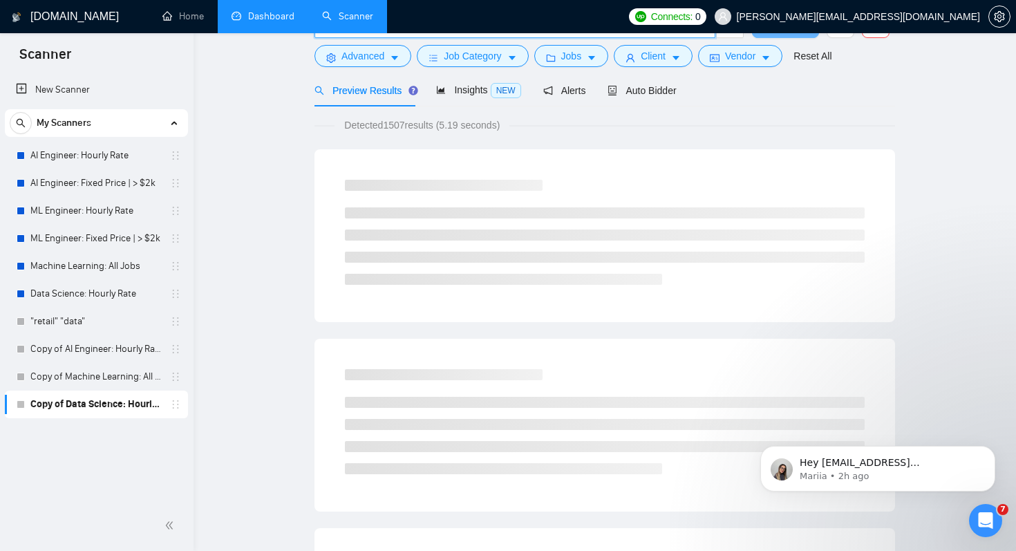
scroll to position [0, 0]
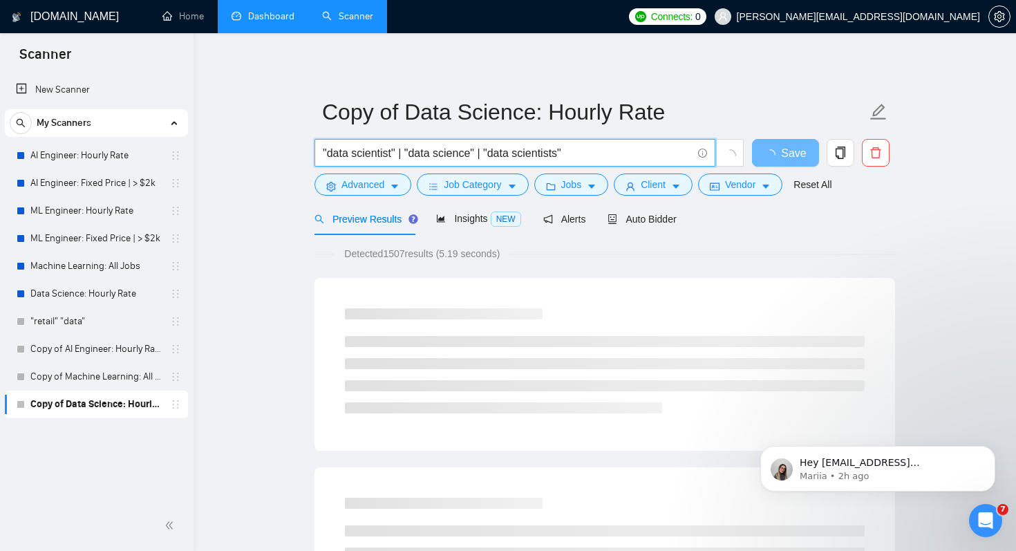
type input ""data scientist" | "data science" | "data scientists""
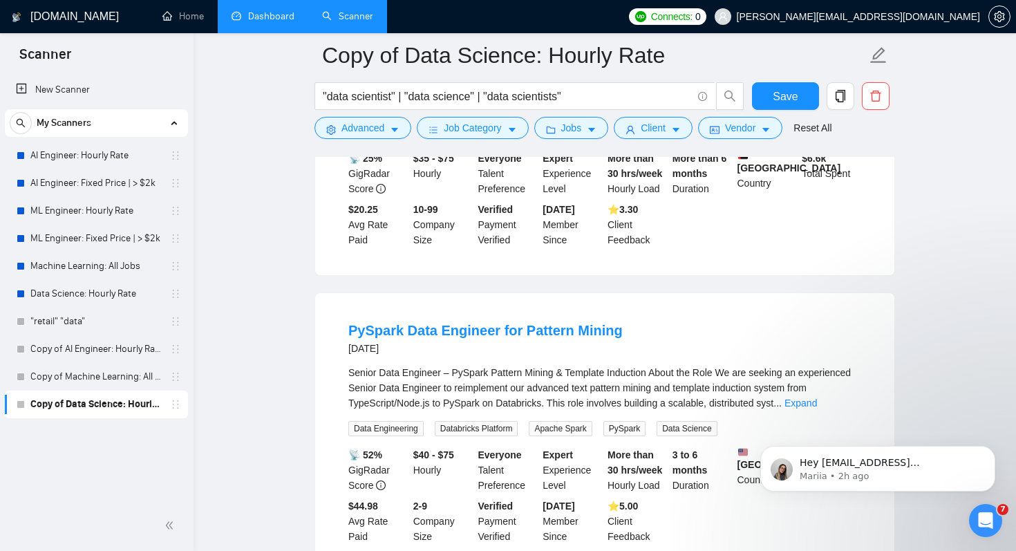
scroll to position [1010, 0]
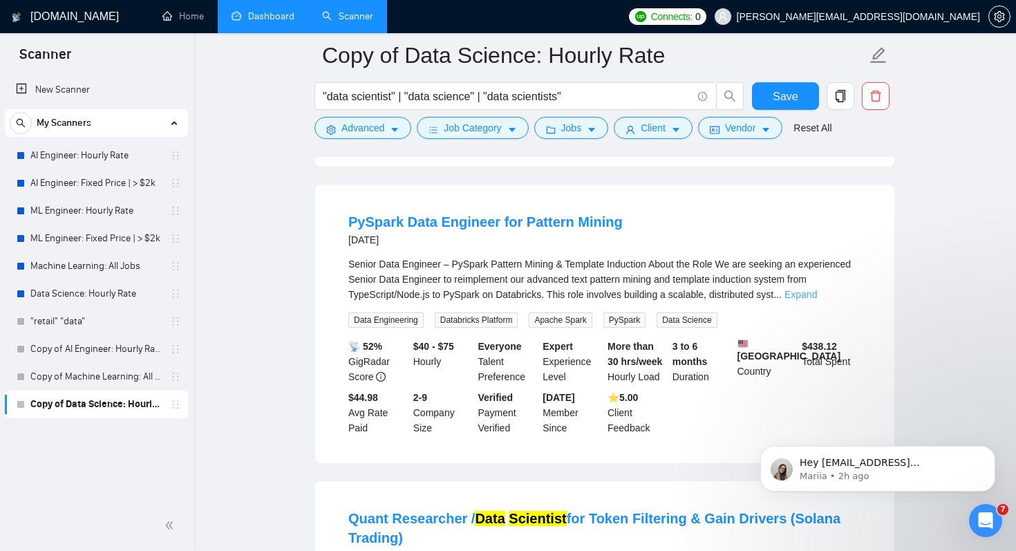
click at [817, 294] on link "Expand" at bounding box center [800, 294] width 32 height 11
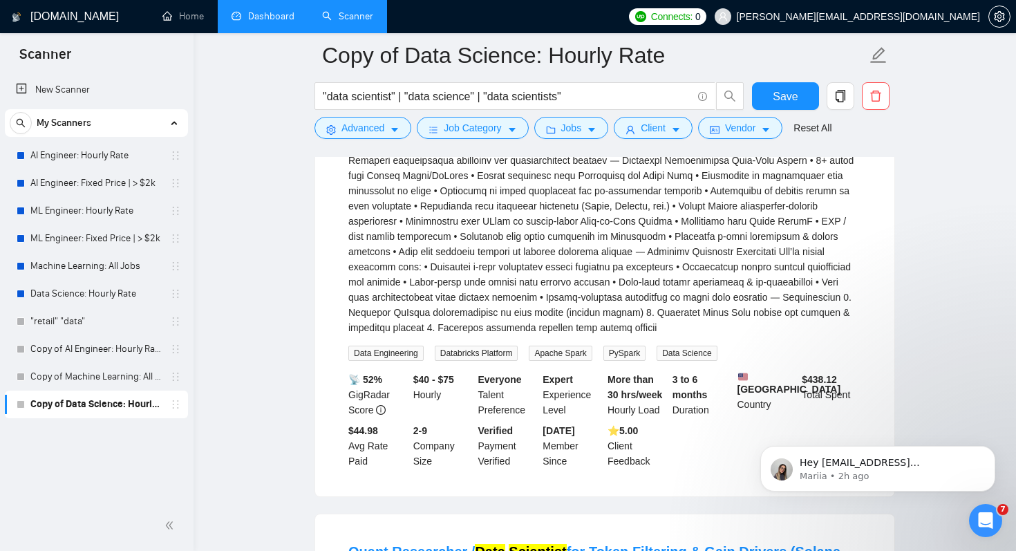
scroll to position [1300, 0]
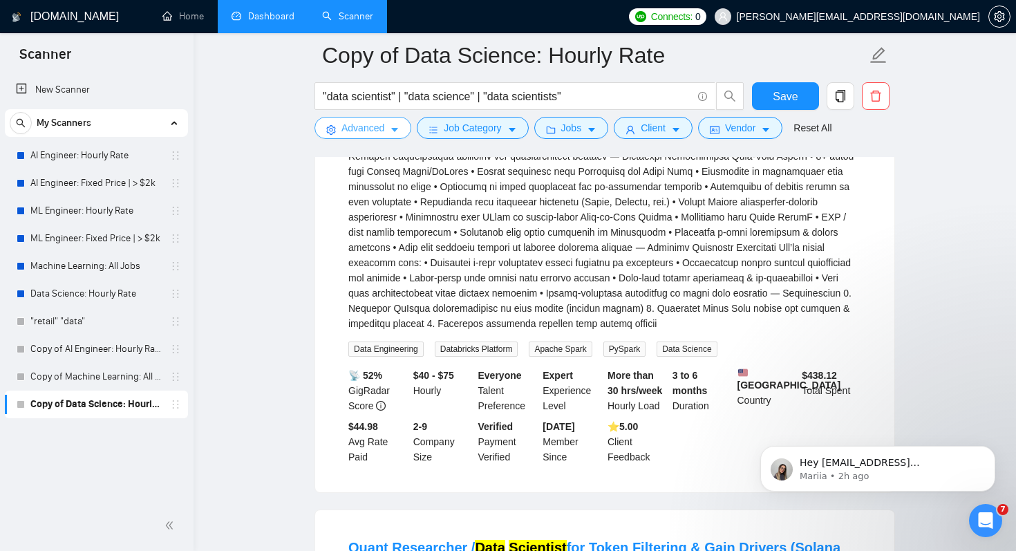
click at [388, 132] on button "Advanced" at bounding box center [362, 128] width 97 height 22
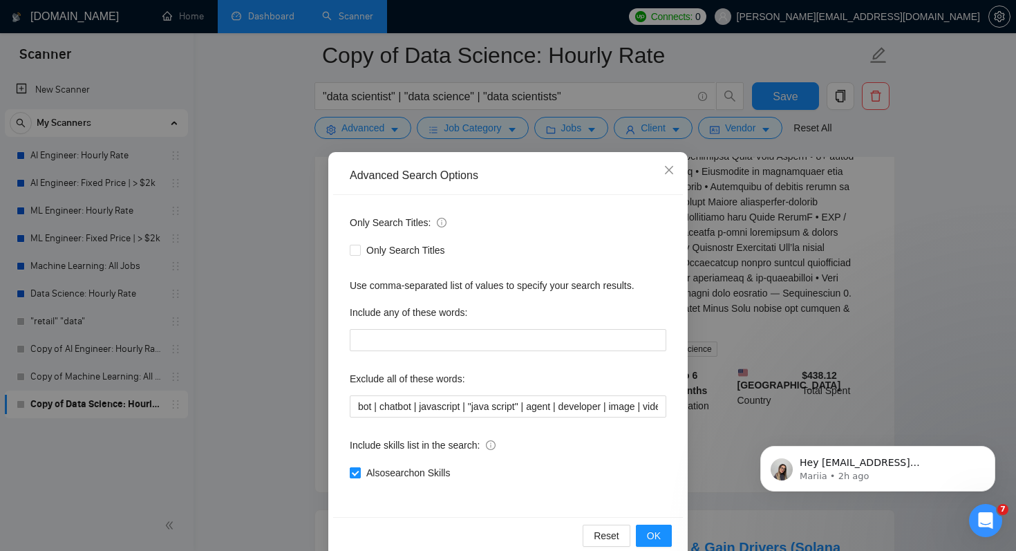
click at [382, 471] on span "Also search on Skills" at bounding box center [408, 472] width 95 height 15
click at [359, 471] on input "Also search on Skills" at bounding box center [355, 472] width 10 height 10
checkbox input "false"
click at [654, 539] on span "OK" at bounding box center [654, 535] width 14 height 15
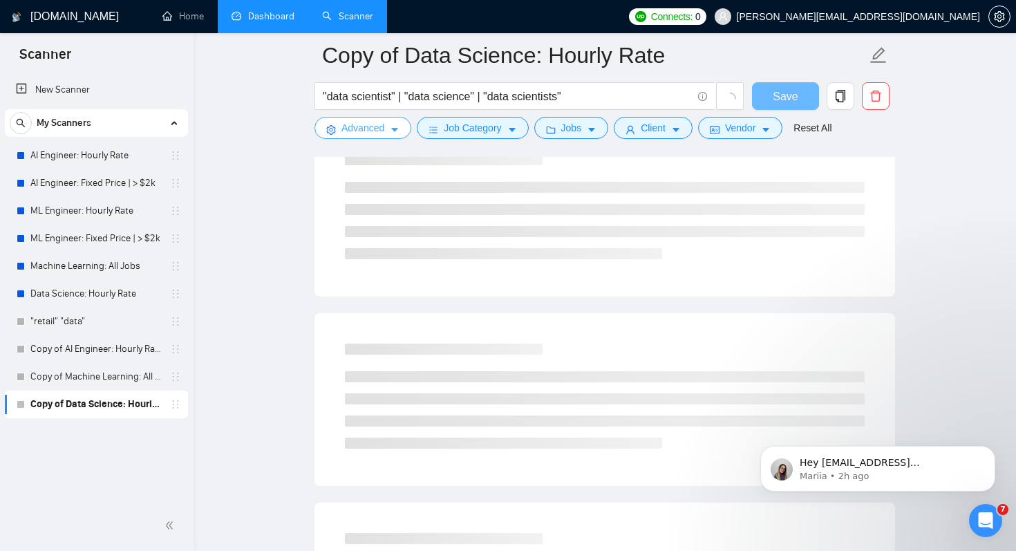
scroll to position [0, 0]
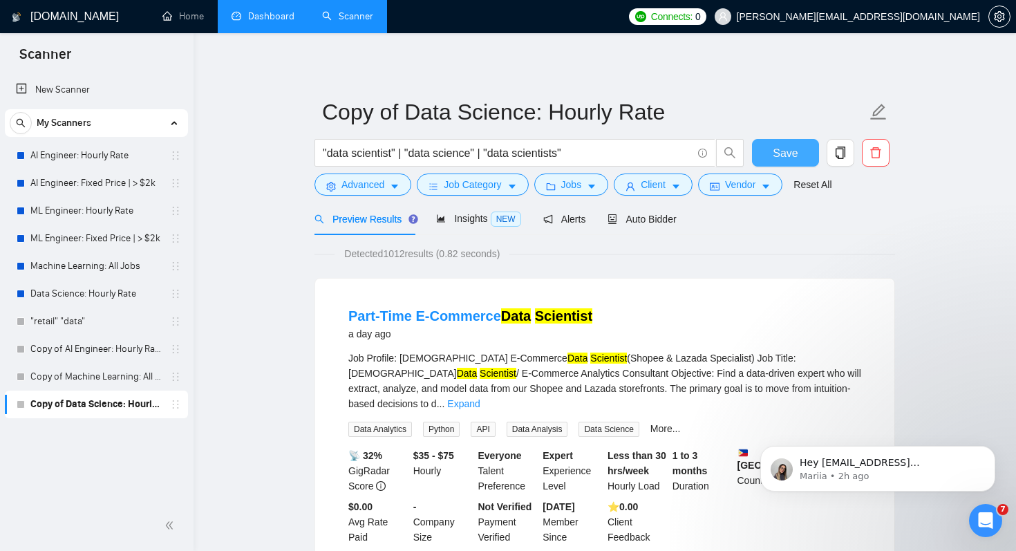
click at [784, 151] on span "Save" at bounding box center [785, 152] width 25 height 17
click at [527, 159] on input ""data scientist" | "data science" | "data scientists"" at bounding box center [507, 152] width 369 height 17
click at [122, 372] on link "Copy of Machine Learning: All Jobs" at bounding box center [95, 377] width 131 height 28
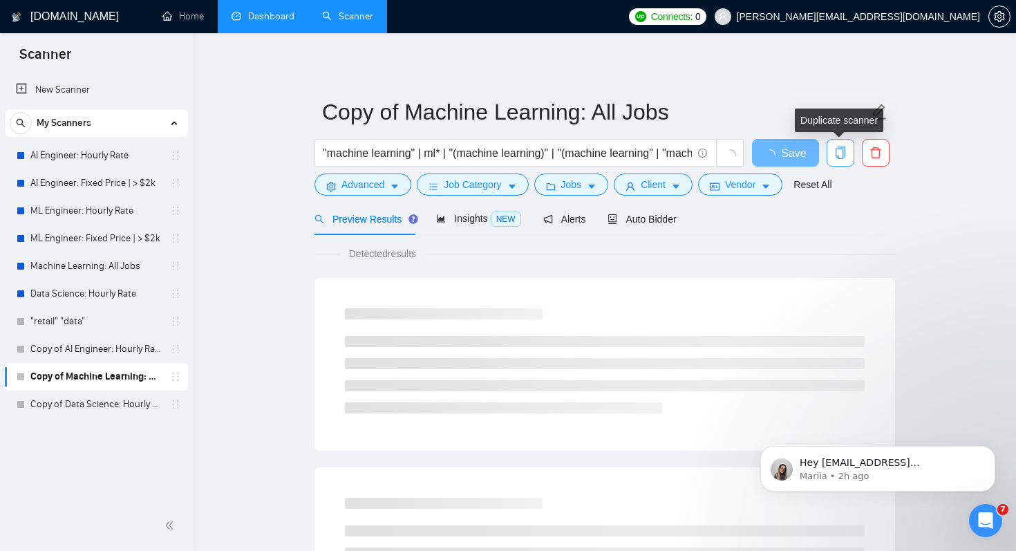
click at [845, 148] on icon "copy" at bounding box center [841, 153] width 10 height 12
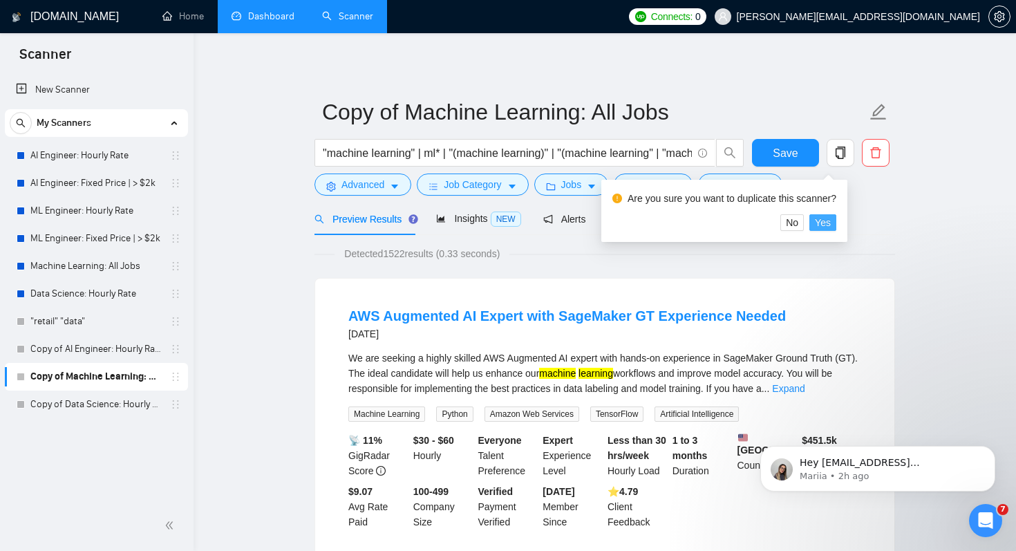
click at [830, 216] on span "Yes" at bounding box center [823, 222] width 16 height 15
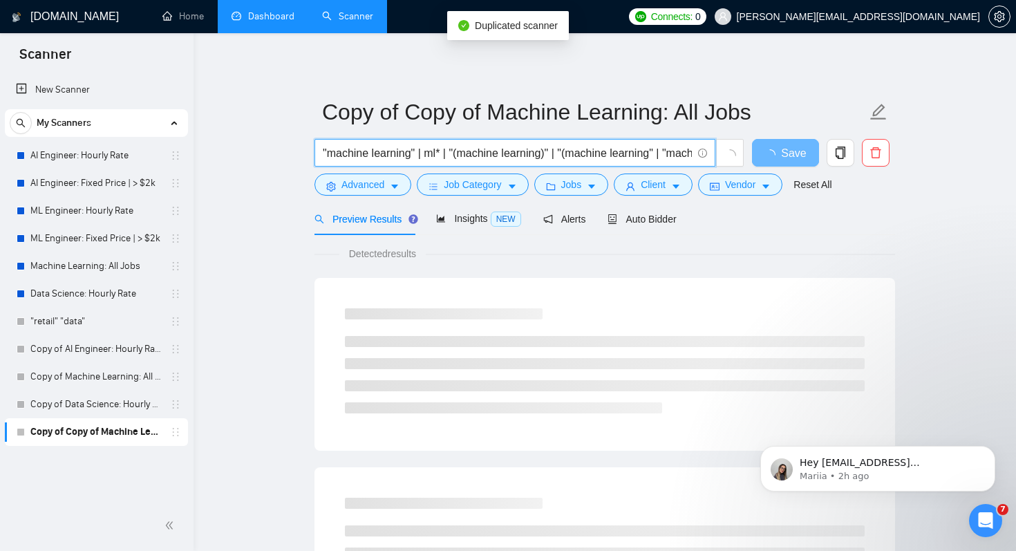
click at [323, 153] on input ""machine learning" | ml* | "(machine learning)" | "(machine learning" | "machin…" at bounding box center [507, 152] width 369 height 17
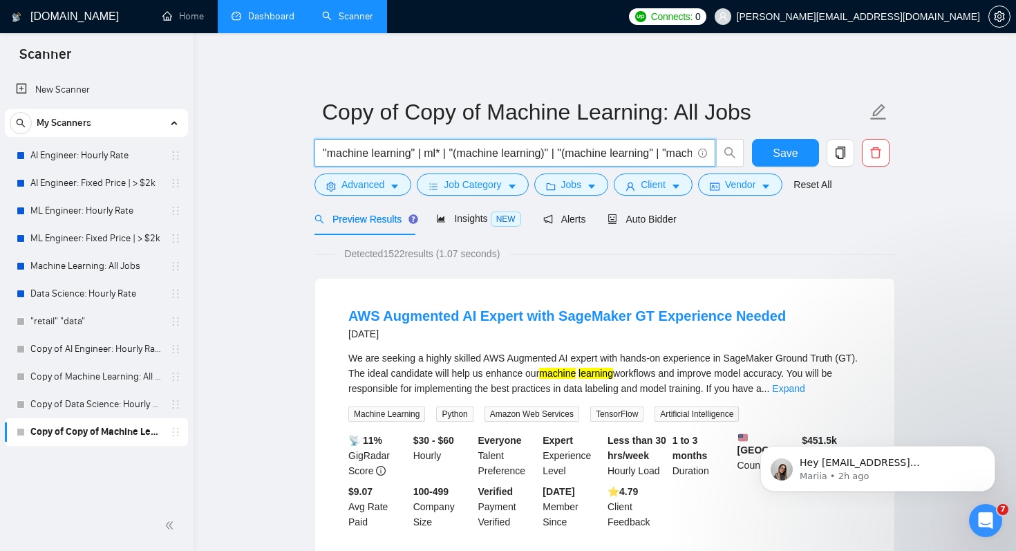
paste input ""data scientist" | "data science" | "data scientists""
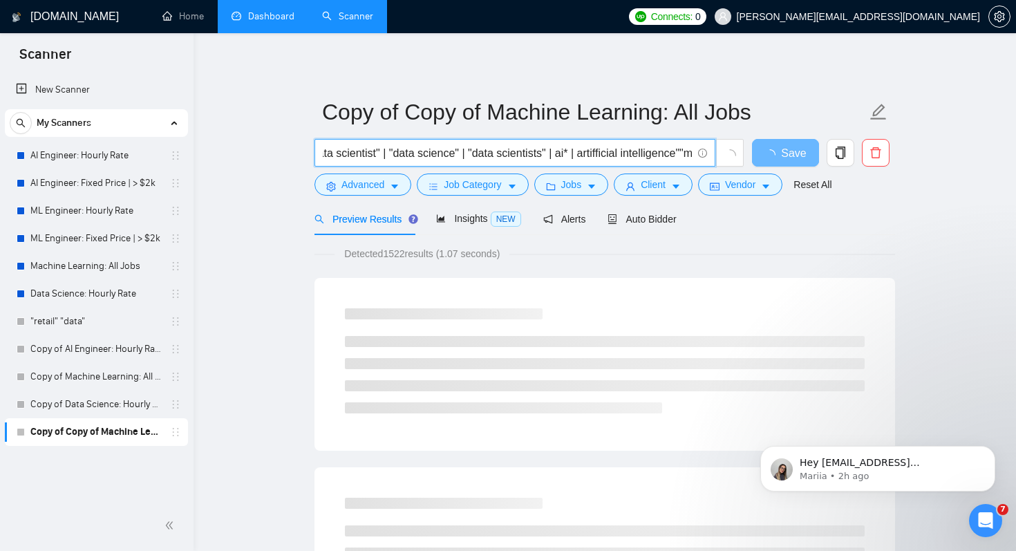
scroll to position [0, 20]
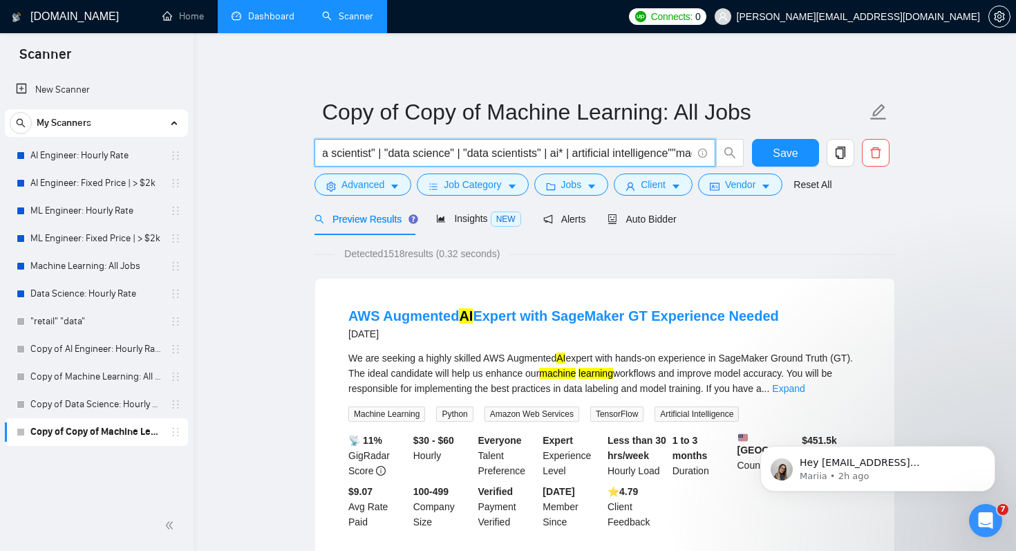
click at [583, 155] on input ""data scientist" | "data science" | "data scientists" | ai* | artificial intell…" at bounding box center [507, 152] width 369 height 17
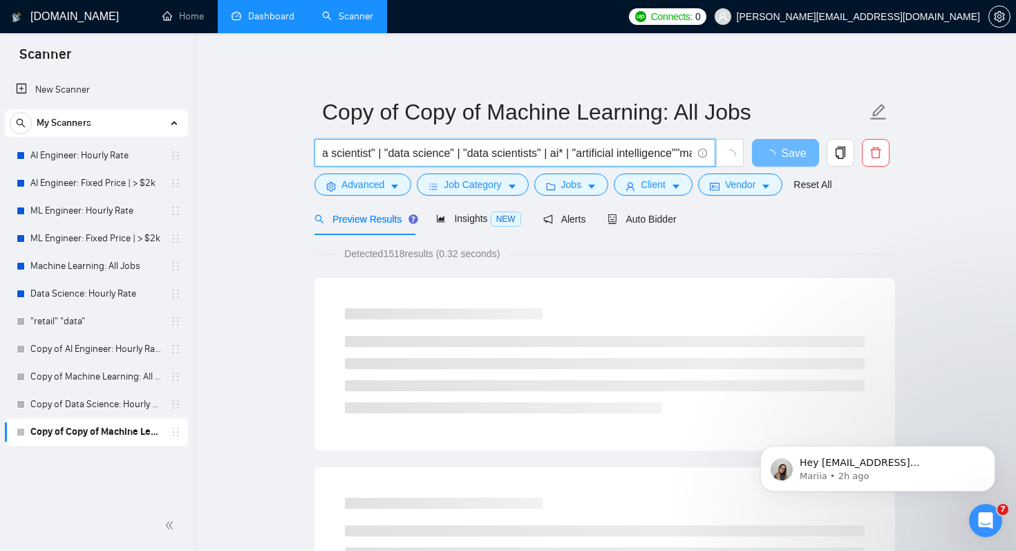
click at [662, 156] on input ""data scientist" | "data science" | "data scientists" | ai* | "artificial intel…" at bounding box center [507, 152] width 369 height 17
click at [585, 153] on input ""data scientist" | "data science" | "data scientists" | ai* | "artificial intel…" at bounding box center [507, 152] width 369 height 17
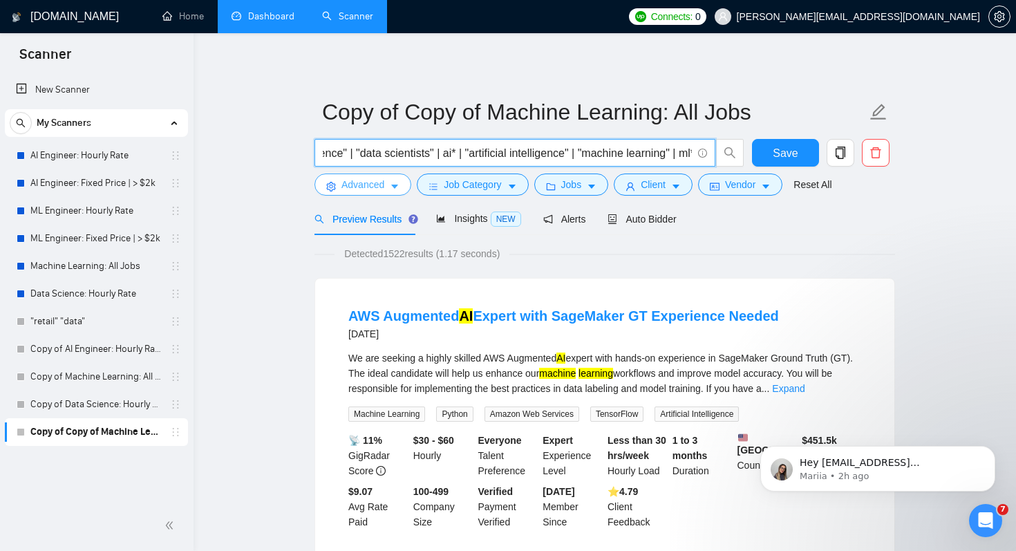
type input ""data scientist" | "data science" | "data scientists" | ai* | "artificial intel…"
click at [375, 191] on span "Advanced" at bounding box center [362, 184] width 43 height 15
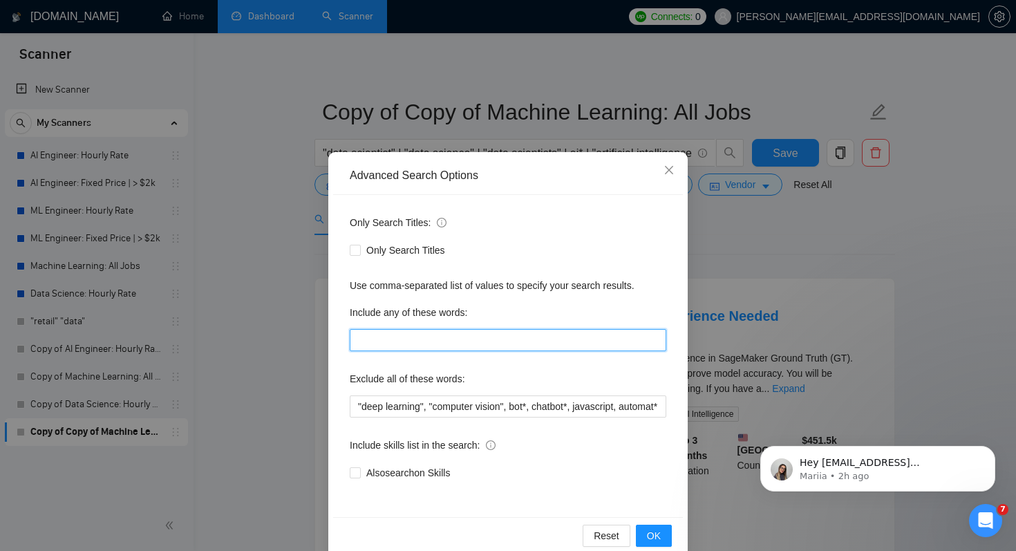
click at [429, 338] on input "text" at bounding box center [508, 340] width 317 height 22
type input "developer*, engineer*, architect*"
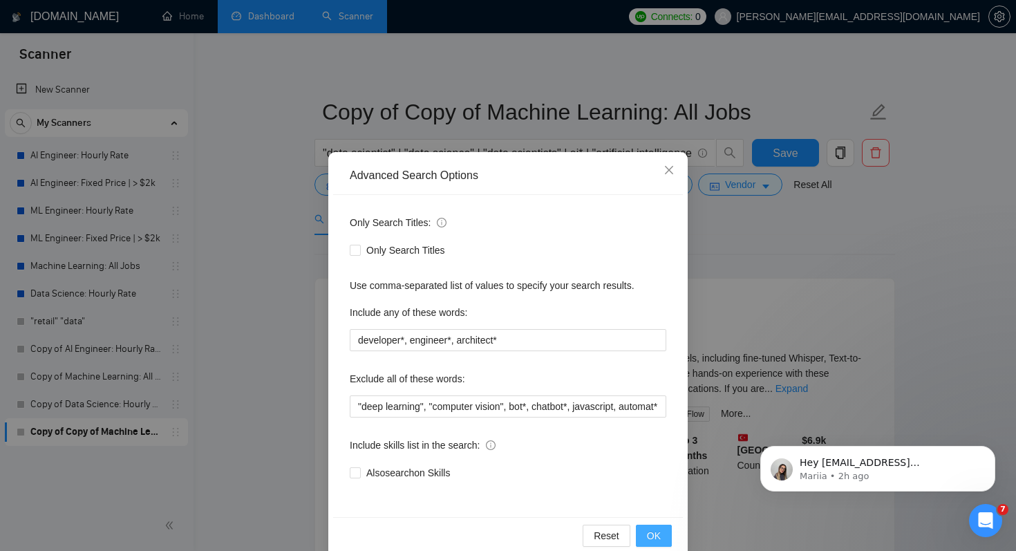
click at [656, 536] on span "OK" at bounding box center [654, 535] width 14 height 15
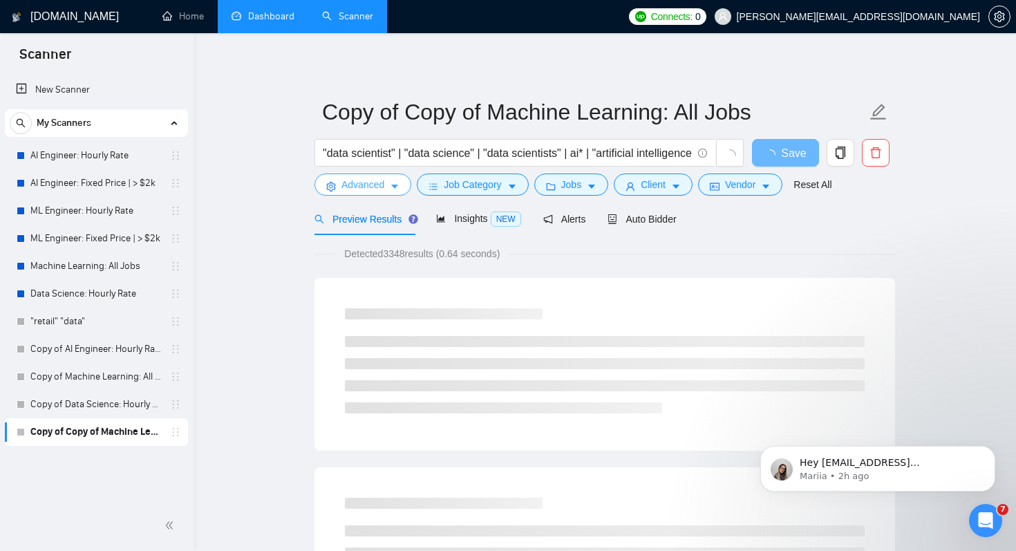
click at [375, 187] on span "Advanced" at bounding box center [362, 184] width 43 height 15
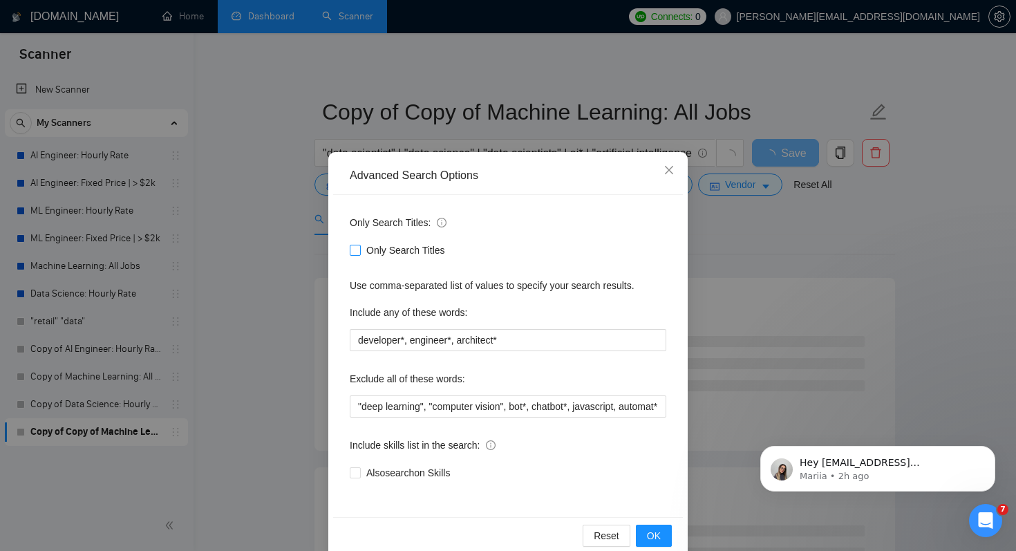
click at [386, 254] on span "Only Search Titles" at bounding box center [406, 250] width 90 height 15
click at [359, 254] on input "Only Search Titles" at bounding box center [355, 250] width 10 height 10
checkbox input "true"
click at [644, 527] on button "OK" at bounding box center [654, 536] width 36 height 22
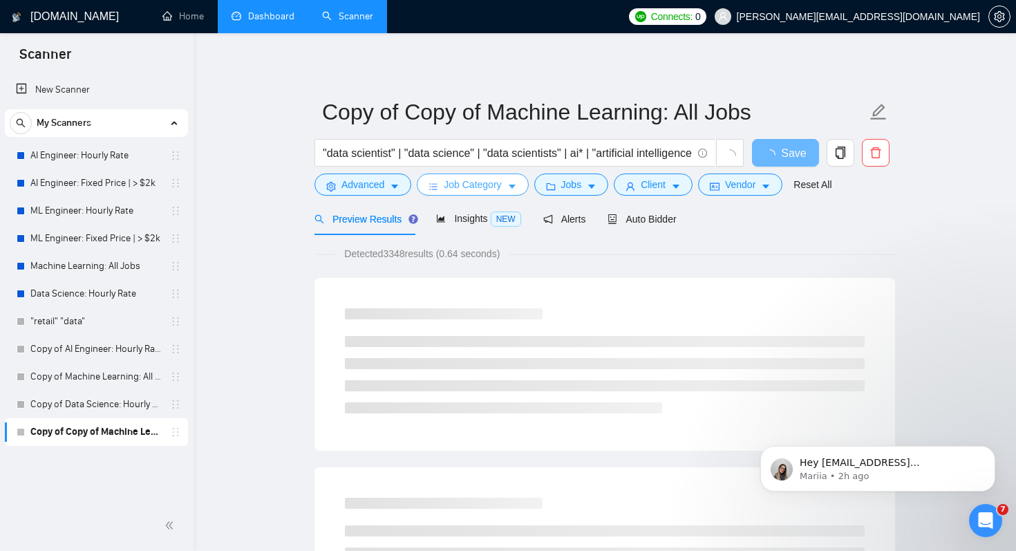
click at [491, 185] on span "Job Category" at bounding box center [472, 184] width 57 height 15
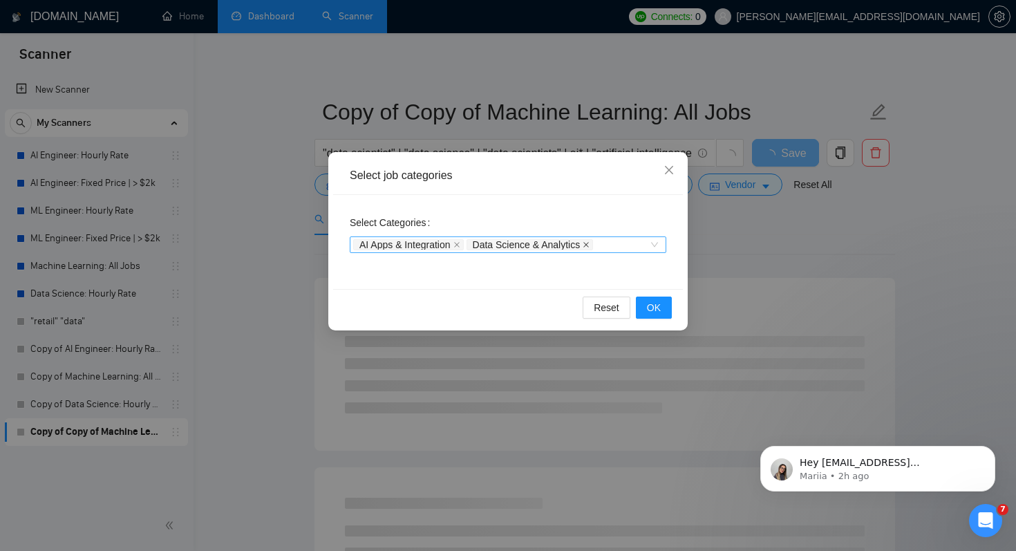
click at [590, 243] on icon "close" at bounding box center [586, 244] width 7 height 7
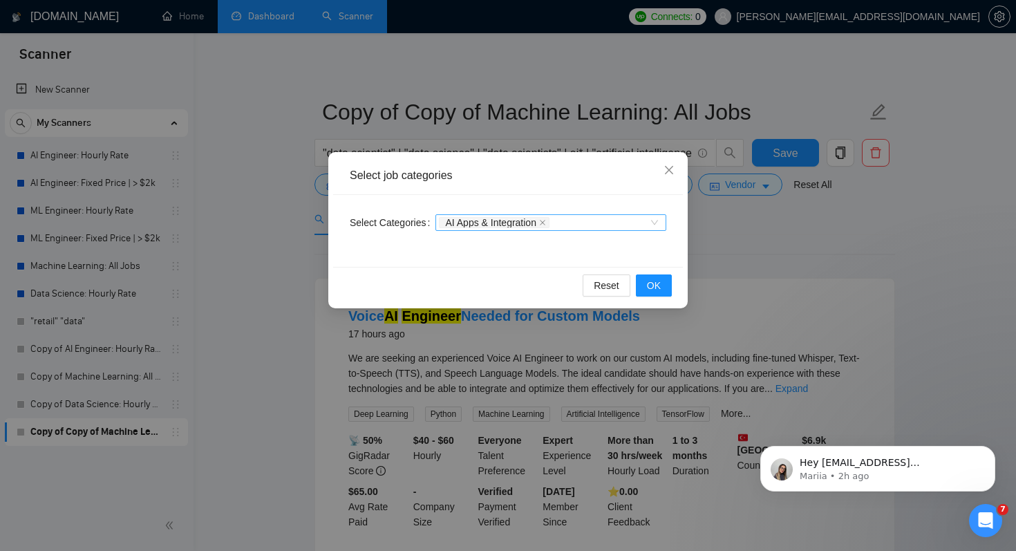
click at [544, 223] on span "AI Apps & Integration" at bounding box center [494, 222] width 111 height 11
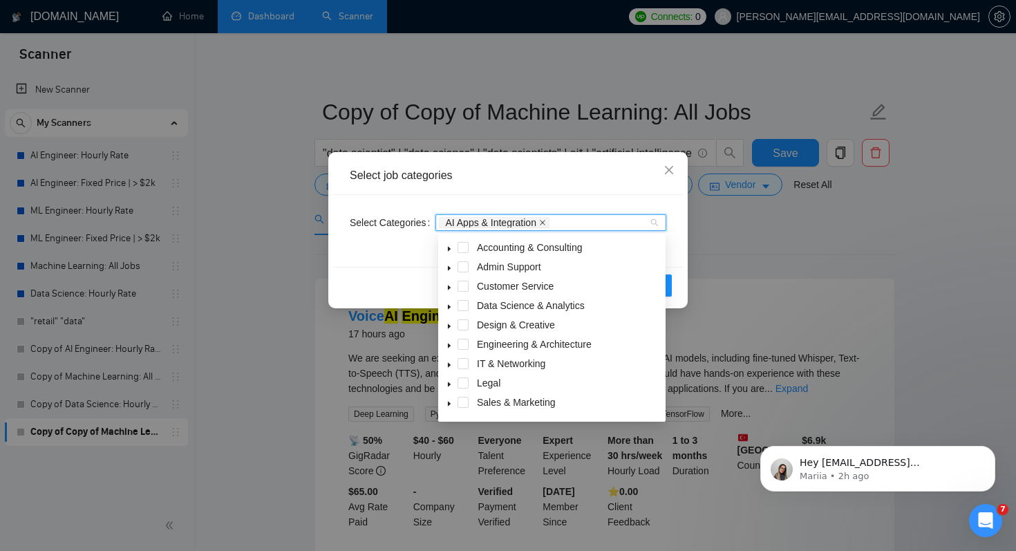
click at [546, 223] on icon "close" at bounding box center [542, 222] width 7 height 7
click at [677, 259] on div "Select Categories Categories" at bounding box center [508, 231] width 350 height 72
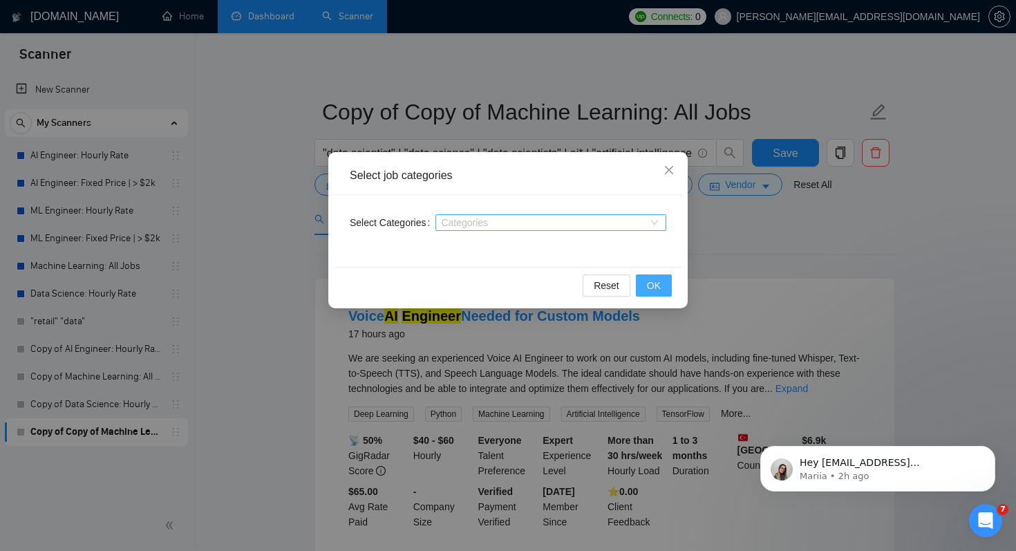
click at [660, 294] on button "OK" at bounding box center [654, 285] width 36 height 22
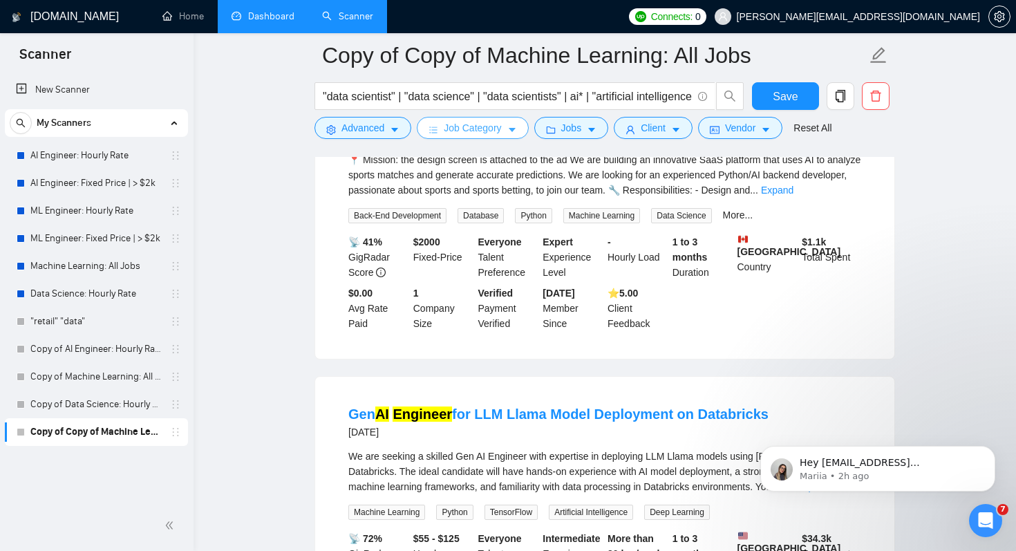
scroll to position [1138, 0]
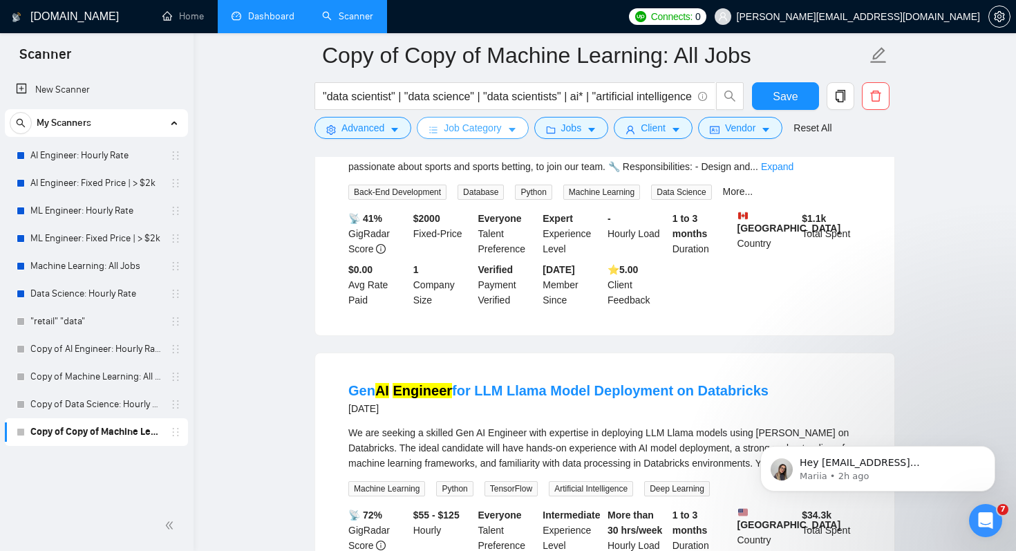
click at [463, 133] on span "Job Category" at bounding box center [472, 127] width 57 height 15
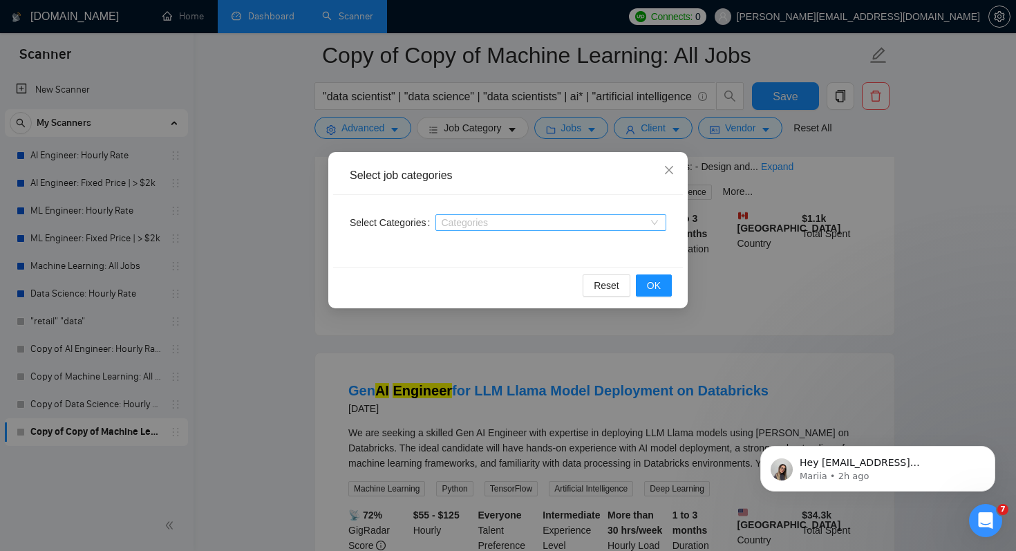
click at [487, 375] on div "Select job categories Select Categories Categories Reset OK" at bounding box center [508, 275] width 1016 height 551
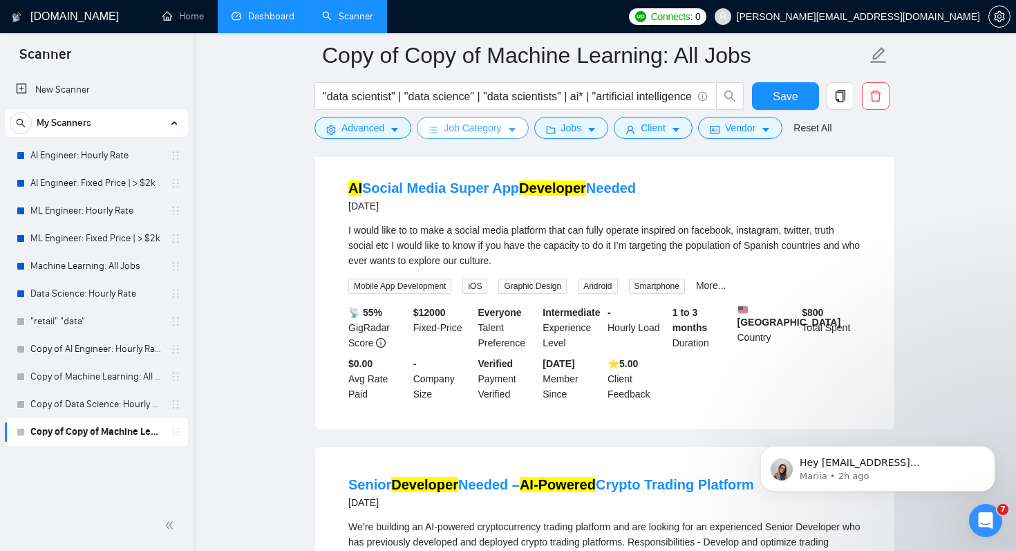
scroll to position [2252, 0]
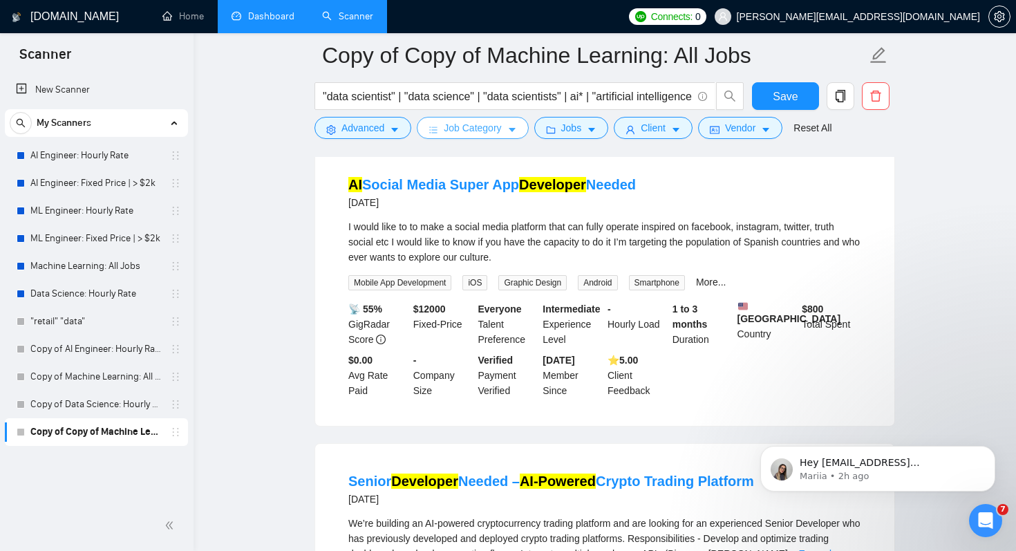
click at [493, 129] on span "Job Category" at bounding box center [472, 127] width 57 height 15
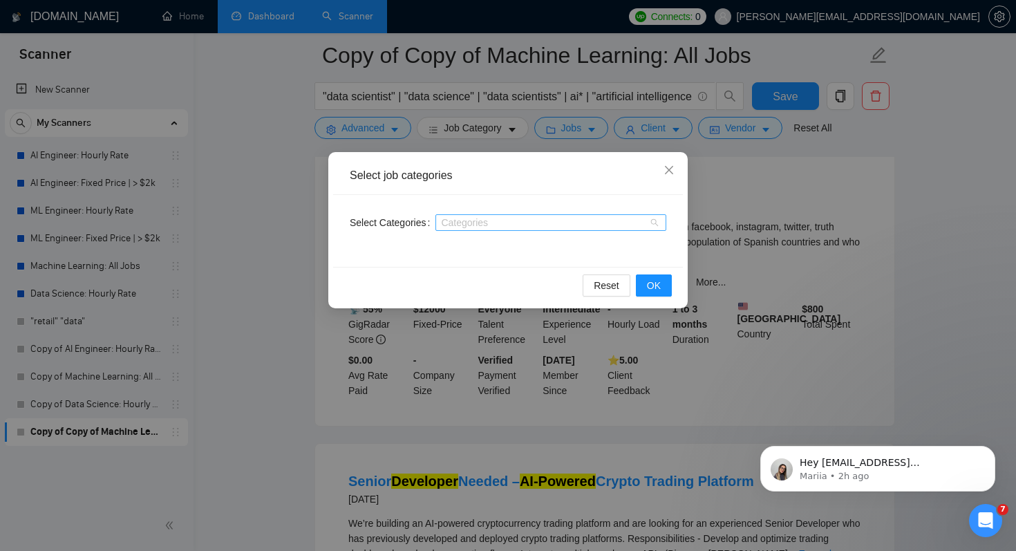
click at [547, 220] on div at bounding box center [544, 222] width 210 height 11
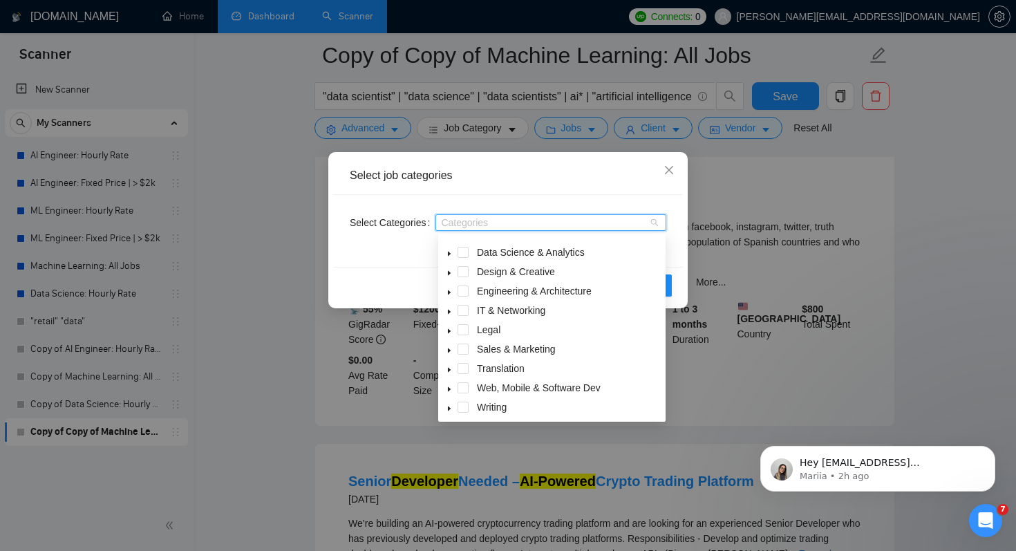
scroll to position [55, 0]
click at [449, 348] on icon "caret-down" at bounding box center [449, 348] width 3 height 5
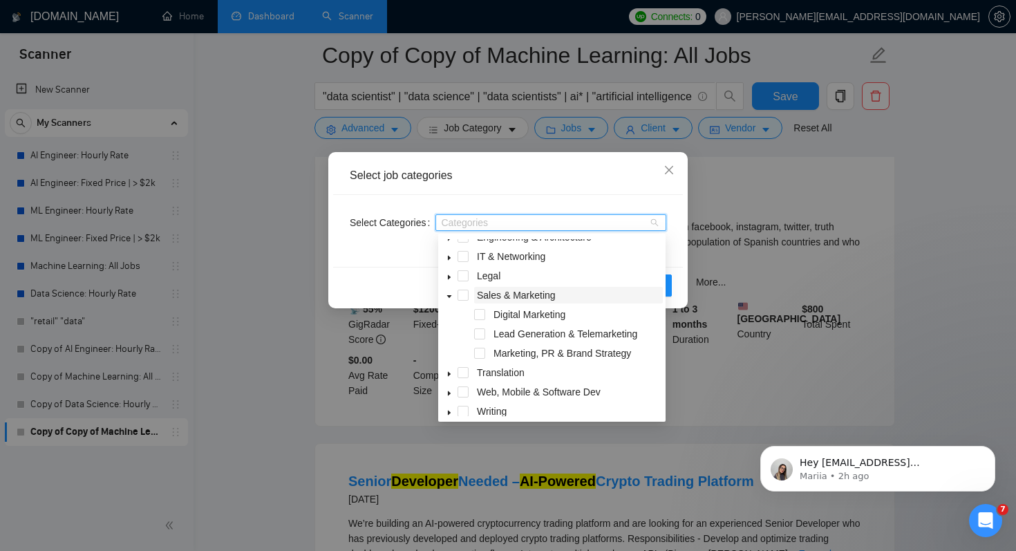
scroll to position [111, 0]
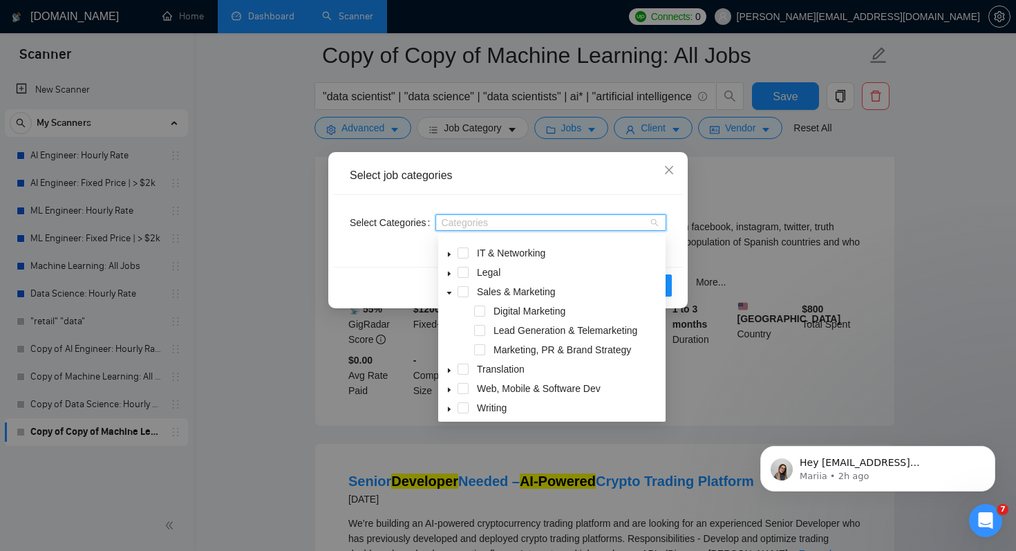
click at [1013, 131] on div "Select job categories Select Categories Categories Reset OK" at bounding box center [508, 275] width 1016 height 551
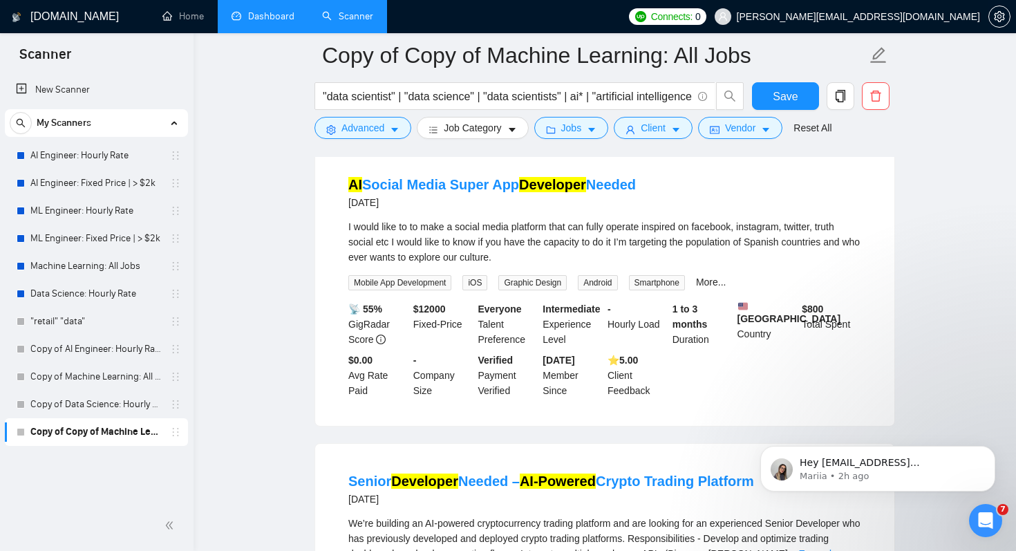
click at [950, 25] on span "[PERSON_NAME][EMAIL_ADDRESS][DOMAIN_NAME]" at bounding box center [847, 16] width 282 height 44
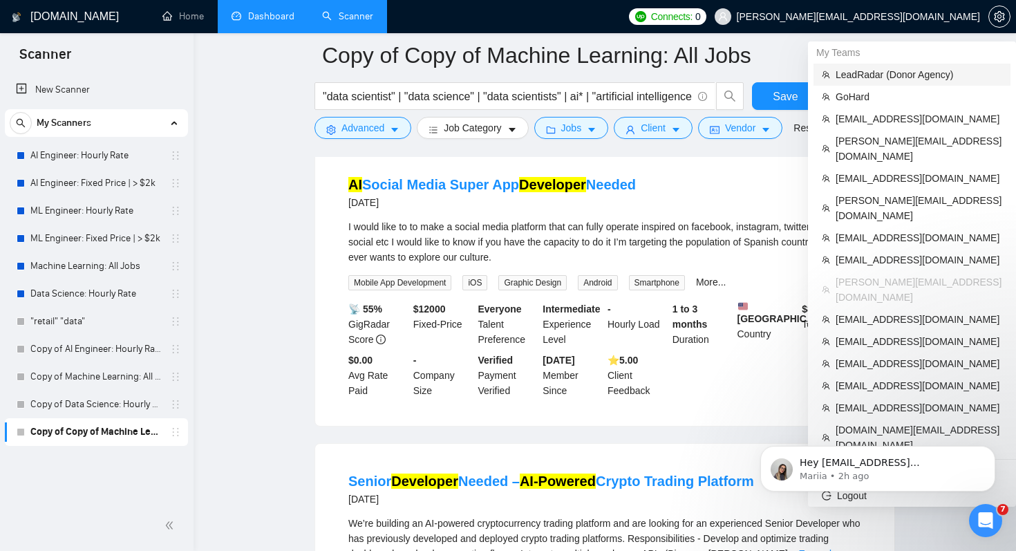
click at [894, 79] on span "LeadRadar (Donor Agency)" at bounding box center [919, 74] width 167 height 15
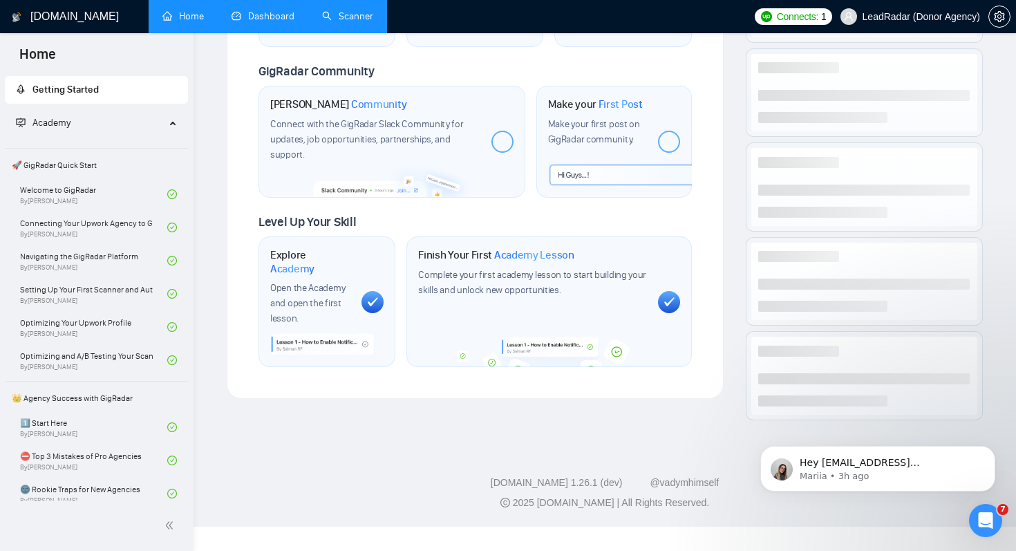
scroll to position [630, 0]
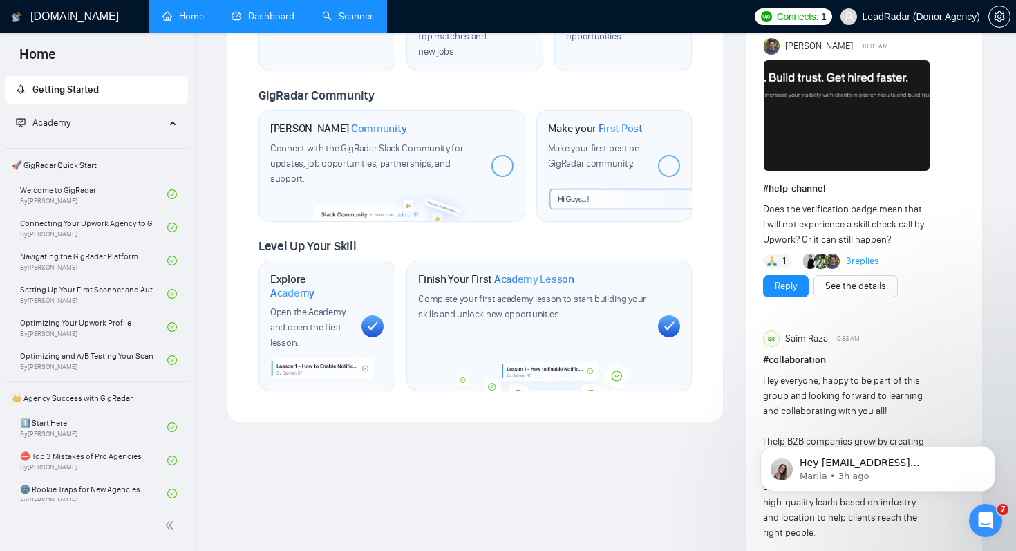
click at [356, 22] on link "Scanner" at bounding box center [347, 16] width 51 height 12
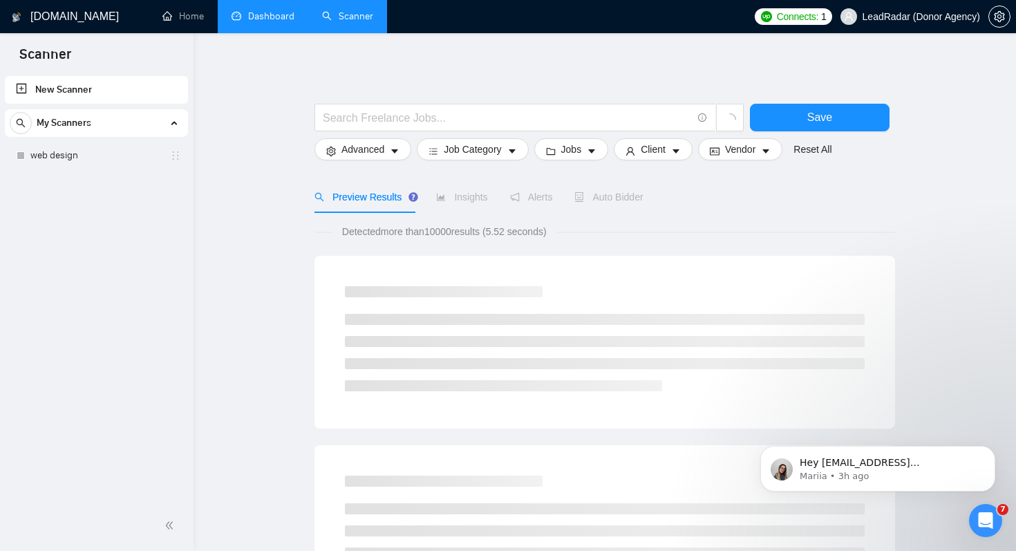
click at [128, 89] on link "New Scanner" at bounding box center [96, 90] width 161 height 28
click at [453, 119] on input "text" at bounding box center [507, 117] width 369 height 17
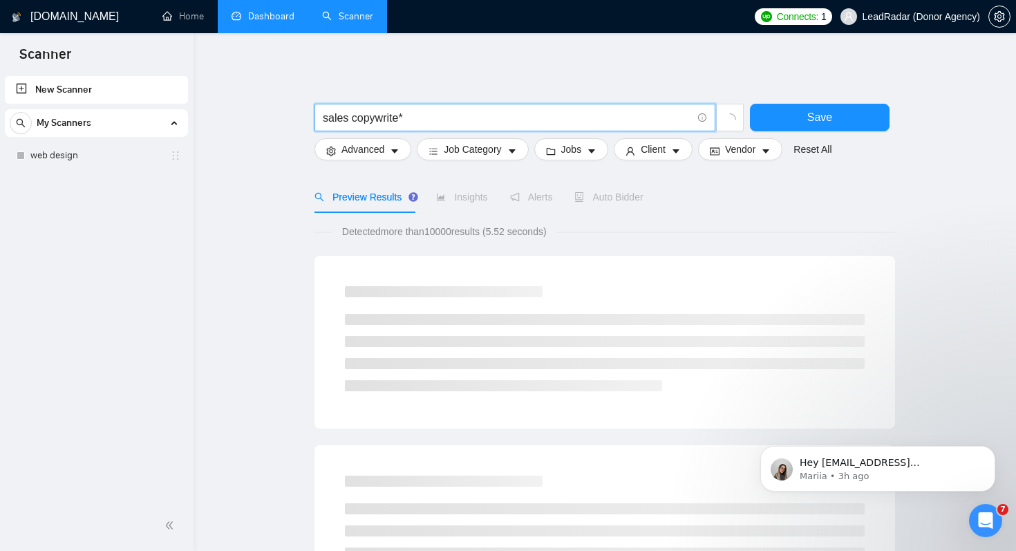
click at [350, 117] on input "sales copywrite*" at bounding box center [507, 117] width 369 height 17
type input "sales* copywrite*"
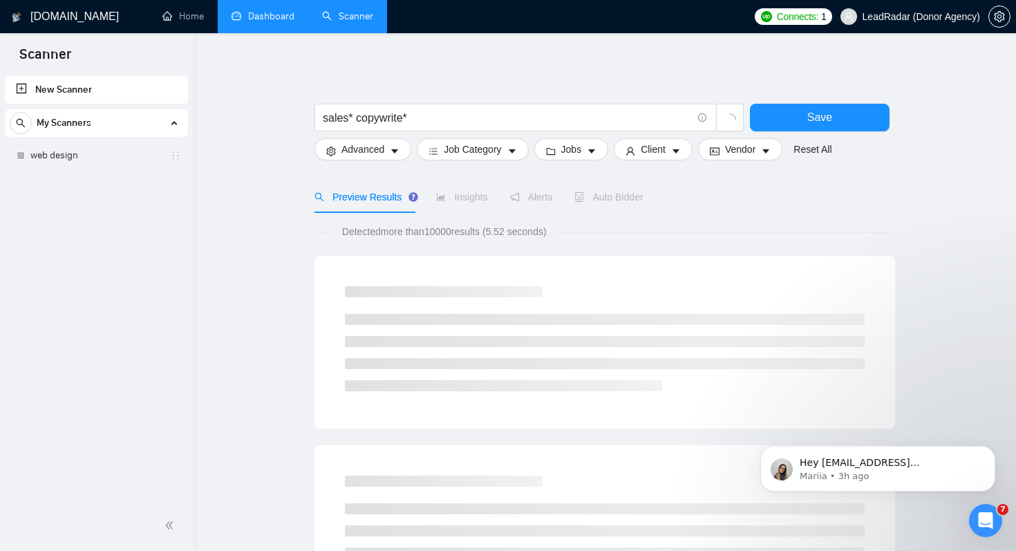
click at [716, 205] on div "Preview Results Insights Alerts Auto Bidder" at bounding box center [604, 197] width 581 height 32
click at [848, 115] on button "Save" at bounding box center [820, 118] width 140 height 28
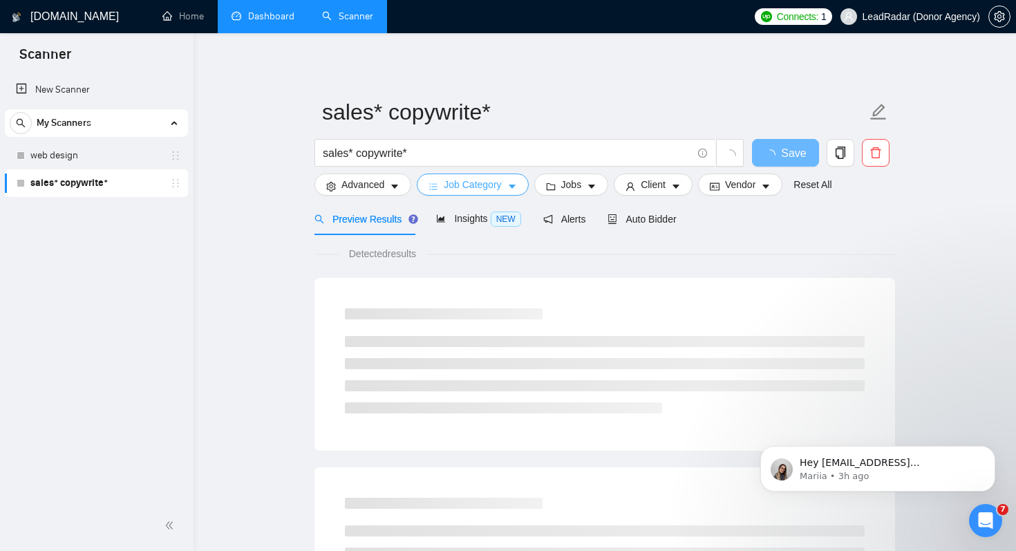
click at [466, 191] on span "Job Category" at bounding box center [472, 184] width 57 height 15
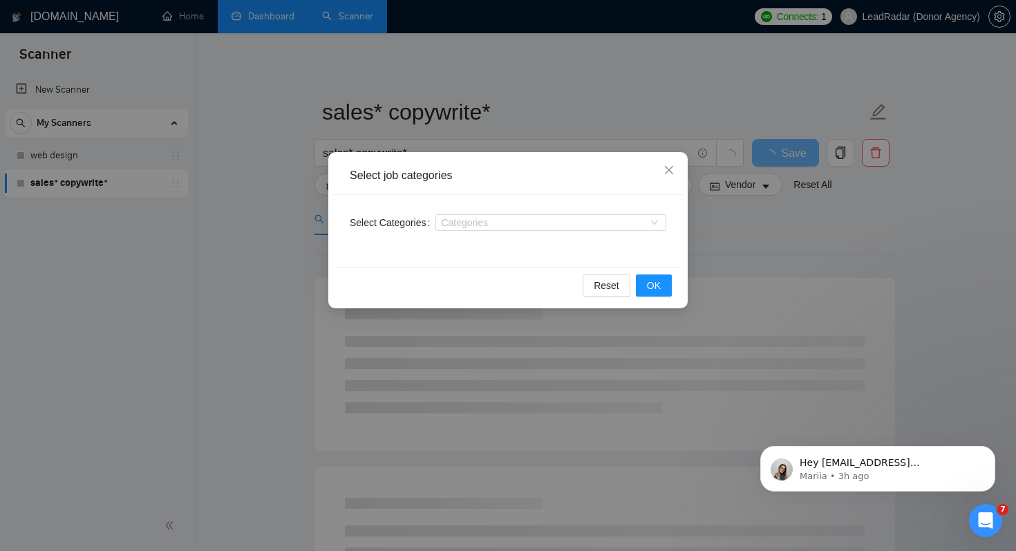
click at [292, 226] on div "Select job categories Select Categories Categories Reset OK" at bounding box center [508, 275] width 1016 height 551
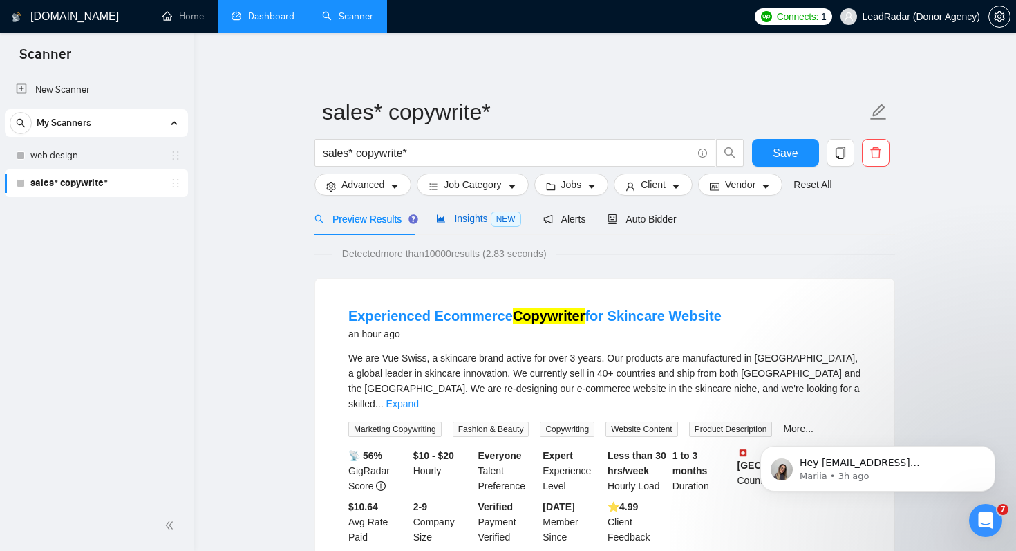
click at [466, 220] on span "Insights NEW" at bounding box center [478, 218] width 84 height 11
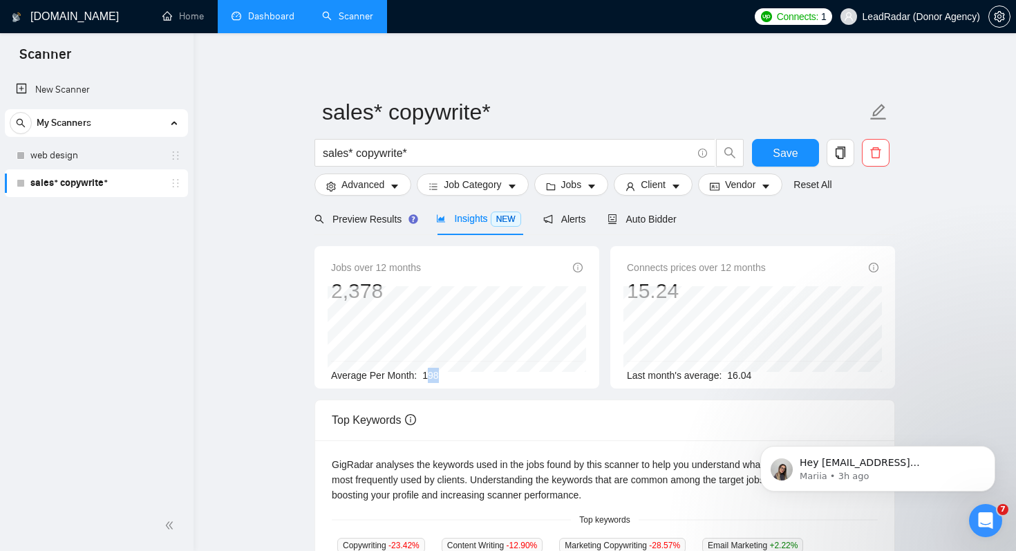
drag, startPoint x: 431, startPoint y: 370, endPoint x: 524, endPoint y: 384, distance: 94.4
click at [524, 384] on div "Jobs over 12 months 2,378 Average Per Month: 198" at bounding box center [456, 317] width 285 height 142
click at [489, 191] on span "Job Category" at bounding box center [472, 184] width 57 height 15
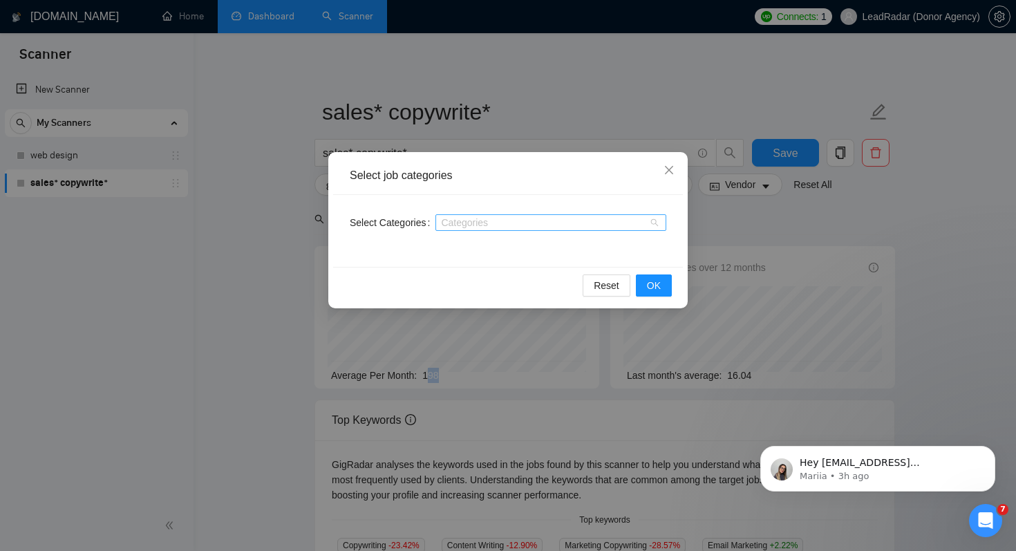
click at [502, 227] on div at bounding box center [544, 222] width 210 height 11
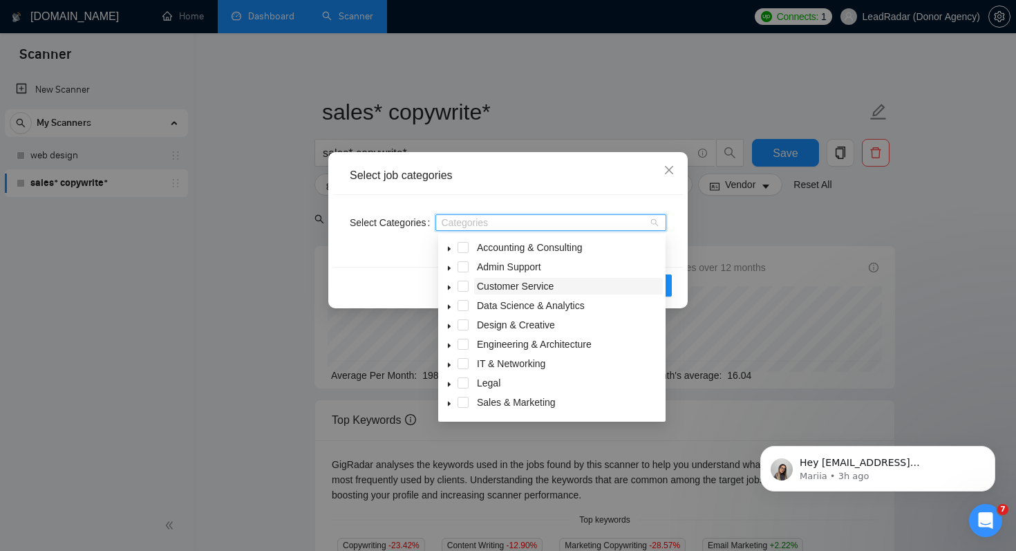
scroll to position [55, 0]
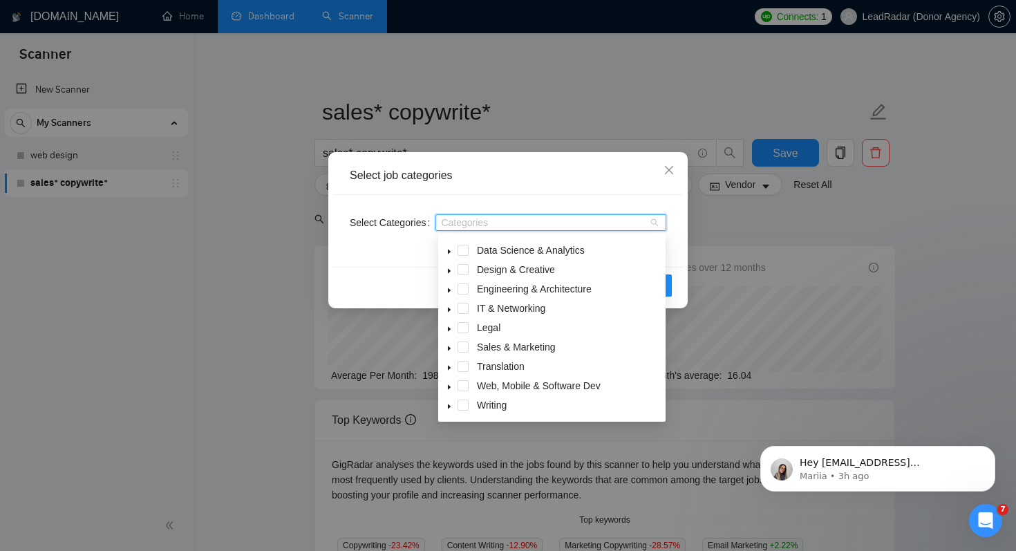
click at [446, 348] on icon "caret-down" at bounding box center [449, 348] width 7 height 7
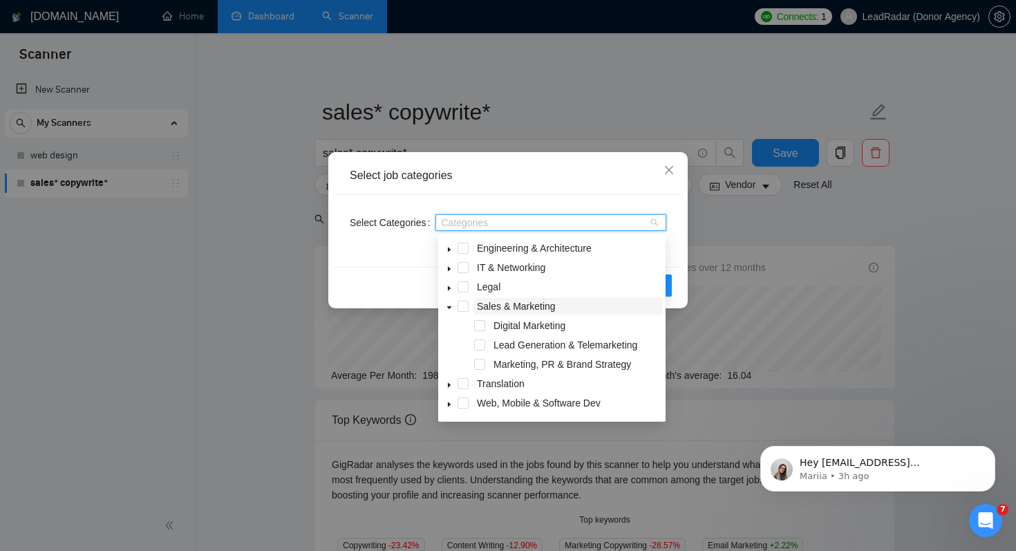
scroll to position [113, 0]
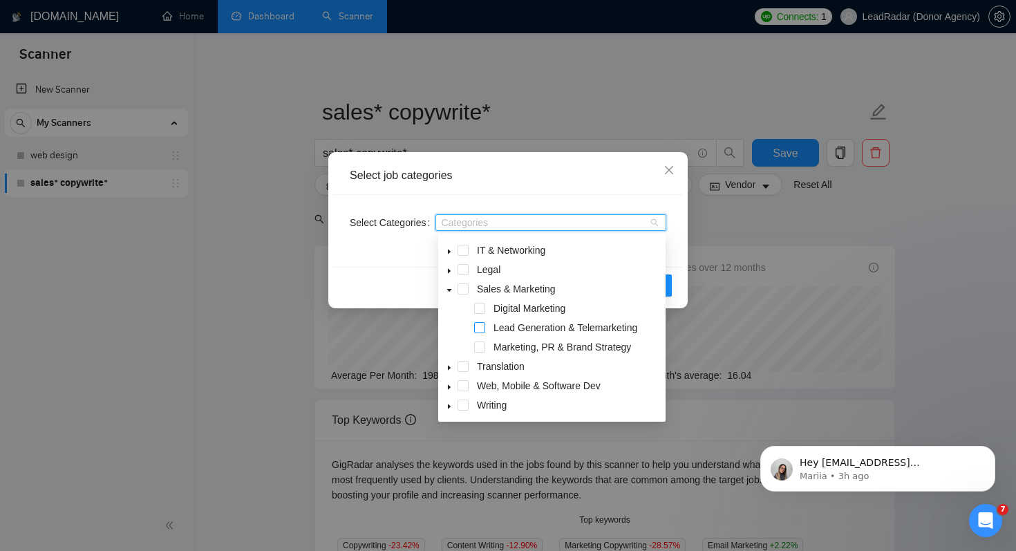
click at [480, 327] on span at bounding box center [479, 327] width 11 height 11
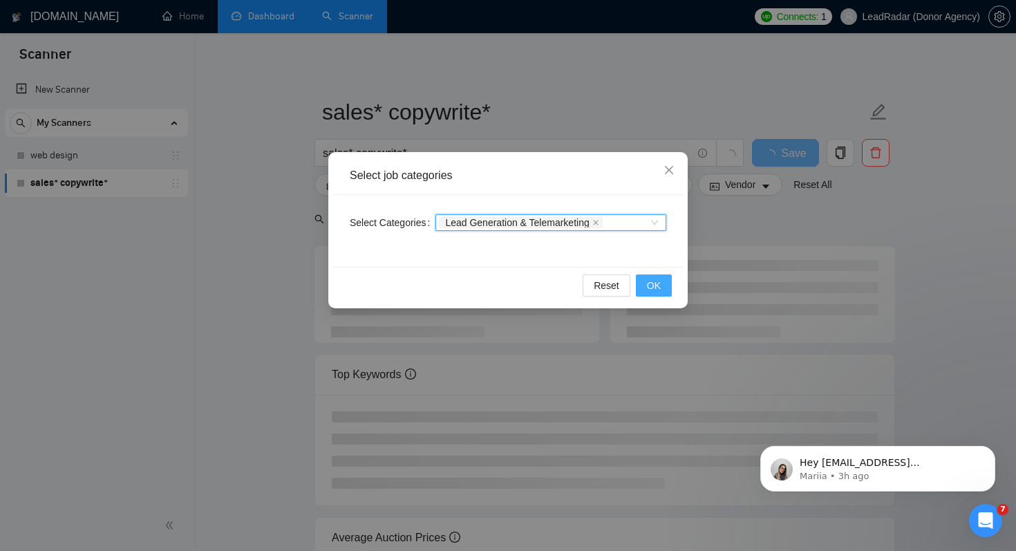
click at [659, 288] on span "OK" at bounding box center [654, 285] width 14 height 15
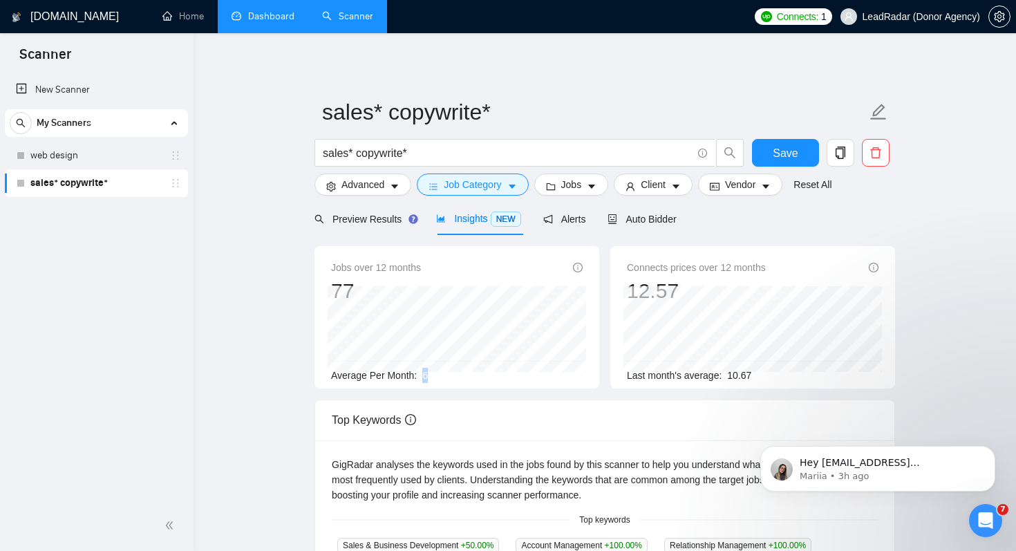
drag, startPoint x: 417, startPoint y: 373, endPoint x: 451, endPoint y: 373, distance: 33.9
click at [451, 373] on div "Average Per Month: 6" at bounding box center [457, 375] width 252 height 15
click at [475, 184] on span "Job Category" at bounding box center [472, 184] width 57 height 15
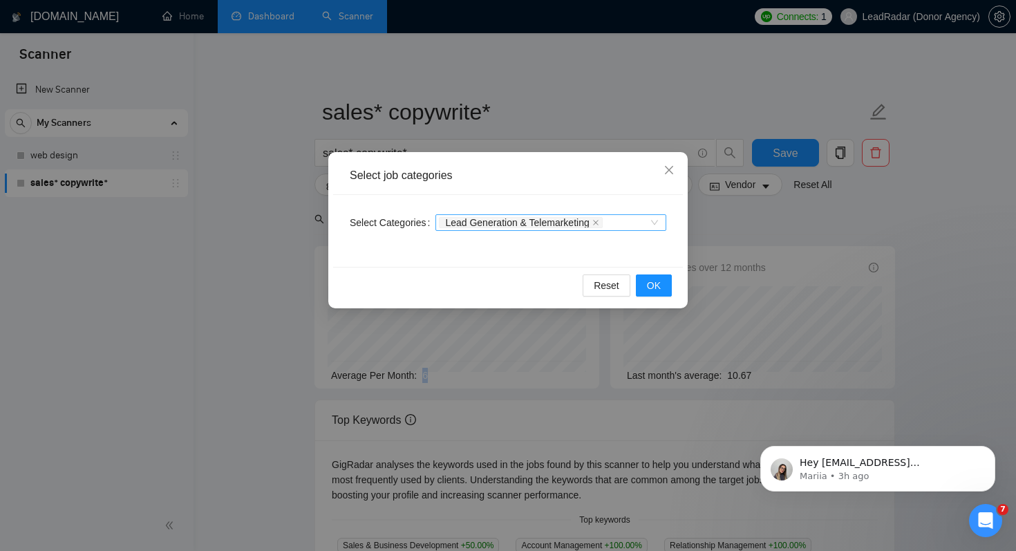
click at [523, 216] on div "Lead Generation & Telemarketing" at bounding box center [522, 223] width 166 height 14
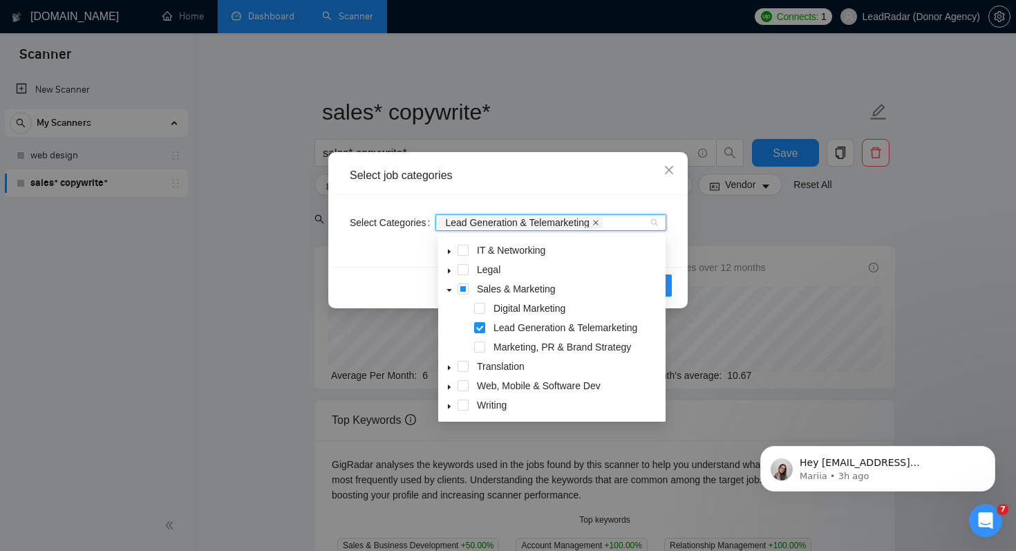
click at [599, 220] on icon "close" at bounding box center [595, 222] width 7 height 7
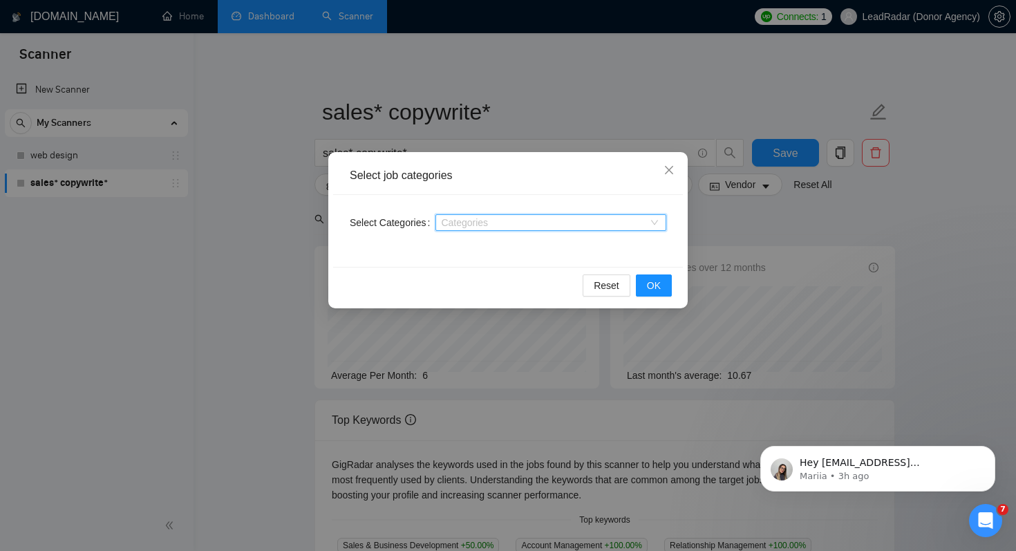
click at [609, 220] on div at bounding box center [544, 222] width 210 height 11
click at [595, 217] on div at bounding box center [544, 222] width 210 height 11
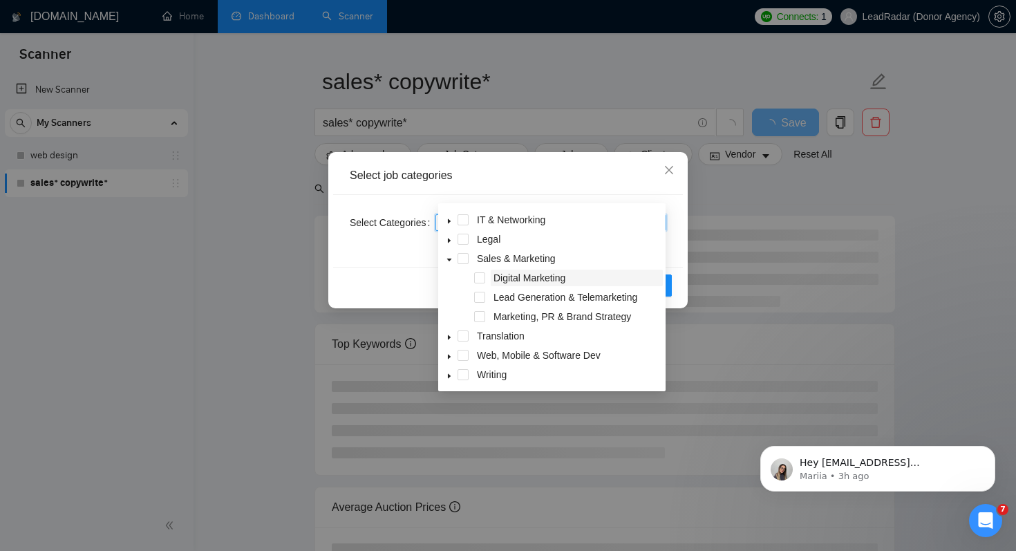
scroll to position [68, 0]
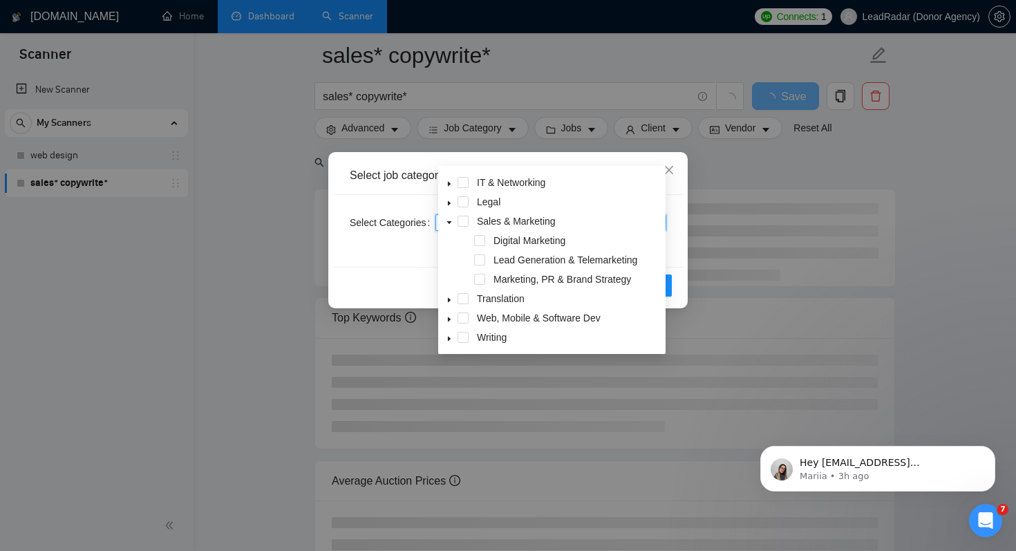
click at [451, 340] on icon "caret-down" at bounding box center [449, 338] width 7 height 7
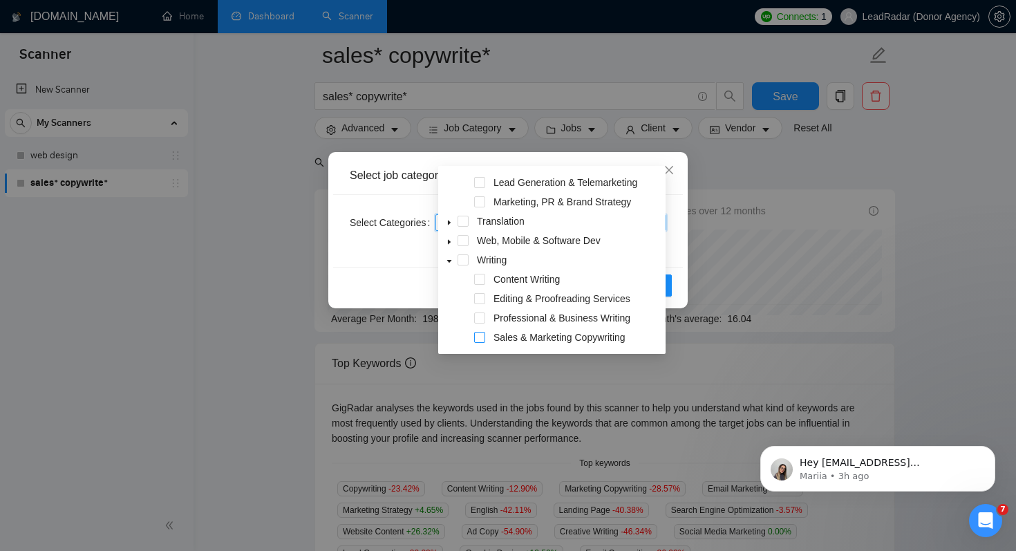
click at [482, 337] on span at bounding box center [479, 337] width 11 height 11
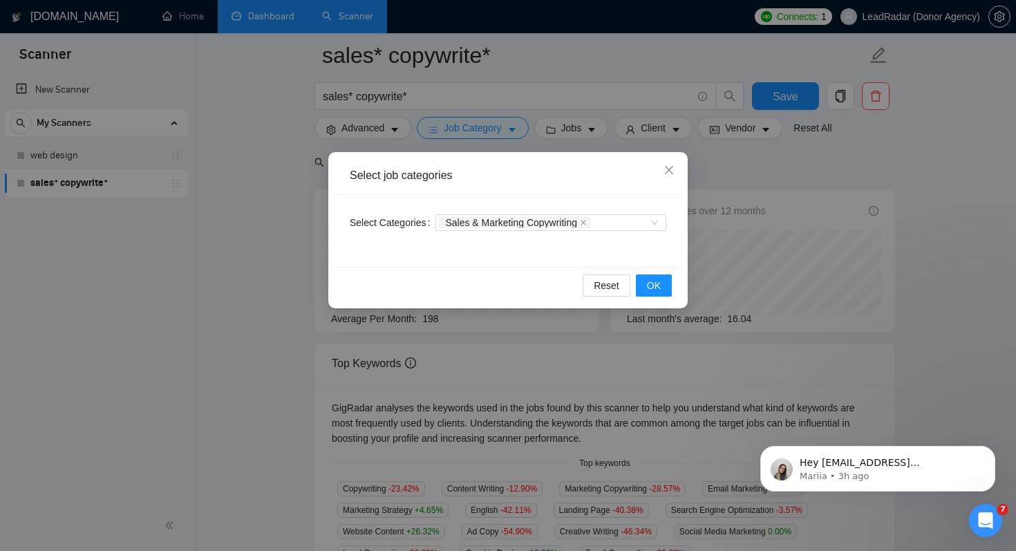
click at [419, 268] on div "Reset OK" at bounding box center [508, 285] width 350 height 37
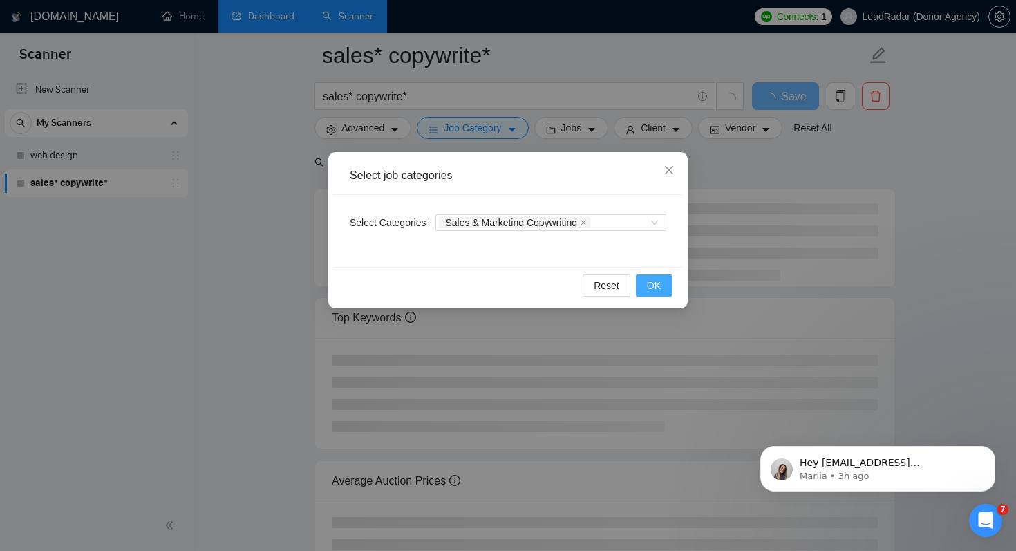
click at [661, 284] on button "OK" at bounding box center [654, 285] width 36 height 22
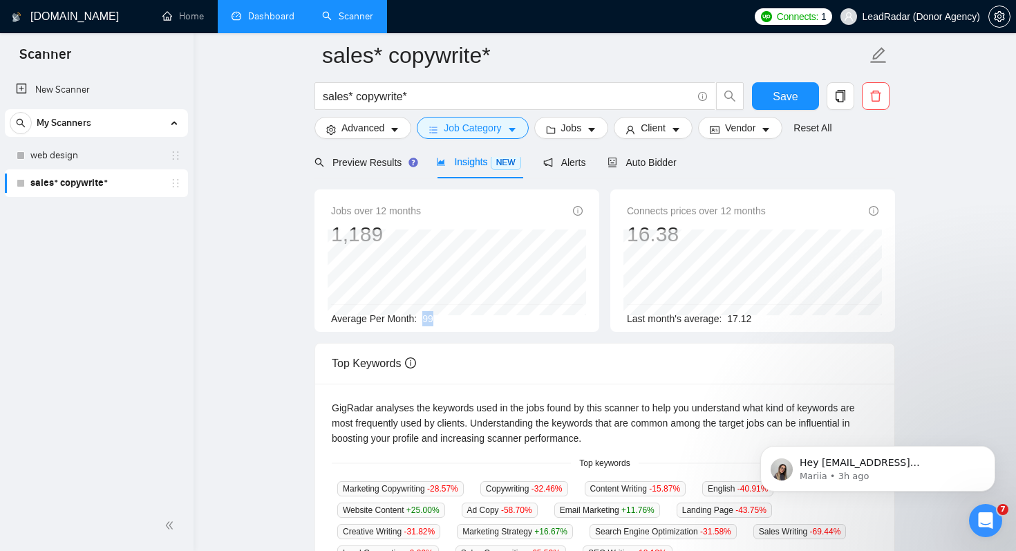
drag, startPoint x: 420, startPoint y: 317, endPoint x: 446, endPoint y: 317, distance: 27.0
click at [446, 317] on div "Average Per Month: 99" at bounding box center [457, 318] width 252 height 15
click at [461, 125] on span "Job Category" at bounding box center [472, 127] width 57 height 15
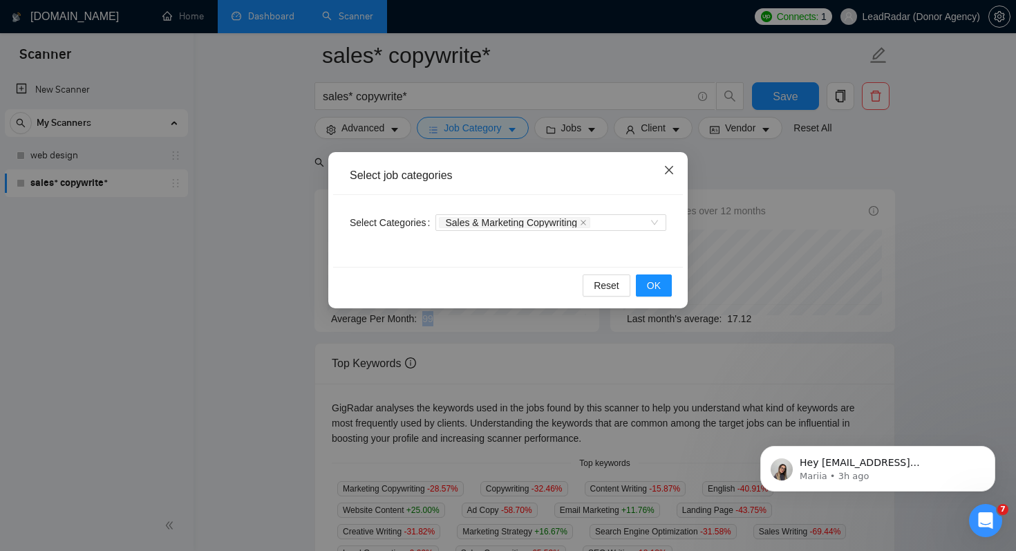
click at [665, 168] on icon "close" at bounding box center [668, 169] width 11 height 11
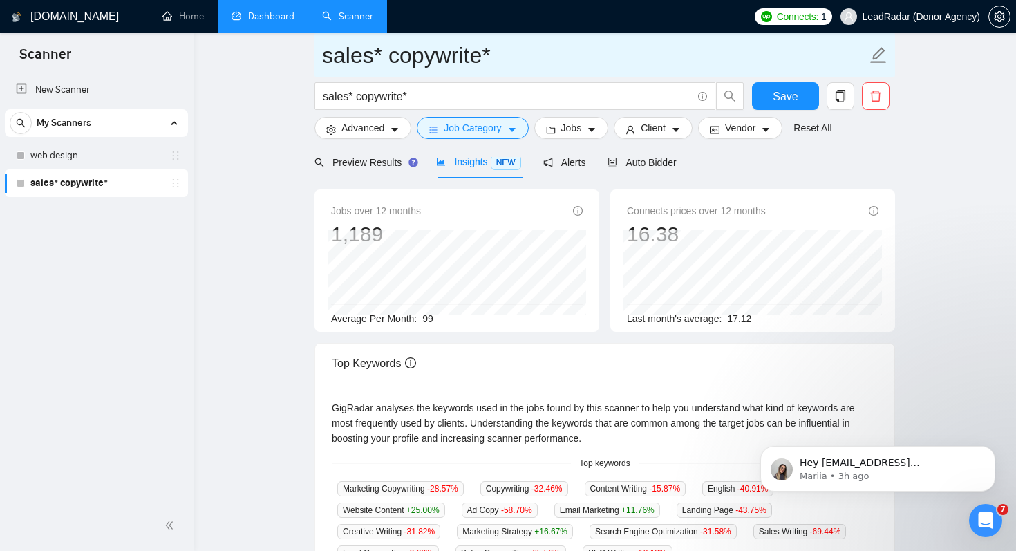
click at [408, 62] on input "sales* copywrite*" at bounding box center [594, 55] width 545 height 35
type input "best match"
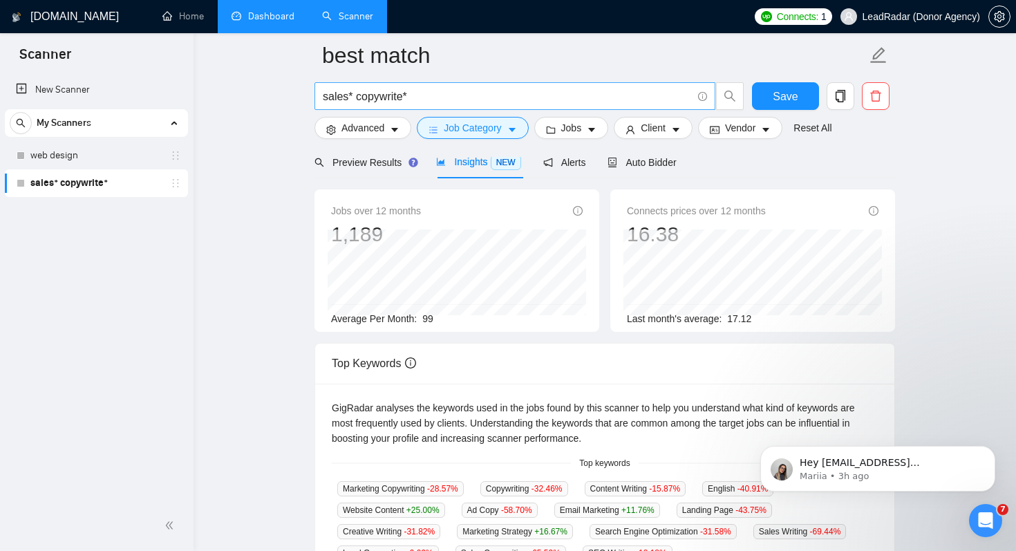
click at [405, 100] on input "sales* copywrite*" at bounding box center [507, 96] width 369 height 17
type input "coach* copywrite*"
click at [704, 171] on div "Preview Results Insights NEW Alerts Auto Bidder" at bounding box center [604, 162] width 581 height 32
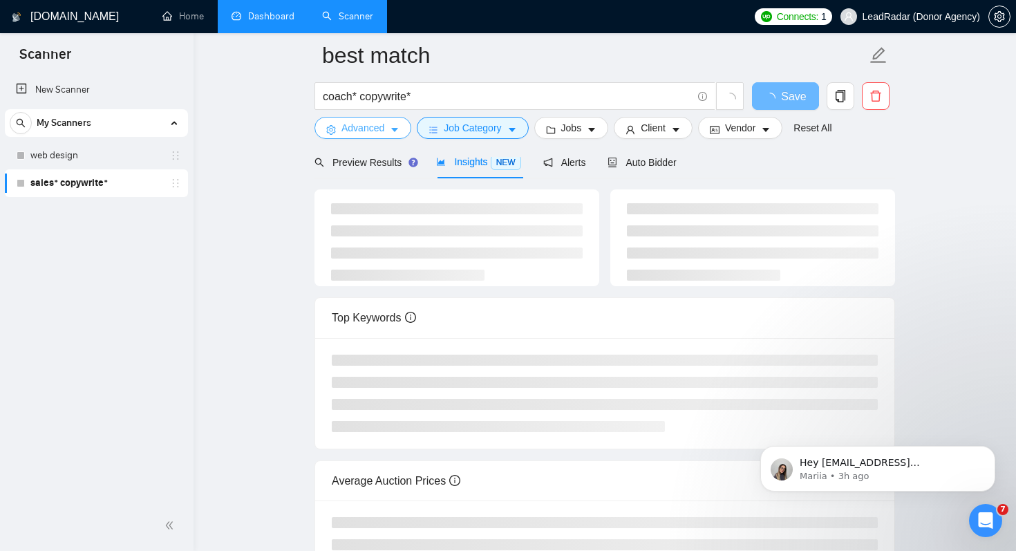
click at [363, 135] on button "Advanced" at bounding box center [362, 128] width 97 height 22
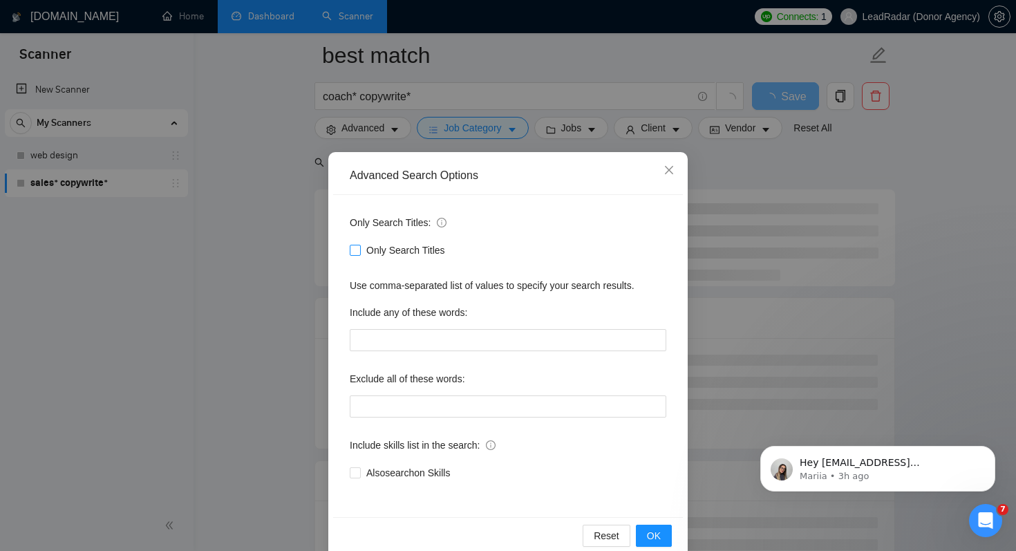
click at [399, 250] on span "Only Search Titles" at bounding box center [406, 250] width 90 height 15
click at [359, 250] on input "Only Search Titles" at bounding box center [355, 250] width 10 height 10
checkbox input "true"
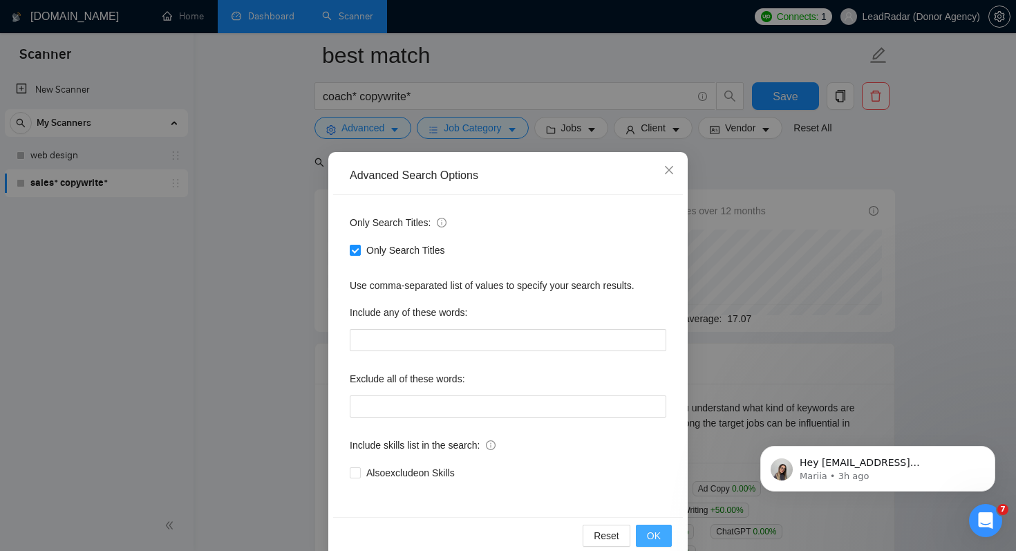
click at [652, 530] on span "OK" at bounding box center [654, 535] width 14 height 15
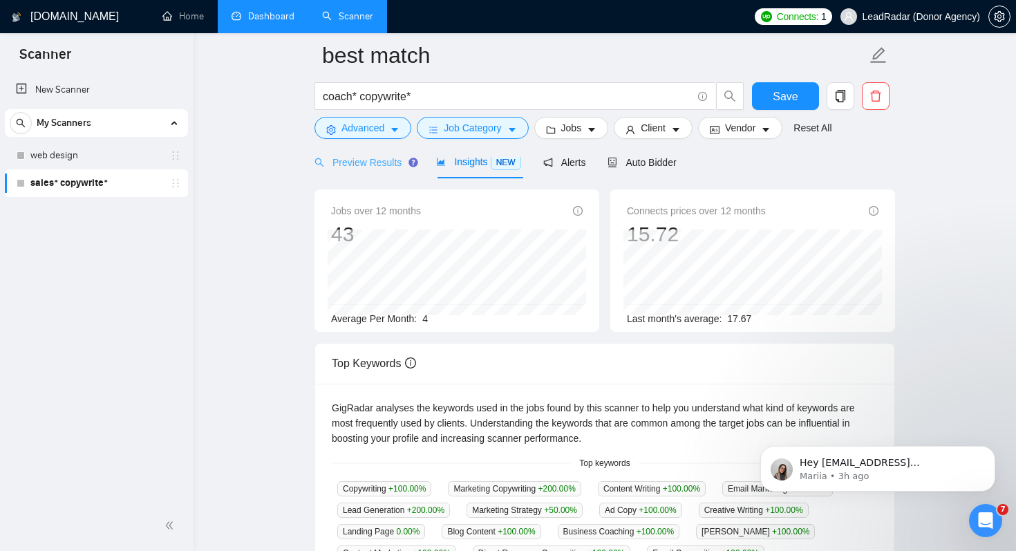
click at [371, 170] on div "Preview Results" at bounding box center [364, 162] width 100 height 32
